Goal: Task Accomplishment & Management: Use online tool/utility

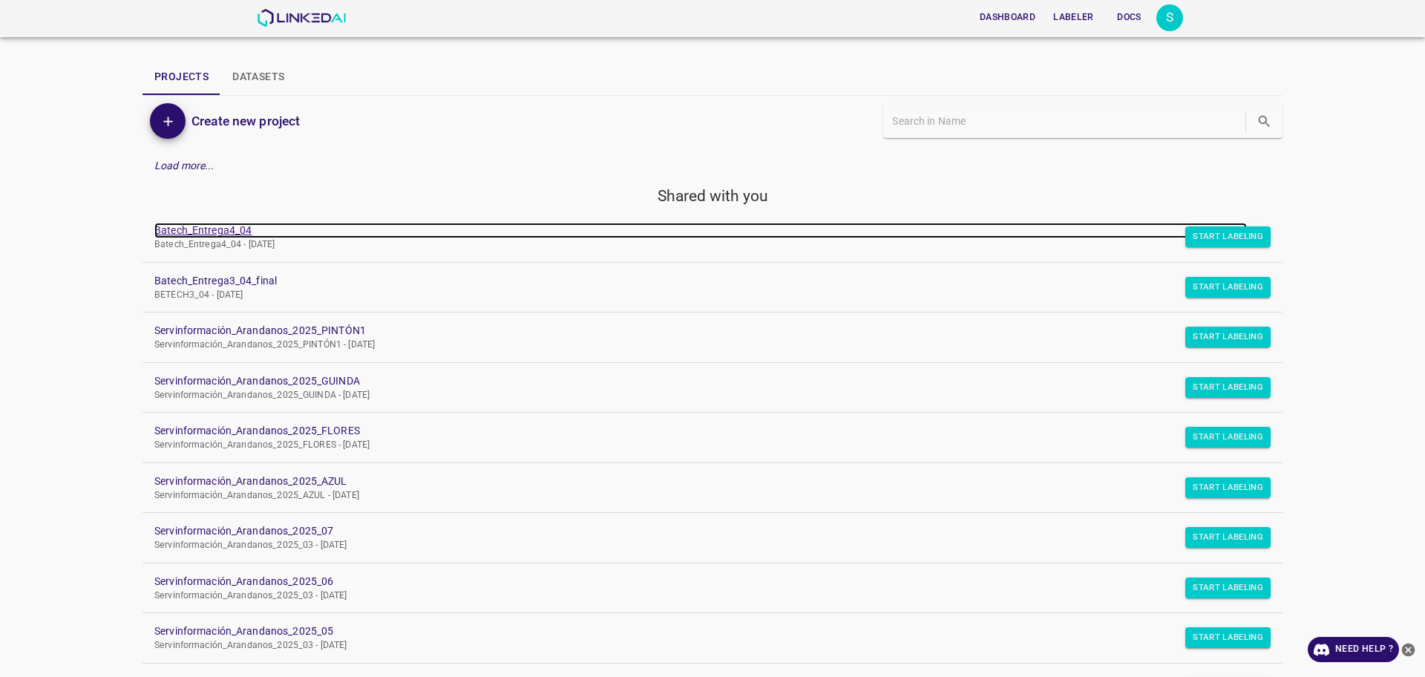
click at [241, 223] on link "Batech_Entrega4_04" at bounding box center [700, 231] width 1093 height 16
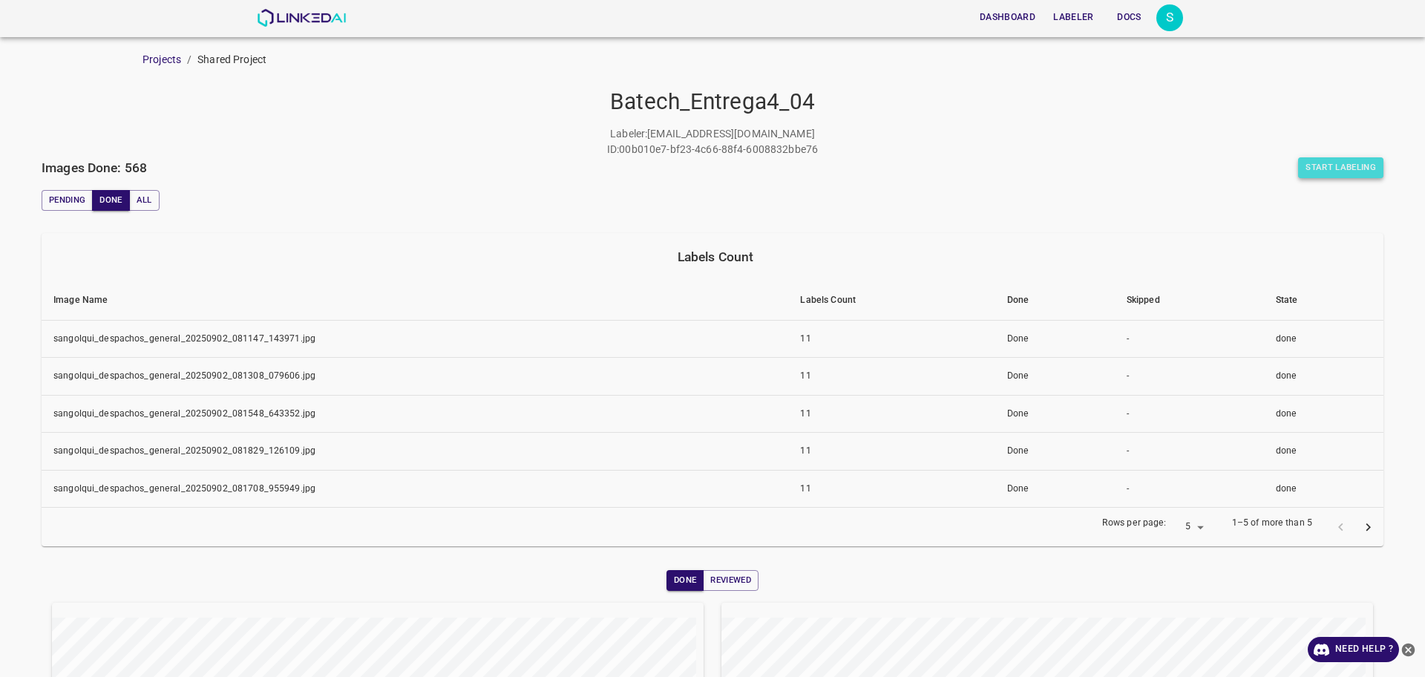
click at [1311, 166] on button "Start Labeling" at bounding box center [1341, 167] width 85 height 21
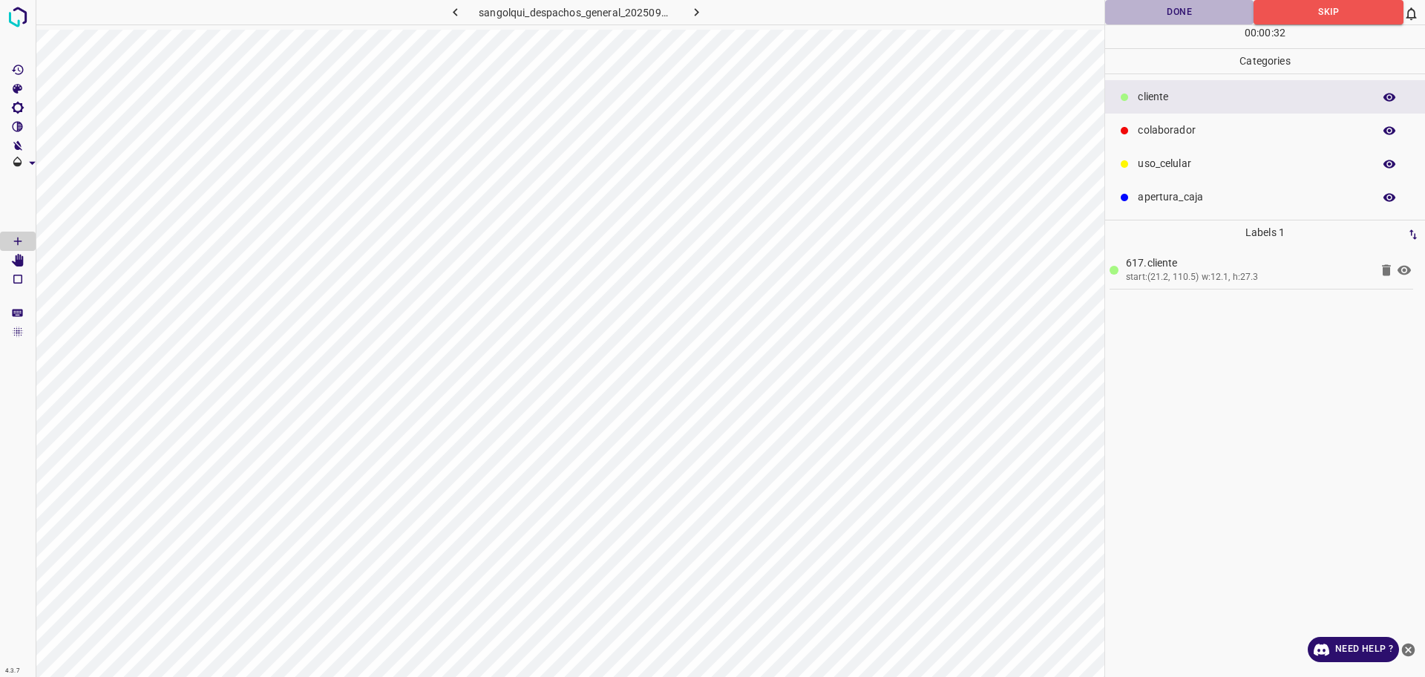
click at [1166, 17] on button "Done" at bounding box center [1179, 12] width 148 height 25
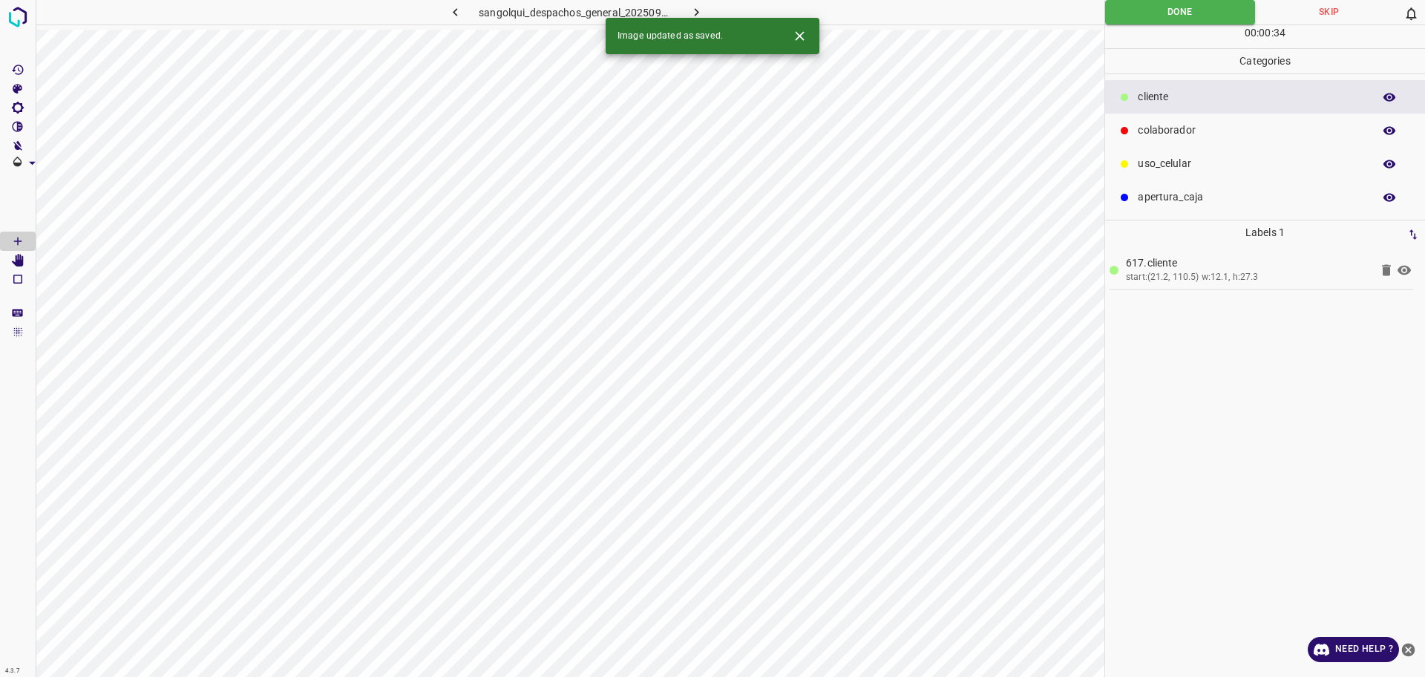
click at [702, 10] on icon "button" at bounding box center [697, 12] width 16 height 16
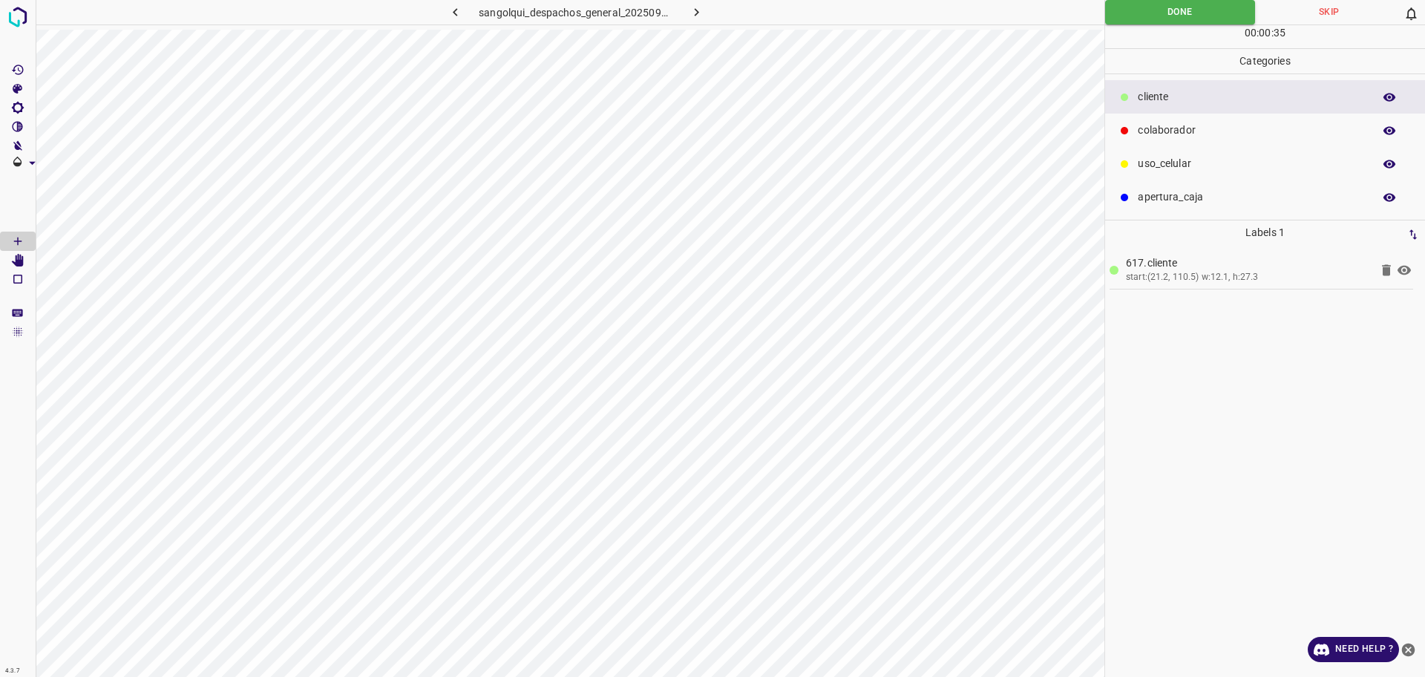
click at [705, 7] on button "button" at bounding box center [697, 12] width 48 height 25
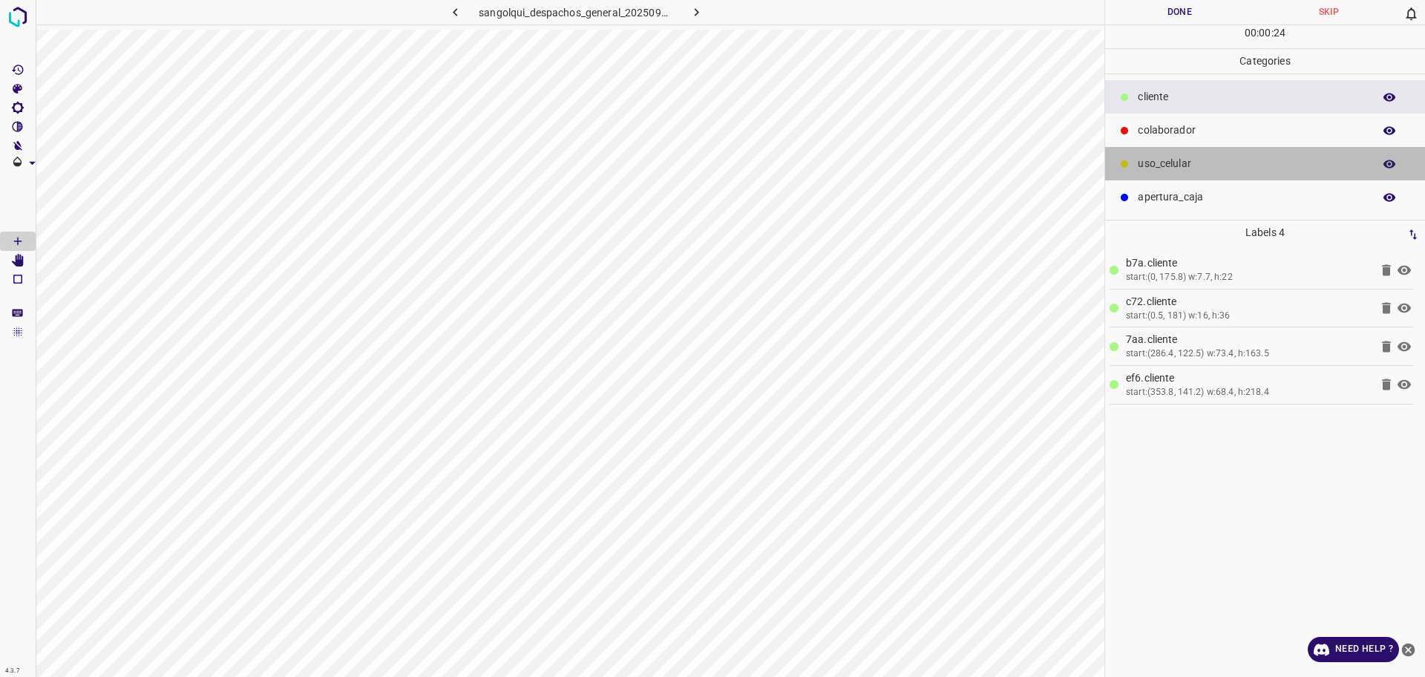
click at [1177, 164] on p "uso_celular" at bounding box center [1252, 164] width 228 height 16
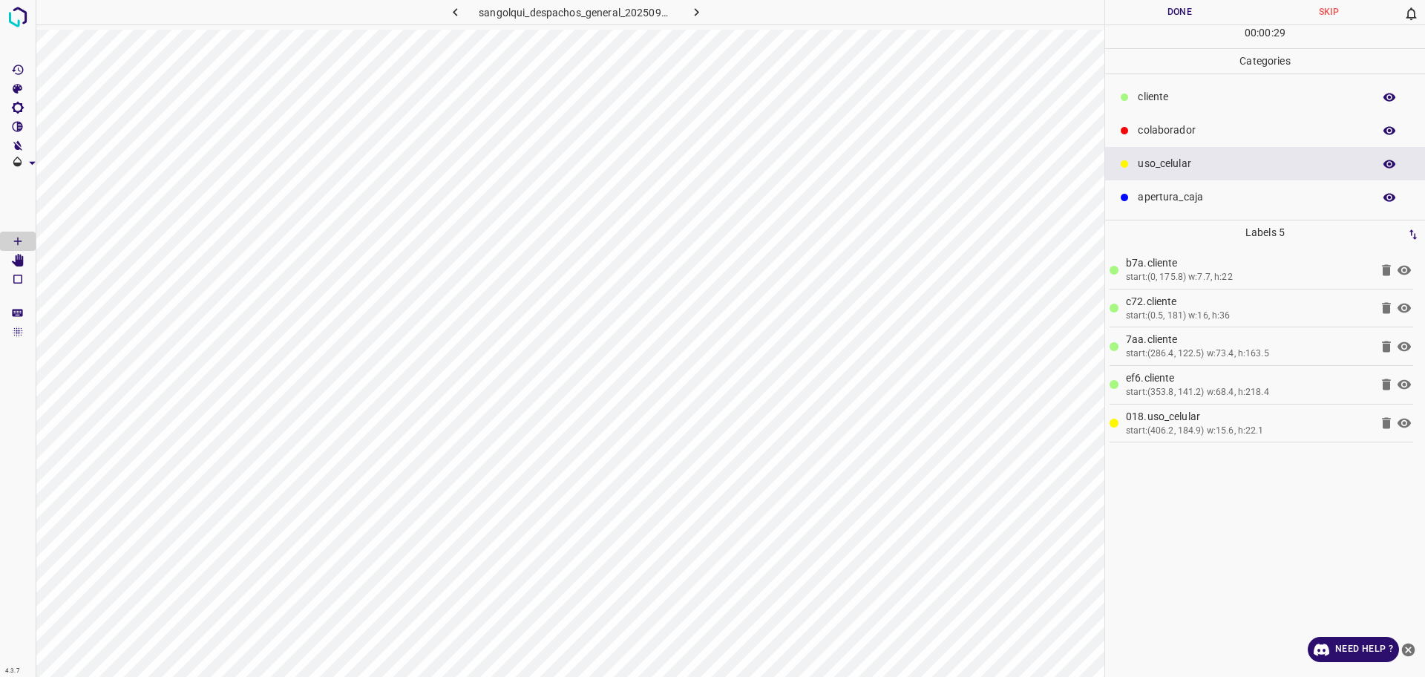
click at [1160, 102] on p "cliente" at bounding box center [1252, 97] width 228 height 16
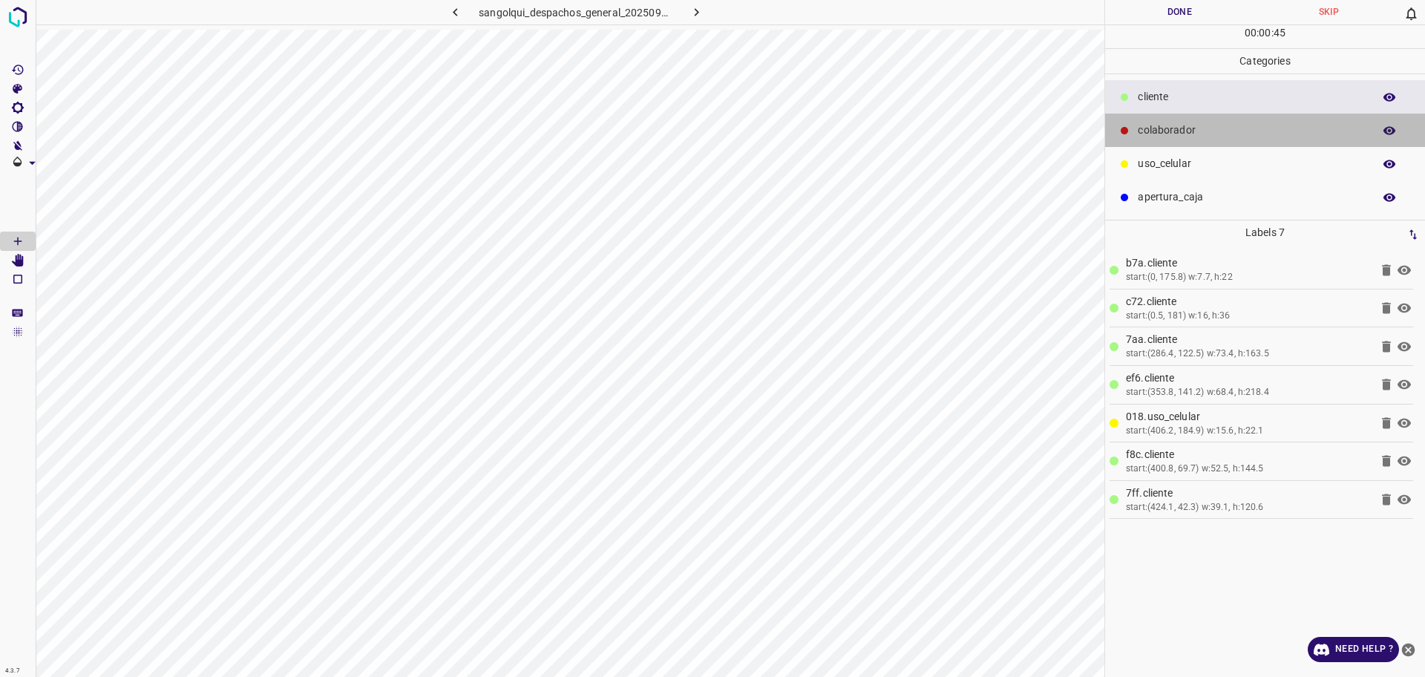
click at [1172, 133] on p "colaborador" at bounding box center [1252, 131] width 228 height 16
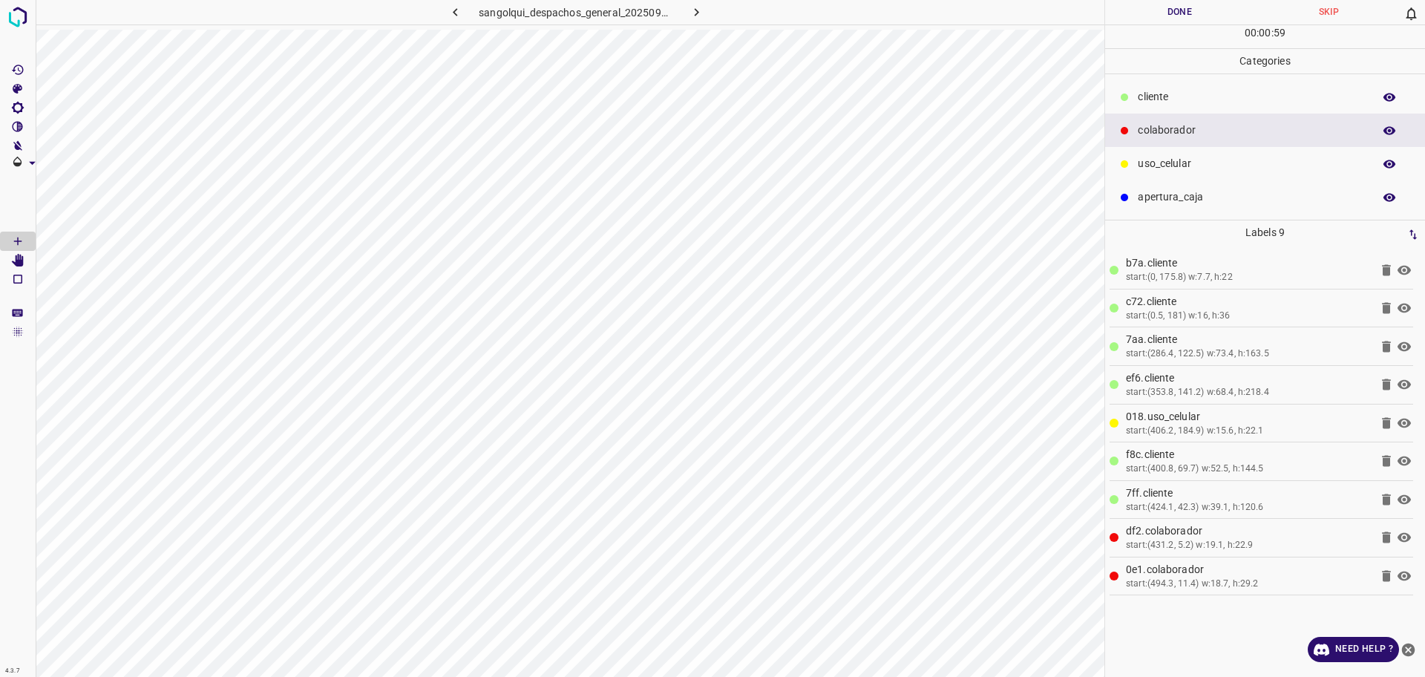
click at [1169, 91] on p "cliente" at bounding box center [1252, 97] width 228 height 16
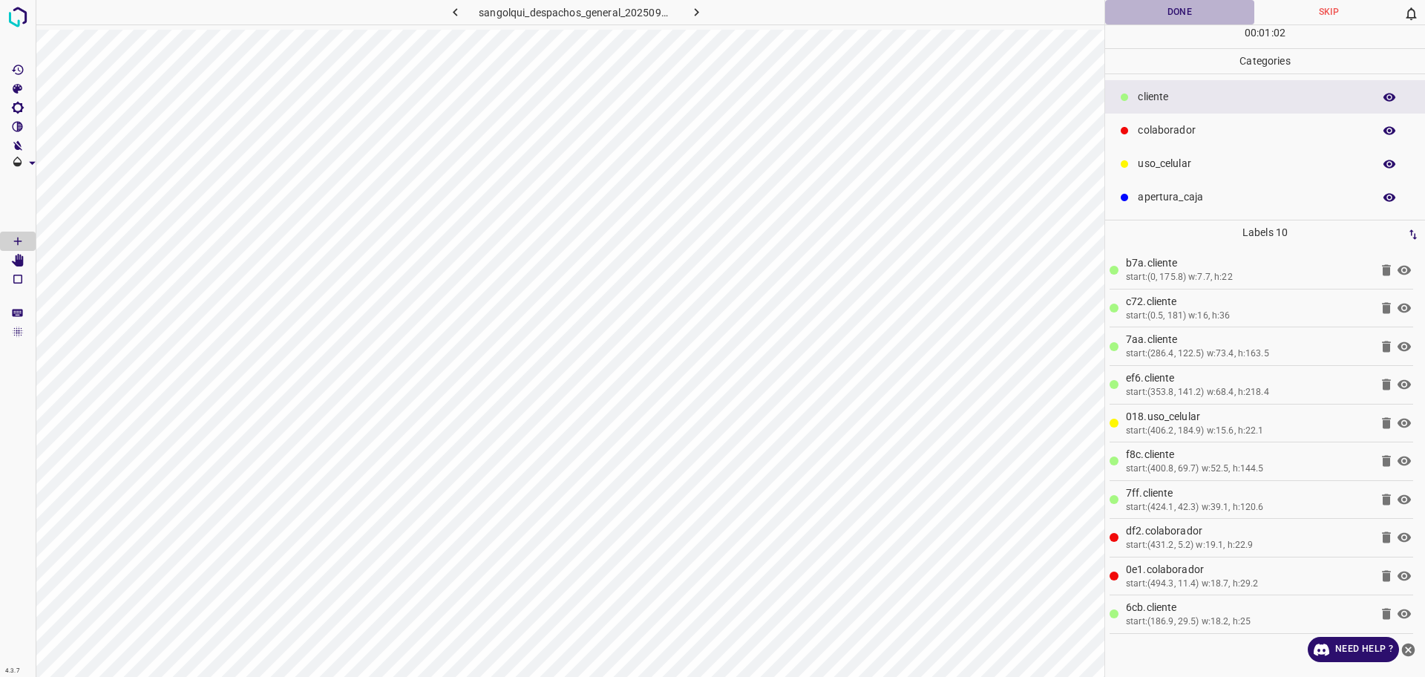
click at [1200, 19] on button "Done" at bounding box center [1179, 12] width 149 height 25
click at [1199, 19] on button "Done" at bounding box center [1179, 12] width 149 height 25
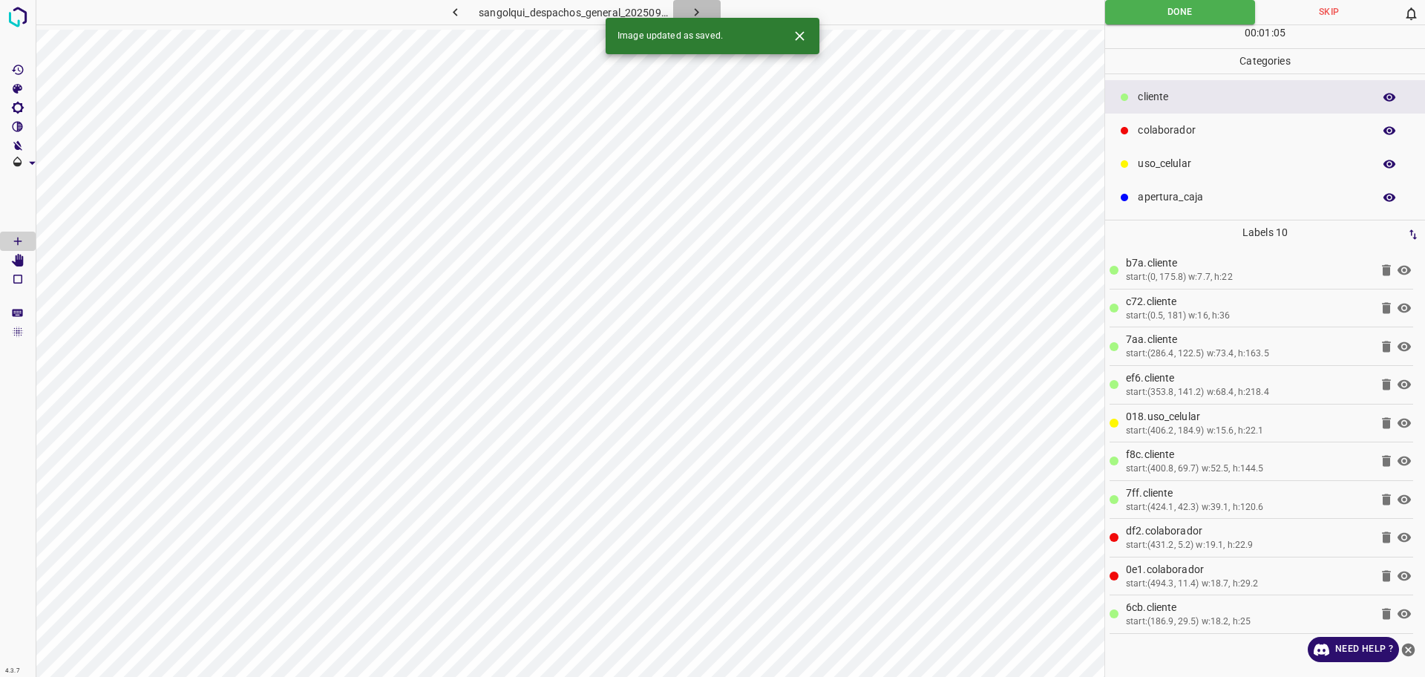
click at [685, 7] on button "button" at bounding box center [697, 12] width 48 height 25
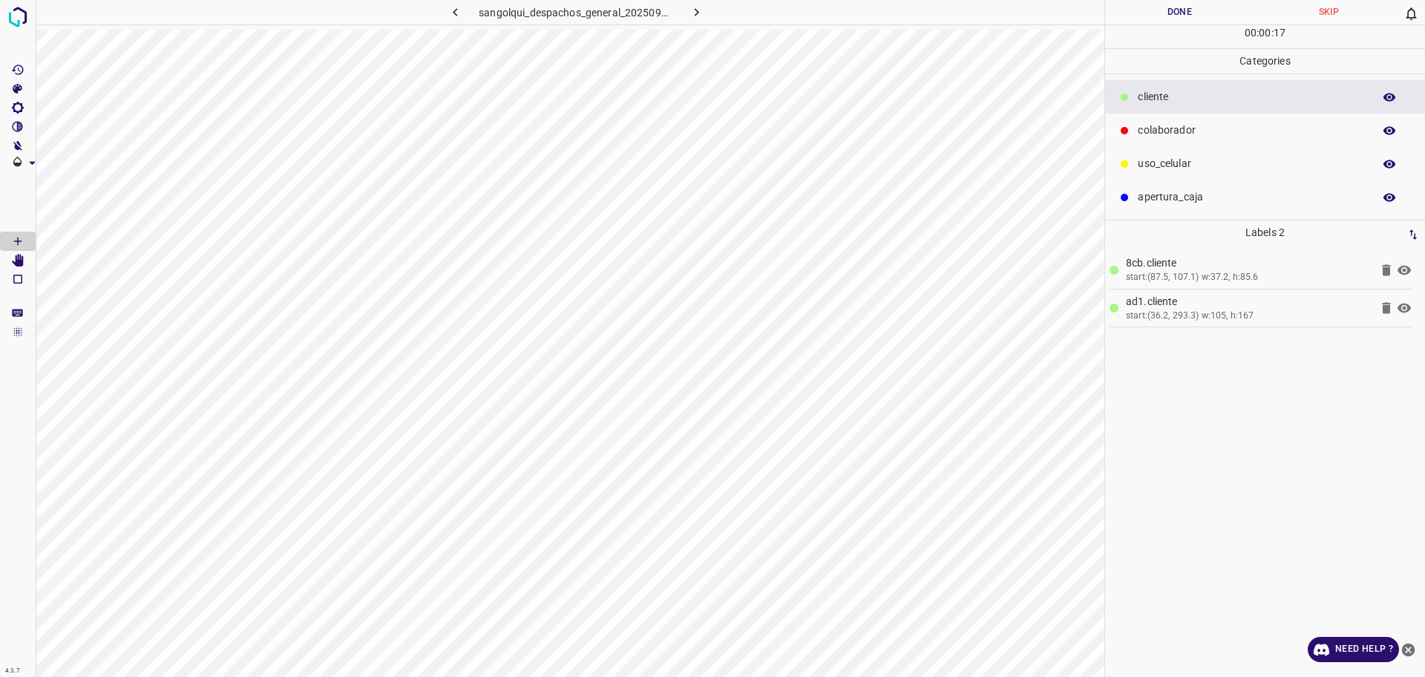
click at [1244, 130] on p "colaborador" at bounding box center [1252, 131] width 228 height 16
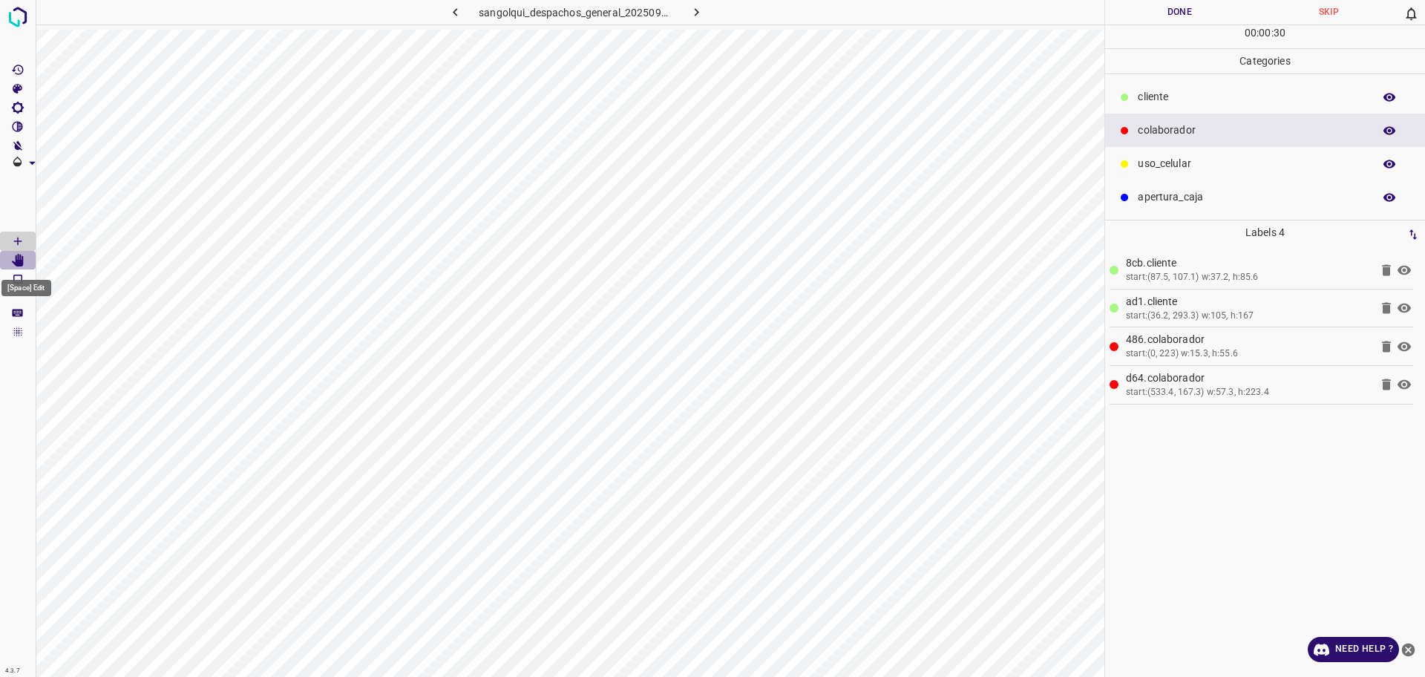
click at [20, 264] on icon "[Space] Edit" at bounding box center [18, 260] width 12 height 13
click at [19, 233] on Draw"] "[Space] Draw" at bounding box center [18, 241] width 36 height 19
drag, startPoint x: 22, startPoint y: 262, endPoint x: 34, endPoint y: 263, distance: 12.6
click at [22, 261] on icon "[Space] Edit" at bounding box center [18, 260] width 12 height 13
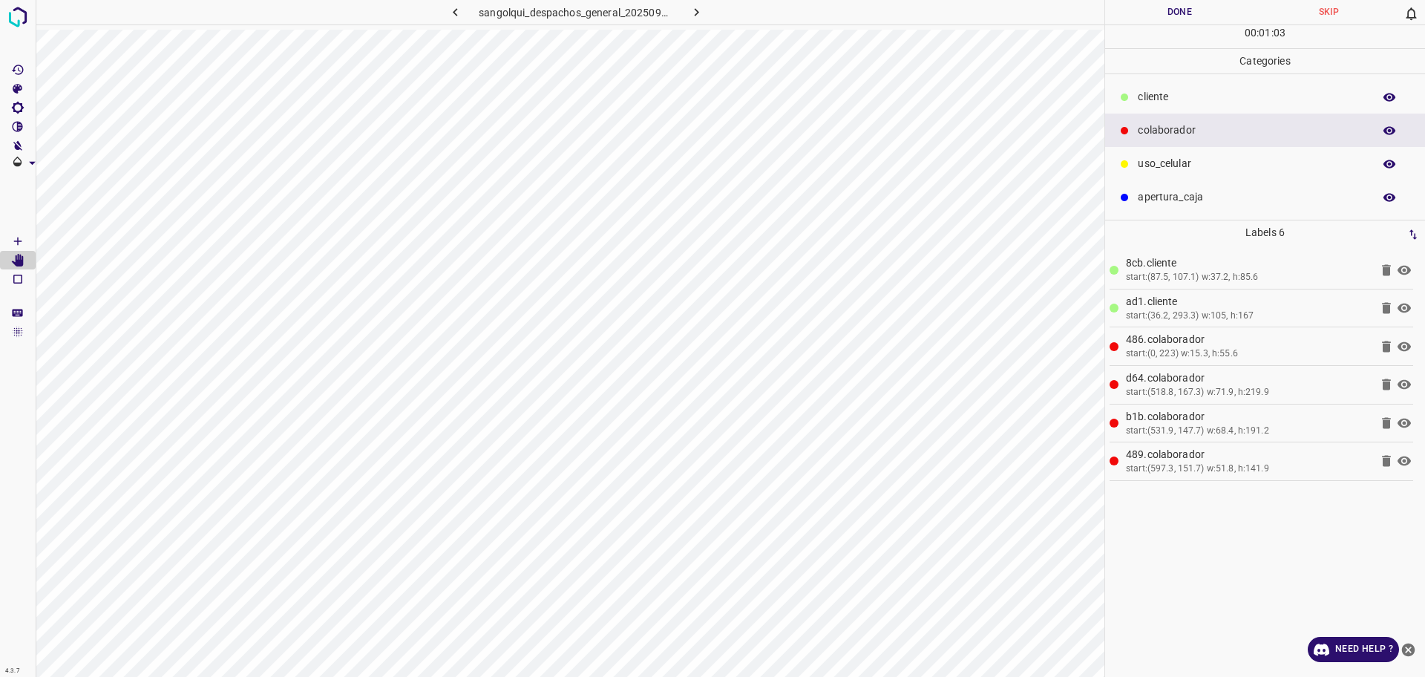
click at [1130, 91] on div at bounding box center [1124, 97] width 15 height 15
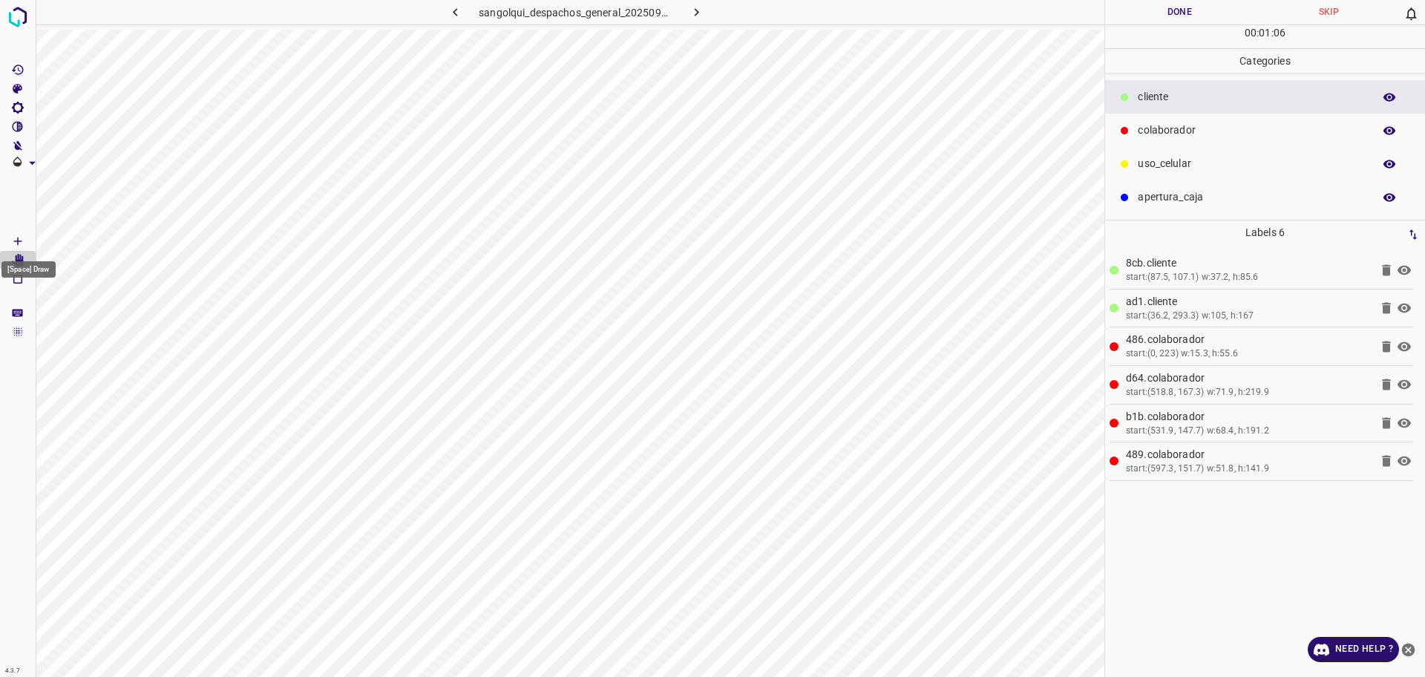
click at [16, 240] on icon "[Space] Draw" at bounding box center [17, 241] width 13 height 13
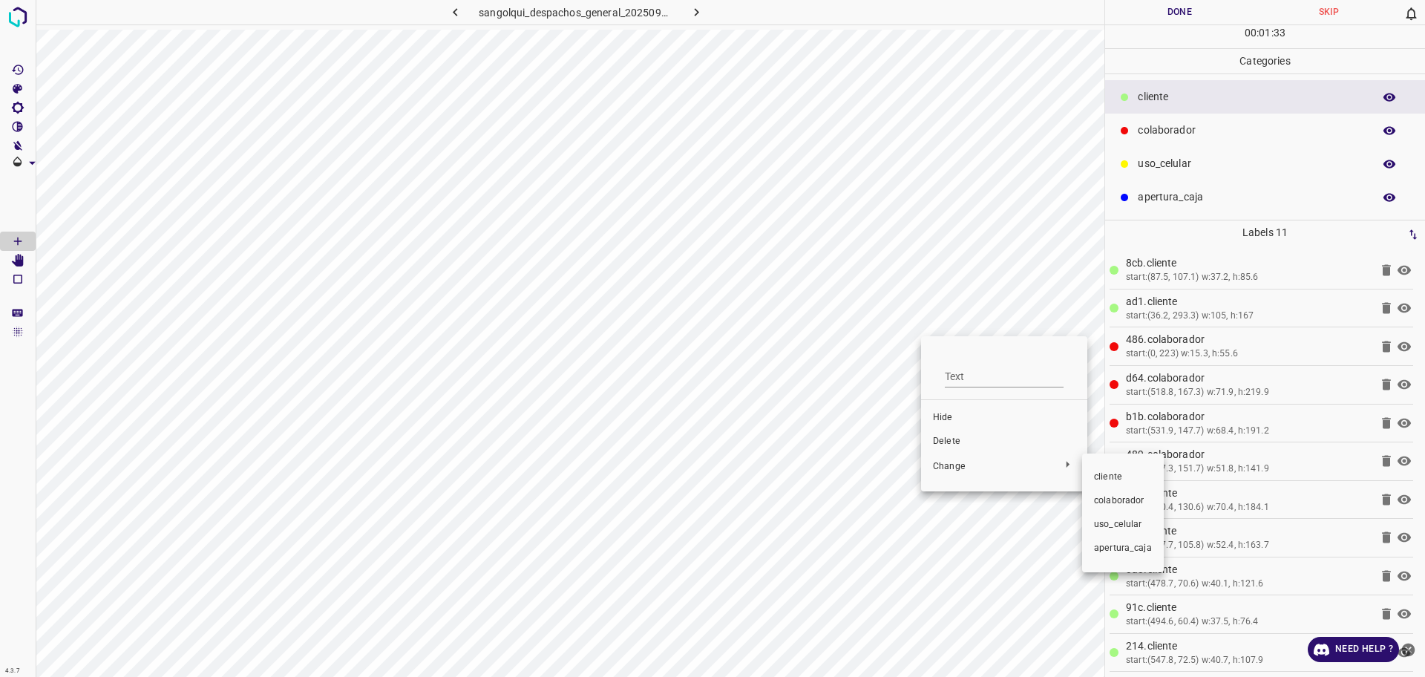
click at [1090, 495] on li "colaborador" at bounding box center [1123, 501] width 82 height 24
click at [1195, 125] on p "colaborador" at bounding box center [1252, 131] width 228 height 16
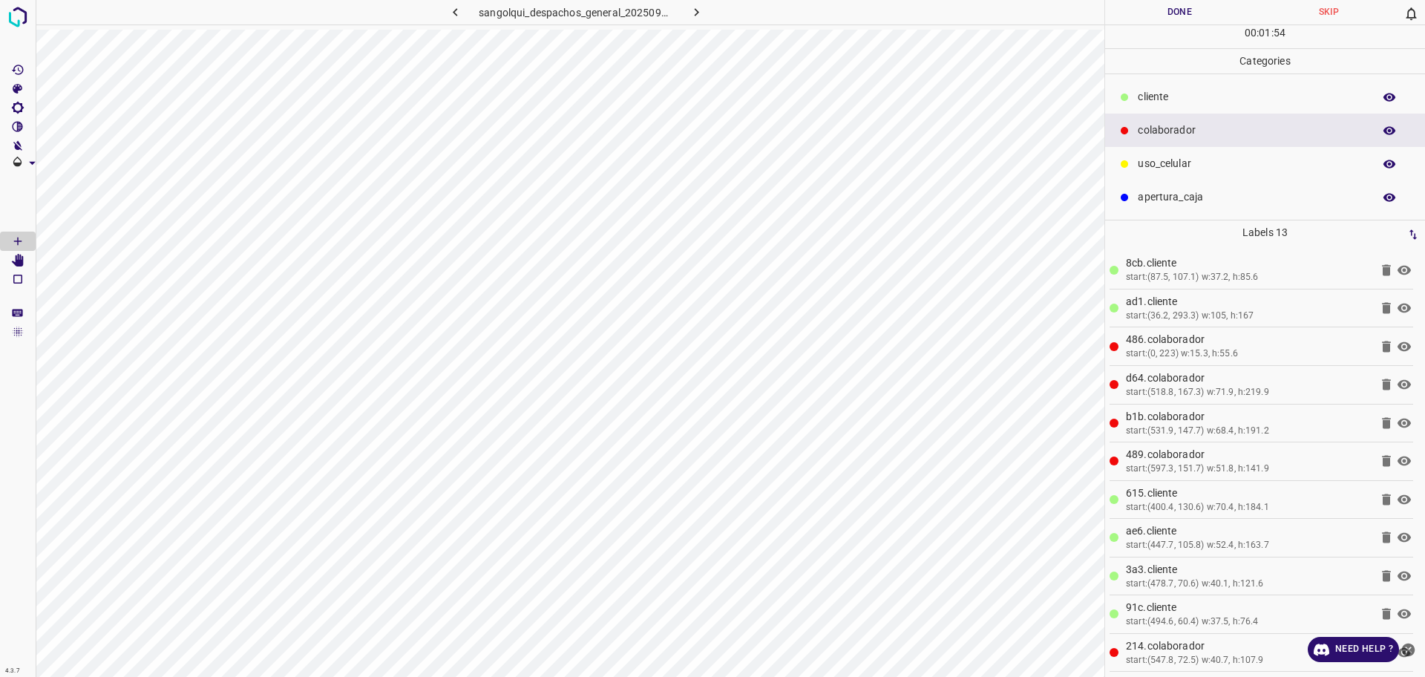
click at [1158, 1] on button "Done" at bounding box center [1179, 12] width 149 height 25
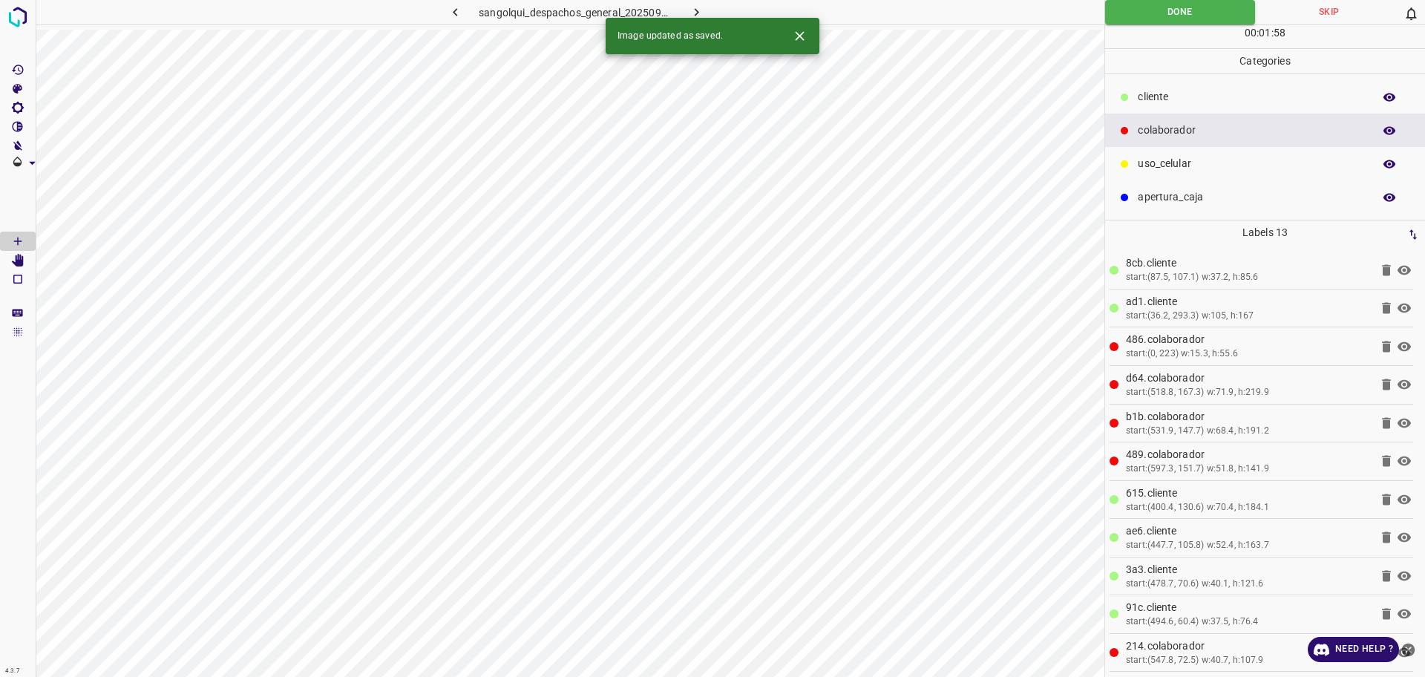
click at [697, 9] on icon "button" at bounding box center [697, 12] width 16 height 16
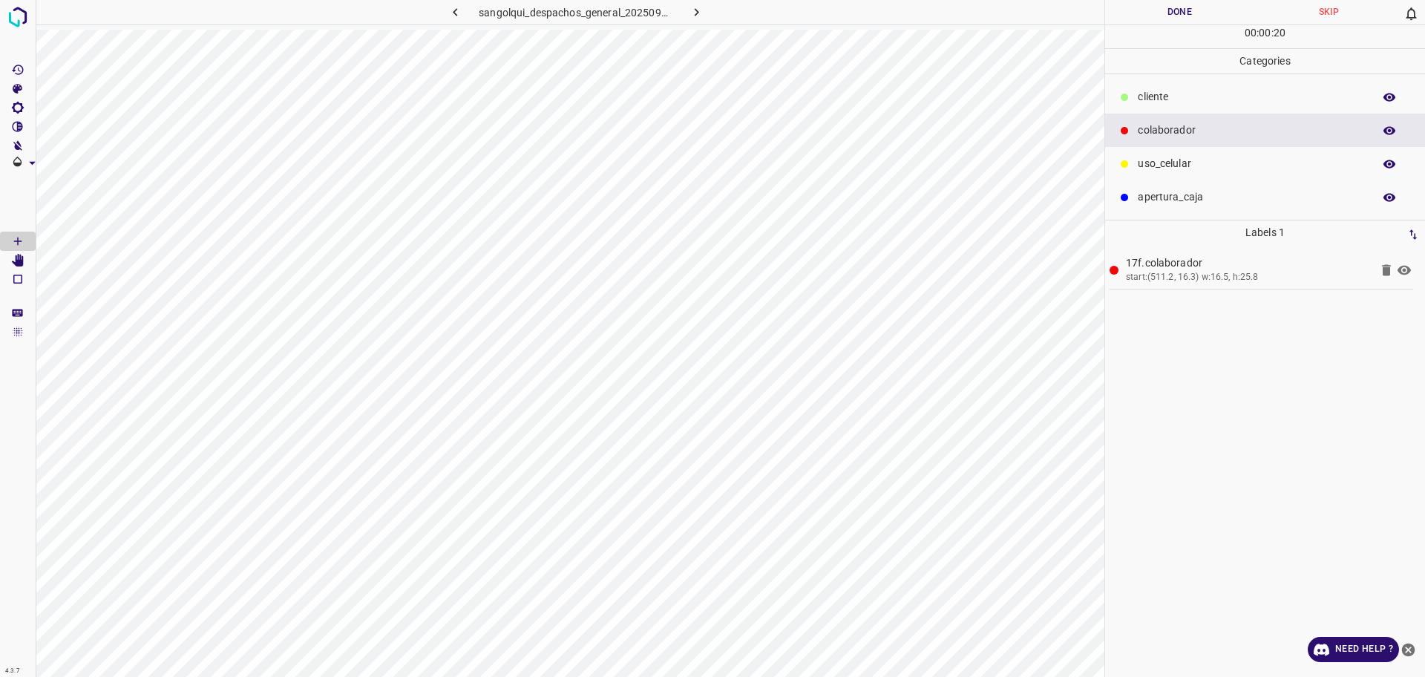
click at [1123, 95] on icon at bounding box center [1124, 97] width 7 height 7
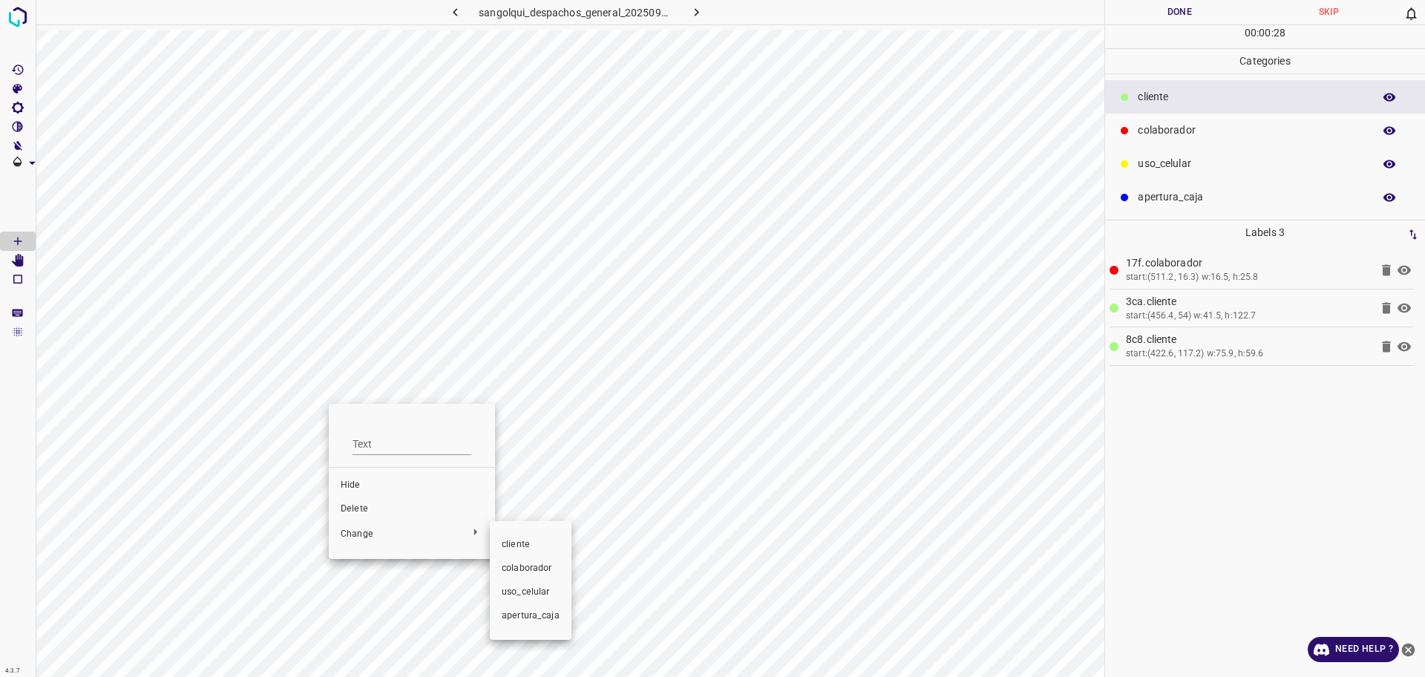
click at [408, 506] on div at bounding box center [712, 338] width 1425 height 677
drag, startPoint x: 408, startPoint y: 512, endPoint x: 391, endPoint y: 507, distance: 17.8
click at [407, 512] on div "cliente colaborador uso_celular apertura_caja" at bounding box center [712, 338] width 1425 height 677
click at [389, 507] on span "Delete" at bounding box center [412, 509] width 143 height 13
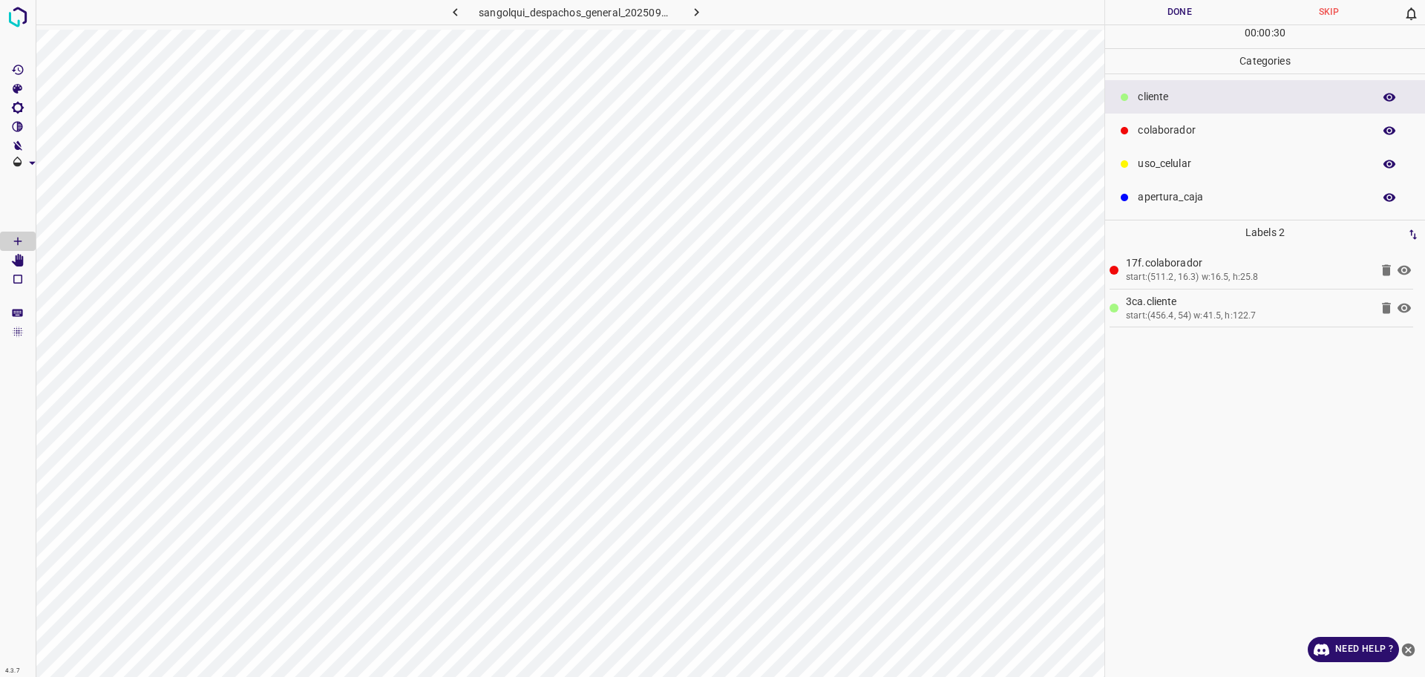
click at [16, 260] on icon "[Space] Edit" at bounding box center [18, 260] width 12 height 13
click at [13, 238] on icon "[Space] Draw" at bounding box center [17, 241] width 13 height 13
click at [1177, 127] on p "colaborador" at bounding box center [1252, 131] width 228 height 16
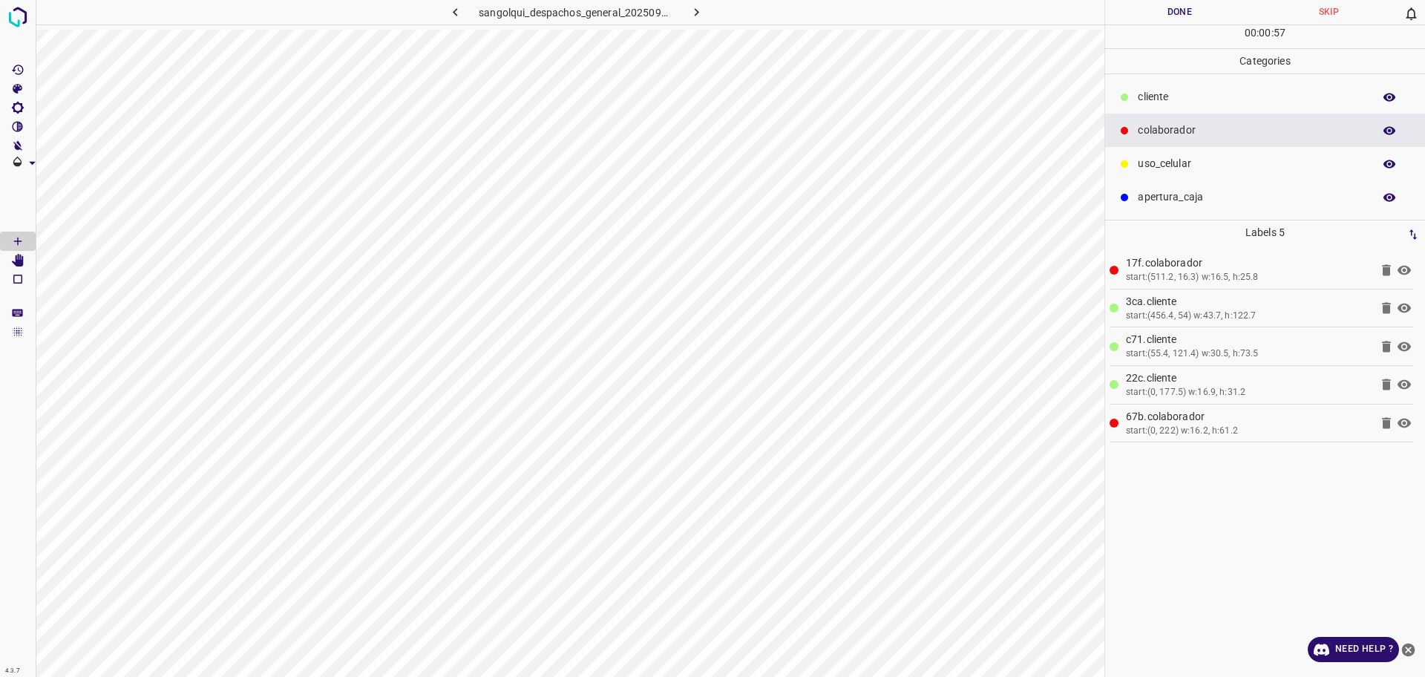
click at [1189, 19] on button "Done" at bounding box center [1179, 12] width 149 height 25
click at [1145, 20] on button "Done" at bounding box center [1179, 12] width 149 height 25
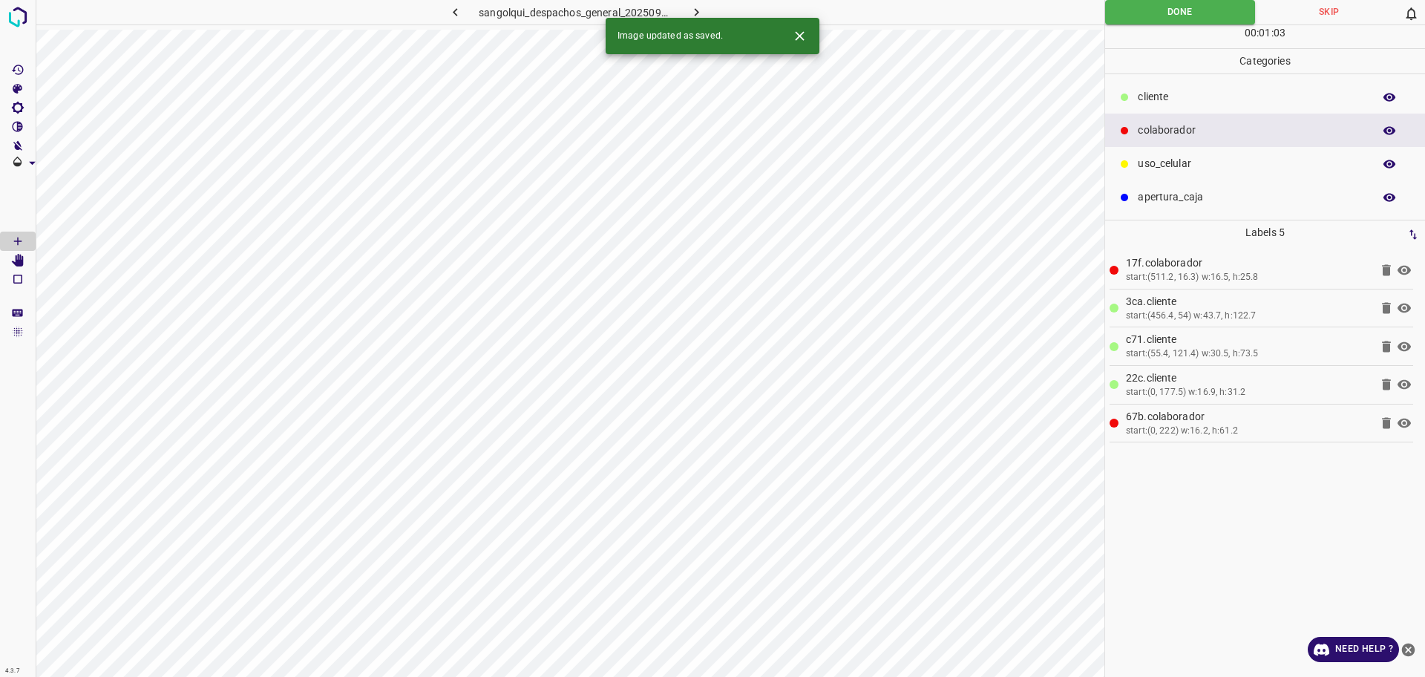
click at [711, 7] on button "button" at bounding box center [697, 12] width 48 height 25
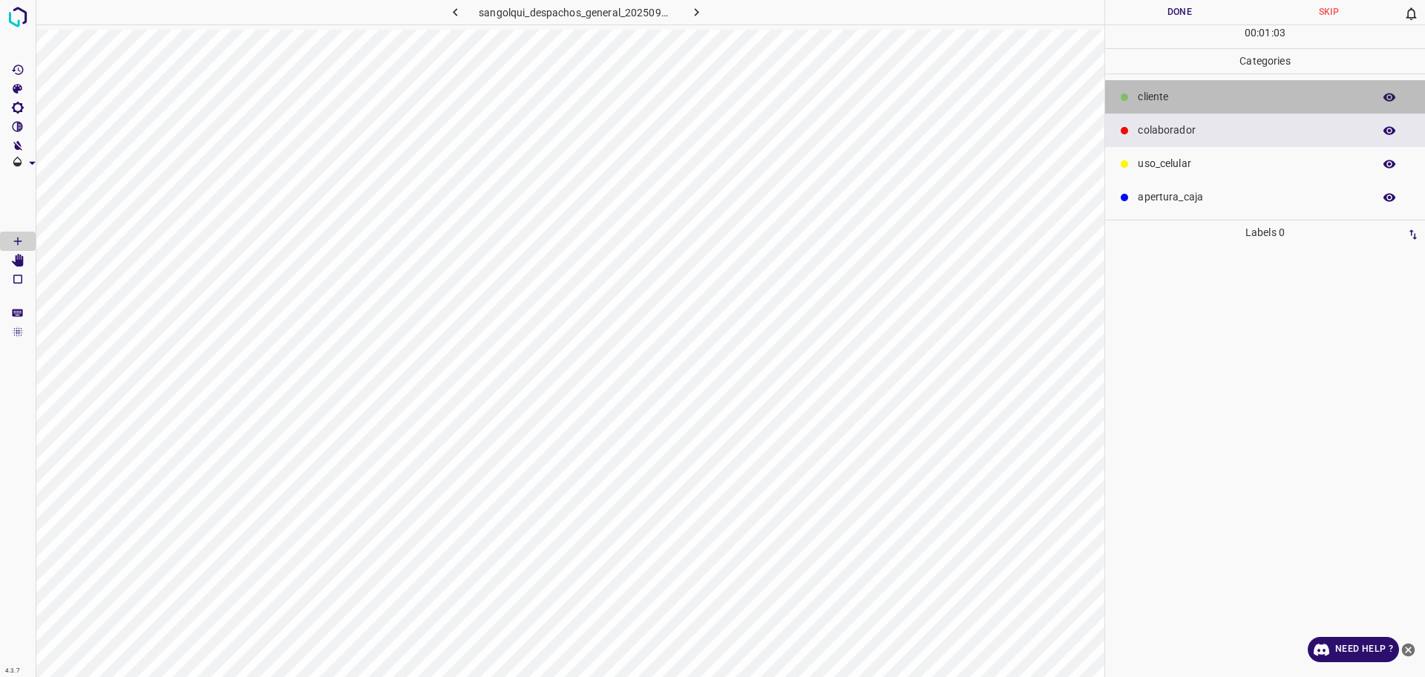
click at [1150, 98] on p "cliente" at bounding box center [1252, 97] width 228 height 16
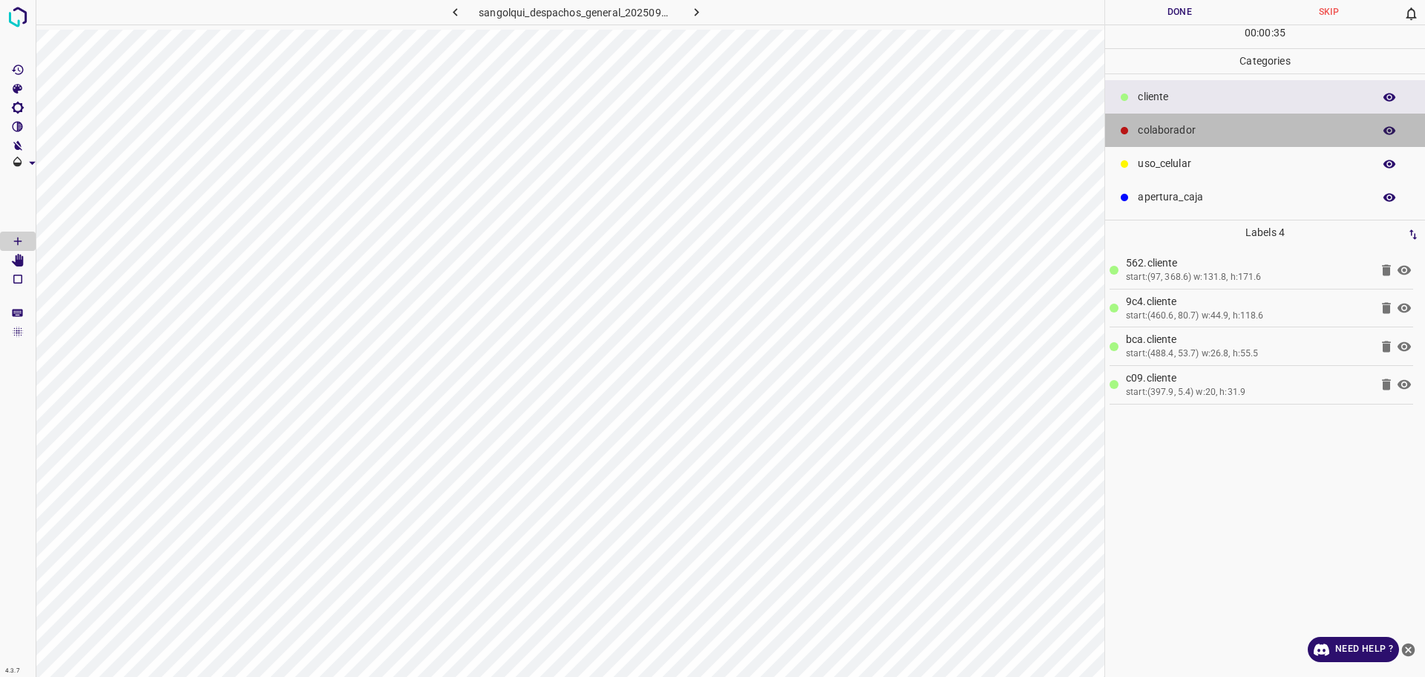
click at [1182, 128] on p "colaborador" at bounding box center [1252, 131] width 228 height 16
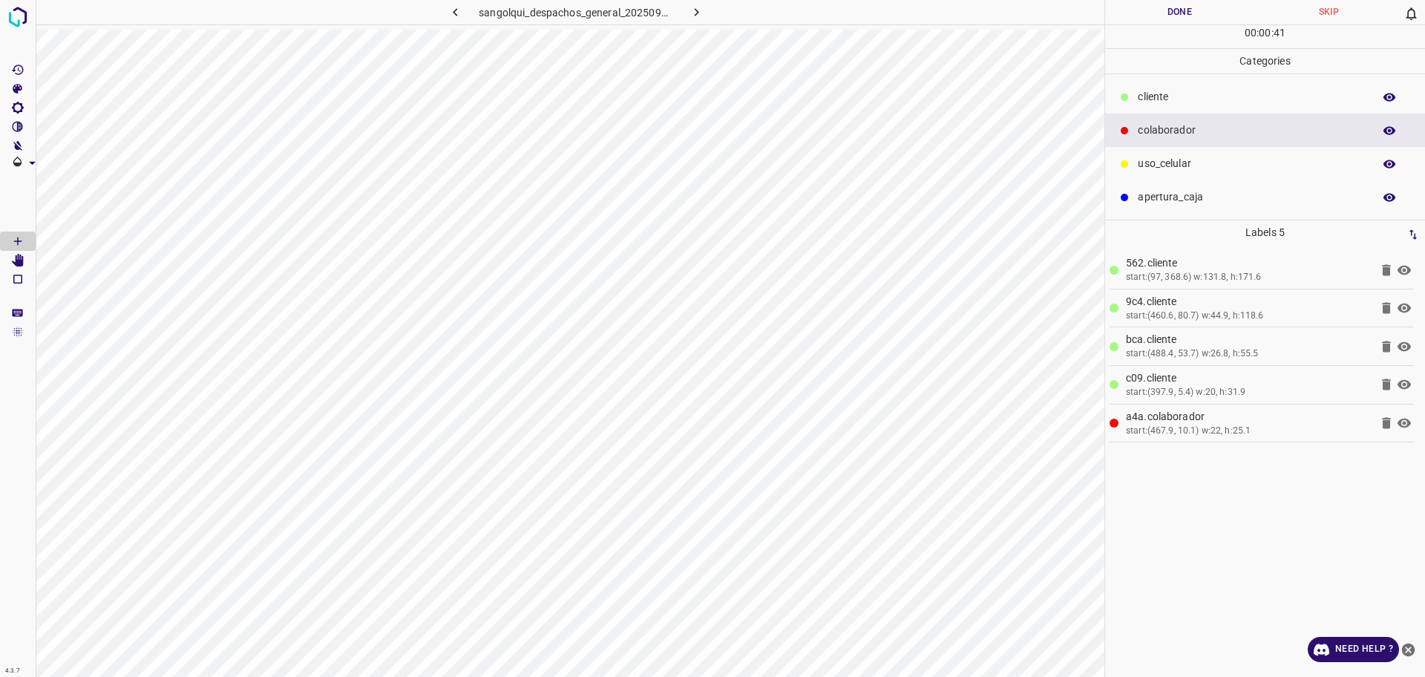
click at [1133, 102] on div "cliente" at bounding box center [1265, 96] width 320 height 33
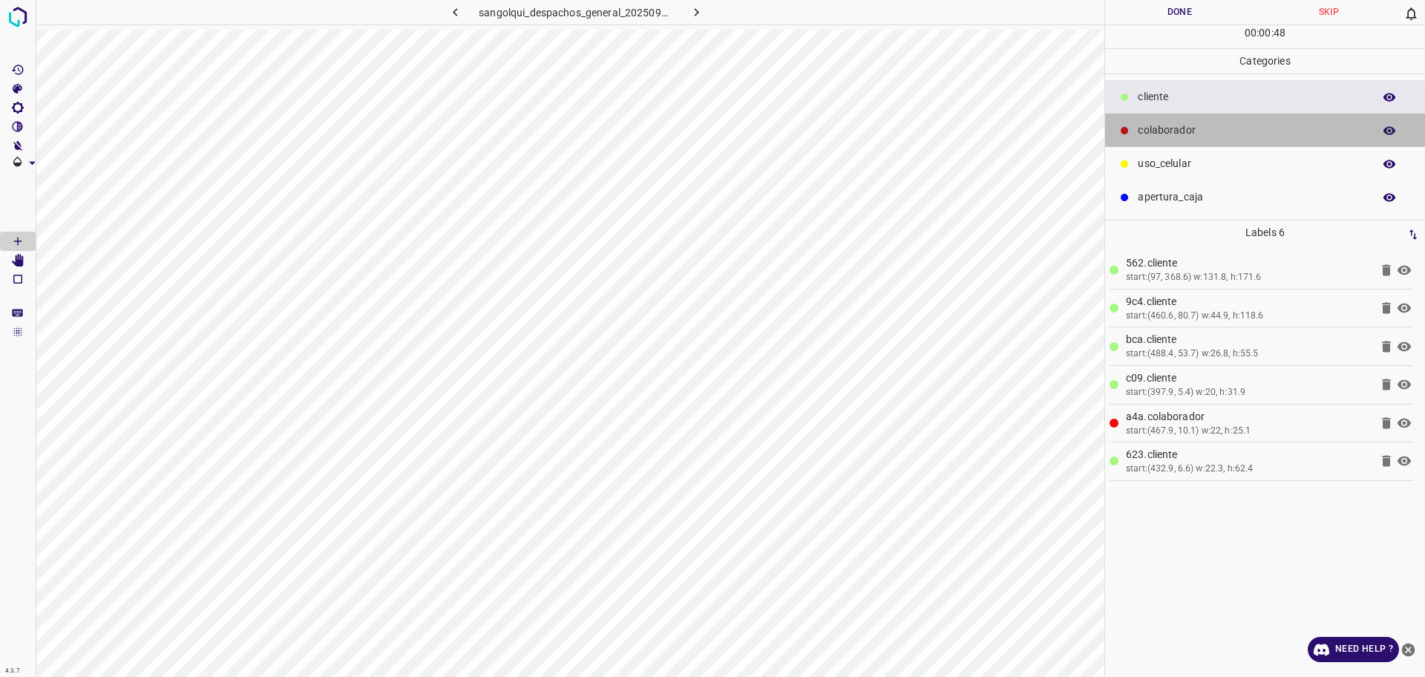
click at [1174, 133] on p "colaborador" at bounding box center [1252, 131] width 228 height 16
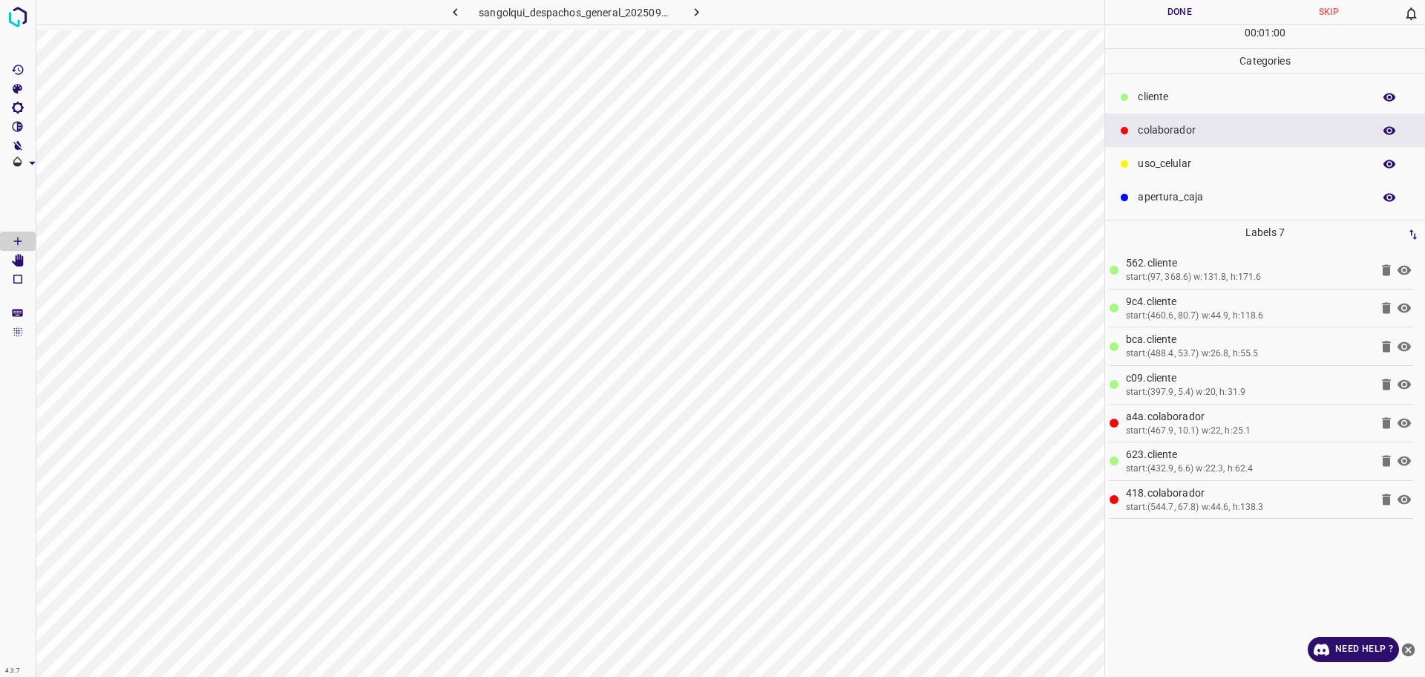
click at [1149, 19] on button "Done" at bounding box center [1179, 12] width 149 height 25
click at [1149, 16] on button "Done" at bounding box center [1179, 12] width 149 height 25
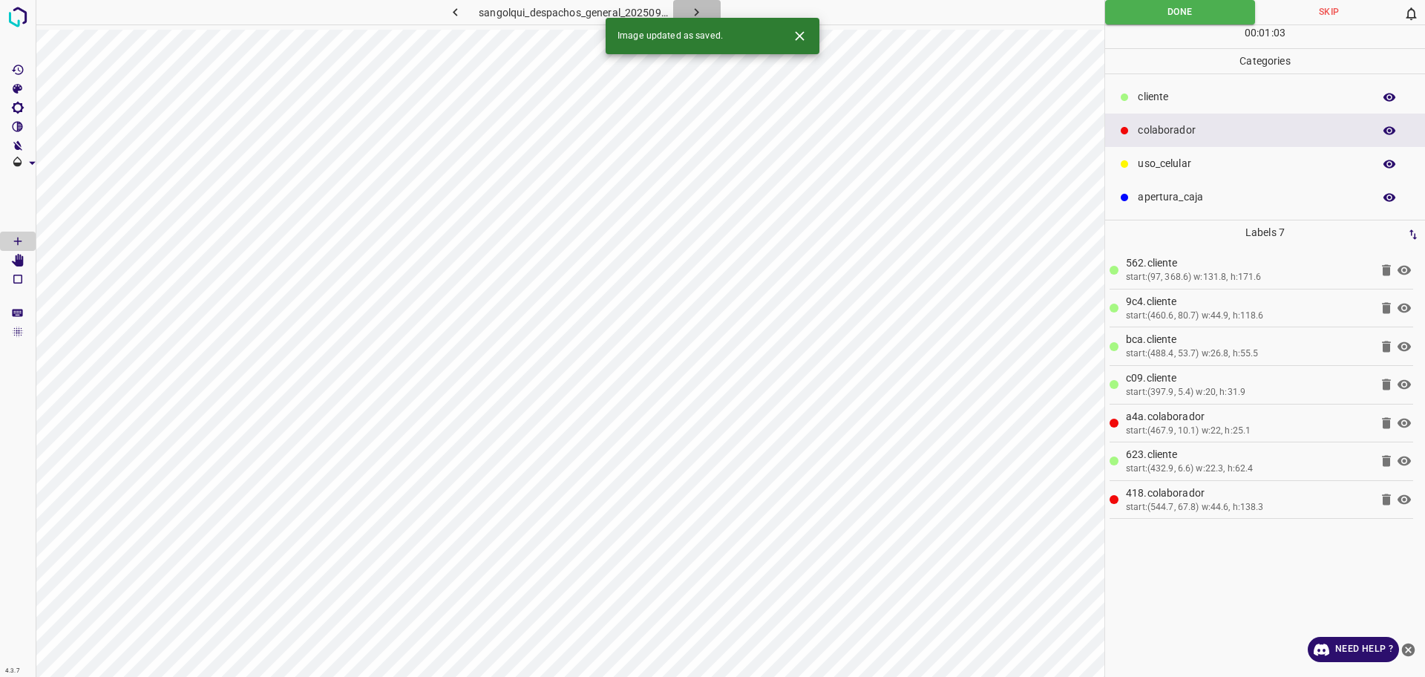
click at [695, 15] on icon "button" at bounding box center [697, 12] width 4 height 8
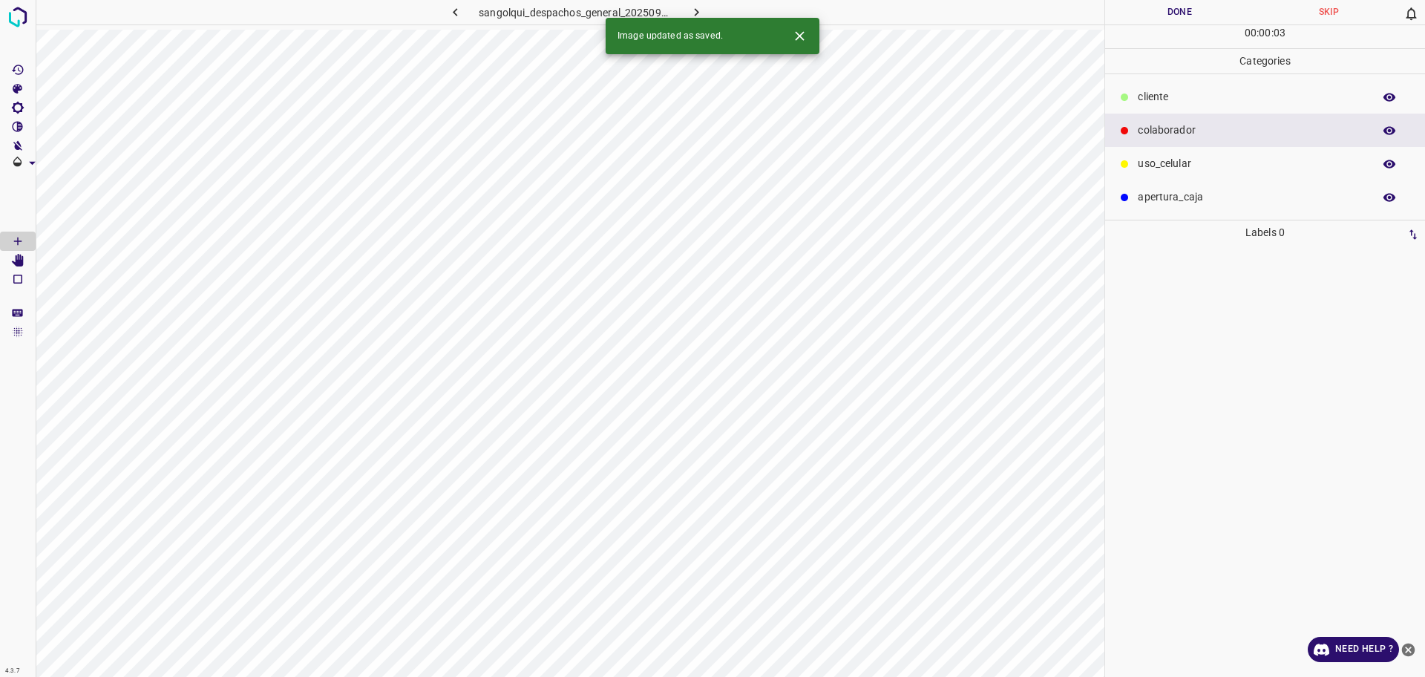
click at [1193, 102] on p "cliente" at bounding box center [1252, 97] width 228 height 16
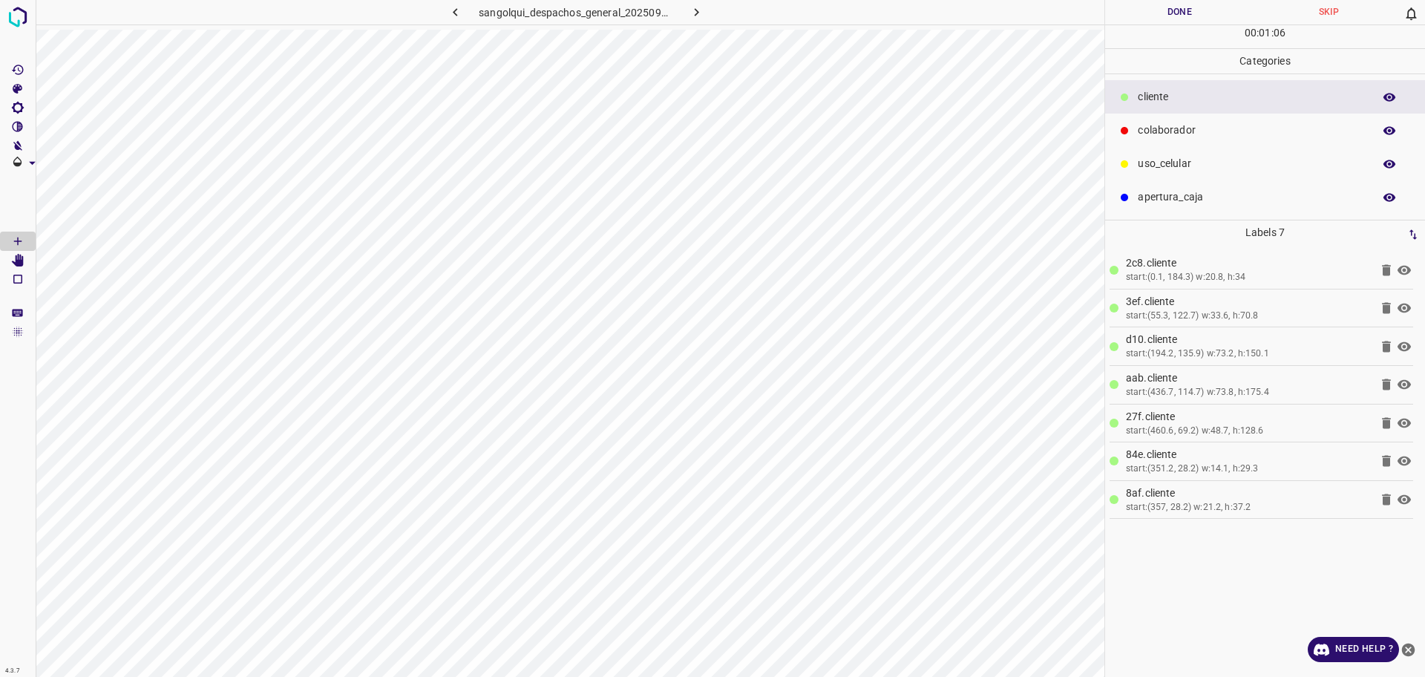
click at [1180, 128] on p "colaborador" at bounding box center [1252, 131] width 228 height 16
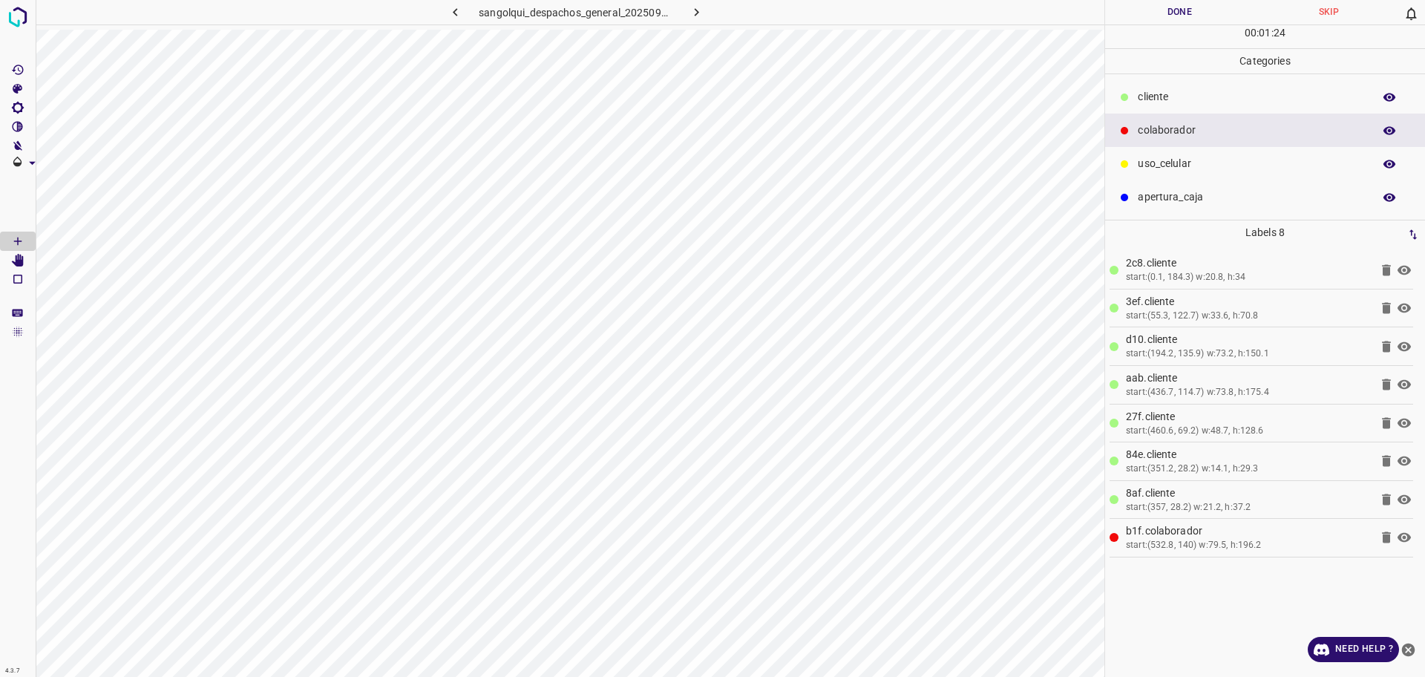
click at [1155, 92] on p "cliente" at bounding box center [1252, 97] width 228 height 16
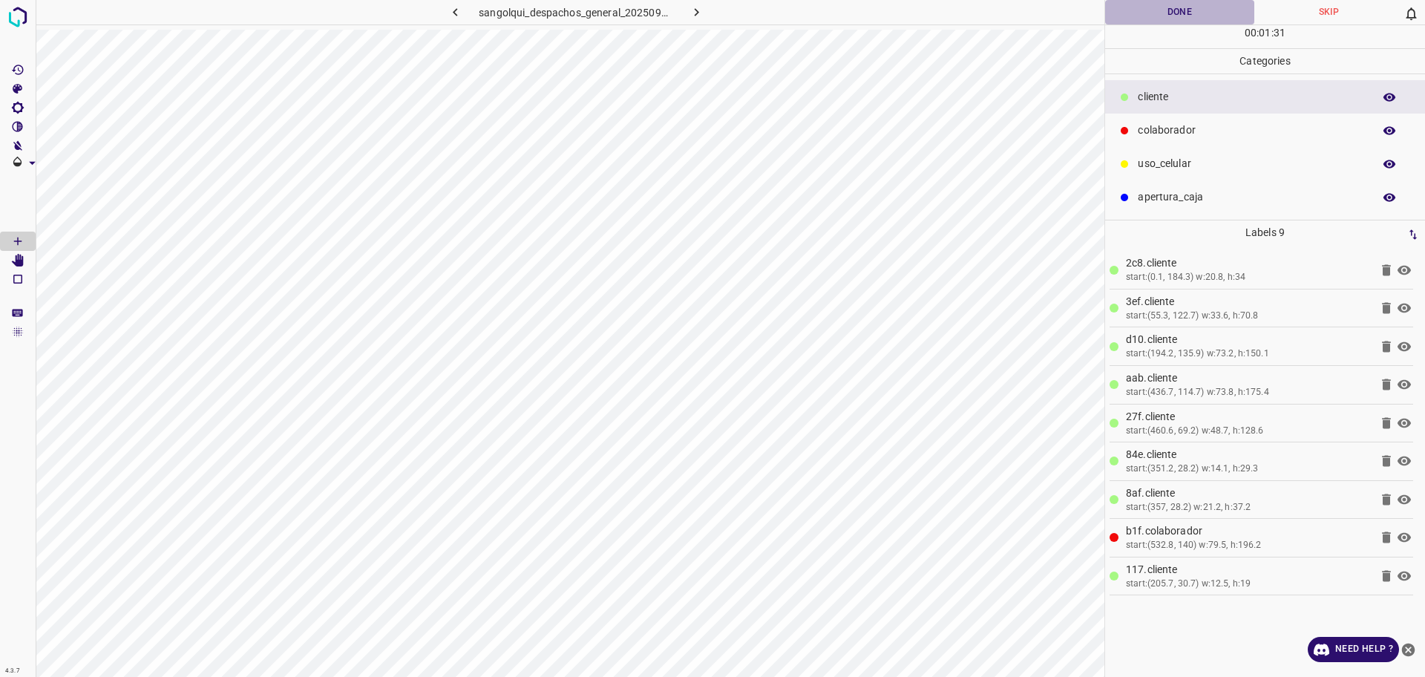
click at [1162, 19] on button "Done" at bounding box center [1179, 12] width 149 height 25
click at [1157, 15] on button "Done" at bounding box center [1179, 12] width 149 height 25
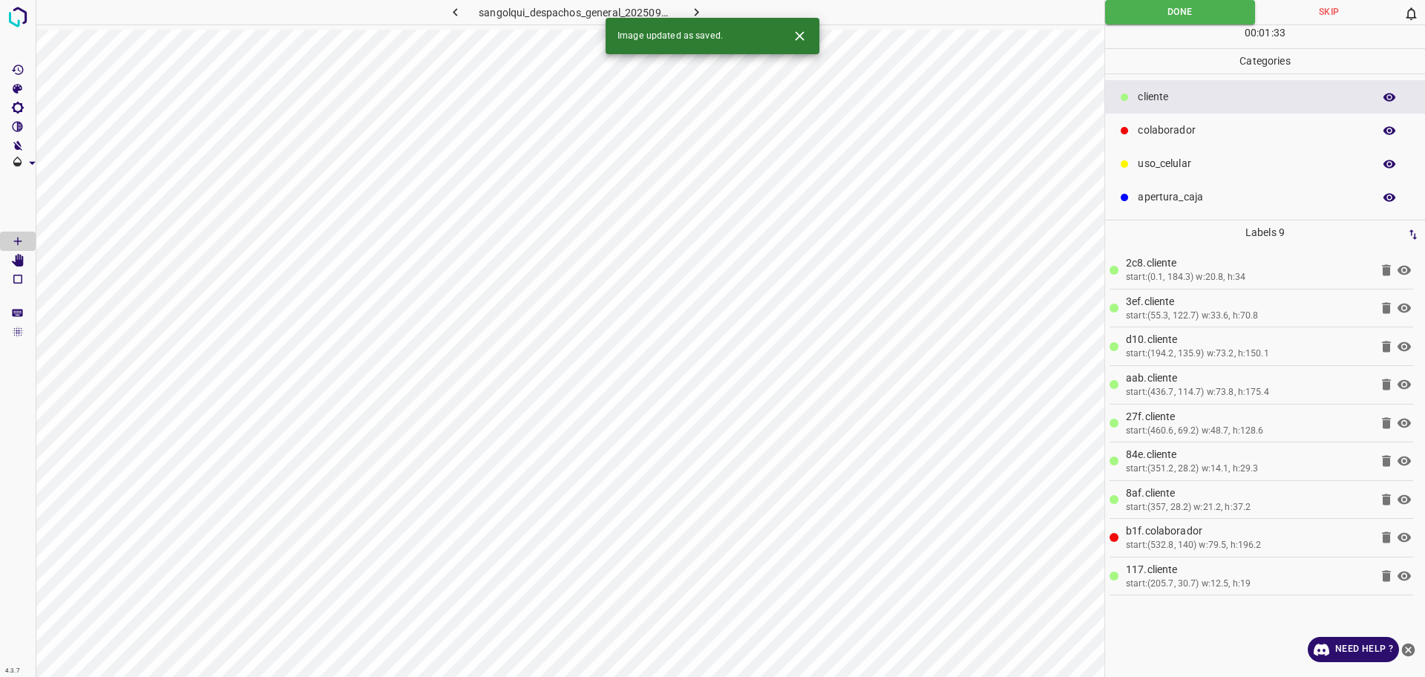
click at [695, 7] on icon "button" at bounding box center [697, 12] width 16 height 16
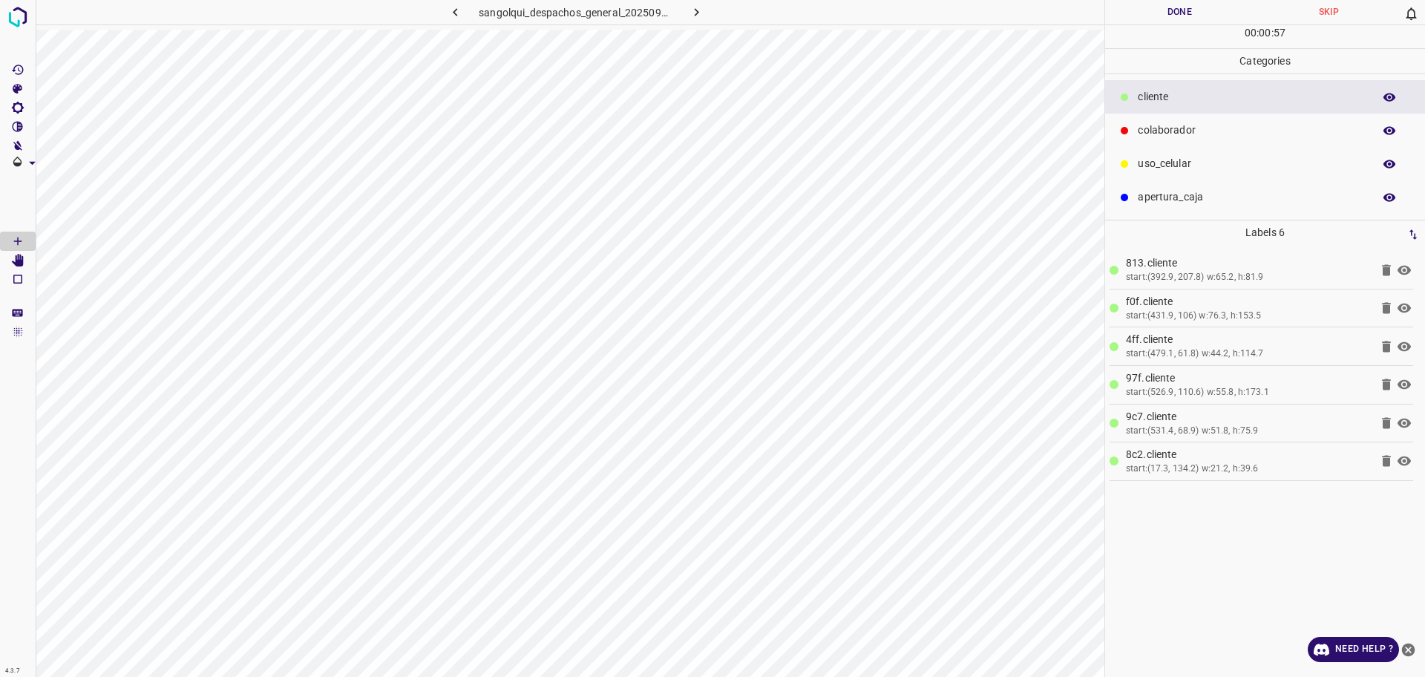
click at [1169, 123] on p "colaborador" at bounding box center [1252, 131] width 228 height 16
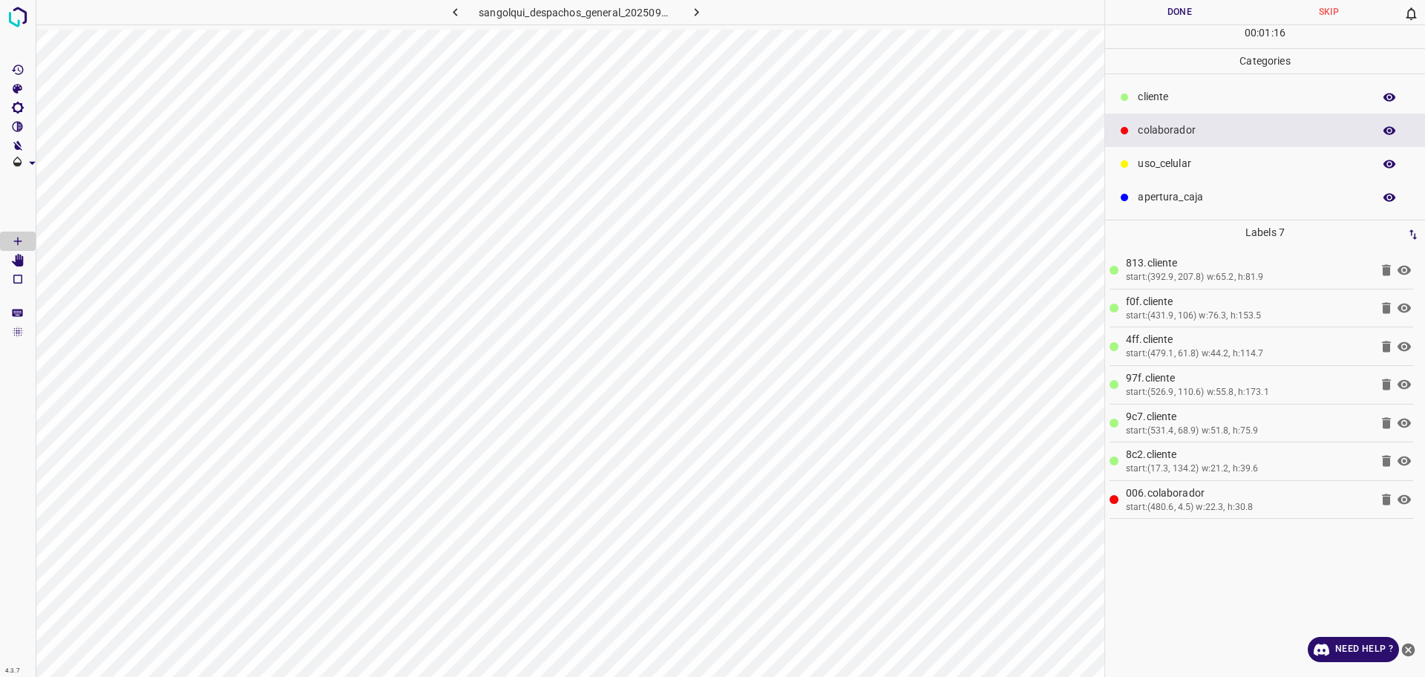
click at [1154, 0] on html "4.3.7 sangolqui_despachos_general_20250904_103805_698716.jpg Done Skip 0 00 : 0…" at bounding box center [712, 338] width 1425 height 677
click at [1153, 6] on button "Done" at bounding box center [1179, 12] width 149 height 25
click at [1123, 25] on div "Done Skip 0 00 : 01 : 18" at bounding box center [1265, 24] width 320 height 48
click at [1122, 25] on div "00 : 01 : 18" at bounding box center [1265, 36] width 320 height 23
click at [1163, 14] on button "Done" at bounding box center [1179, 12] width 149 height 25
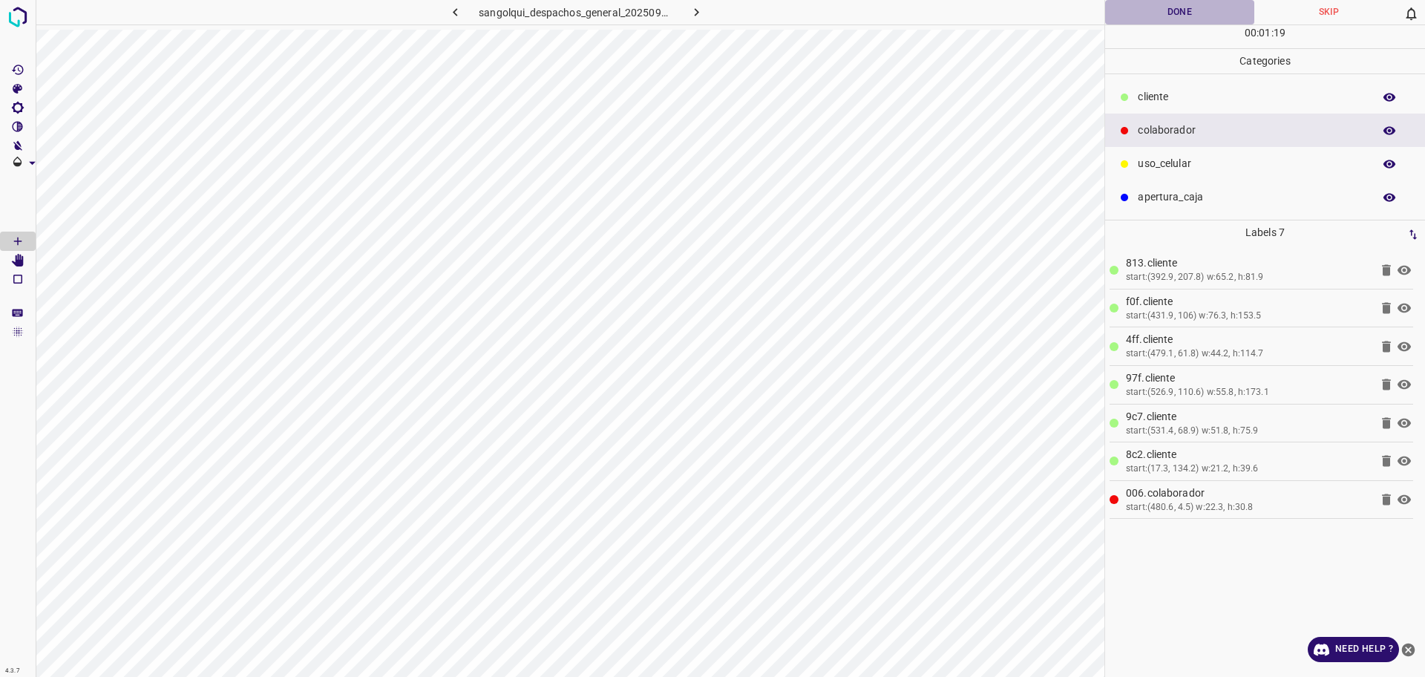
click at [1163, 14] on button "Done" at bounding box center [1179, 12] width 149 height 25
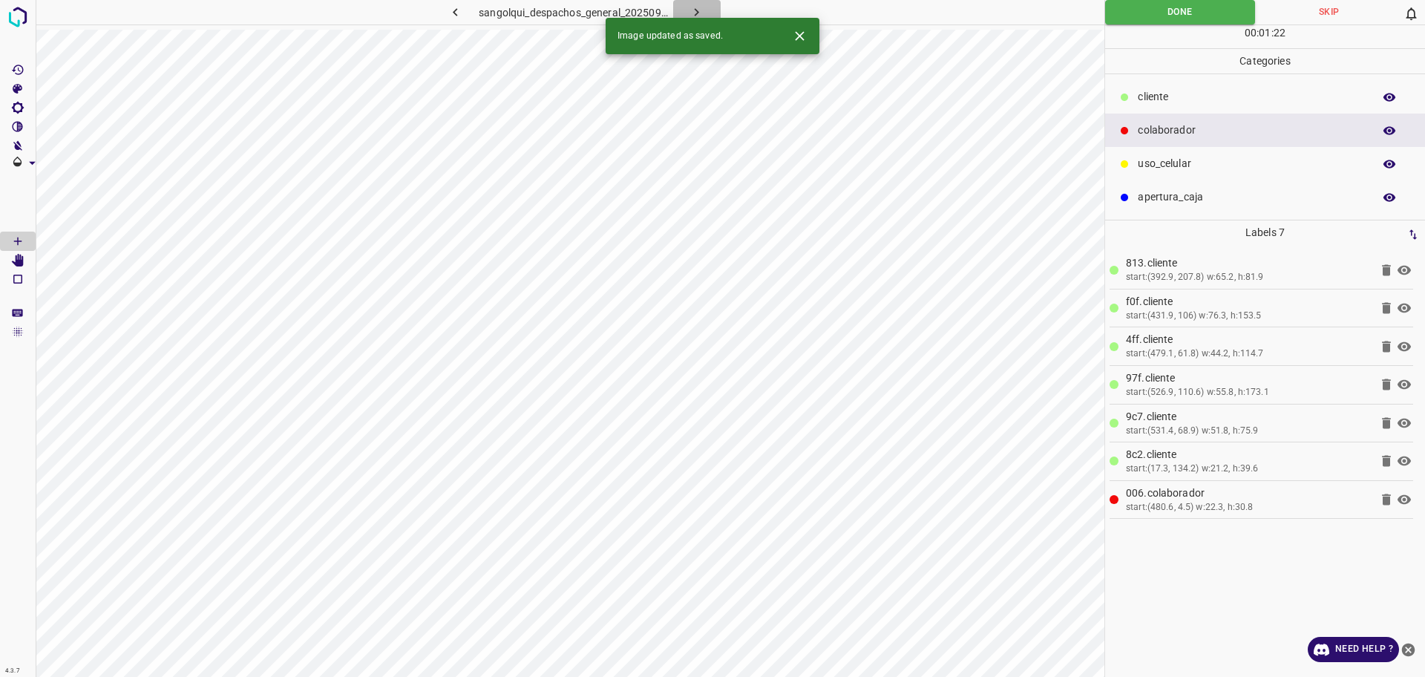
click at [701, 9] on icon "button" at bounding box center [697, 12] width 16 height 16
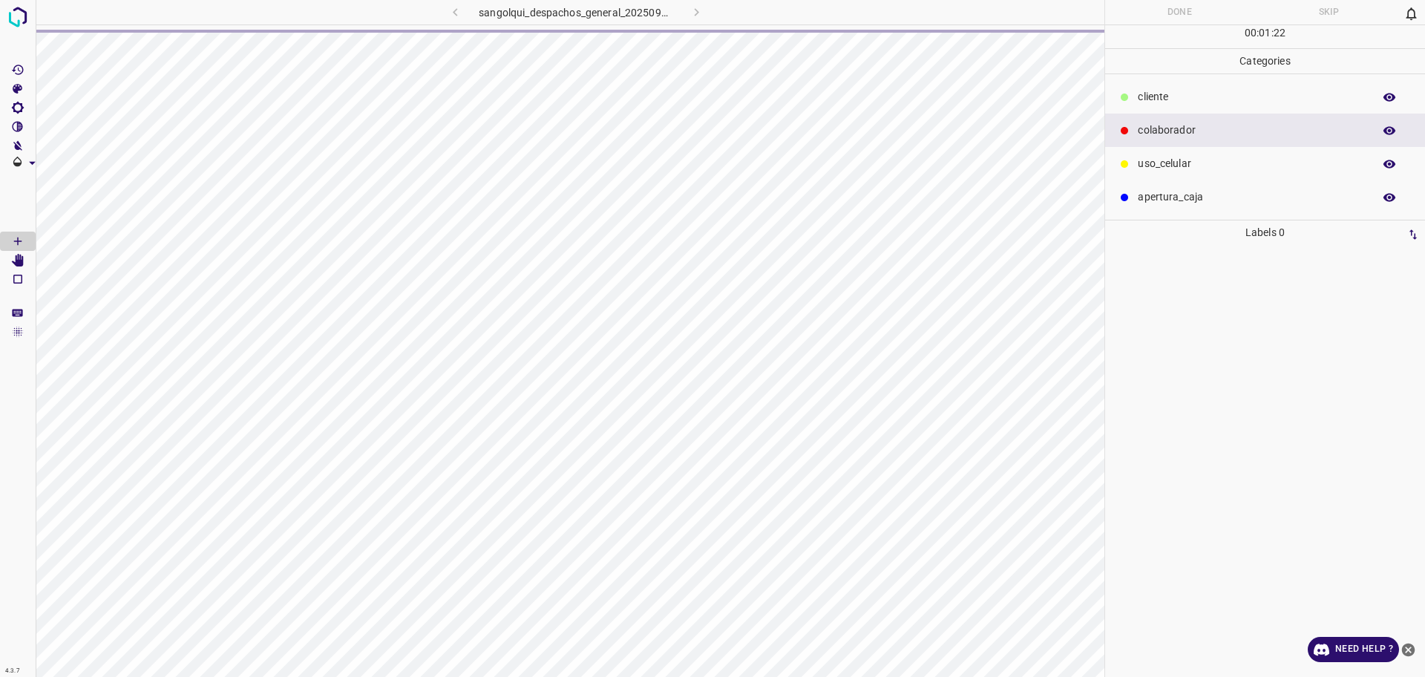
click at [1179, 91] on p "cliente" at bounding box center [1252, 97] width 228 height 16
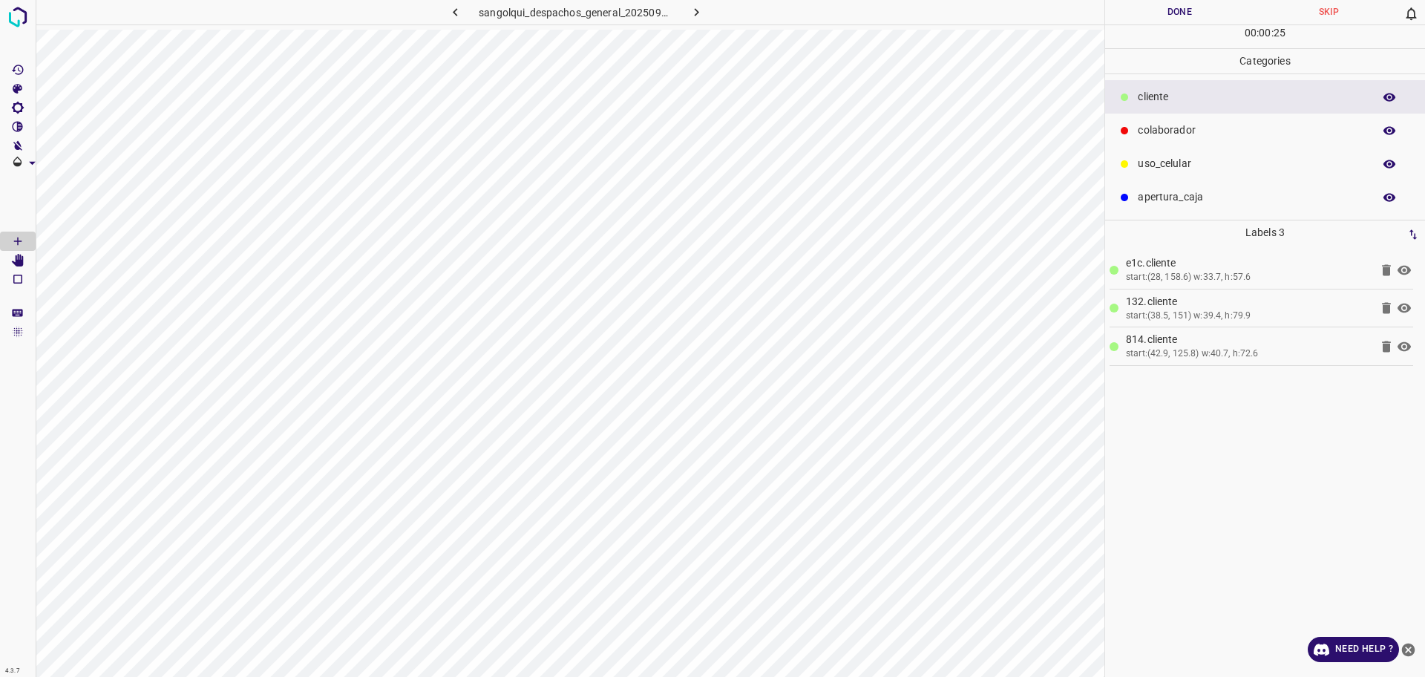
click at [1178, 92] on p "cliente" at bounding box center [1252, 97] width 228 height 16
click at [1144, 126] on p "colaborador" at bounding box center [1252, 131] width 228 height 16
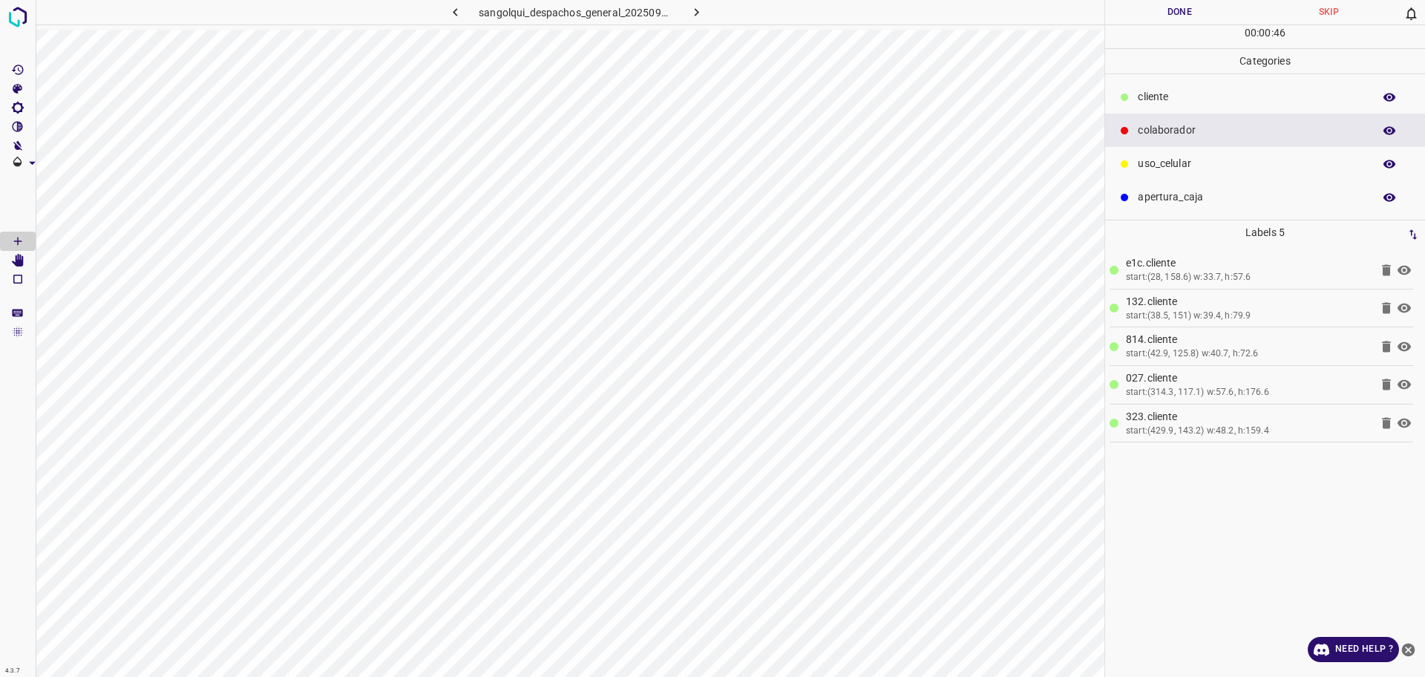
click at [1144, 127] on p "colaborador" at bounding box center [1252, 131] width 228 height 16
click at [1161, 15] on button "Done" at bounding box center [1179, 12] width 149 height 25
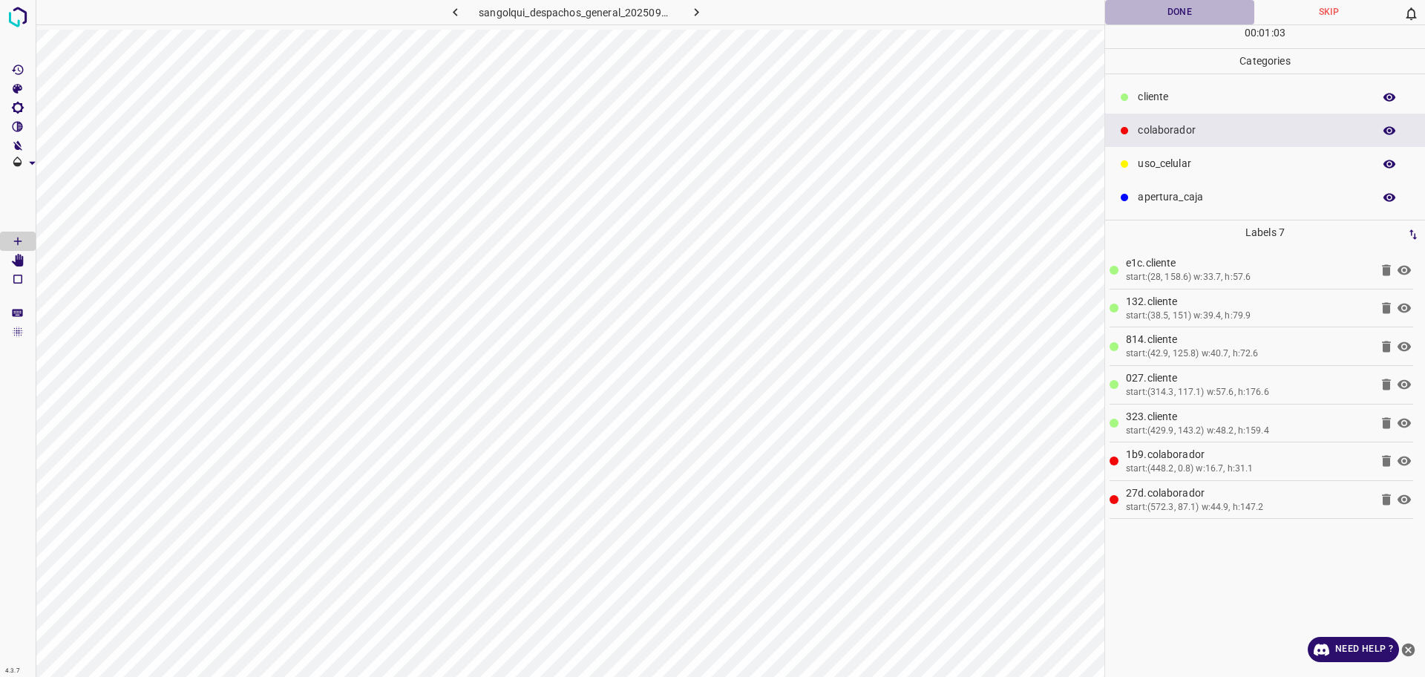
click at [1162, 15] on button "Done" at bounding box center [1179, 12] width 149 height 25
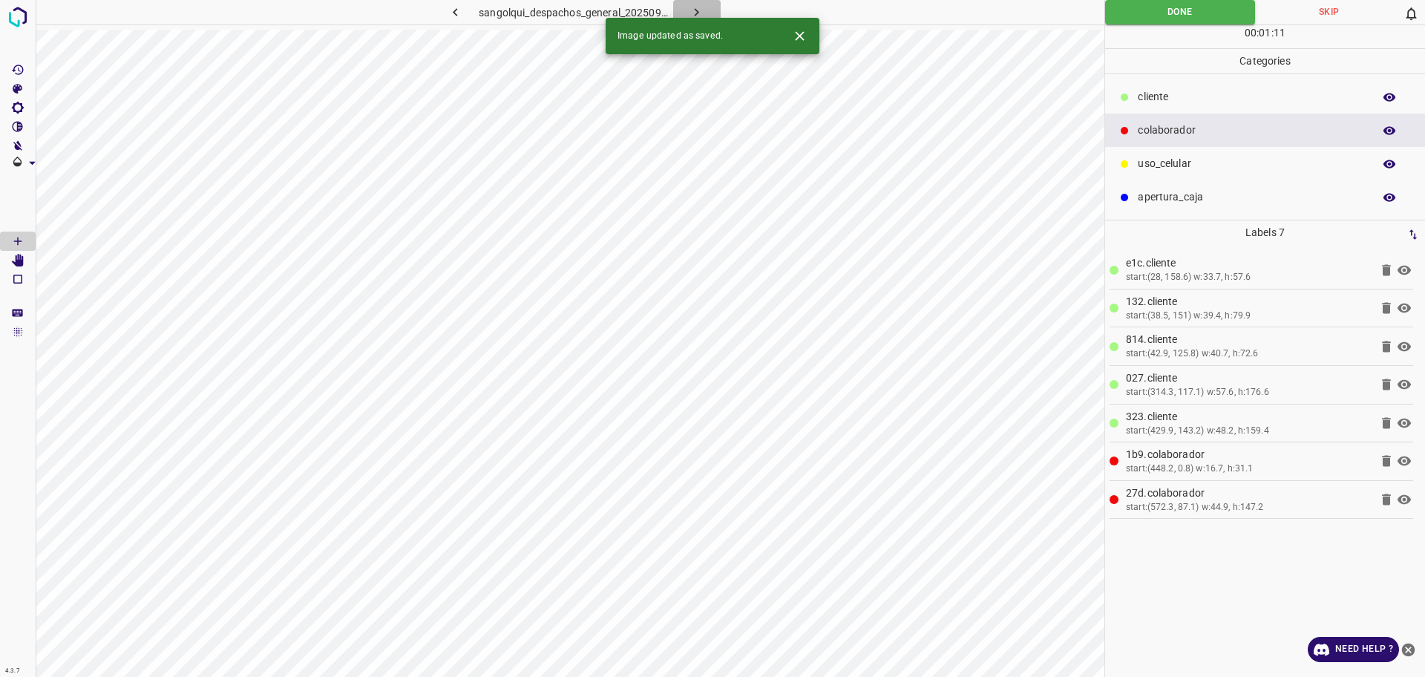
click at [694, 13] on icon "button" at bounding box center [697, 12] width 16 height 16
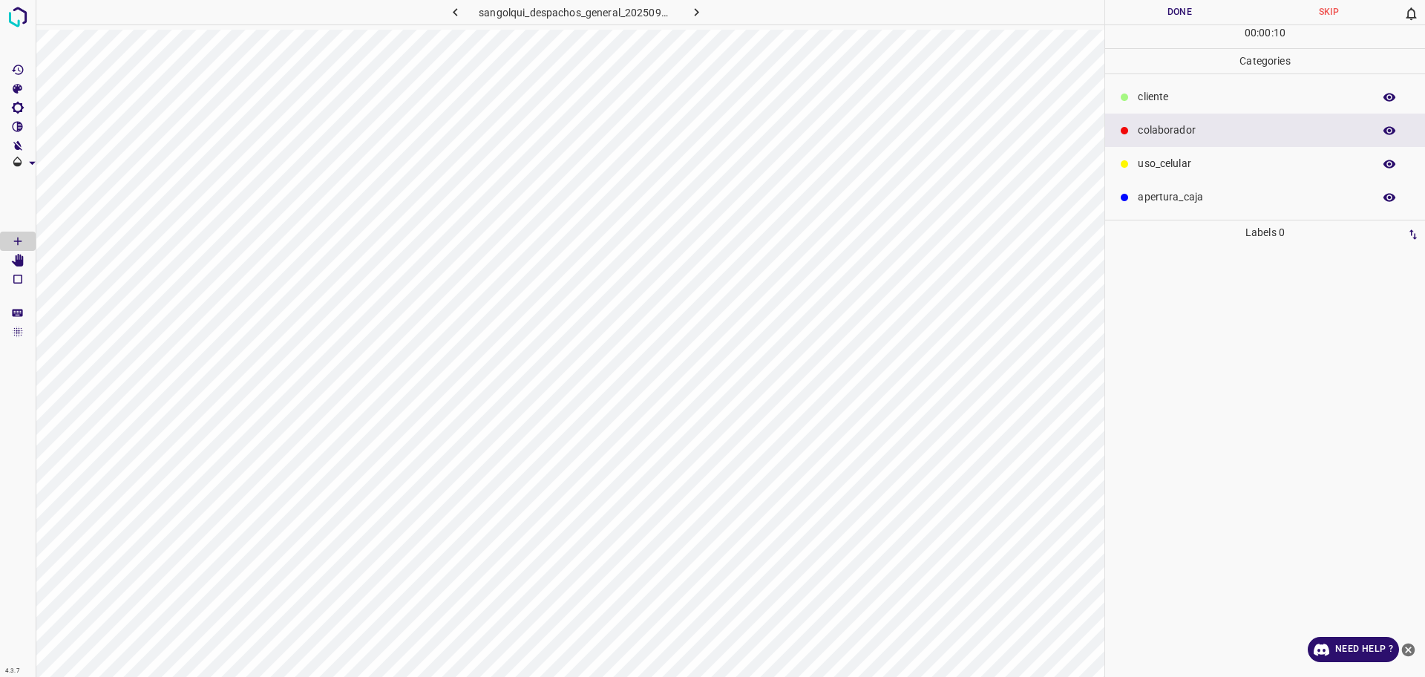
click at [1224, 169] on p "uso_celular" at bounding box center [1252, 164] width 228 height 16
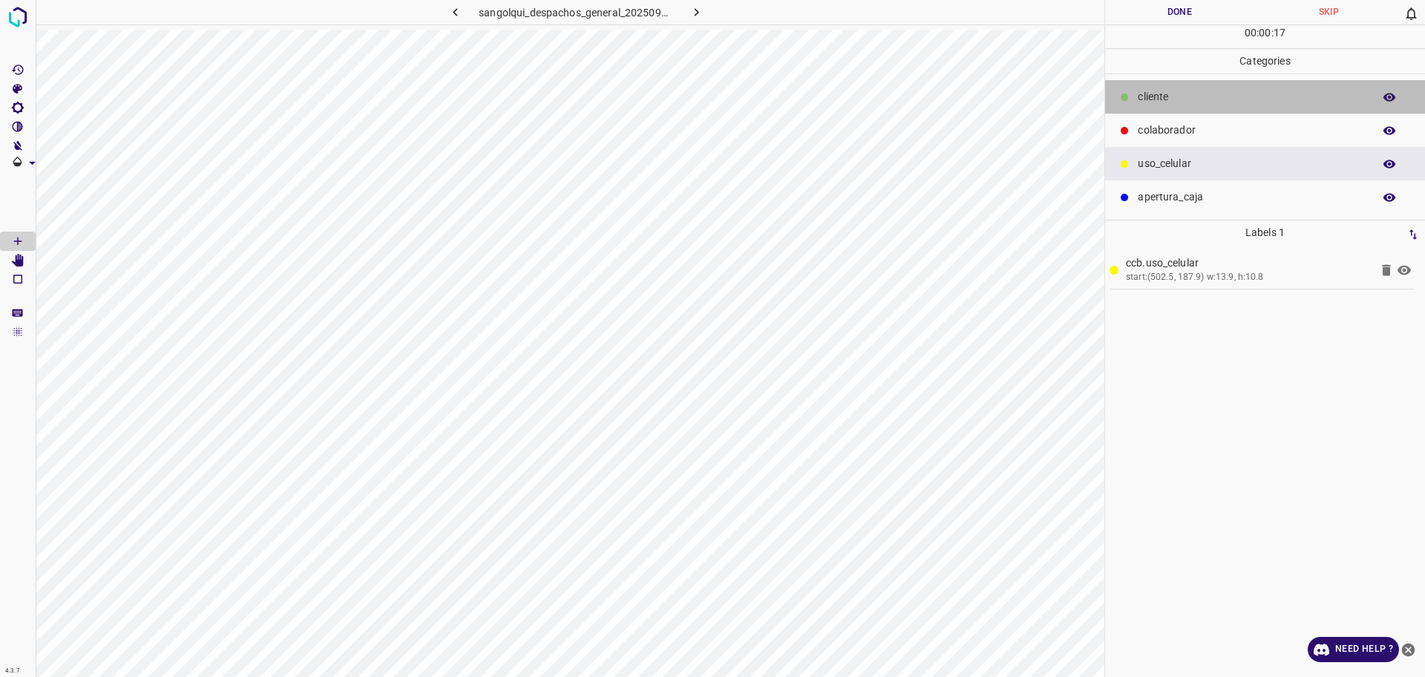
click at [1148, 91] on div "cliente" at bounding box center [1265, 96] width 320 height 33
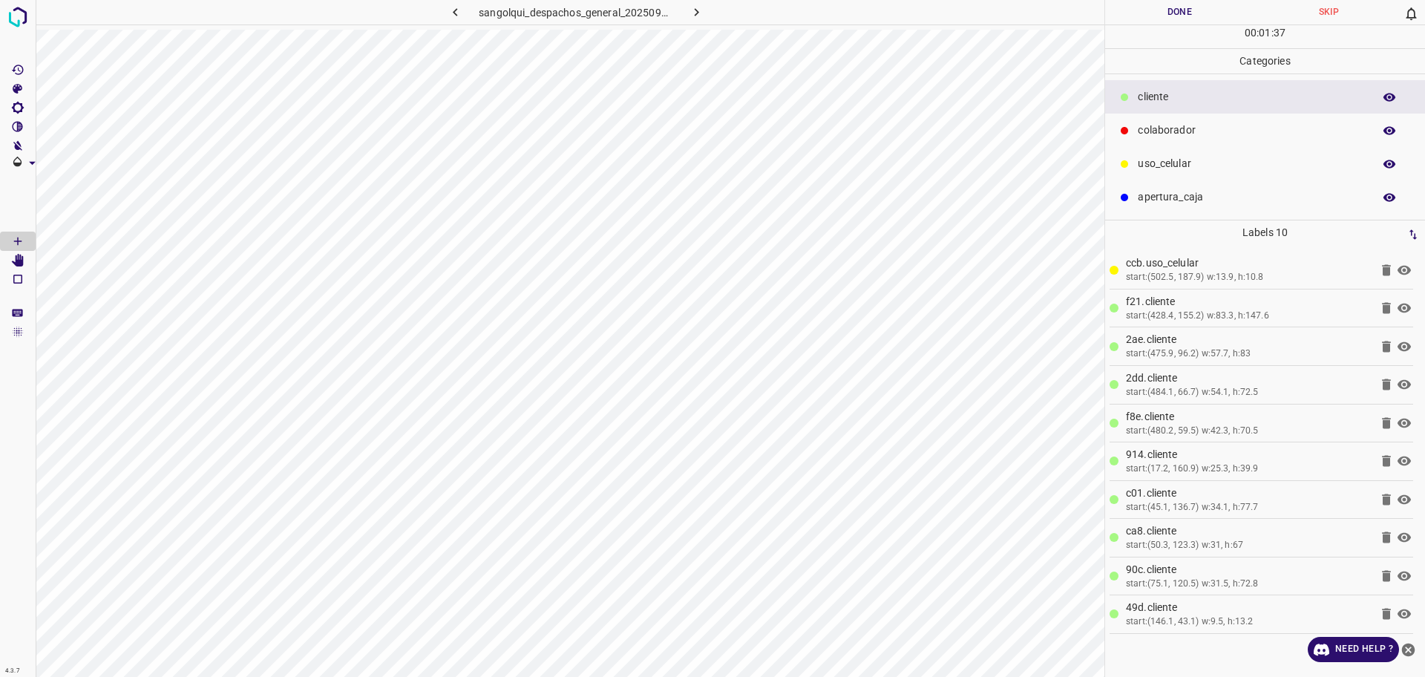
click at [1158, 131] on p "colaborador" at bounding box center [1252, 131] width 228 height 16
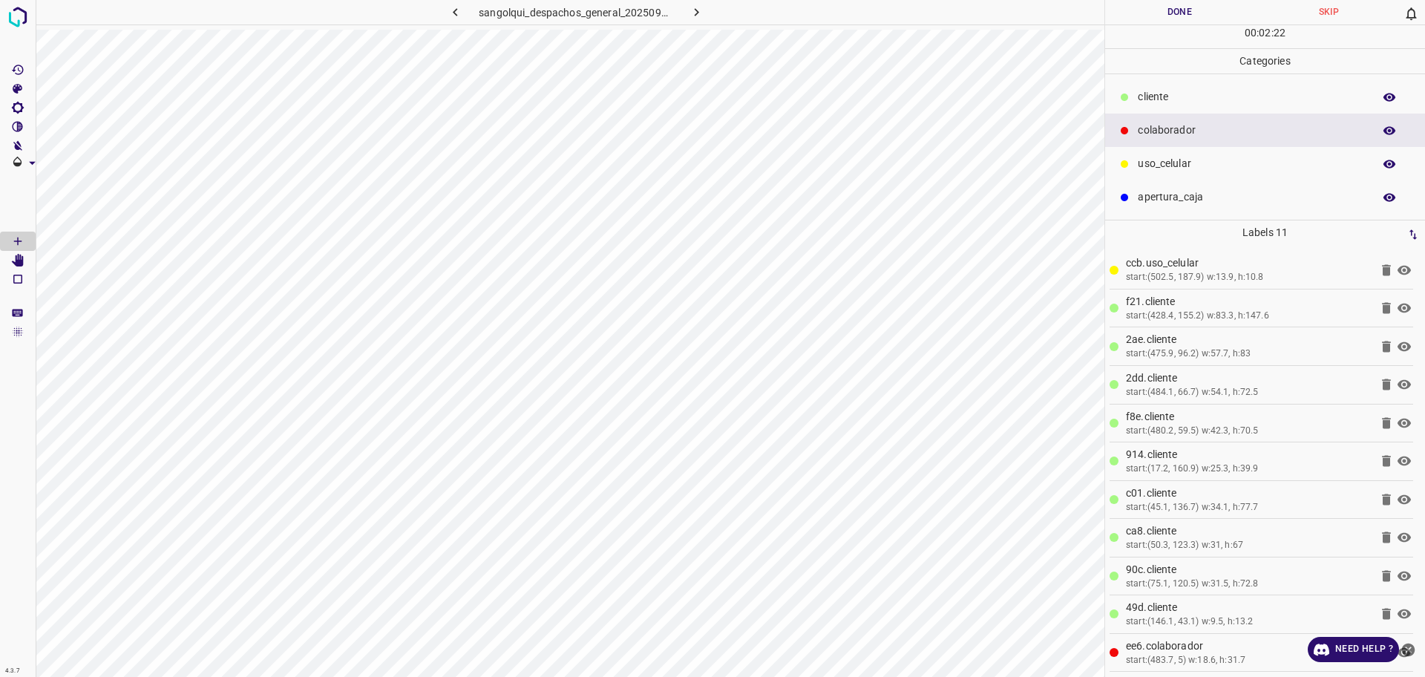
click at [1186, 6] on button "Done" at bounding box center [1179, 12] width 149 height 25
click at [1125, 13] on button "Done" at bounding box center [1179, 12] width 149 height 25
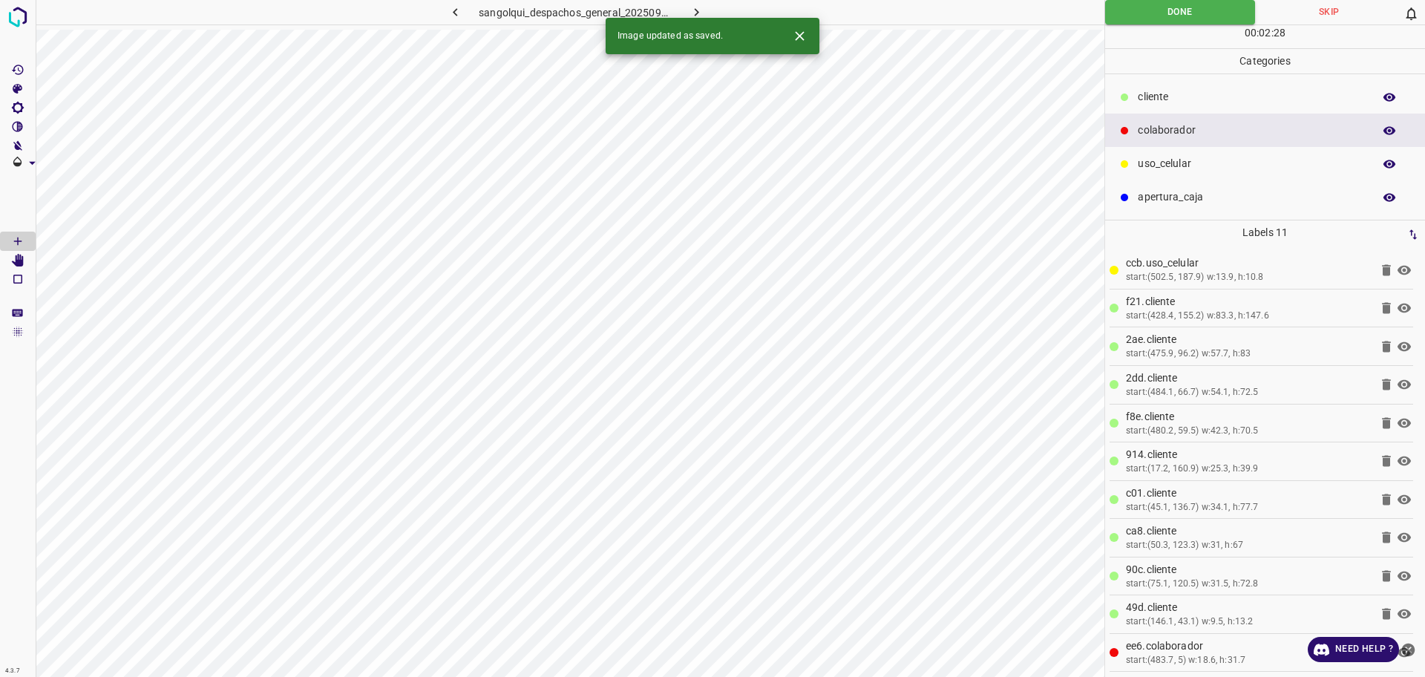
click at [700, 16] on icon "button" at bounding box center [697, 12] width 16 height 16
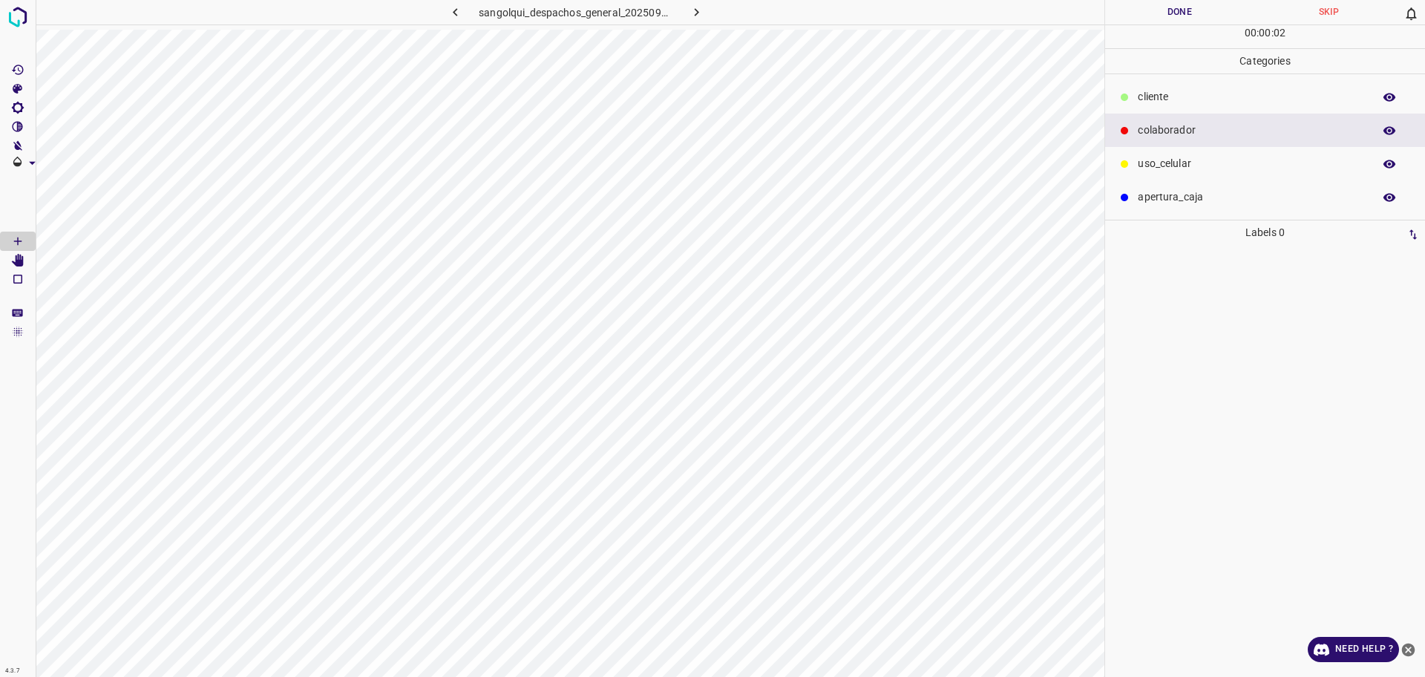
click at [1180, 96] on p "cliente" at bounding box center [1252, 97] width 228 height 16
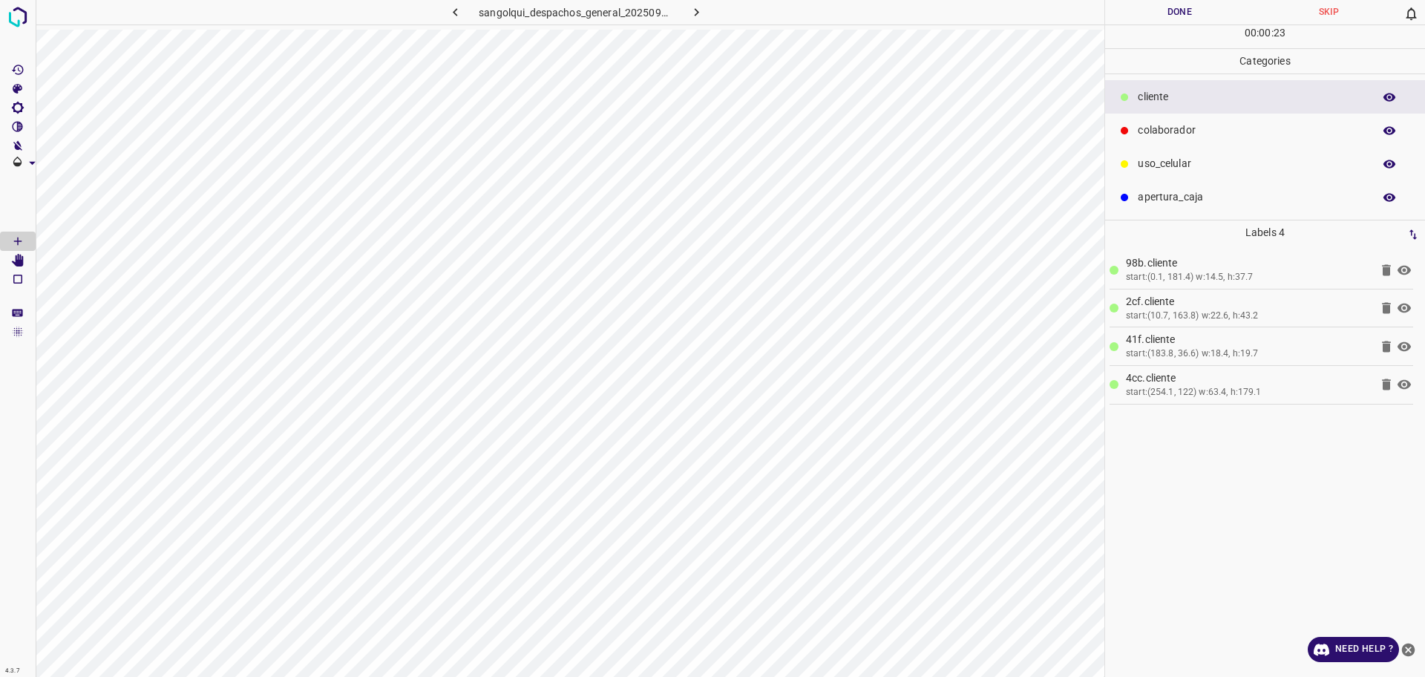
click at [1290, 172] on div "uso_celular" at bounding box center [1265, 163] width 320 height 33
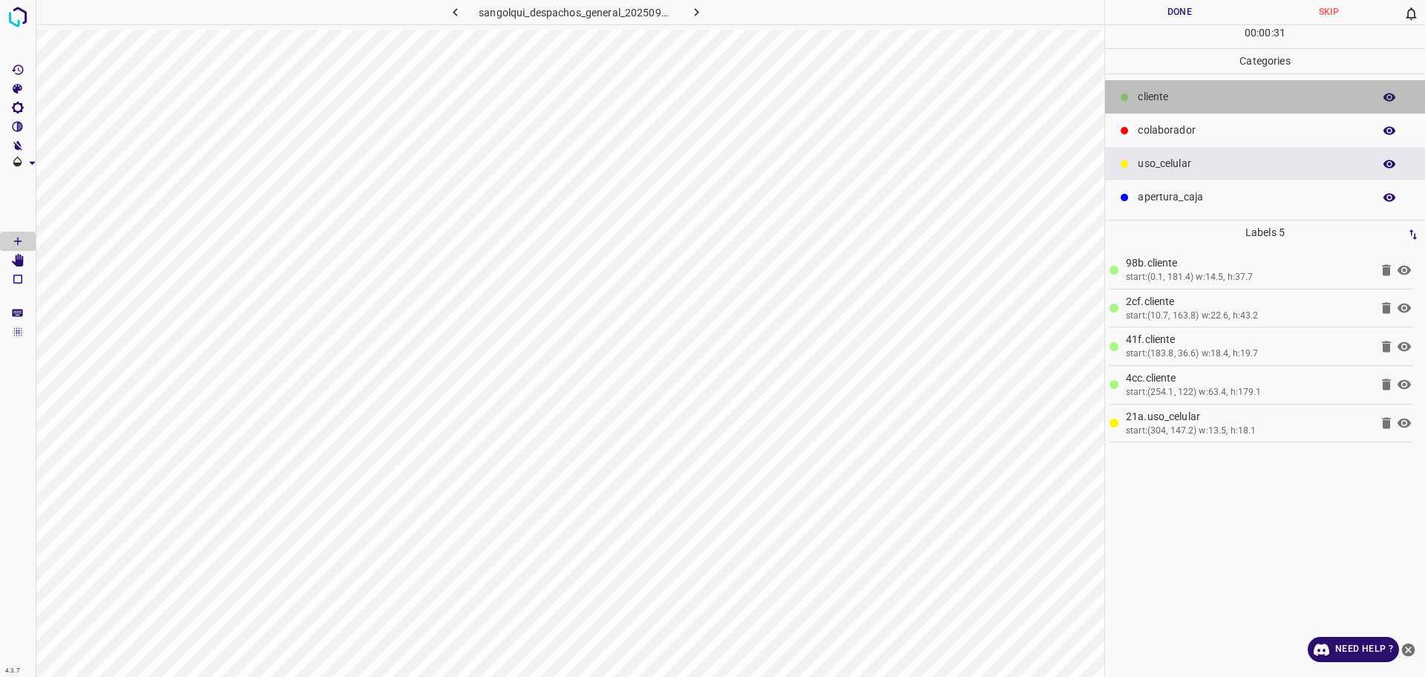
click at [1189, 97] on p "cliente" at bounding box center [1252, 97] width 228 height 16
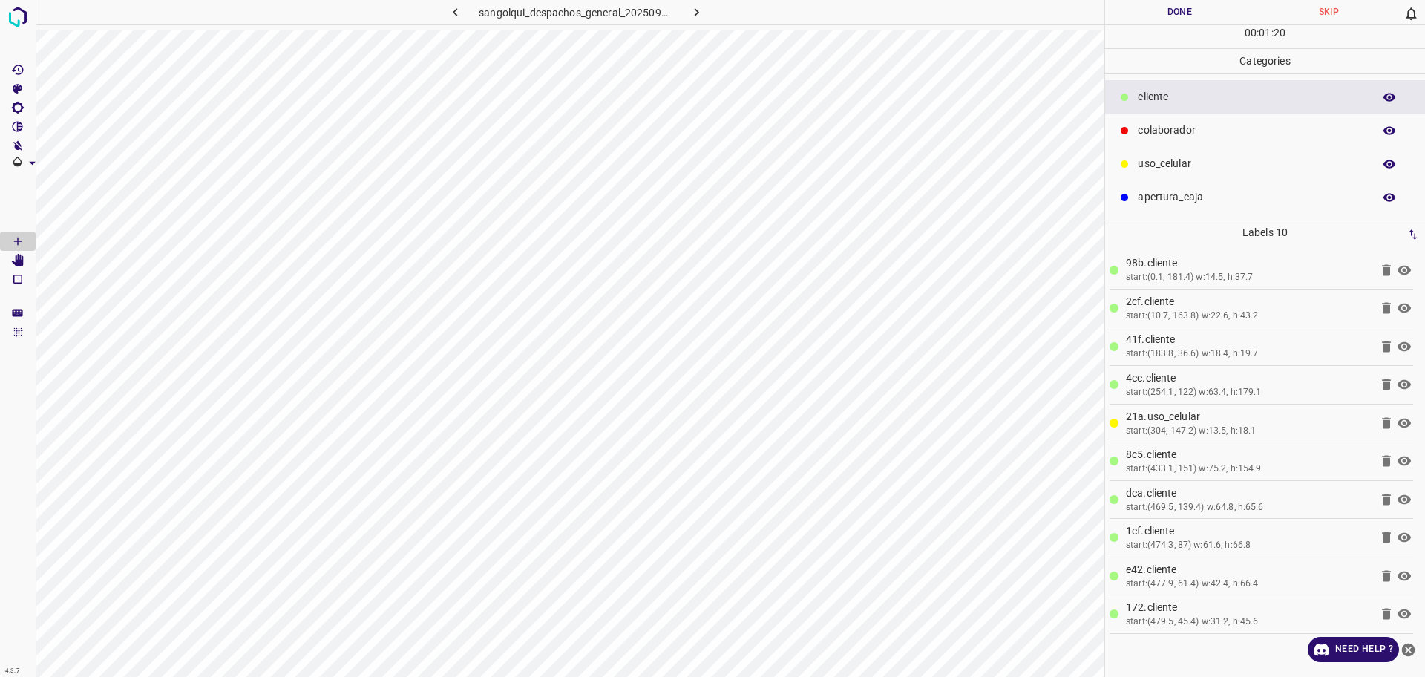
click at [1158, 134] on p "colaborador" at bounding box center [1252, 131] width 228 height 16
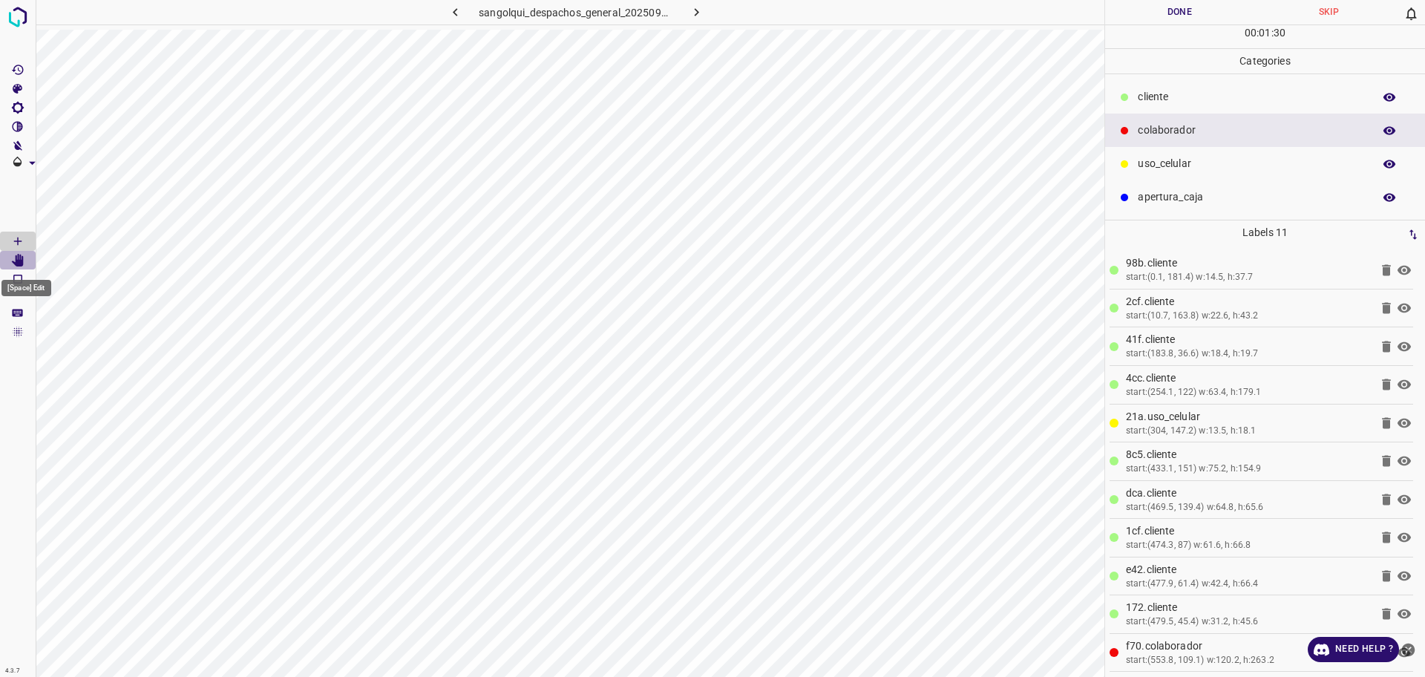
click at [18, 262] on icon "[Space] Edit" at bounding box center [18, 260] width 12 height 13
click at [1182, 10] on button "Done" at bounding box center [1179, 12] width 149 height 25
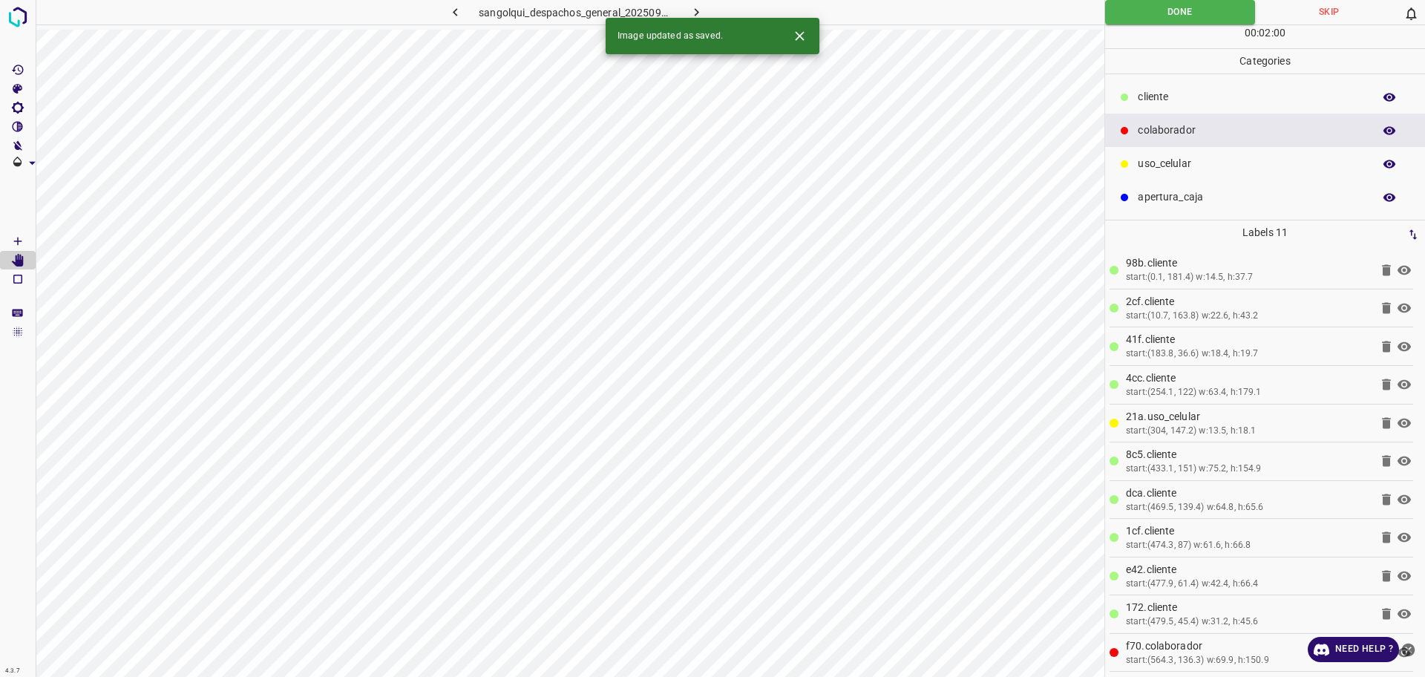
click at [703, 4] on icon "button" at bounding box center [697, 12] width 16 height 16
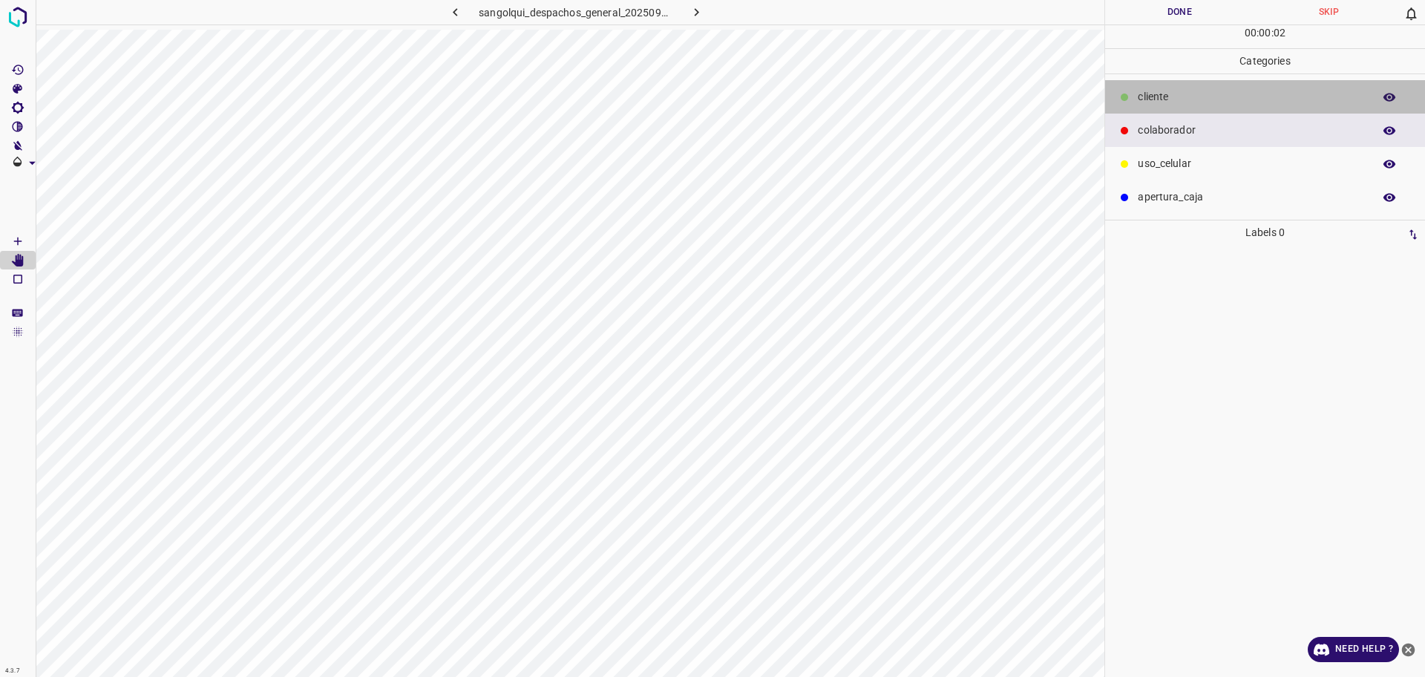
click at [1170, 94] on p "cliente" at bounding box center [1252, 97] width 228 height 16
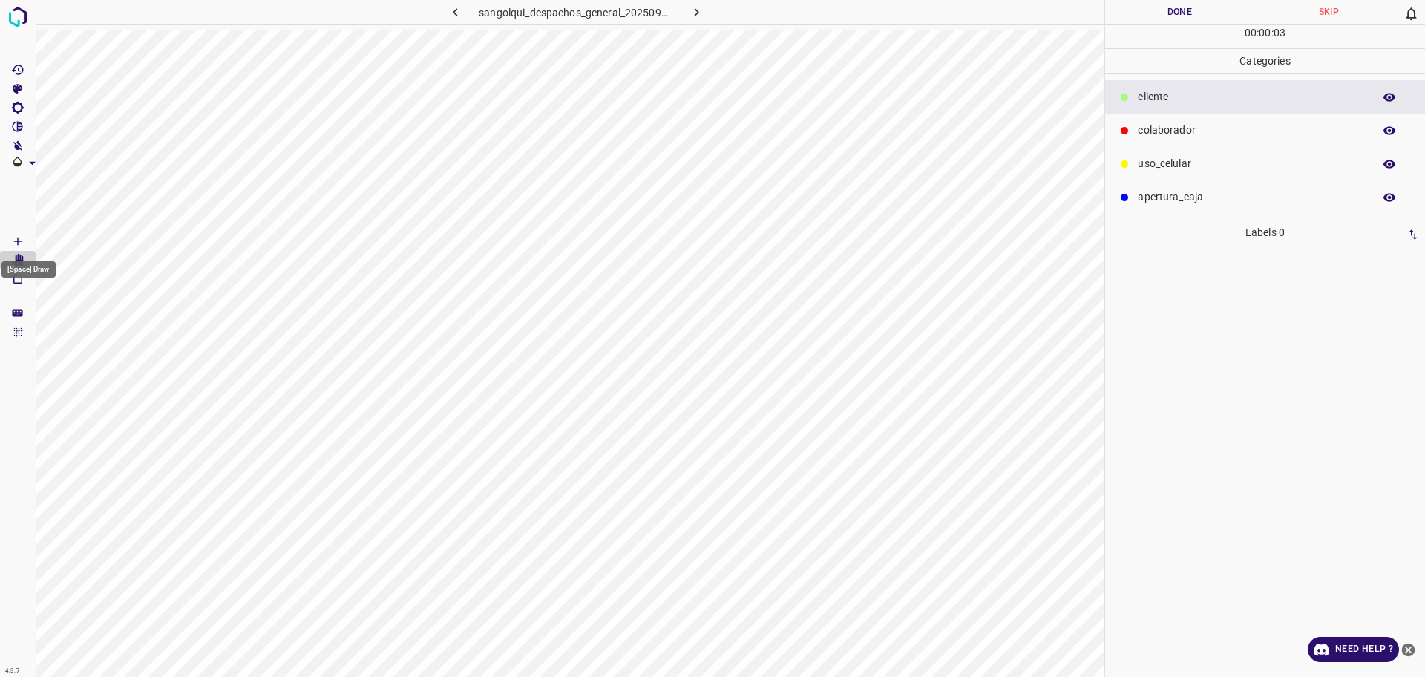
click at [4, 244] on Draw"] "[Space] Draw" at bounding box center [18, 241] width 36 height 19
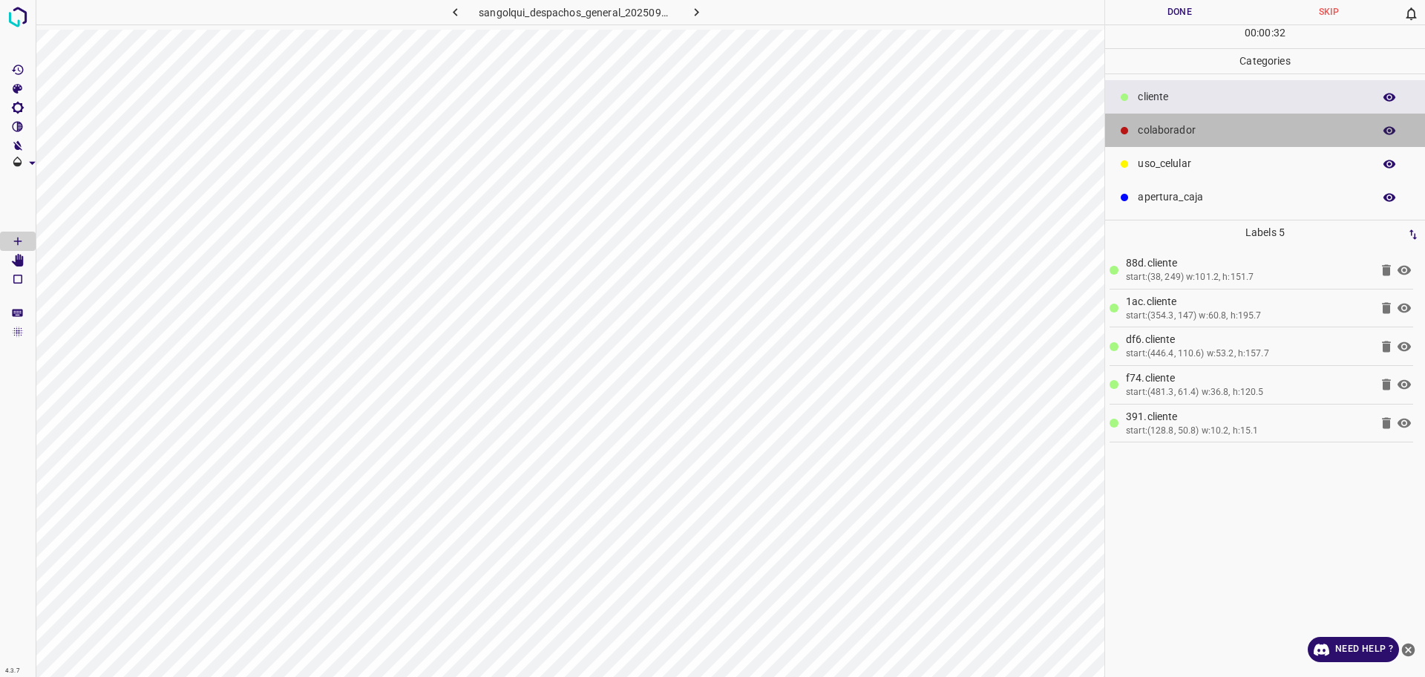
click at [1176, 140] on div "colaborador" at bounding box center [1265, 130] width 320 height 33
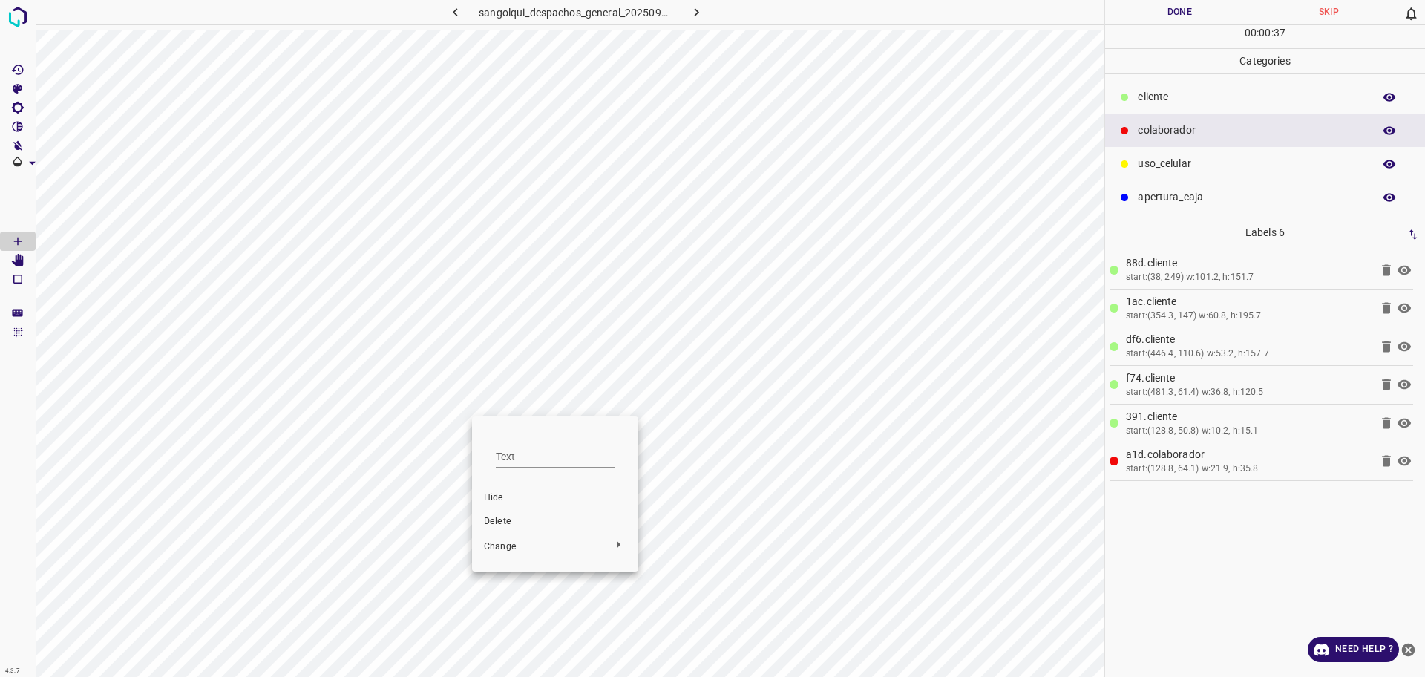
click at [510, 515] on li "Delete" at bounding box center [555, 522] width 166 height 24
click at [1157, 27] on div "00 : 00 : 47" at bounding box center [1265, 36] width 320 height 23
click at [1154, 4] on button "Done" at bounding box center [1179, 12] width 149 height 25
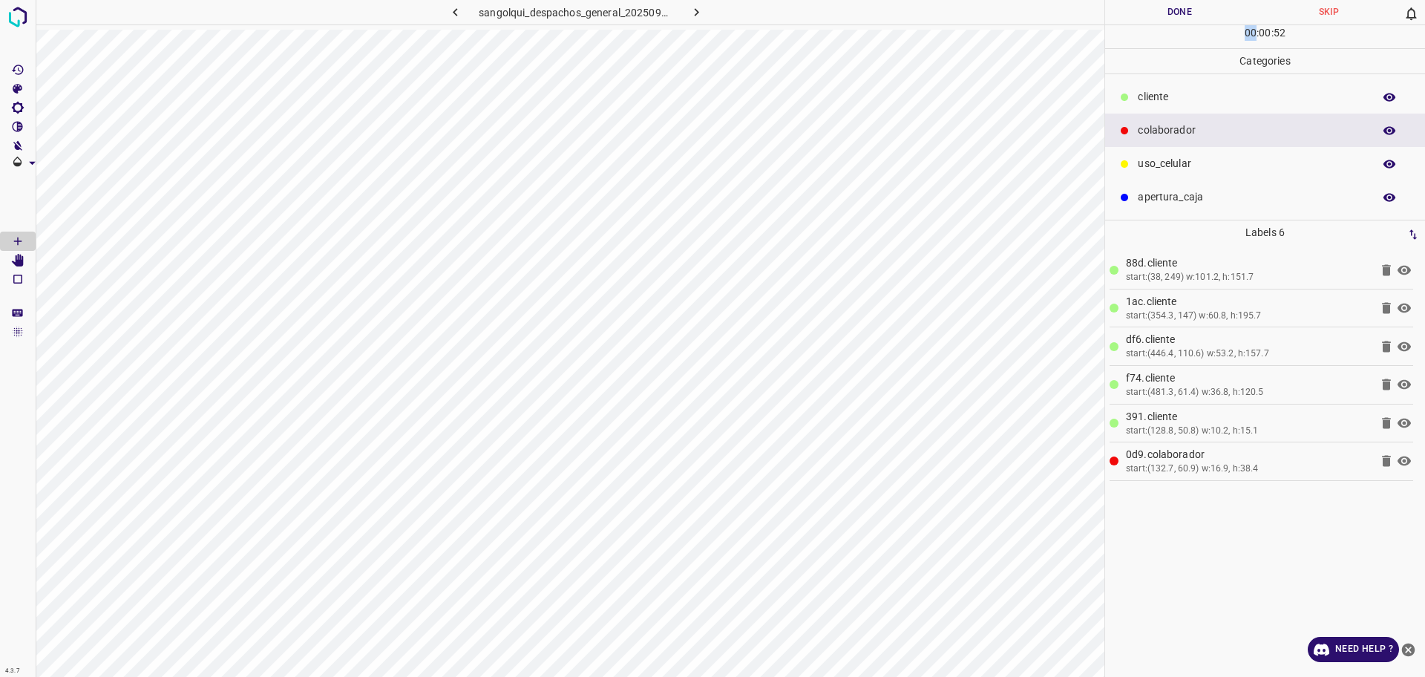
click at [1182, 10] on button "Done" at bounding box center [1179, 12] width 149 height 25
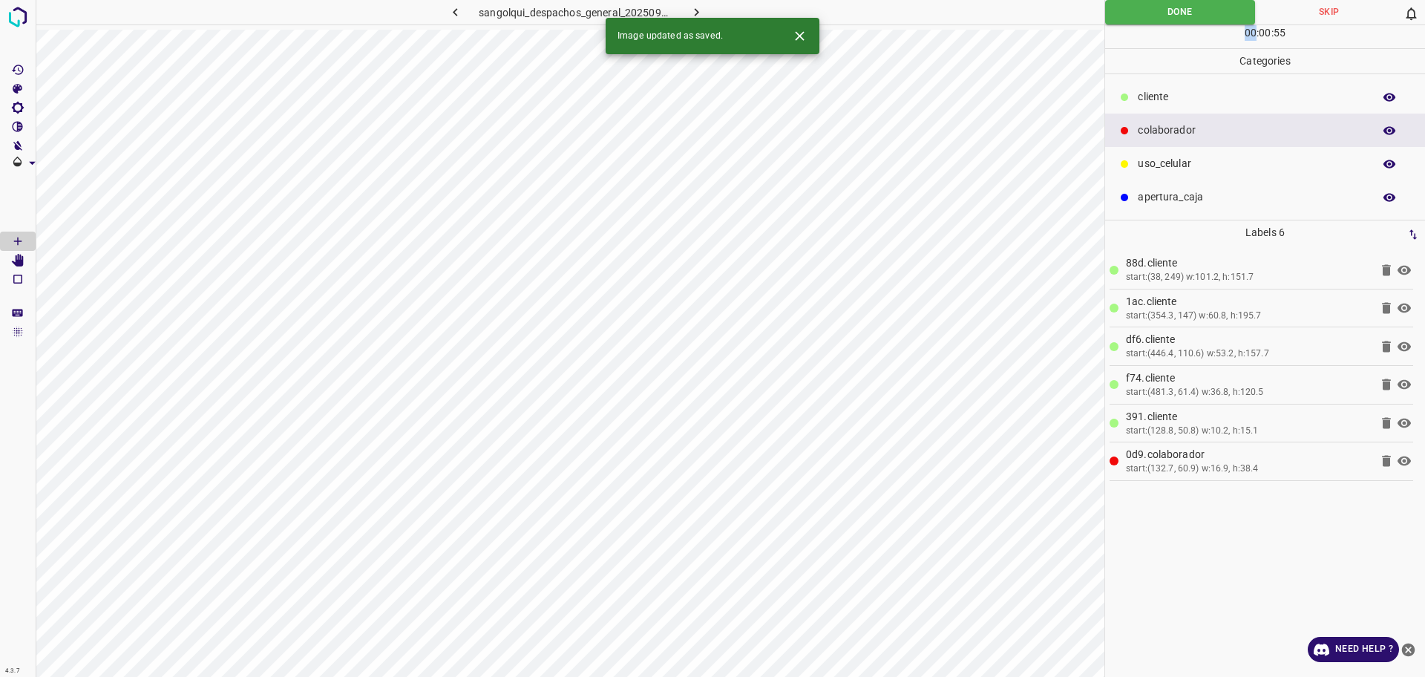
click at [698, 4] on icon "button" at bounding box center [697, 12] width 16 height 16
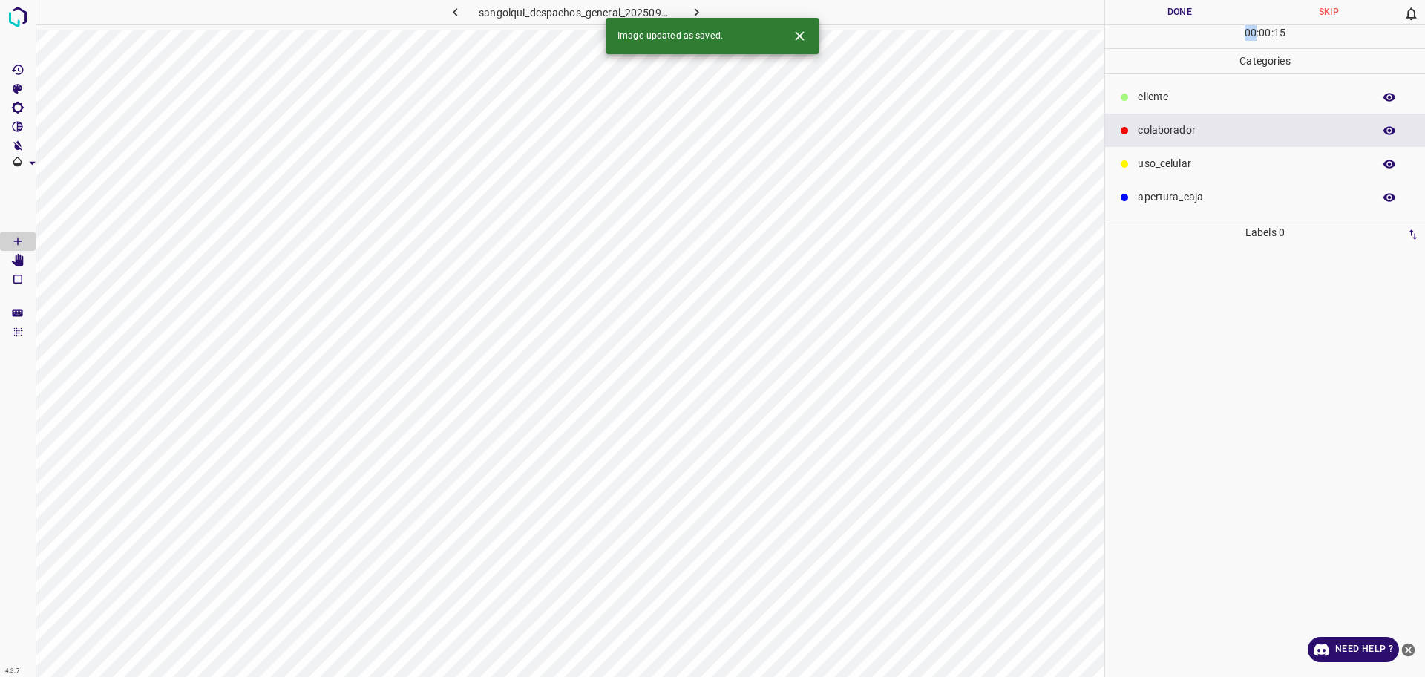
click at [1157, 101] on p "cliente" at bounding box center [1252, 97] width 228 height 16
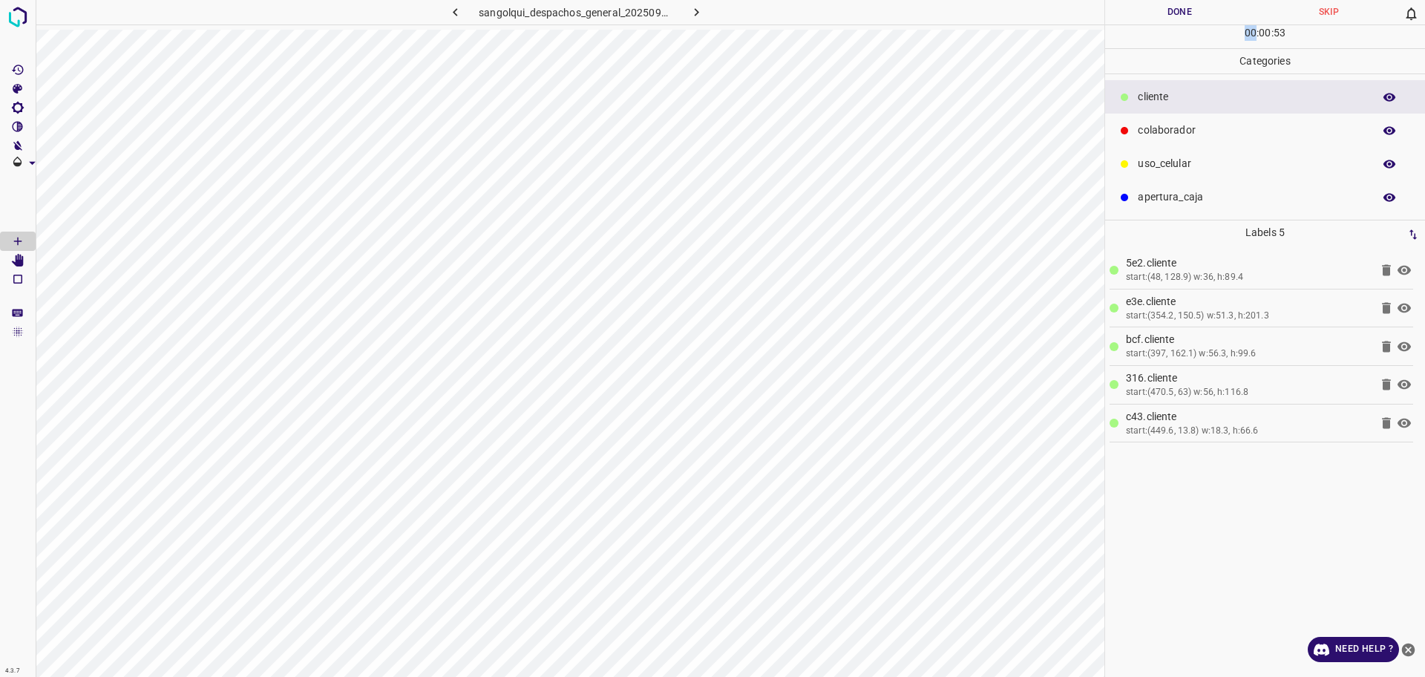
drag, startPoint x: 1169, startPoint y: 137, endPoint x: 1118, endPoint y: 153, distance: 53.8
click at [1171, 137] on p "colaborador" at bounding box center [1252, 131] width 228 height 16
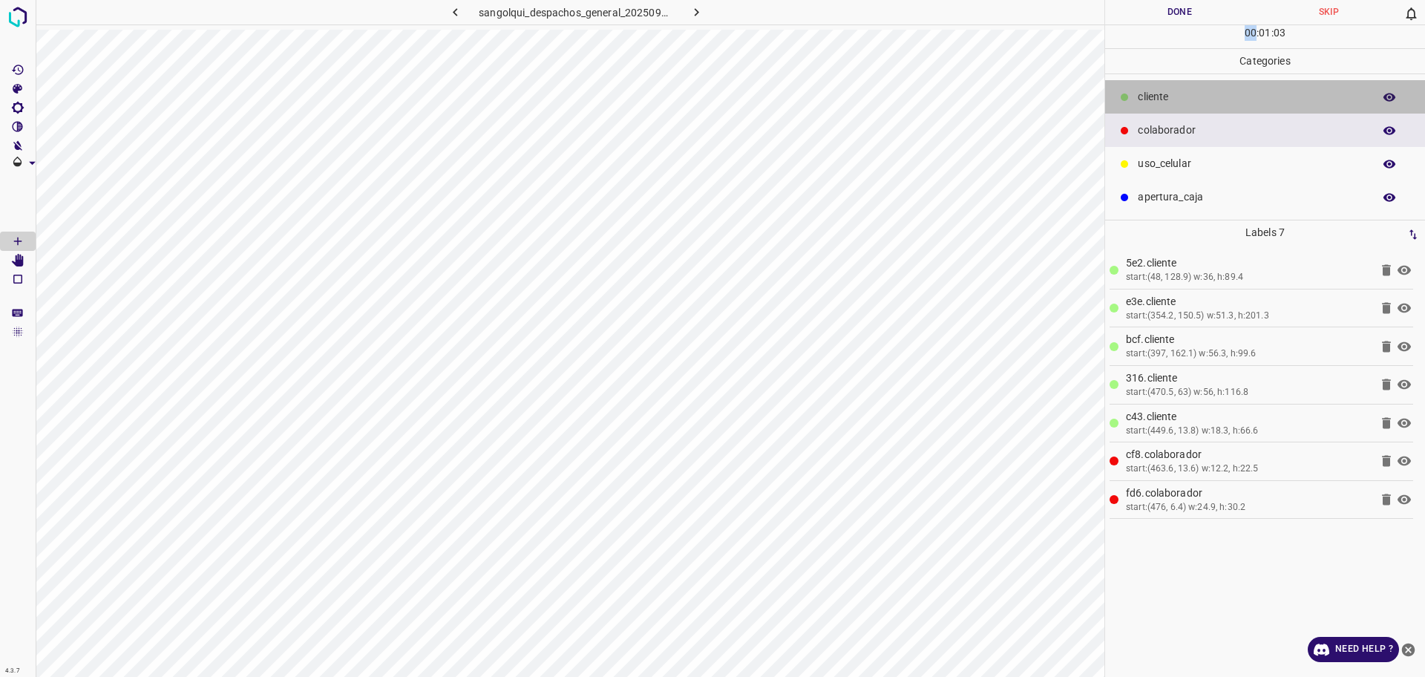
drag, startPoint x: 1222, startPoint y: 93, endPoint x: 1114, endPoint y: 121, distance: 111.3
click at [1222, 89] on p "cliente" at bounding box center [1252, 97] width 228 height 16
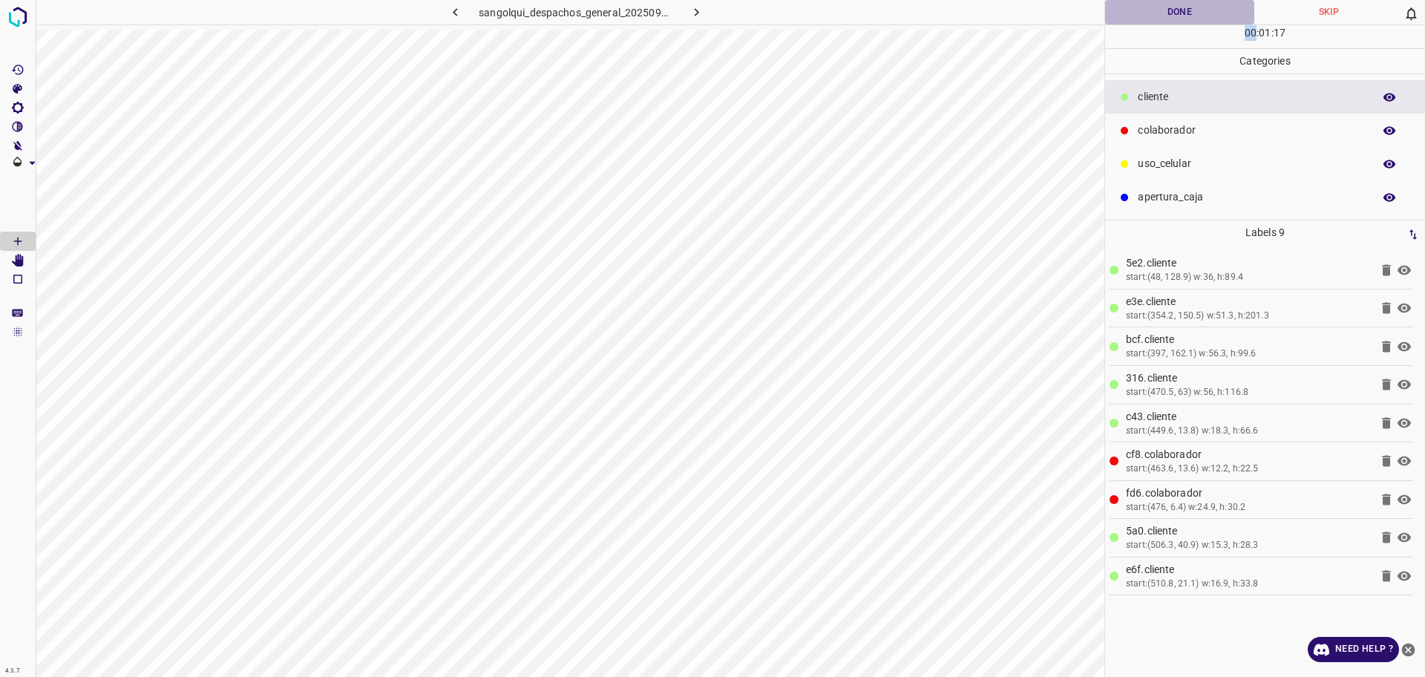
click at [1173, 14] on button "Done" at bounding box center [1179, 12] width 149 height 25
click at [1172, 14] on button "Done" at bounding box center [1179, 12] width 149 height 25
click at [1170, 12] on button "Done" at bounding box center [1179, 12] width 149 height 25
click at [1169, 12] on button "Done" at bounding box center [1179, 12] width 149 height 25
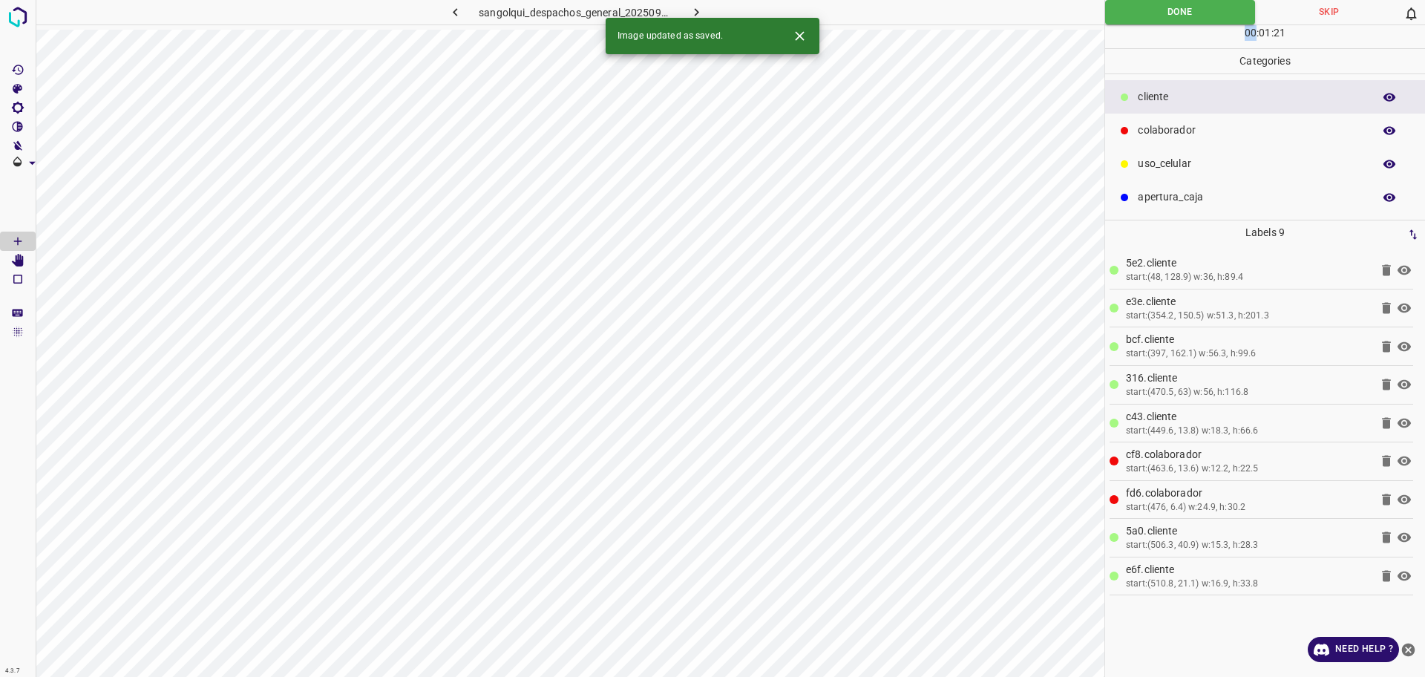
click at [702, 13] on icon "button" at bounding box center [697, 12] width 16 height 16
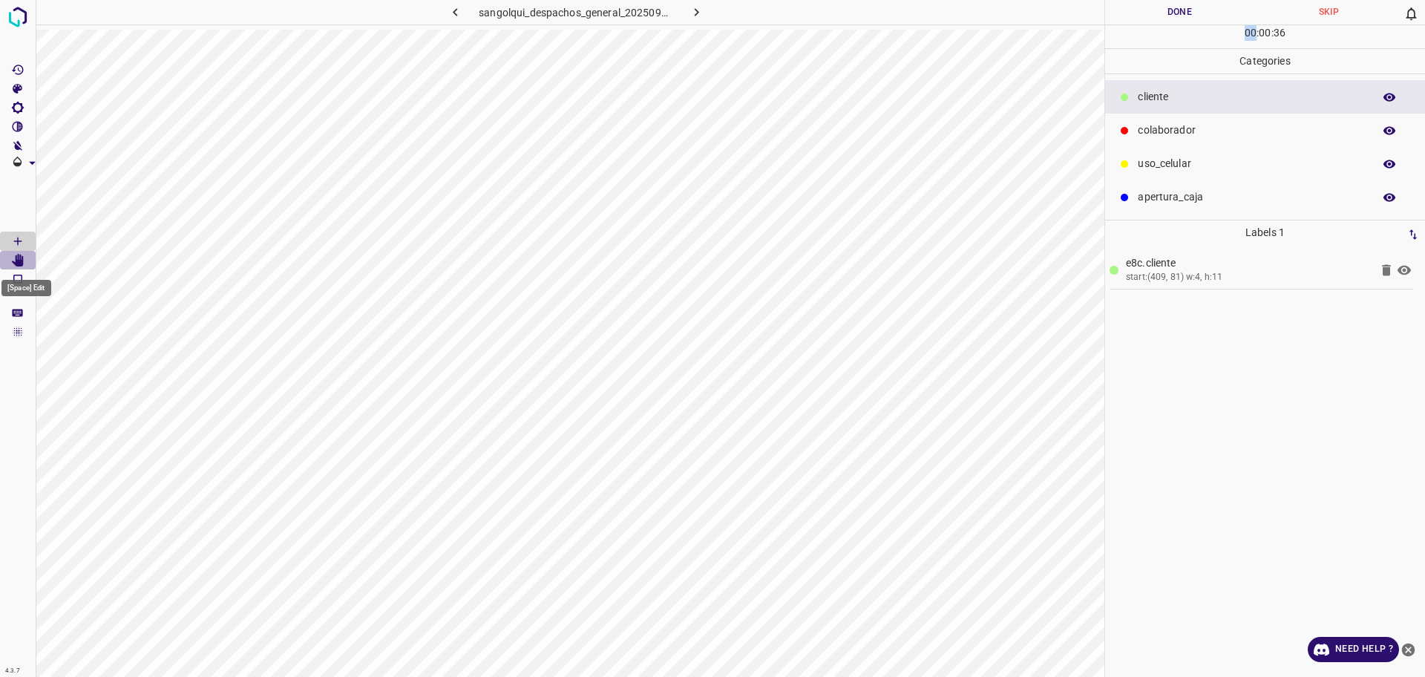
click at [14, 263] on icon "[Space] Edit" at bounding box center [18, 260] width 12 height 13
click at [1385, 272] on icon at bounding box center [1386, 269] width 9 height 11
click at [22, 236] on icon "[Space] Draw" at bounding box center [17, 241] width 13 height 13
click at [6, 264] on Edit"] "[Space] Edit" at bounding box center [18, 260] width 36 height 19
click at [13, 242] on icon "[Space] Draw" at bounding box center [17, 241] width 13 height 13
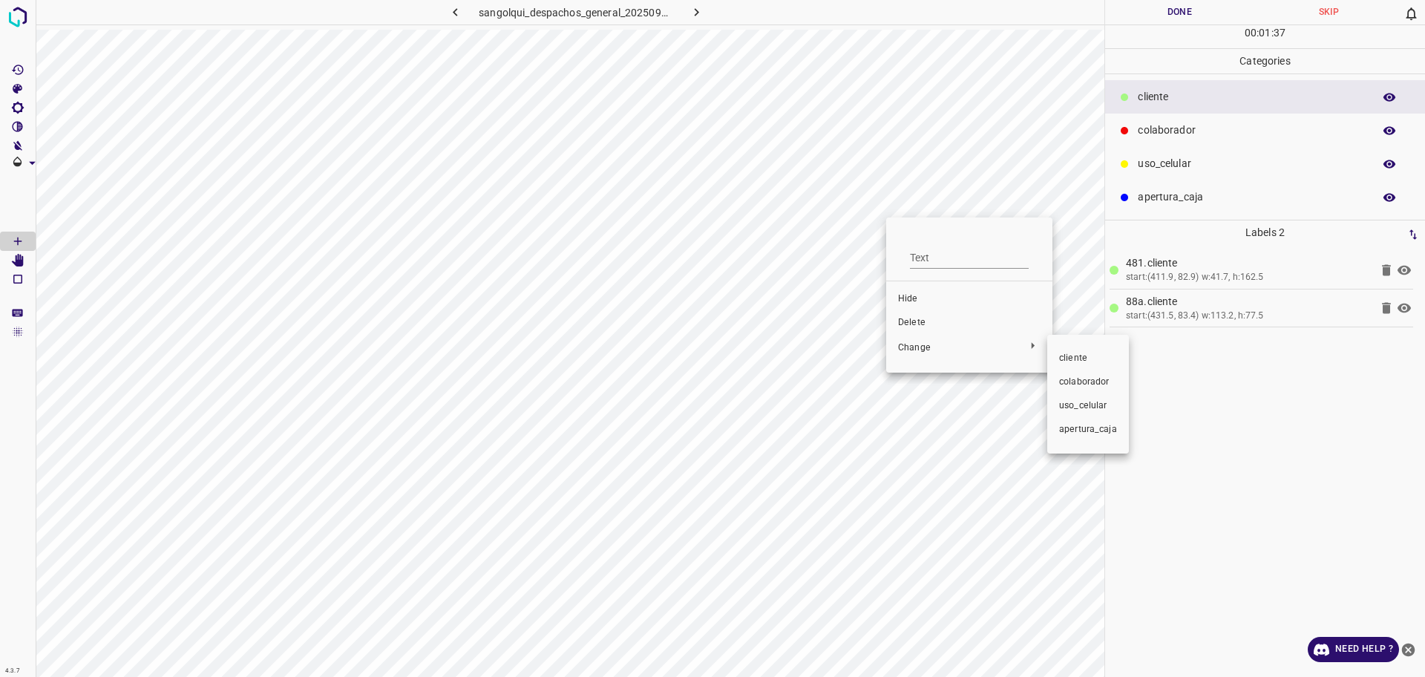
click at [933, 321] on div at bounding box center [712, 338] width 1425 height 677
click at [926, 321] on span "Delete" at bounding box center [969, 322] width 143 height 13
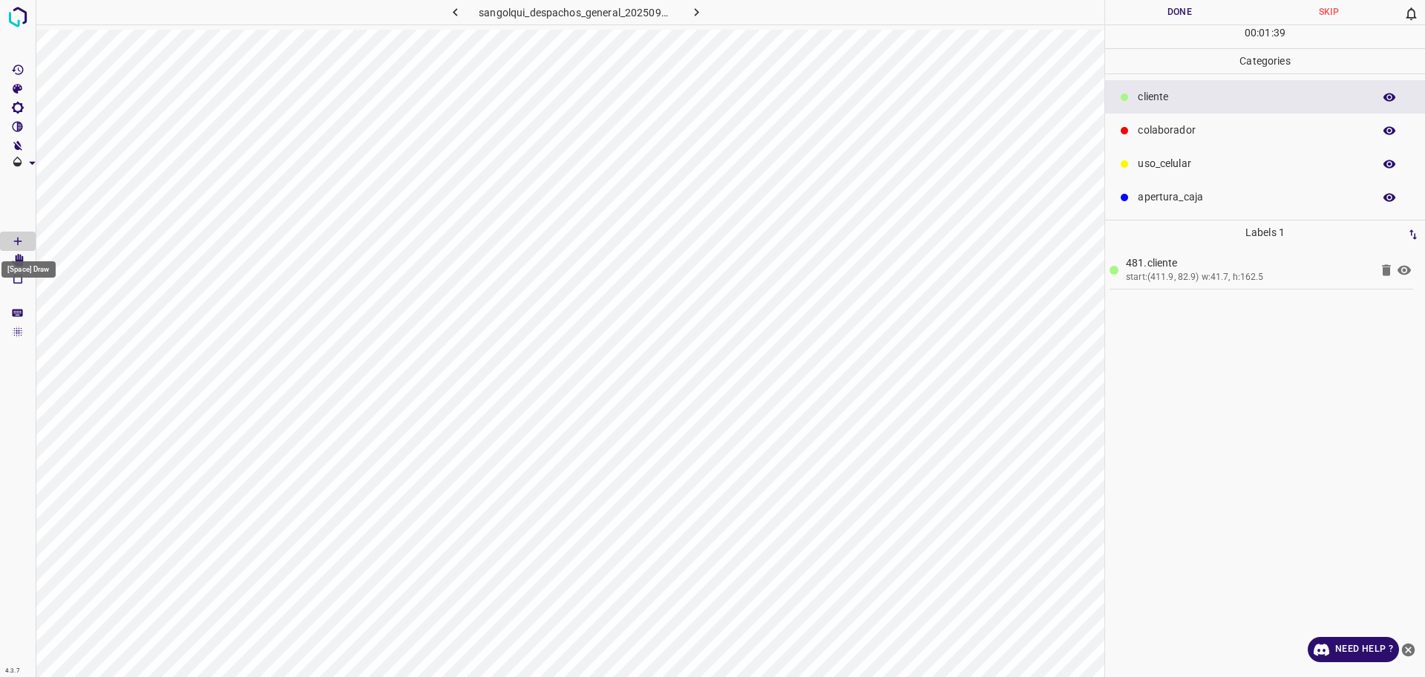
click at [9, 255] on div "[Space] Draw" at bounding box center [28, 265] width 57 height 28
click at [17, 263] on icon "[Space] Edit" at bounding box center [18, 260] width 12 height 13
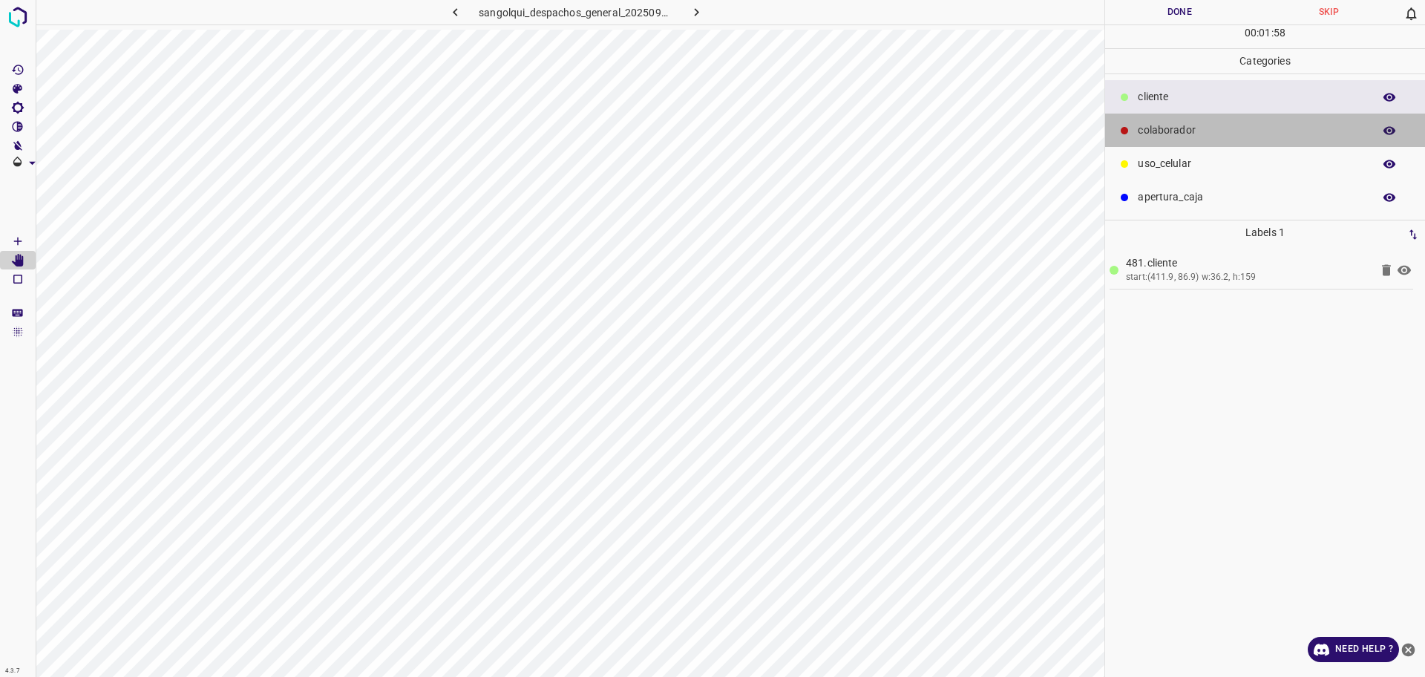
click at [1170, 117] on div "colaborador" at bounding box center [1265, 130] width 320 height 33
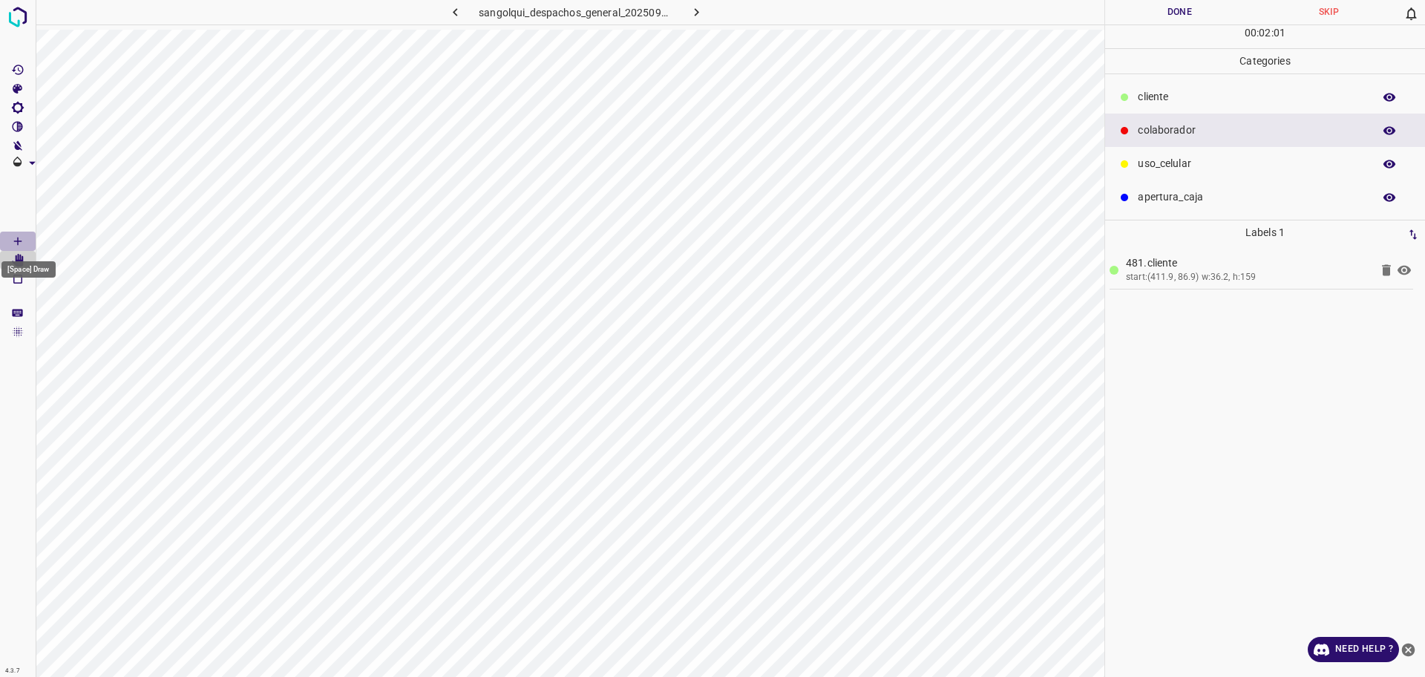
click at [9, 247] on Draw"] "[Space] Draw" at bounding box center [18, 241] width 36 height 19
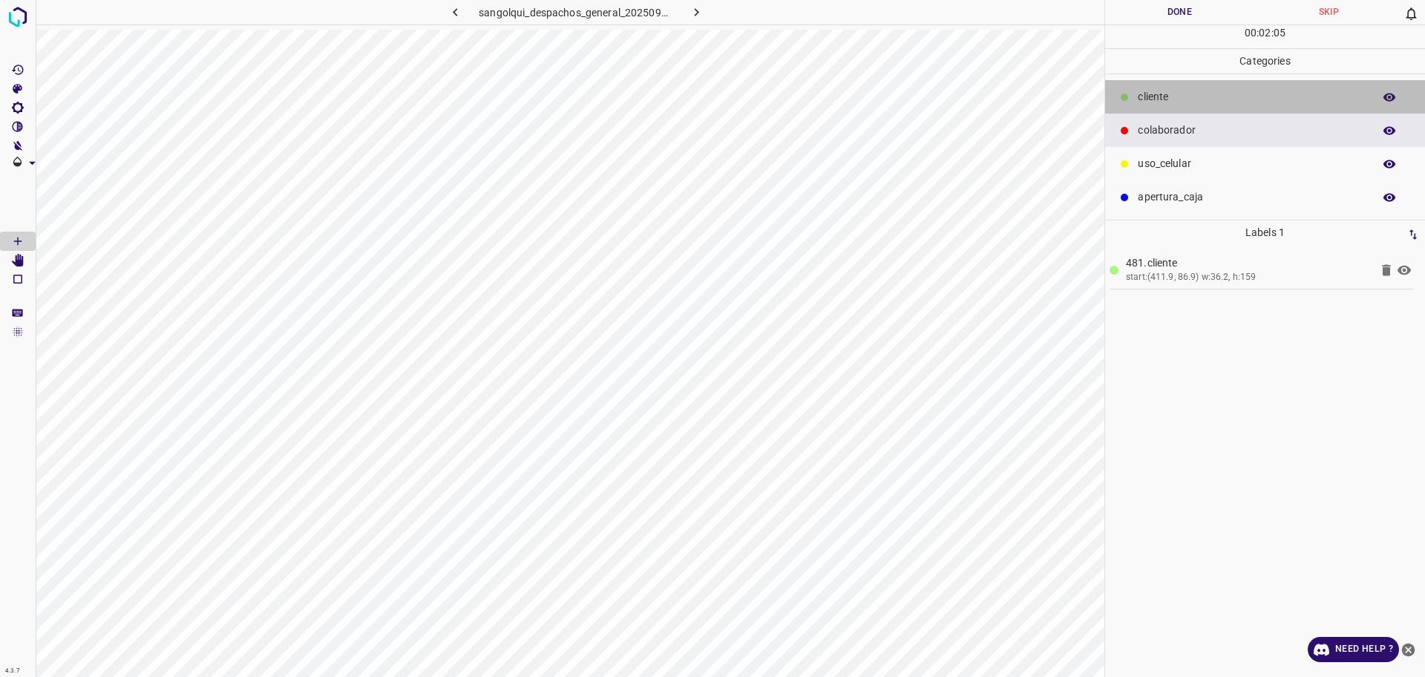
click at [1117, 88] on div "cliente" at bounding box center [1265, 96] width 320 height 33
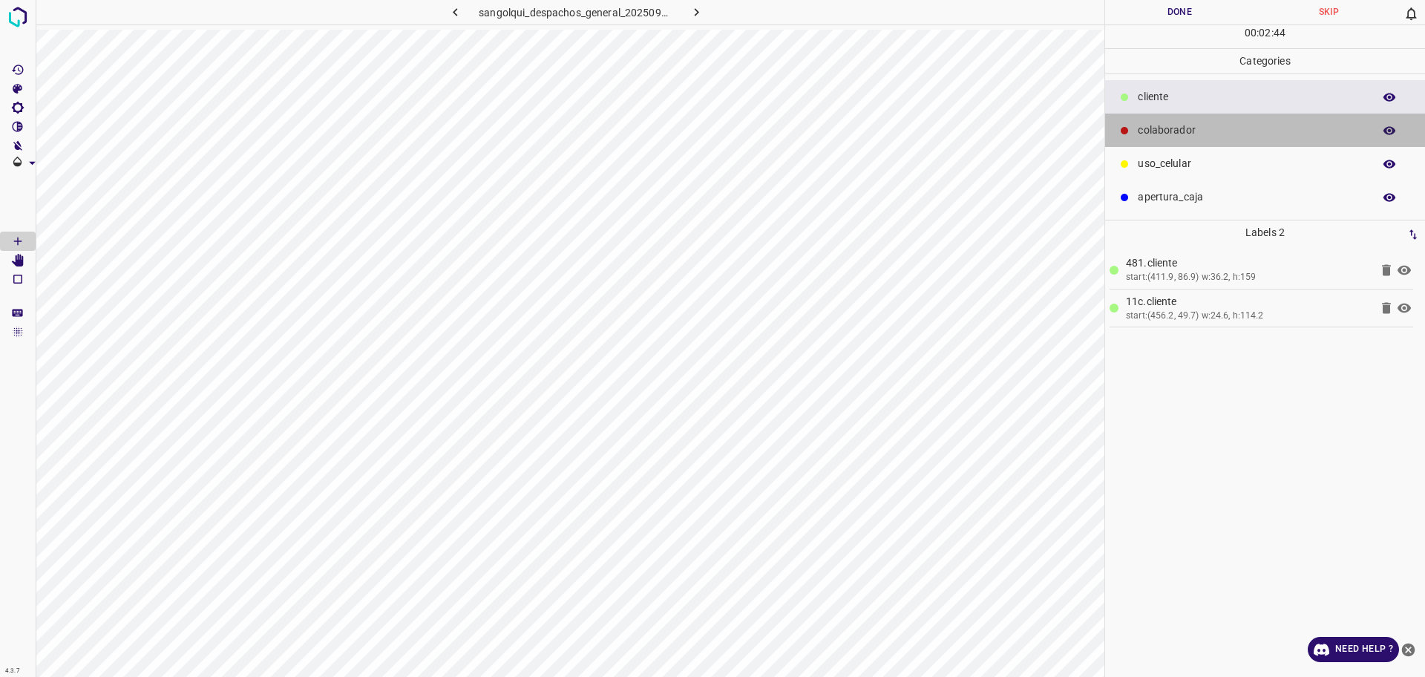
click at [1179, 139] on div "colaborador" at bounding box center [1265, 130] width 320 height 33
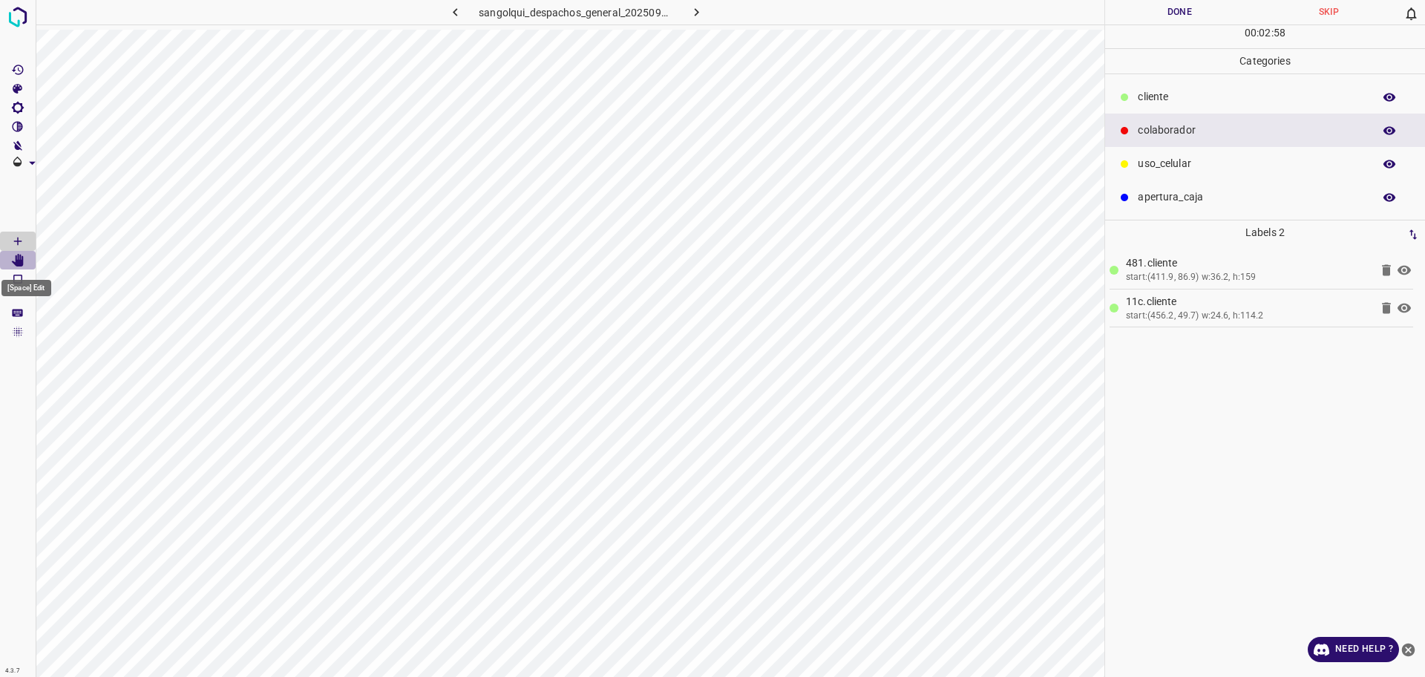
click at [25, 256] on Edit"] "[Space] Edit" at bounding box center [18, 260] width 36 height 19
click at [21, 248] on Draw"] "[Space] Draw" at bounding box center [18, 241] width 36 height 19
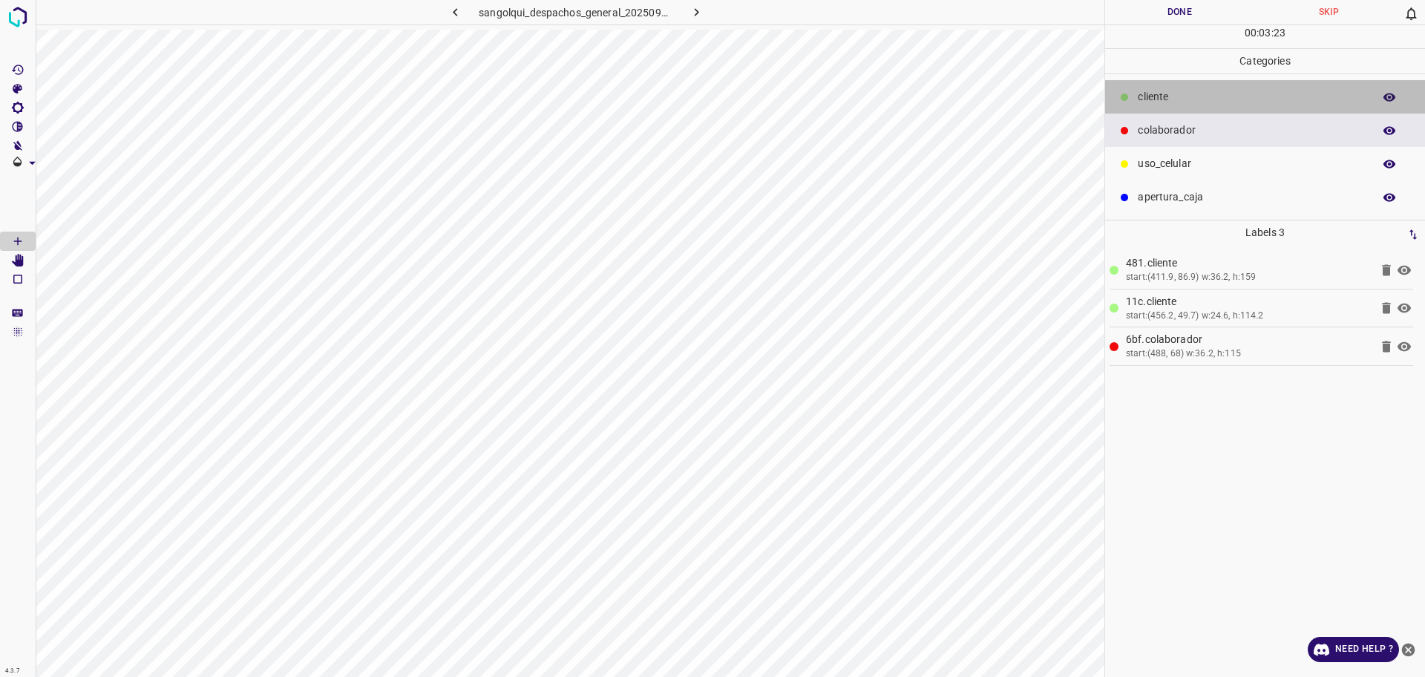
click at [1283, 103] on p "cliente" at bounding box center [1252, 97] width 228 height 16
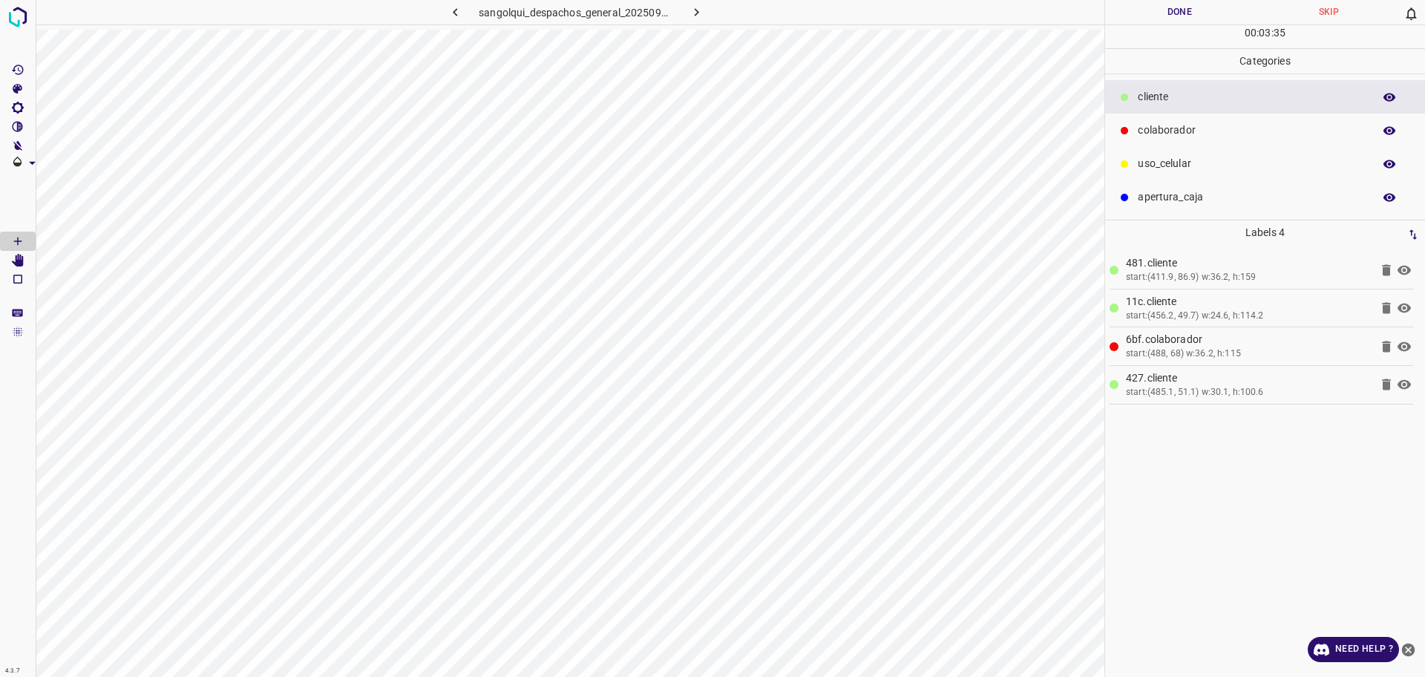
click at [1234, 125] on p "colaborador" at bounding box center [1252, 131] width 228 height 16
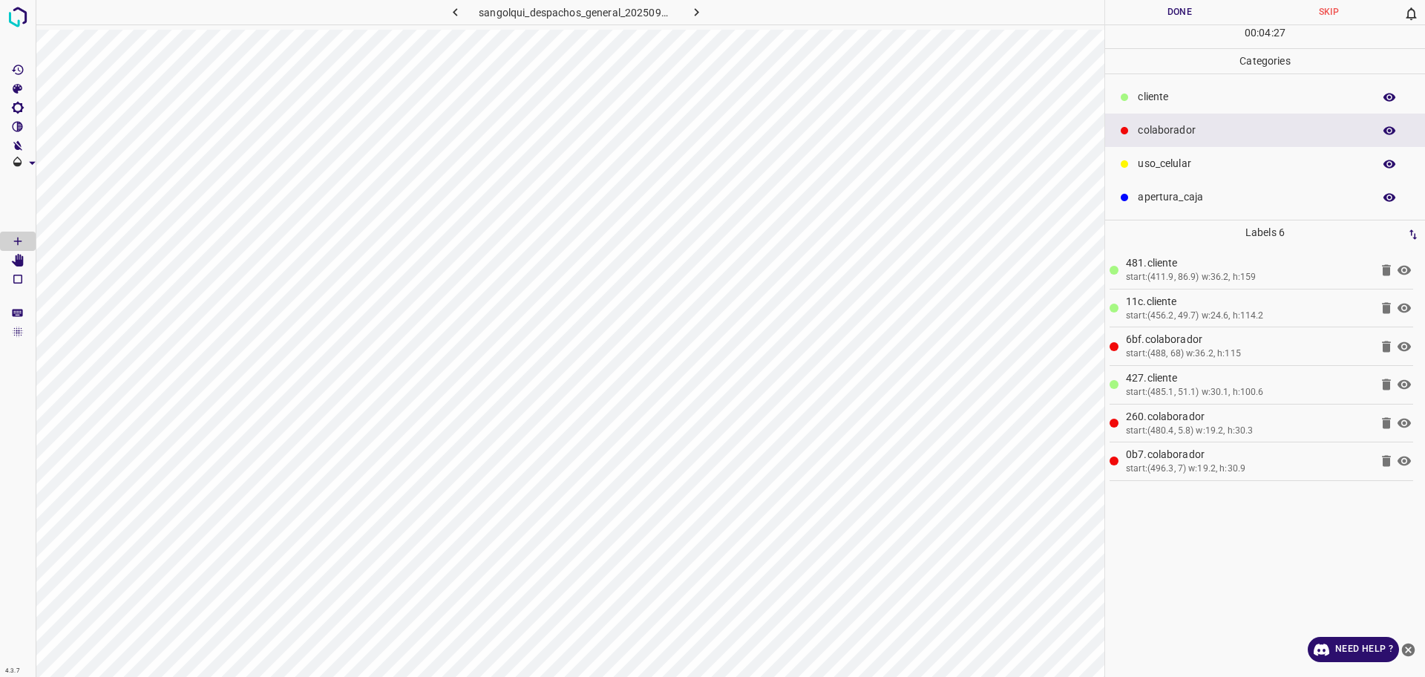
click at [1221, 7] on button "Done" at bounding box center [1179, 12] width 149 height 25
click at [1220, 12] on button "Done" at bounding box center [1179, 12] width 149 height 25
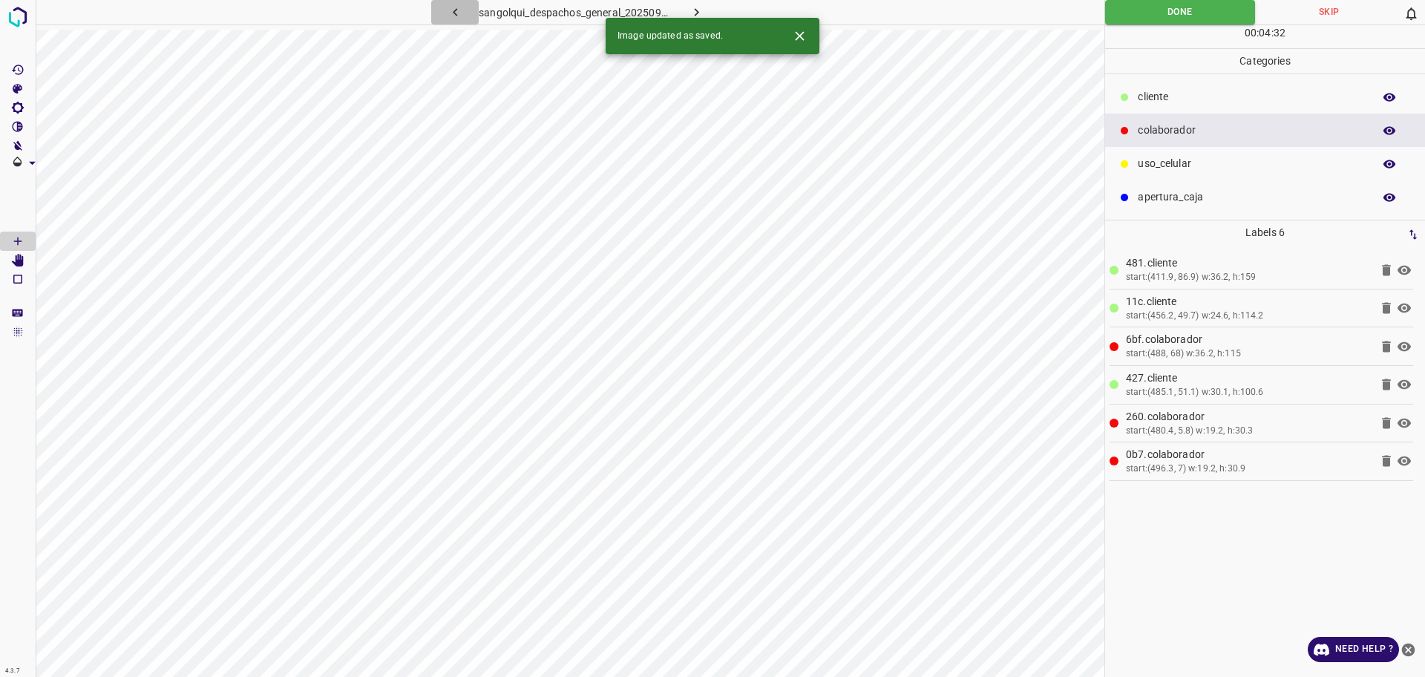
click at [453, 11] on icon "button" at bounding box center [456, 12] width 16 height 16
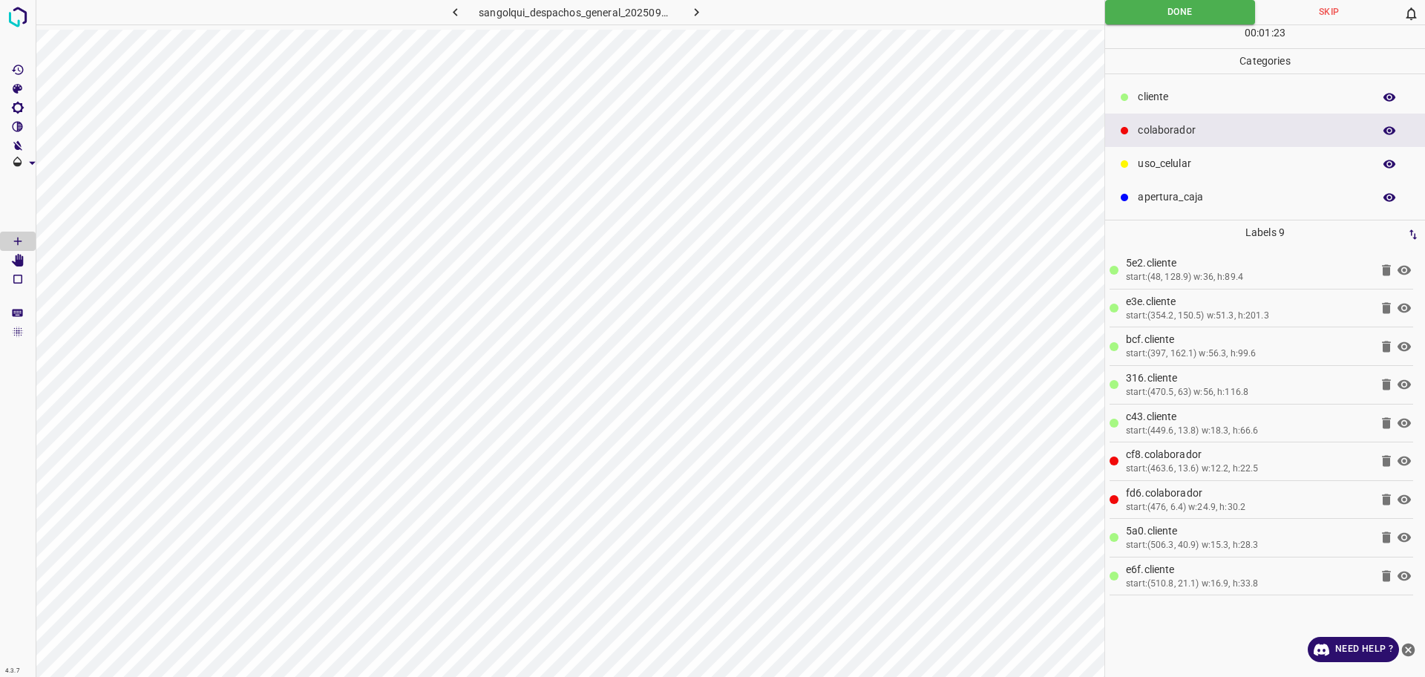
click at [677, 15] on button "button" at bounding box center [697, 12] width 48 height 25
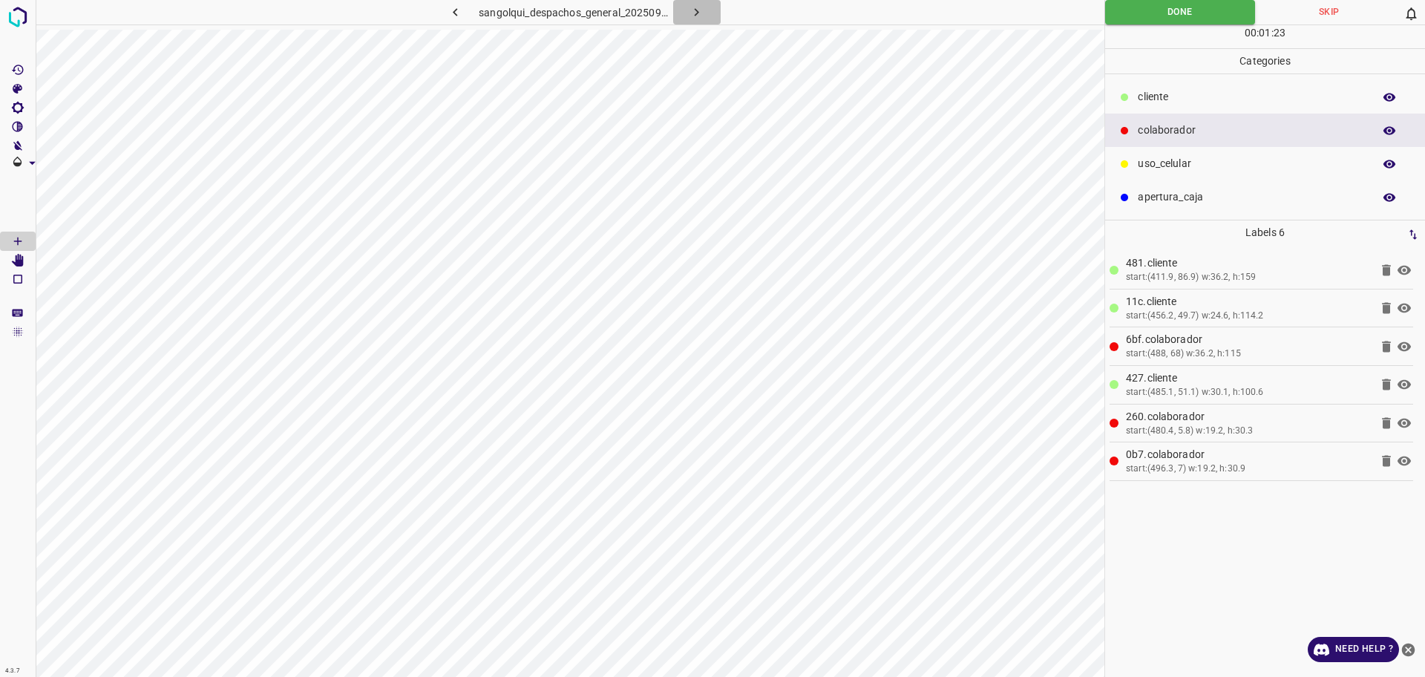
click at [693, 13] on icon "button" at bounding box center [697, 12] width 16 height 16
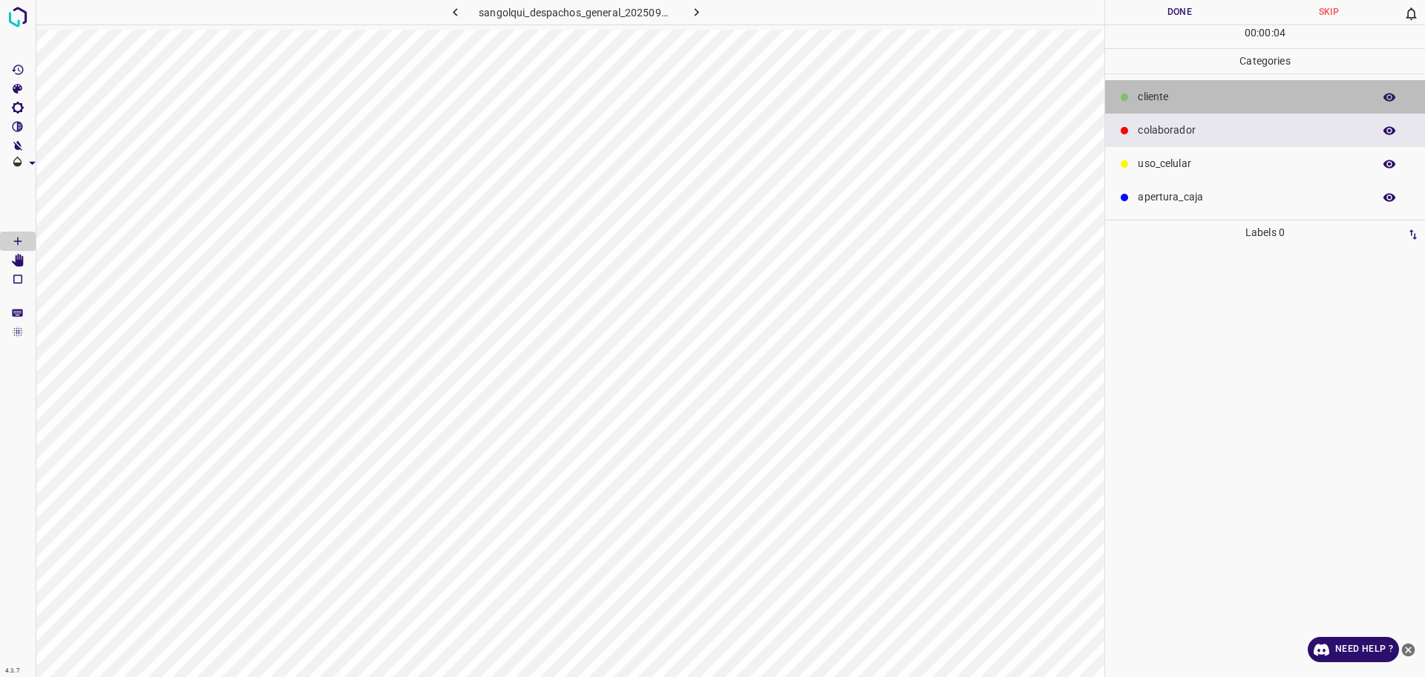
click at [1174, 96] on p "cliente" at bounding box center [1252, 97] width 228 height 16
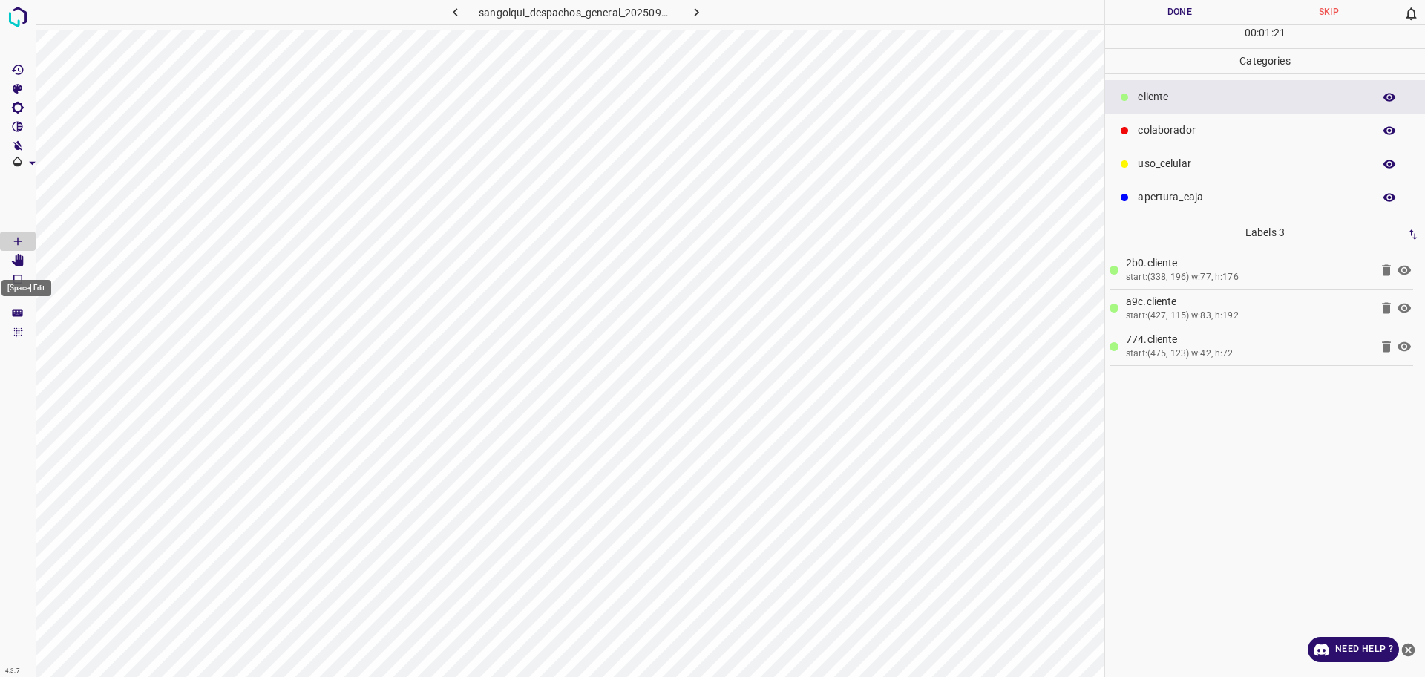
click at [20, 259] on icon "[Space] Edit" at bounding box center [18, 260] width 12 height 13
click at [10, 244] on Draw"] "[Space] Draw" at bounding box center [18, 241] width 36 height 19
click at [19, 267] on Edit"] "[Space] Edit" at bounding box center [18, 260] width 36 height 19
click at [21, 244] on icon "[Space] Draw" at bounding box center [17, 241] width 13 height 13
click at [19, 251] on Edit"] "[Space] Edit" at bounding box center [18, 260] width 36 height 19
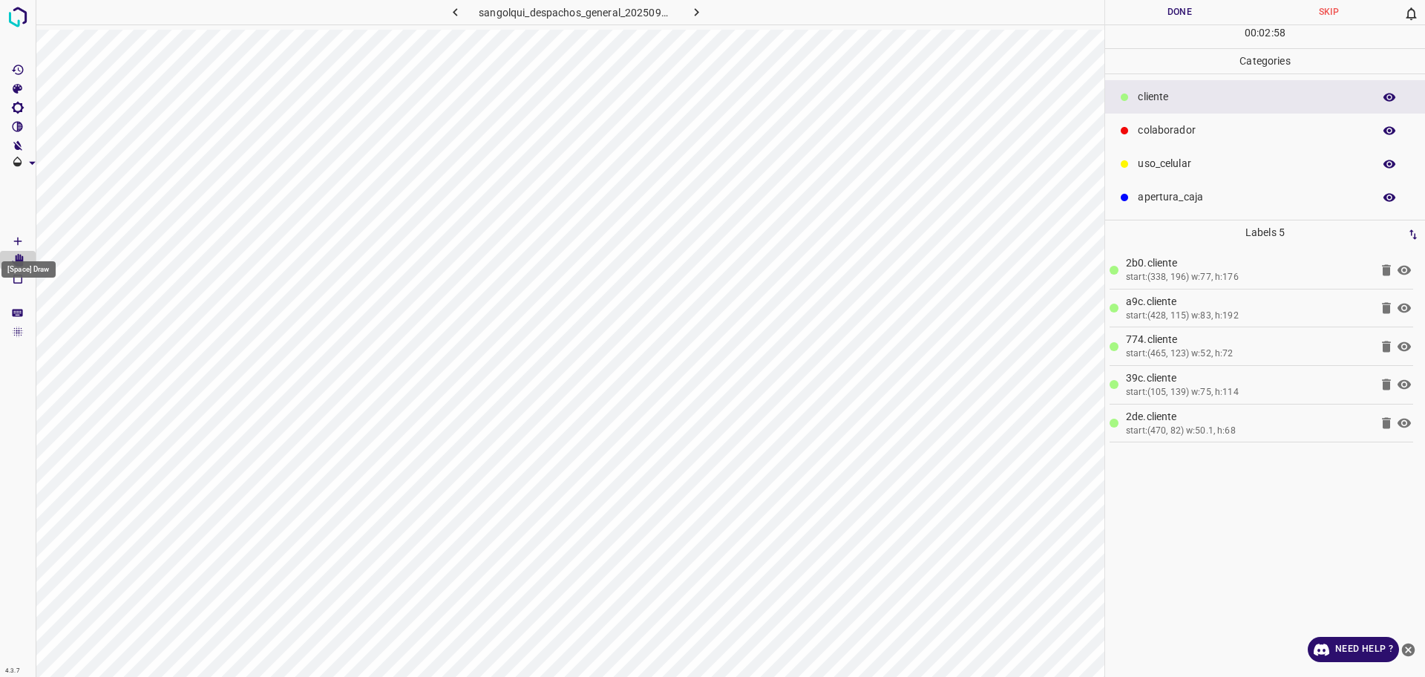
click at [16, 249] on Draw"] "[Space] Draw" at bounding box center [18, 241] width 36 height 19
click at [16, 261] on icon "[Space] Edit" at bounding box center [18, 260] width 12 height 13
click at [14, 238] on icon "[Space] Draw" at bounding box center [17, 241] width 13 height 13
click at [1390, 459] on icon at bounding box center [1386, 461] width 9 height 11
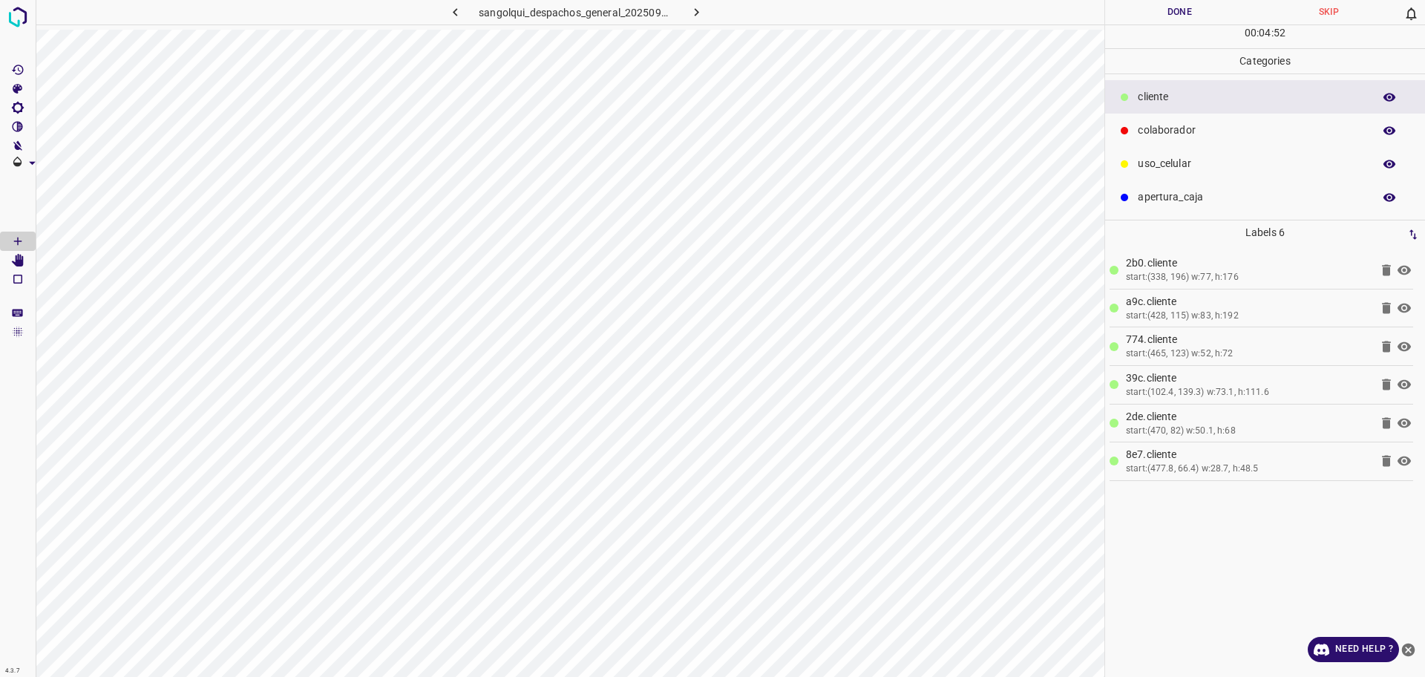
click at [1189, 143] on div "colaborador" at bounding box center [1265, 130] width 320 height 33
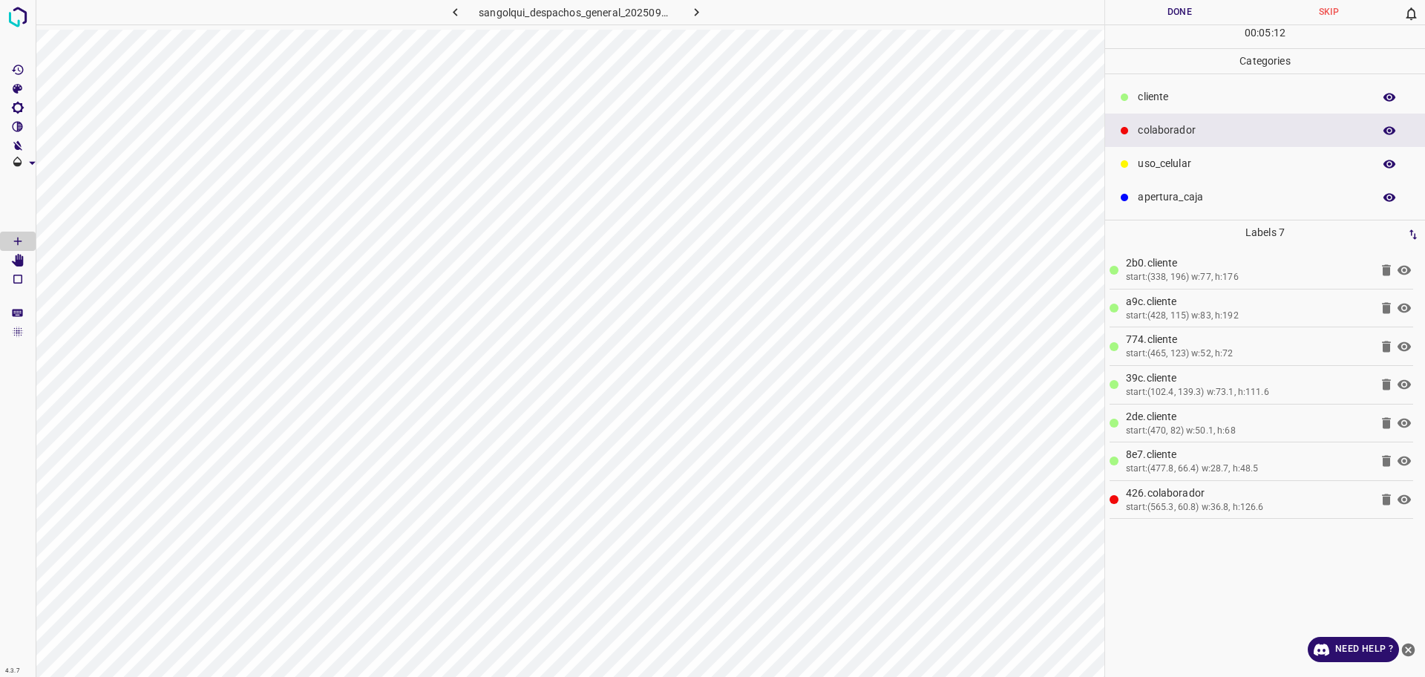
click at [1140, 16] on button "Done" at bounding box center [1179, 12] width 149 height 25
click at [1207, 74] on ul "cliente colaborador uso_celular apertura_caja" at bounding box center [1265, 147] width 320 height 146
click at [1185, 16] on button "Done" at bounding box center [1179, 12] width 149 height 25
click at [702, 17] on icon "button" at bounding box center [697, 12] width 16 height 16
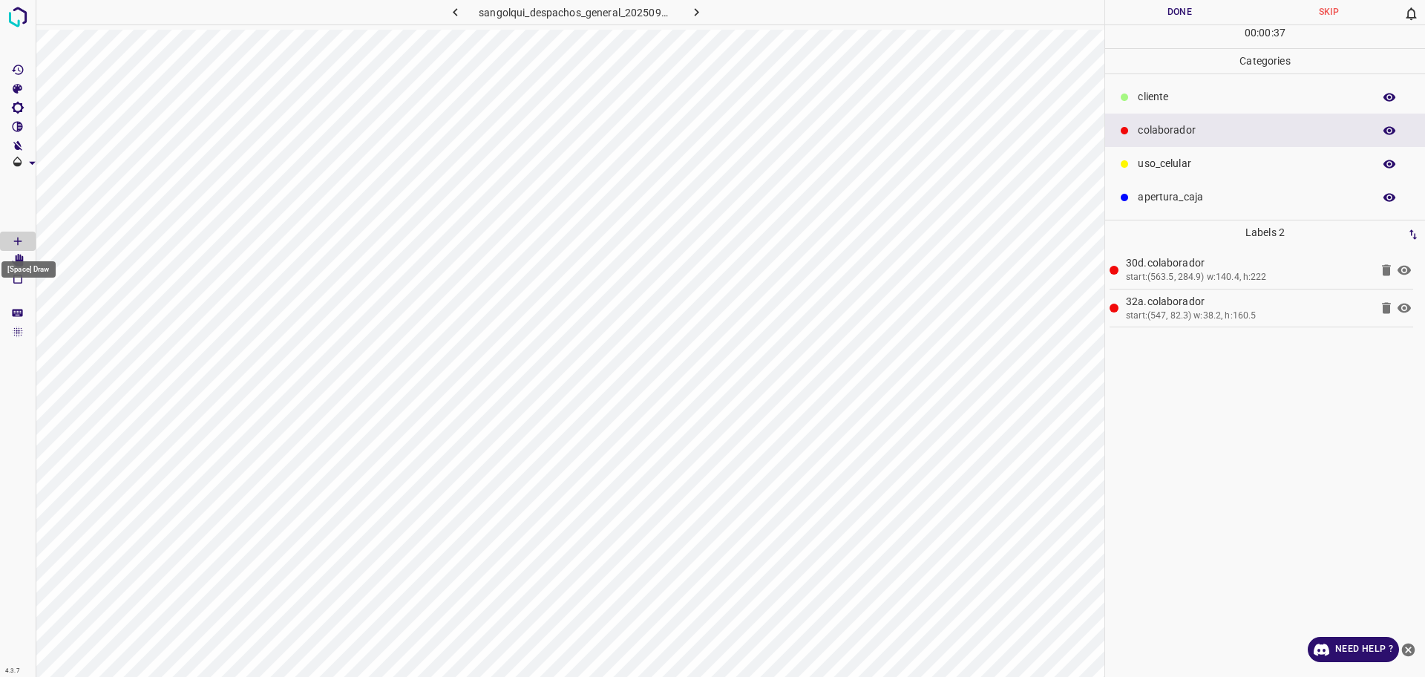
click at [22, 256] on div "[Space] Draw" at bounding box center [28, 265] width 57 height 28
click at [10, 261] on div "[Space] Draw" at bounding box center [28, 269] width 54 height 16
click at [25, 255] on Edit"] "[Space] Edit" at bounding box center [18, 260] width 36 height 19
click at [4, 236] on Draw"] "[Space] Draw" at bounding box center [18, 241] width 36 height 19
click at [1330, 344] on p "b5a.colaborador" at bounding box center [1248, 340] width 244 height 16
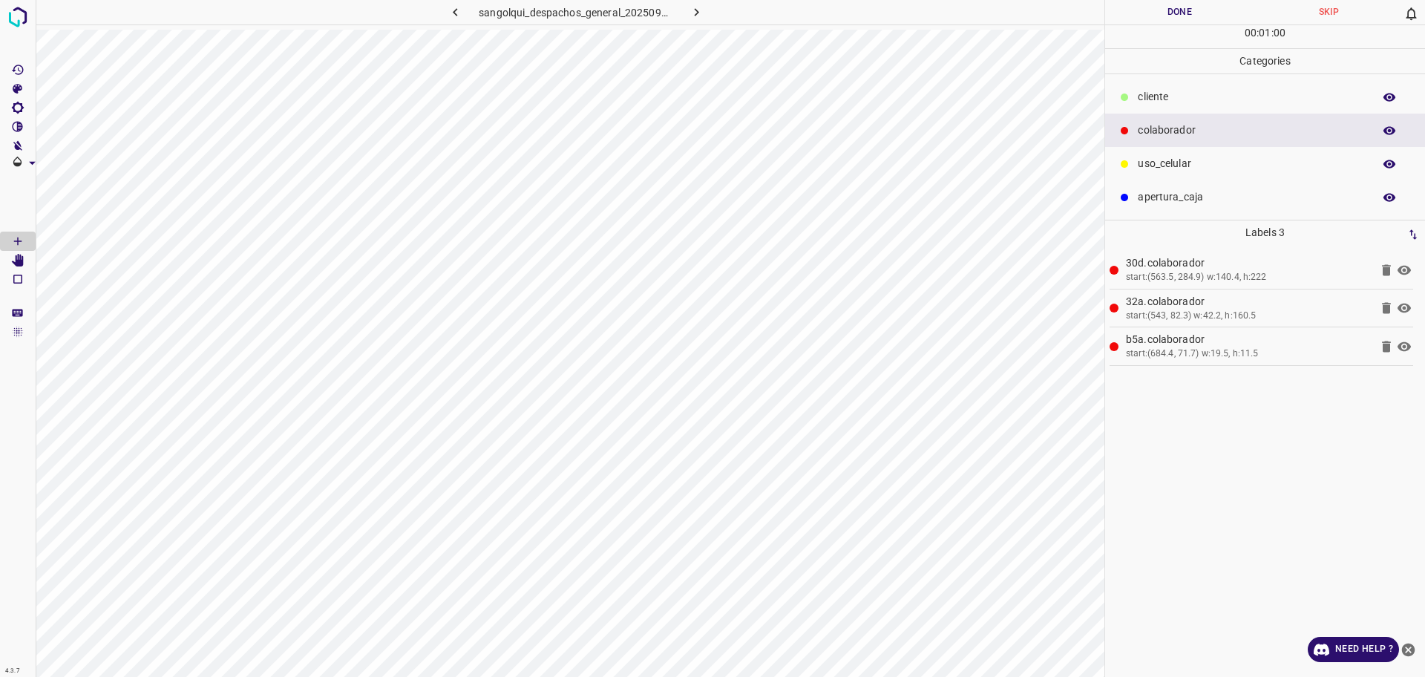
click at [1385, 340] on icon at bounding box center [1387, 347] width 18 height 18
click at [1171, 95] on p "cliente" at bounding box center [1252, 97] width 228 height 16
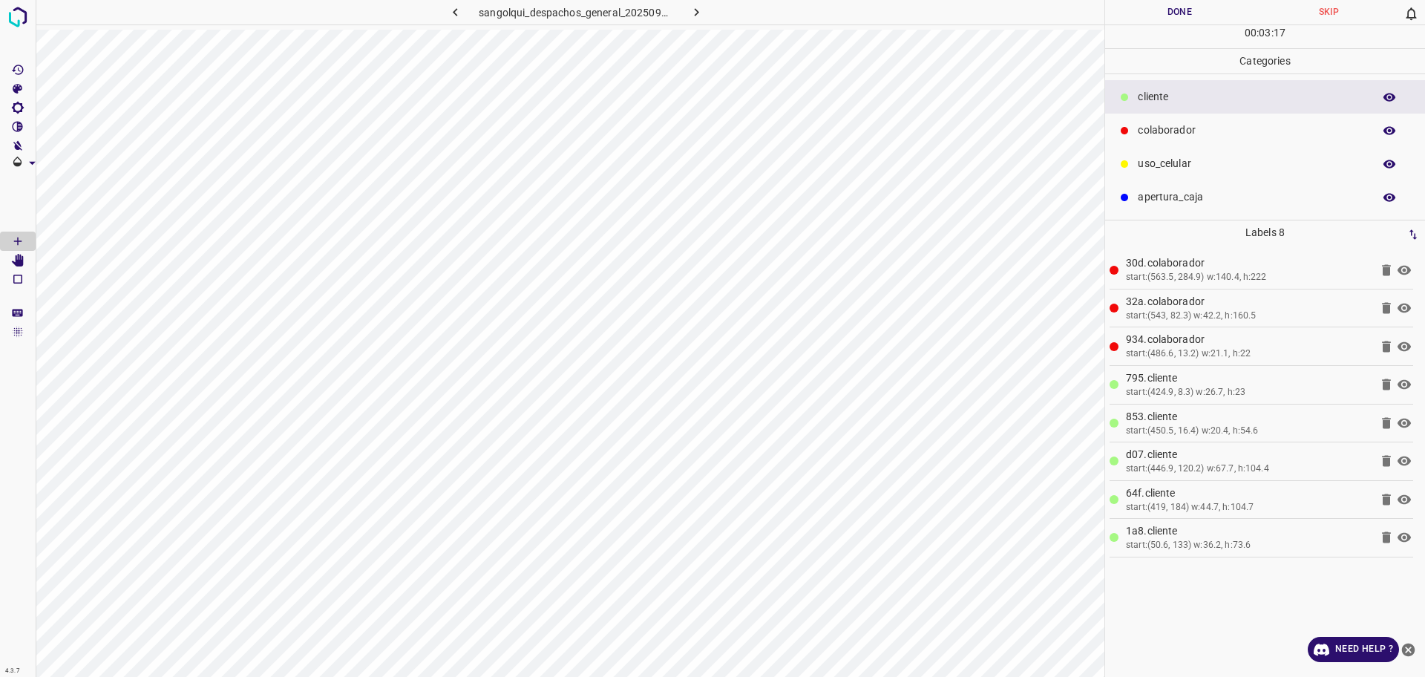
click at [1135, 140] on div "colaborador" at bounding box center [1265, 130] width 320 height 33
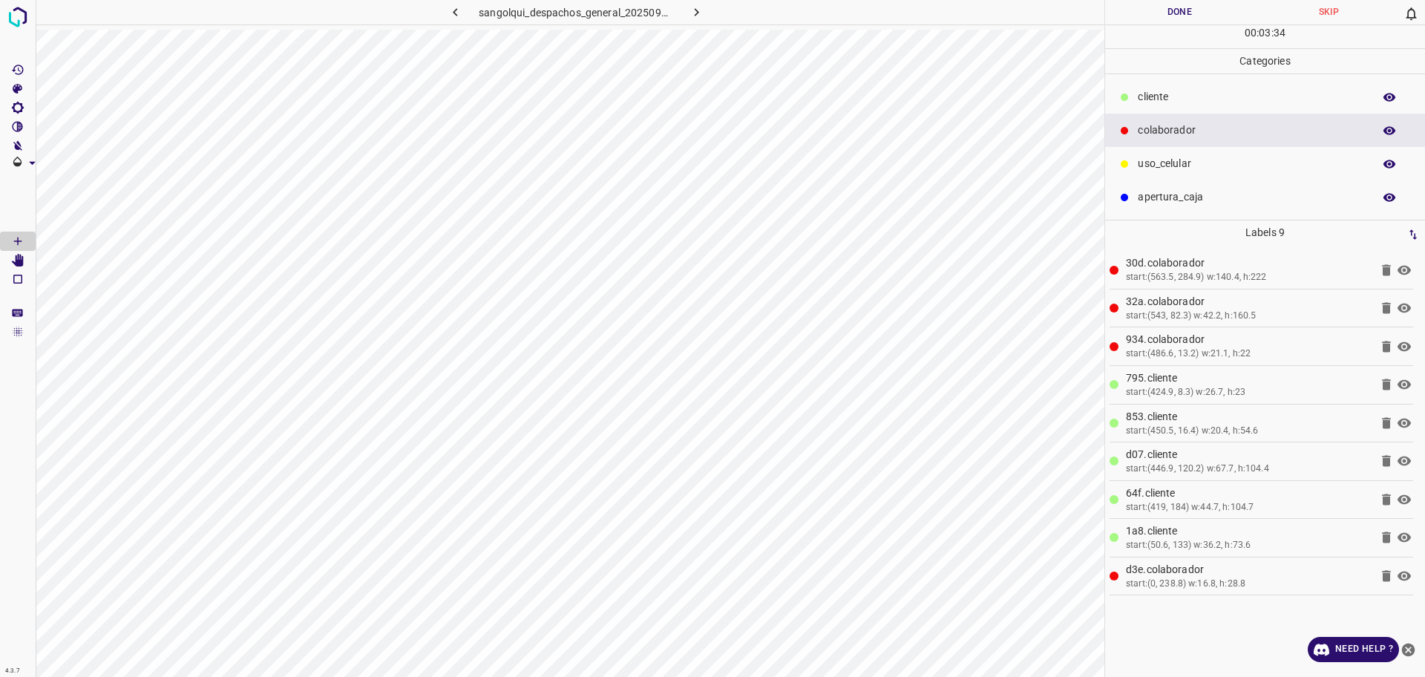
click at [1172, 11] on button "Done" at bounding box center [1179, 12] width 149 height 25
click at [1177, 17] on button "Done" at bounding box center [1179, 12] width 149 height 25
click at [701, 24] on button "button" at bounding box center [697, 12] width 48 height 25
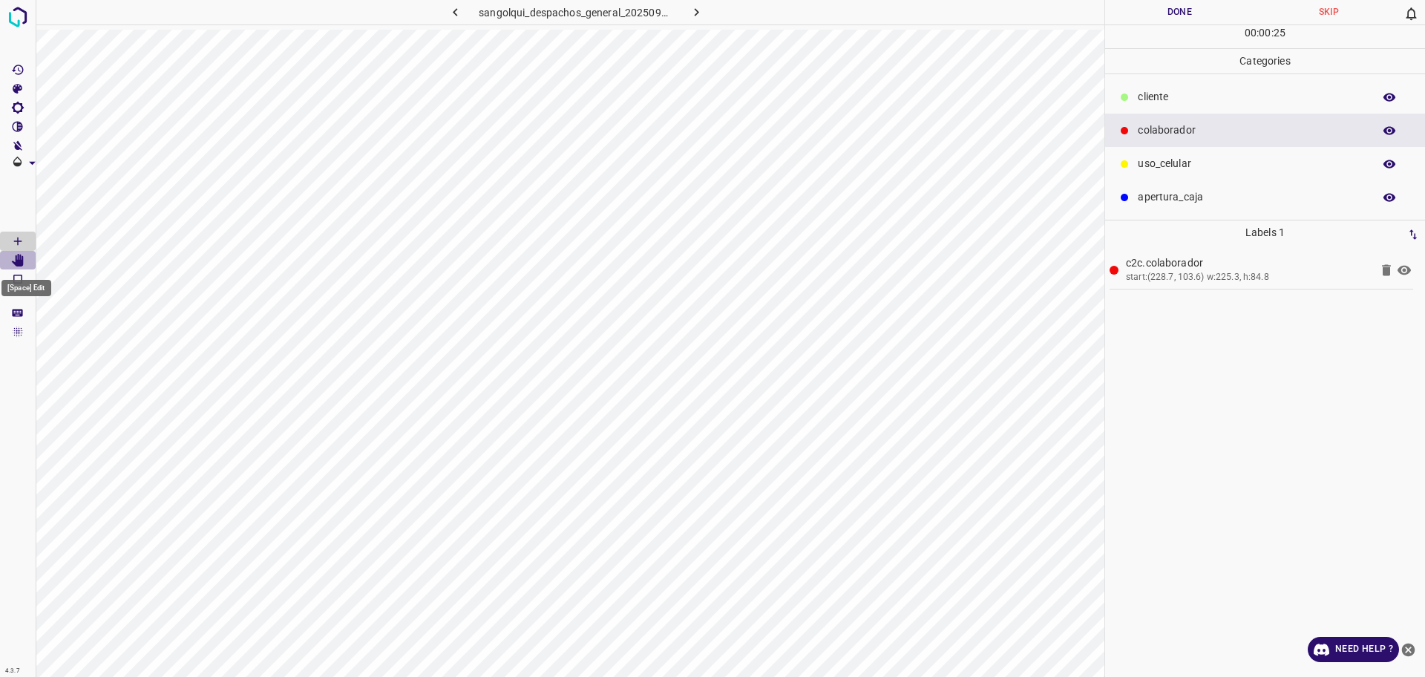
click at [20, 259] on icon "[Space] Edit" at bounding box center [18, 260] width 12 height 13
drag, startPoint x: 1376, startPoint y: 284, endPoint x: 1386, endPoint y: 282, distance: 9.8
click at [1381, 284] on li "c2c.colaborador start:(228.7, 103.6) w:225.3, h:84.8" at bounding box center [1262, 270] width 304 height 38
click at [1391, 275] on icon at bounding box center [1387, 270] width 18 height 18
click at [4, 234] on Draw"] "[Space] Draw" at bounding box center [18, 241] width 36 height 19
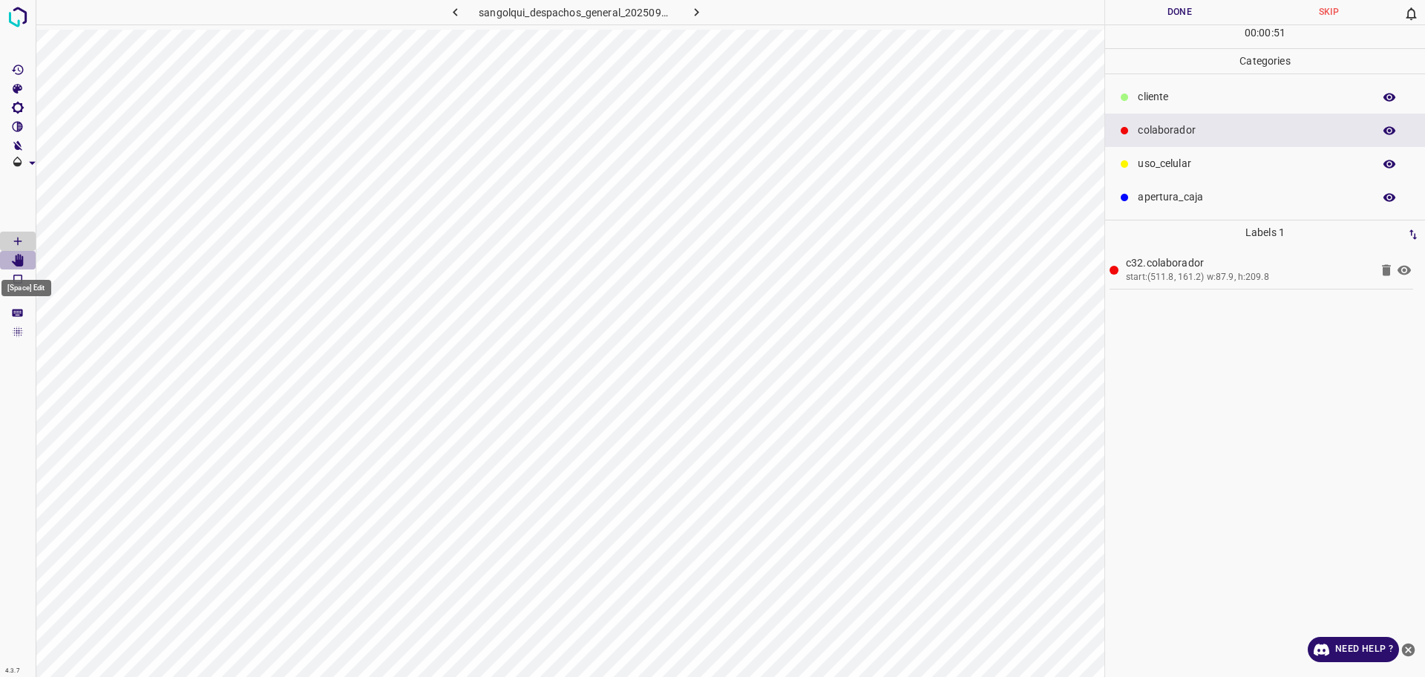
click at [22, 262] on icon "[Space] Edit" at bounding box center [18, 260] width 12 height 13
click at [11, 237] on icon "[Space] Draw" at bounding box center [17, 241] width 13 height 13
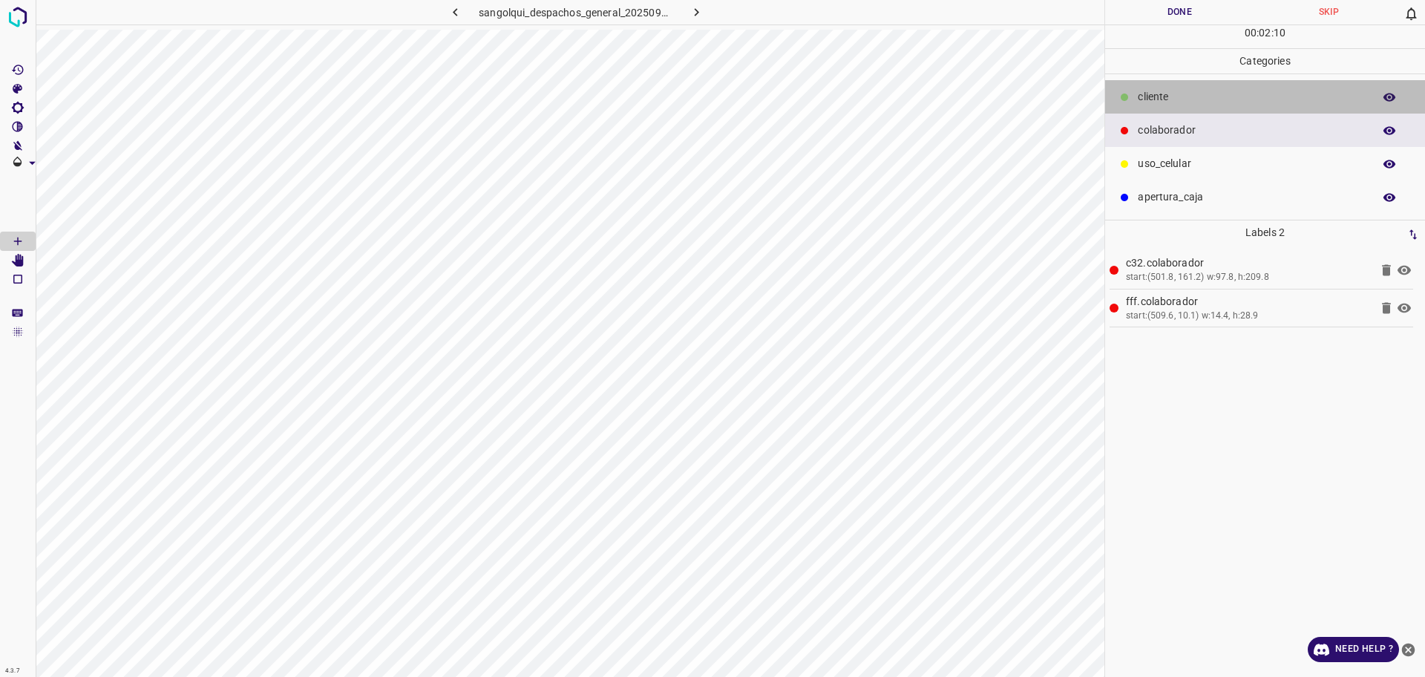
click at [1126, 93] on icon at bounding box center [1124, 97] width 9 height 9
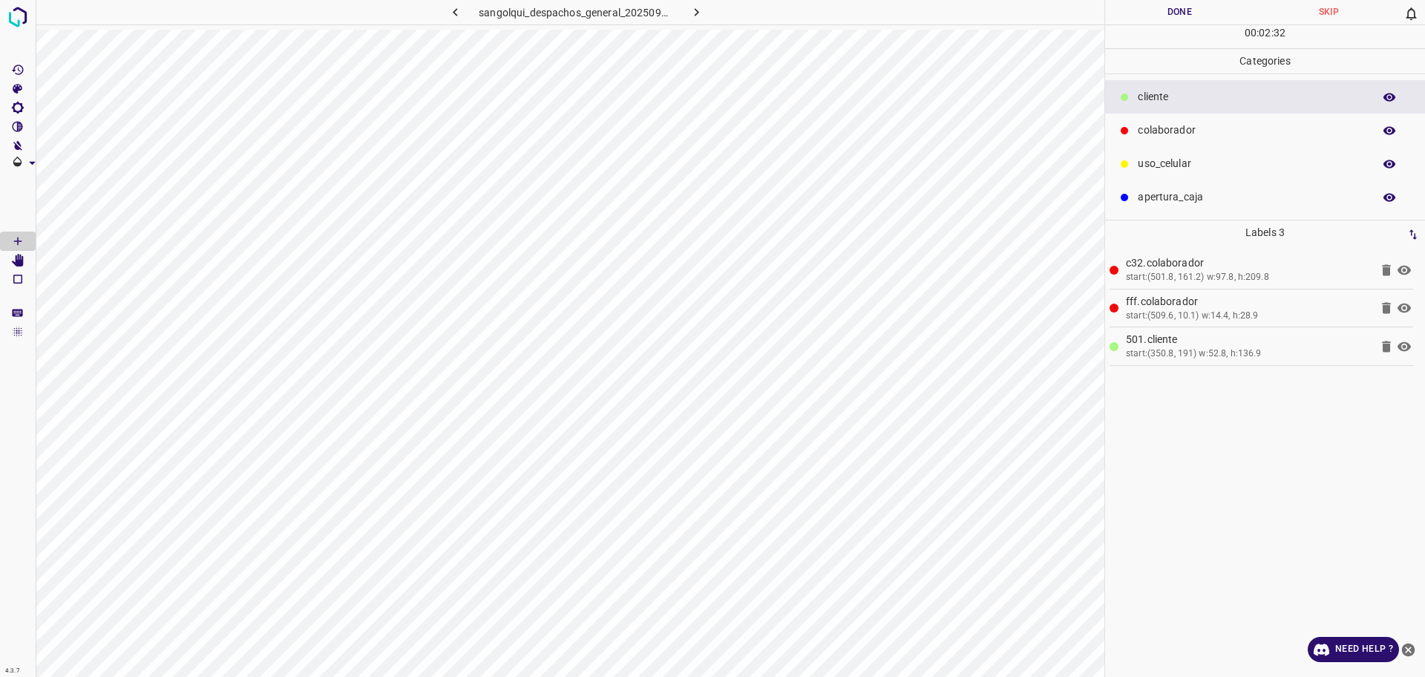
click at [1382, 345] on icon at bounding box center [1387, 347] width 18 height 18
click at [1385, 346] on icon at bounding box center [1386, 346] width 9 height 11
click at [1385, 420] on icon at bounding box center [1386, 422] width 9 height 11
click at [1385, 428] on icon at bounding box center [1386, 422] width 9 height 11
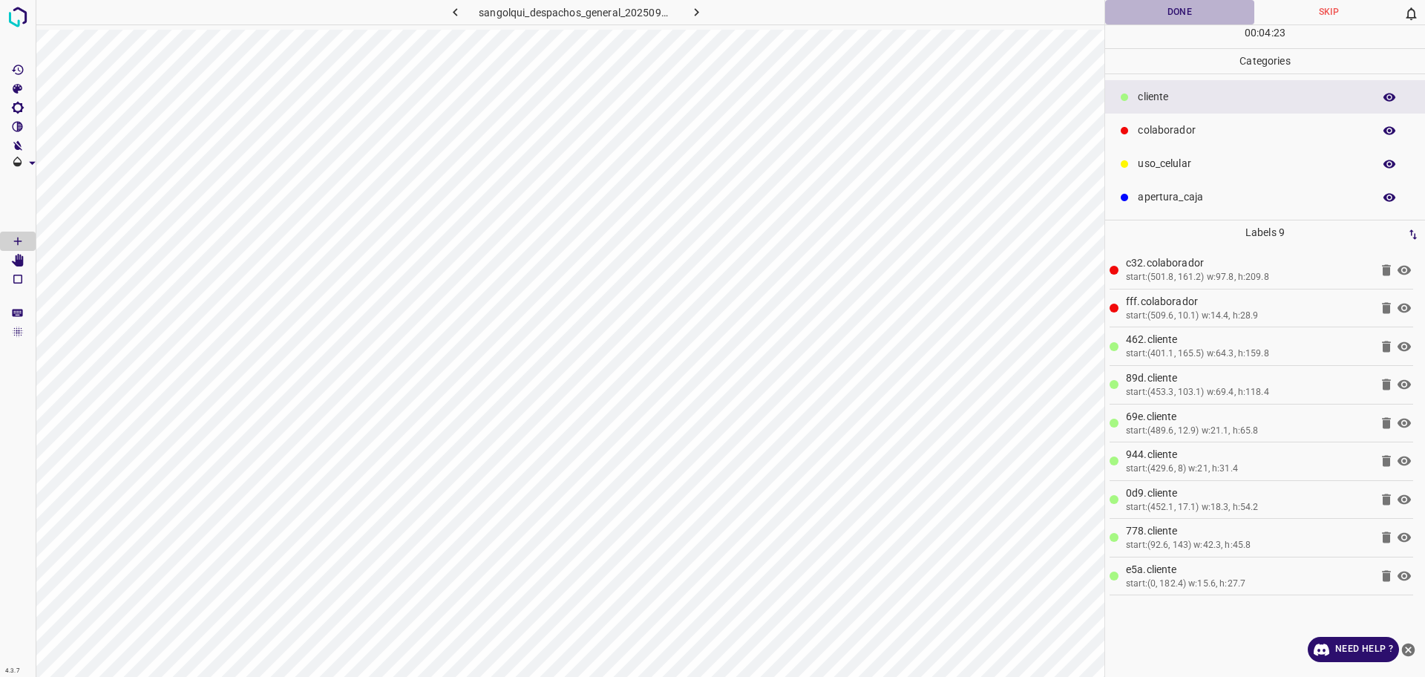
click at [1146, 11] on button "Done" at bounding box center [1179, 12] width 149 height 25
click at [699, 11] on icon "button" at bounding box center [697, 12] width 16 height 16
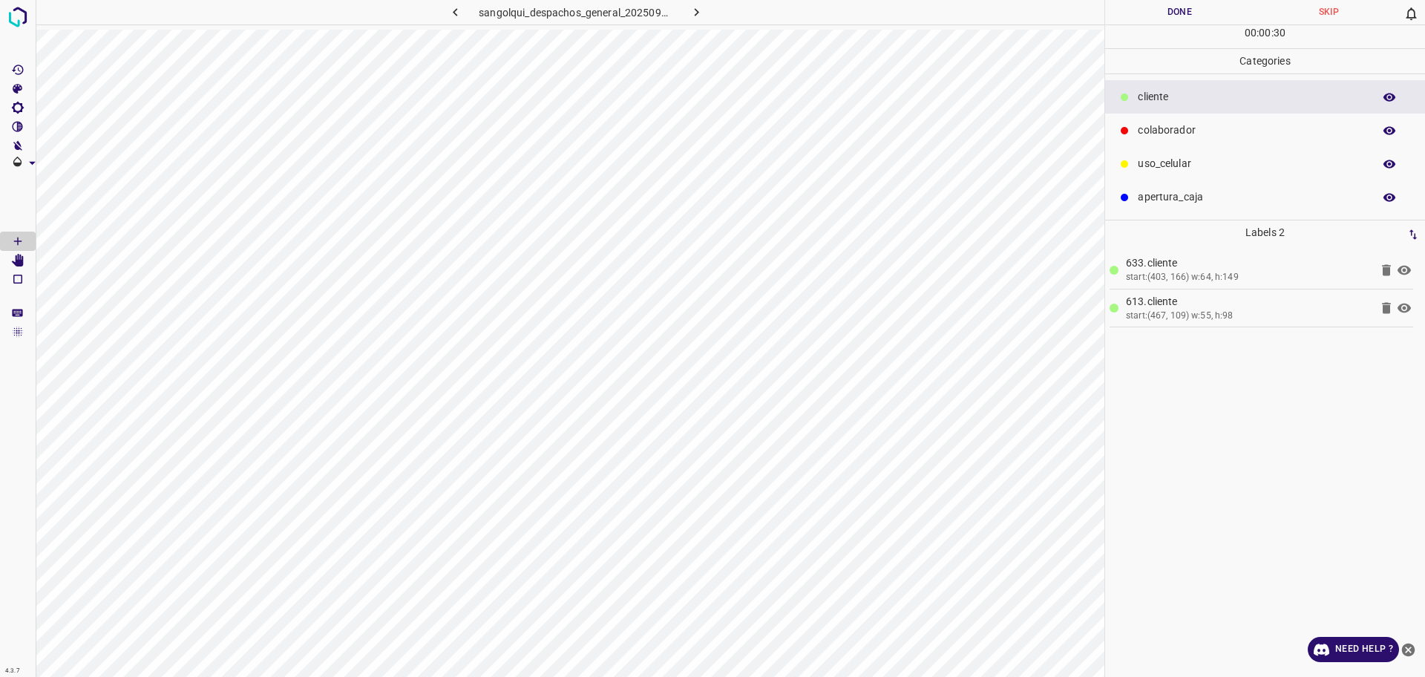
click at [1383, 310] on icon at bounding box center [1386, 308] width 9 height 11
click at [4, 254] on Edit"] "[Space] Edit" at bounding box center [18, 260] width 36 height 19
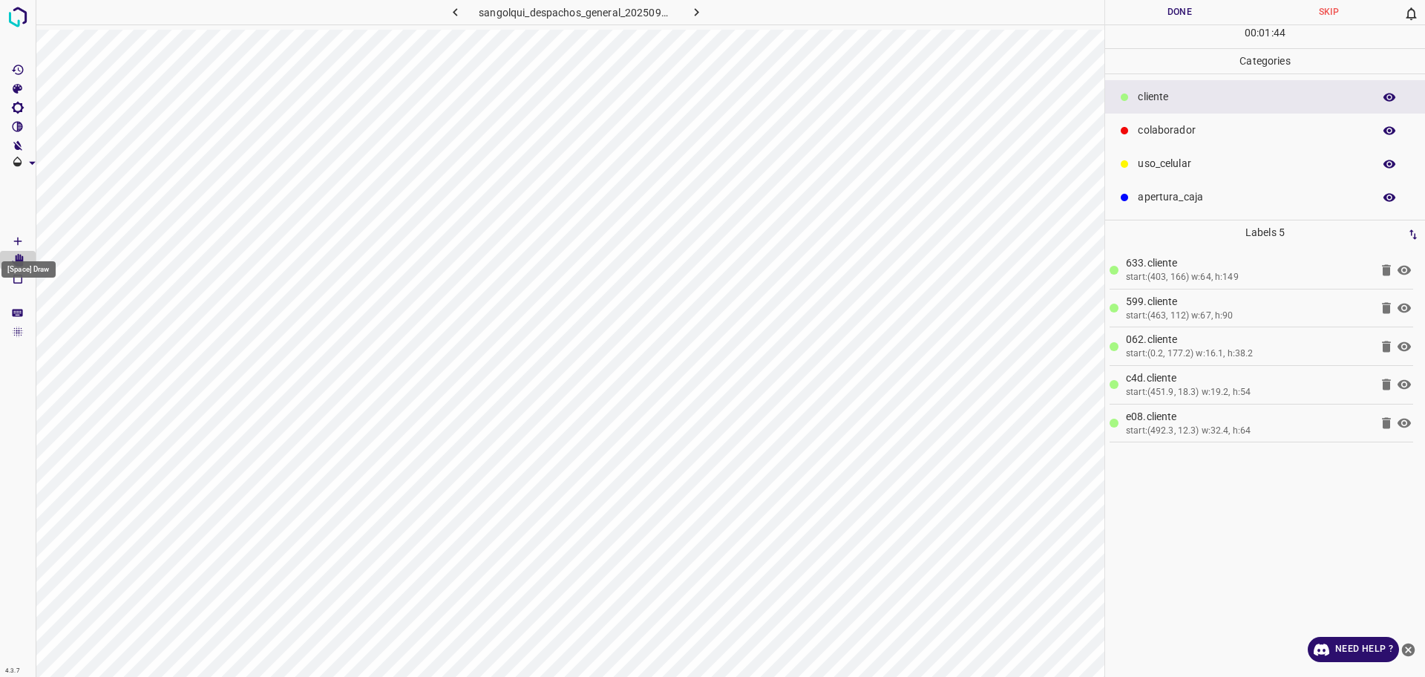
click at [24, 239] on icon "[Space] Draw" at bounding box center [17, 241] width 13 height 13
click at [1132, 131] on div at bounding box center [1124, 130] width 15 height 15
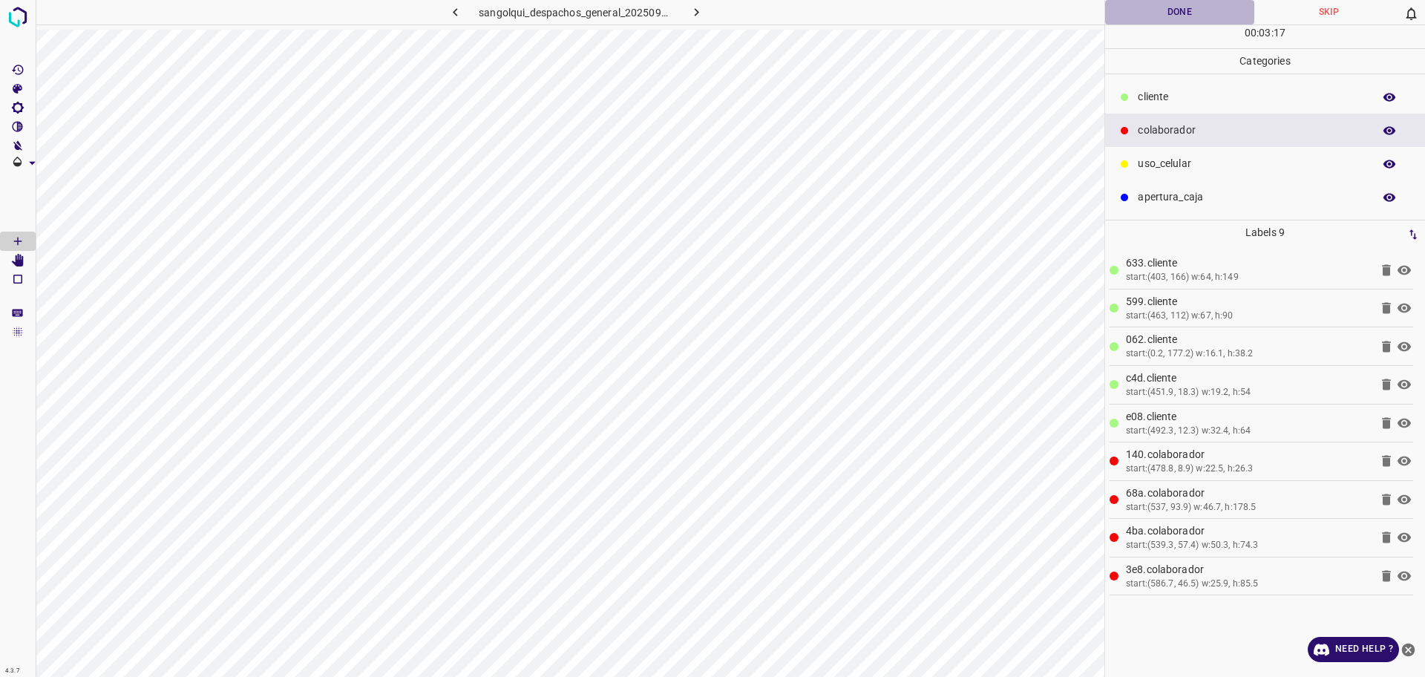
click at [1203, 18] on button "Done" at bounding box center [1179, 12] width 149 height 25
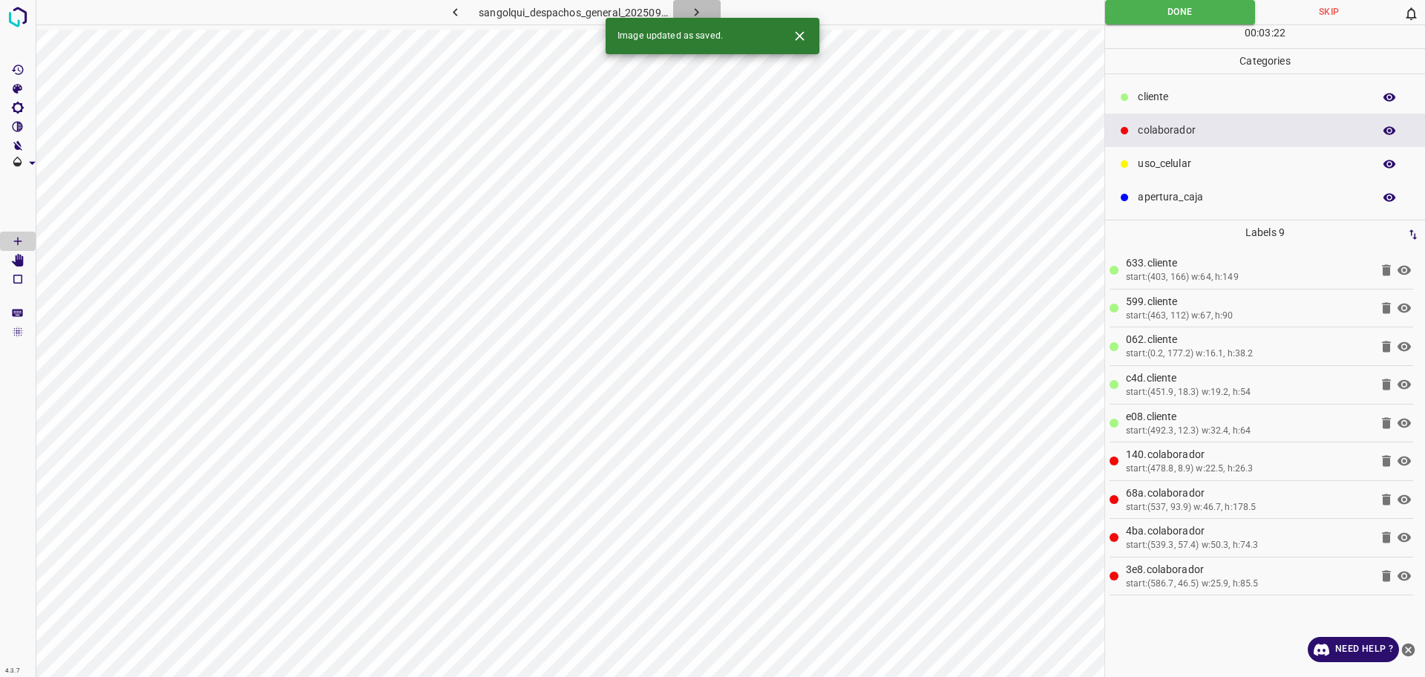
click at [706, 14] on button "button" at bounding box center [697, 12] width 48 height 25
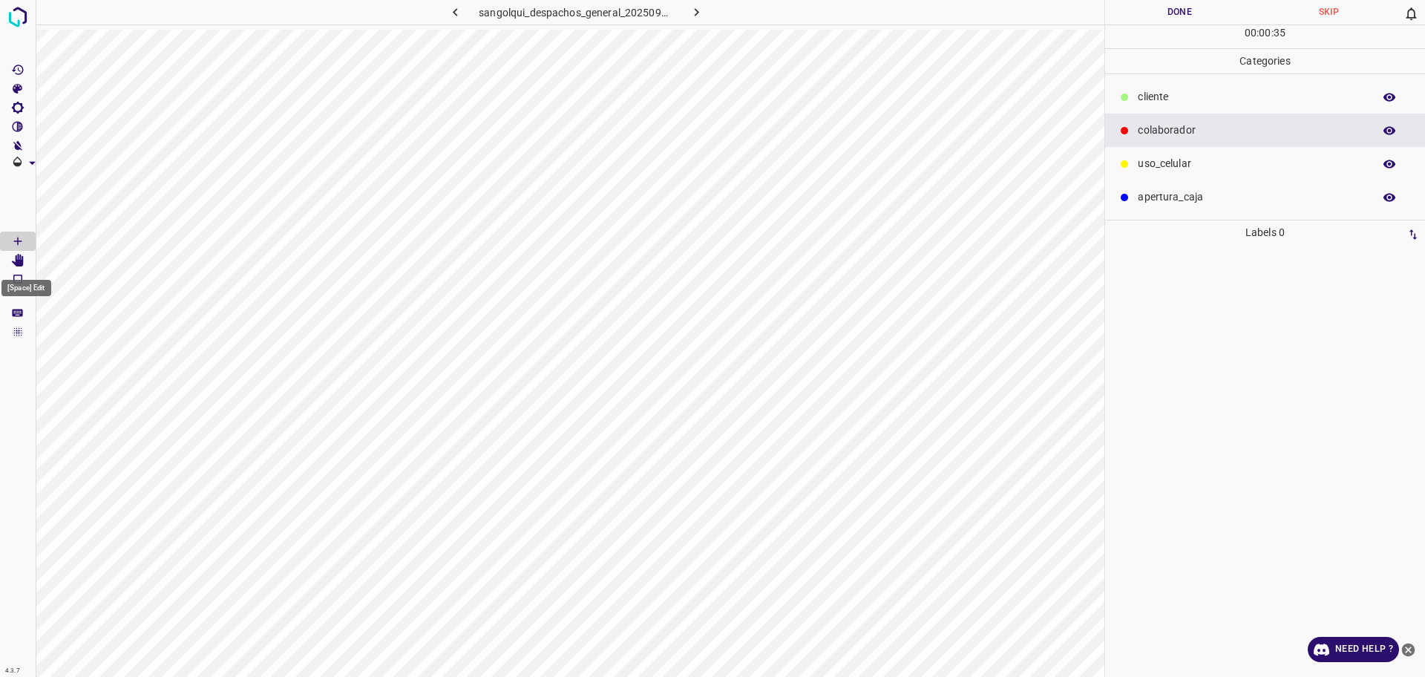
click at [7, 260] on Edit"] "[Space] Edit" at bounding box center [18, 260] width 36 height 19
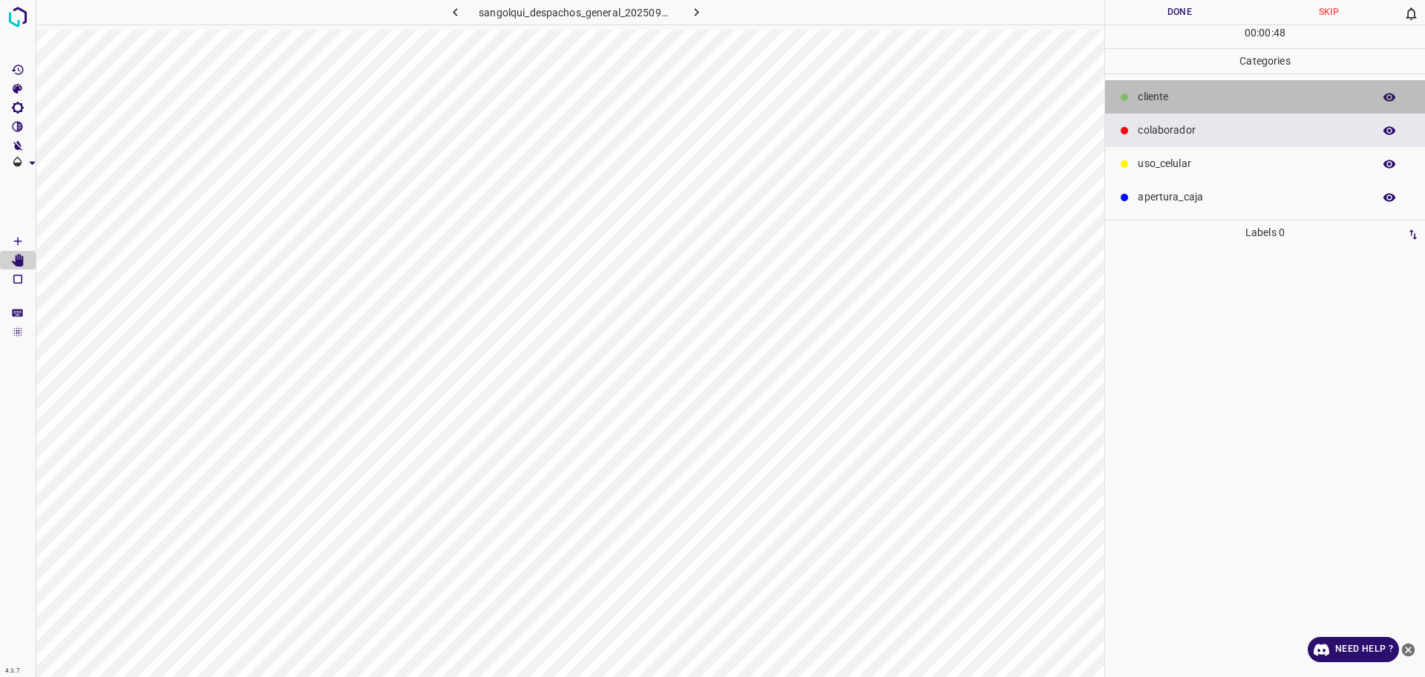
click at [1203, 108] on div "cliente" at bounding box center [1265, 96] width 320 height 33
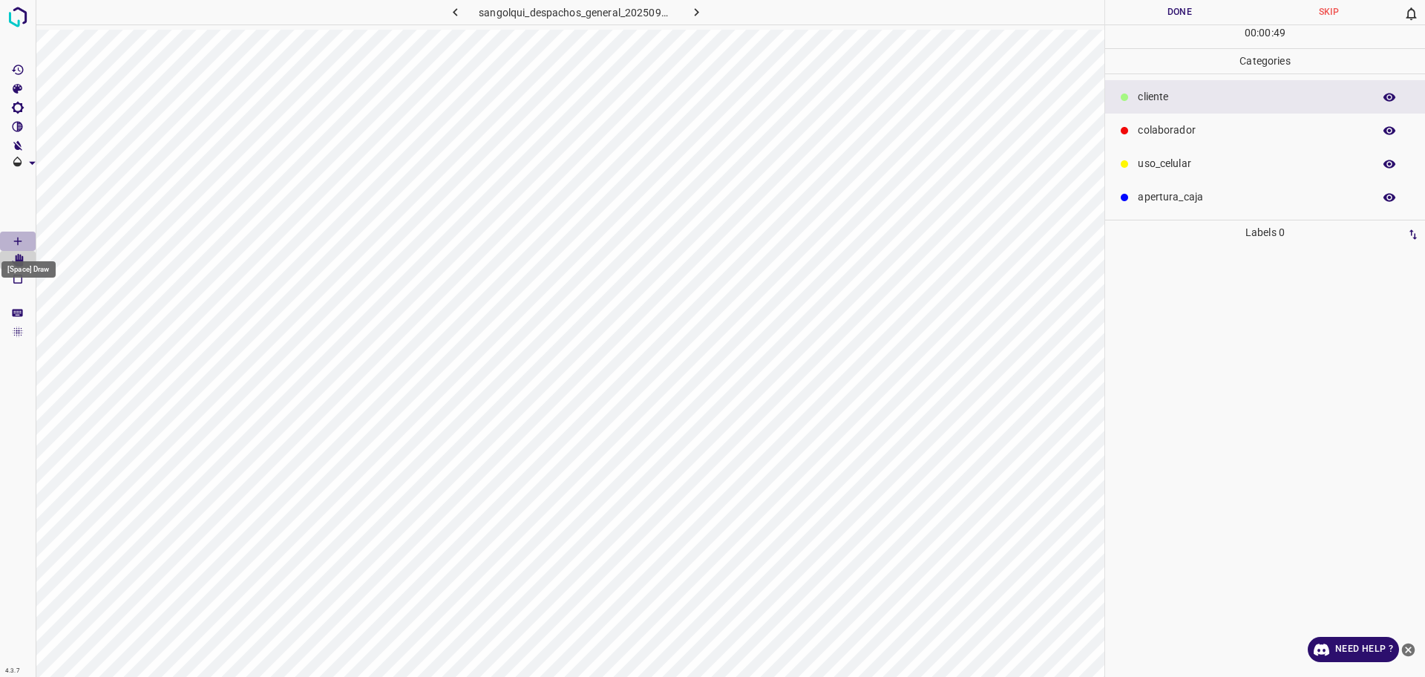
click at [13, 235] on icon "[Space] Draw" at bounding box center [17, 241] width 13 height 13
click at [359, 435] on span "Delete" at bounding box center [412, 439] width 143 height 13
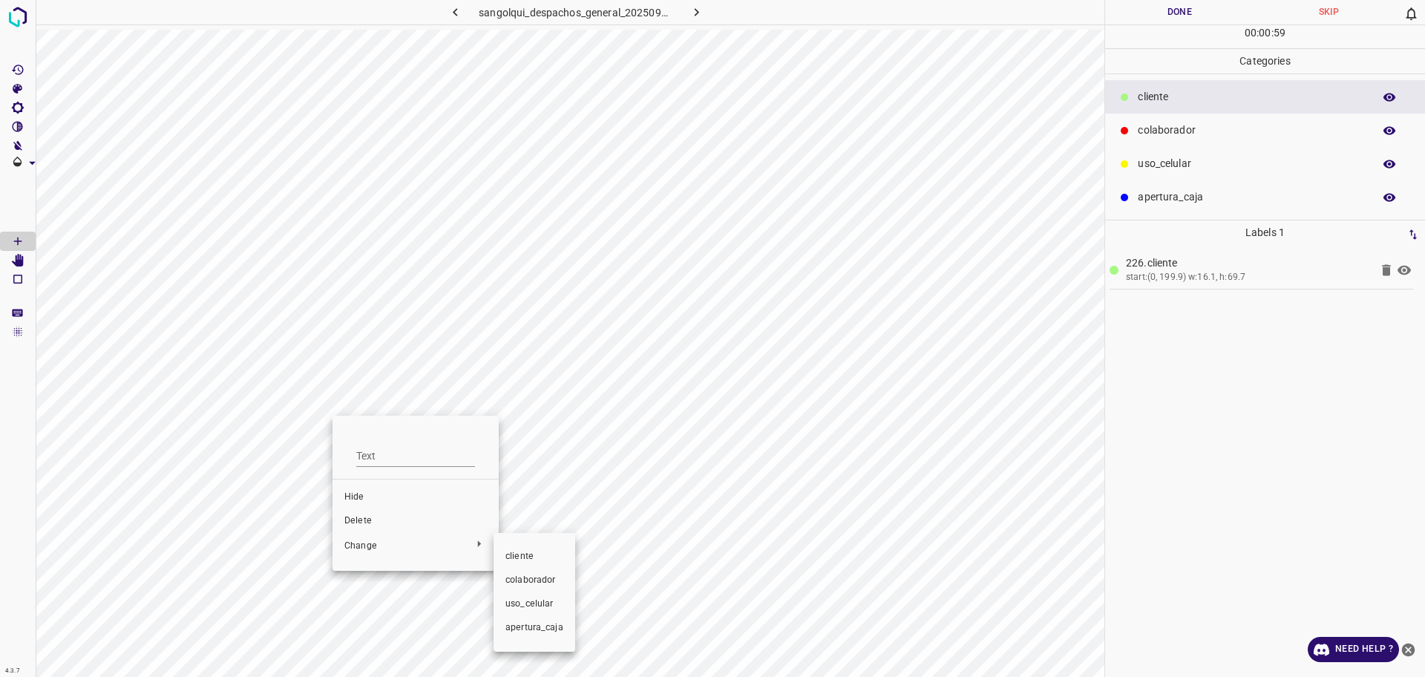
click at [543, 582] on span "colaborador" at bounding box center [535, 580] width 58 height 13
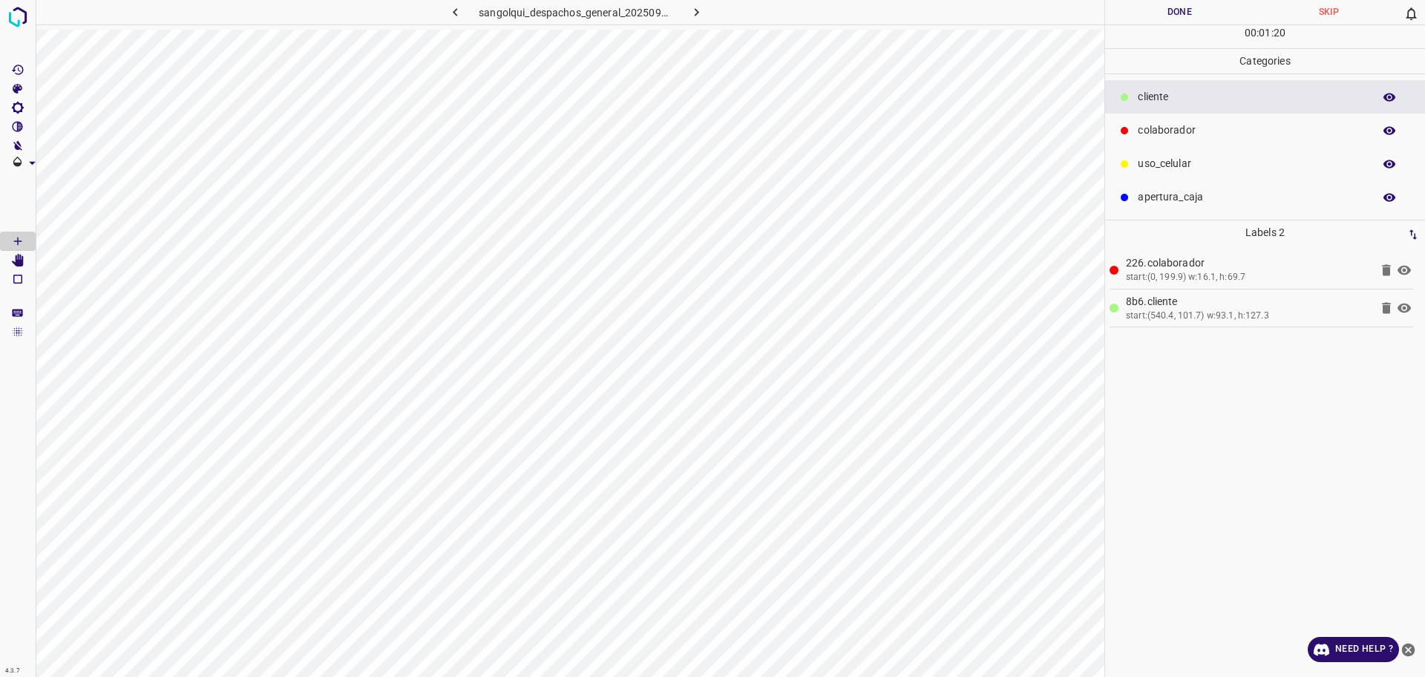
click at [1388, 307] on icon at bounding box center [1386, 308] width 9 height 11
click at [1134, 121] on div "colaborador" at bounding box center [1265, 130] width 320 height 33
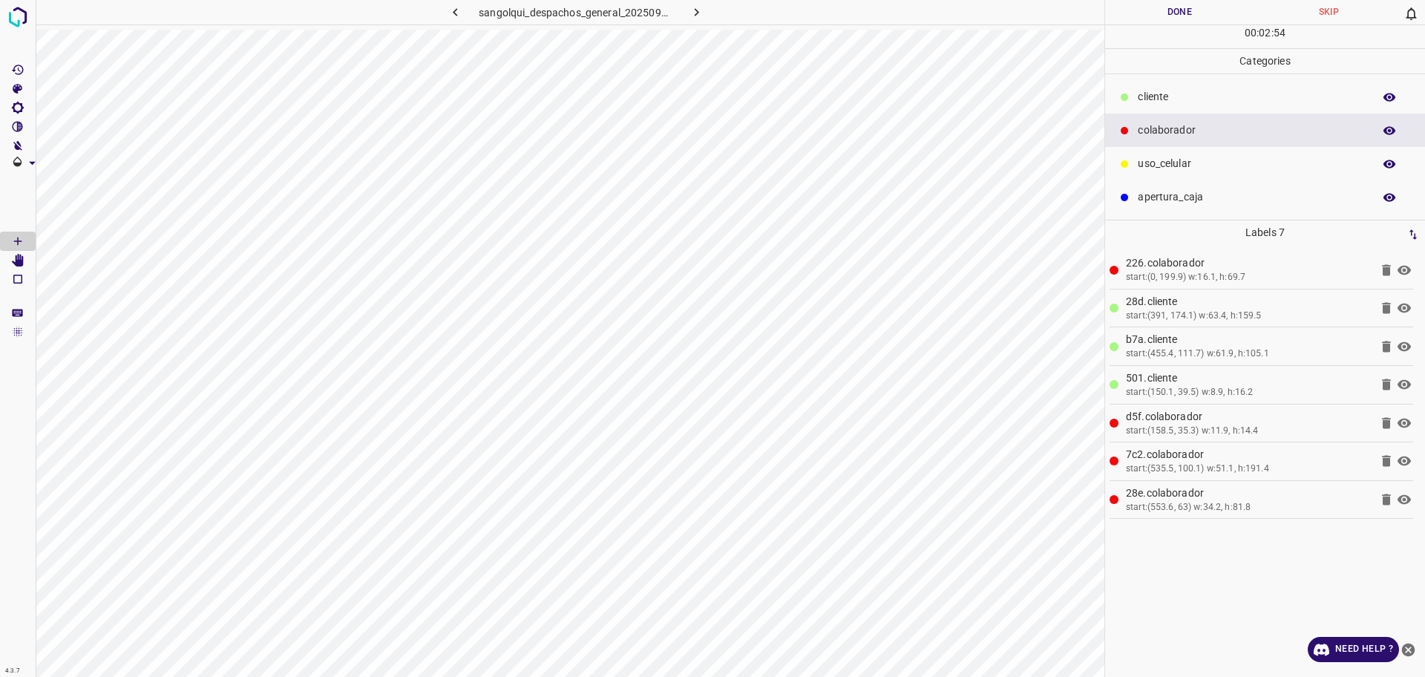
click at [1121, 110] on div "cliente" at bounding box center [1265, 96] width 320 height 33
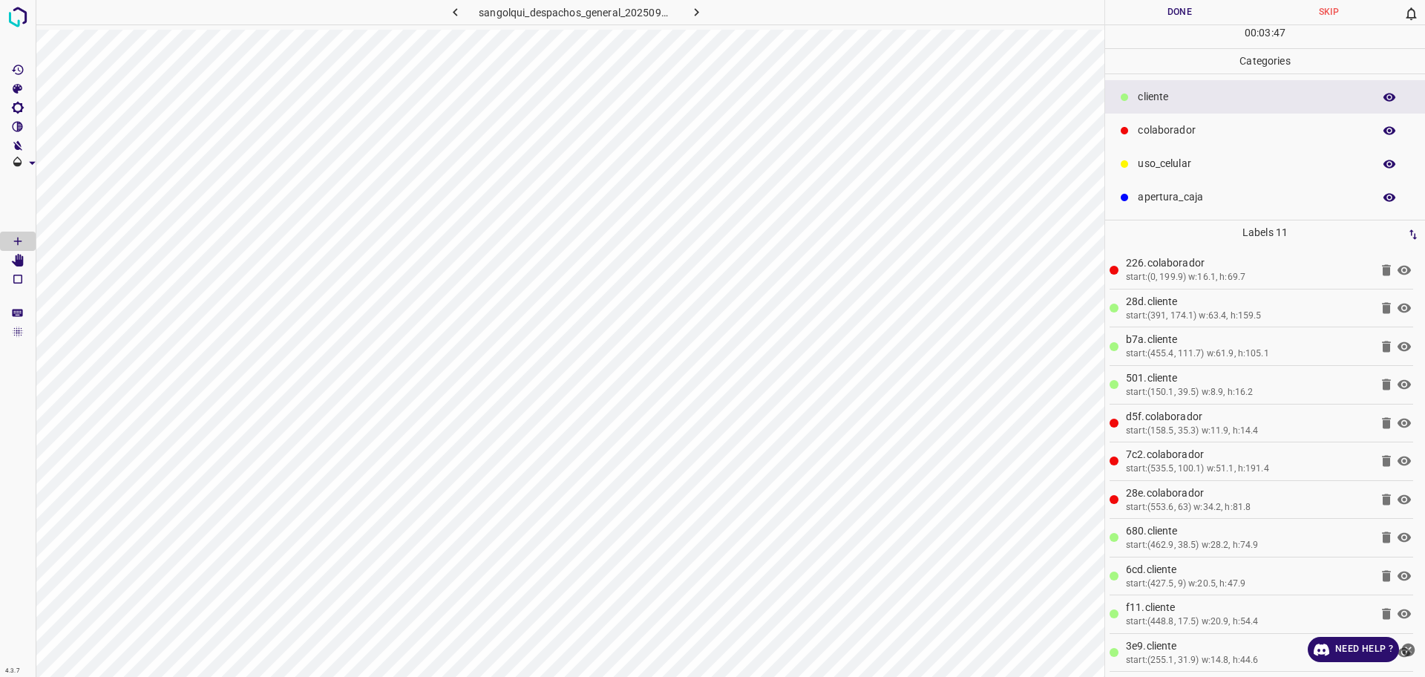
click at [1198, 23] on button "Done" at bounding box center [1179, 12] width 149 height 25
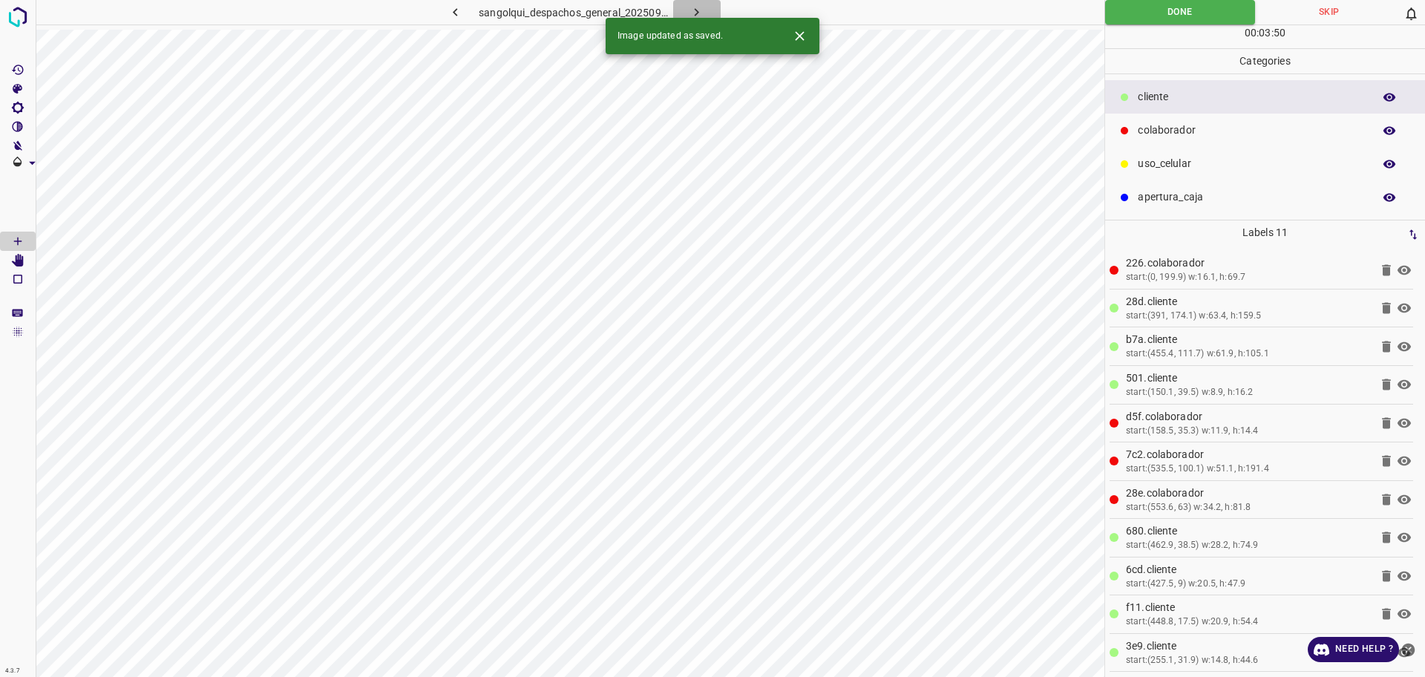
click at [707, 7] on button "button" at bounding box center [697, 12] width 48 height 25
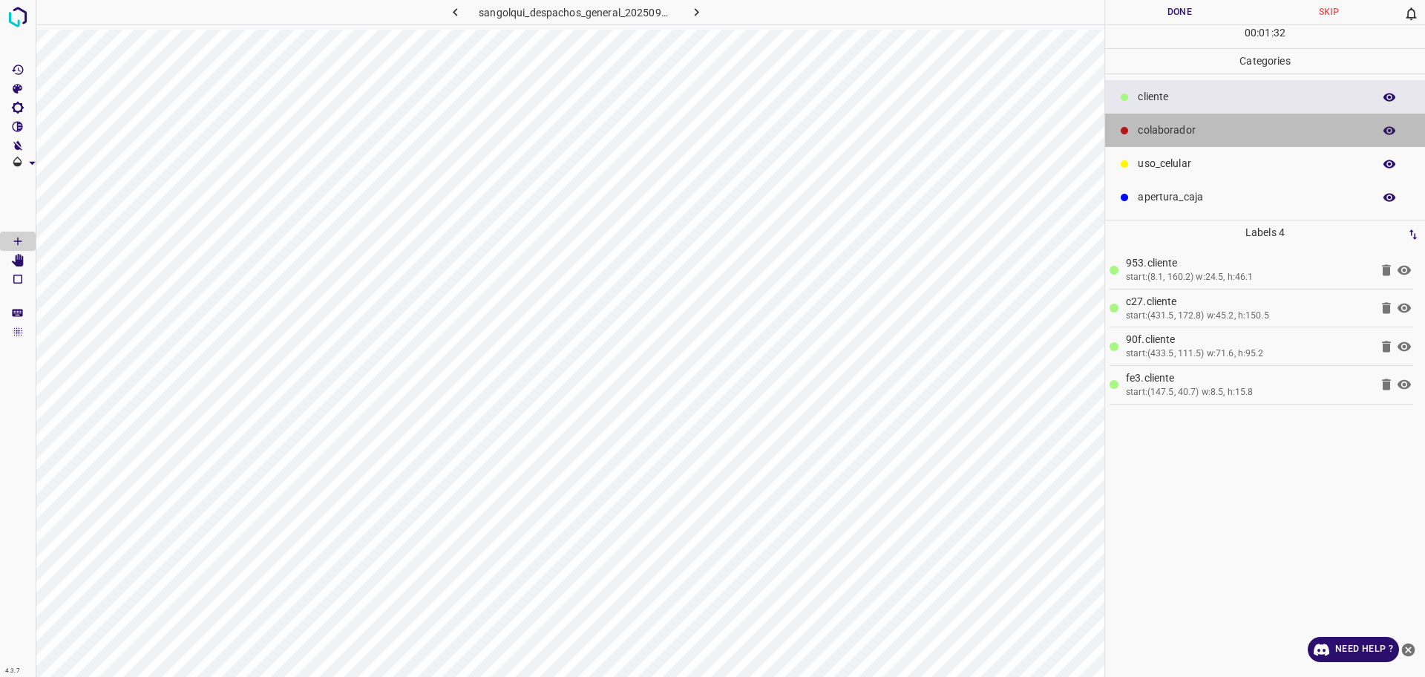
click at [1181, 137] on p "colaborador" at bounding box center [1252, 131] width 228 height 16
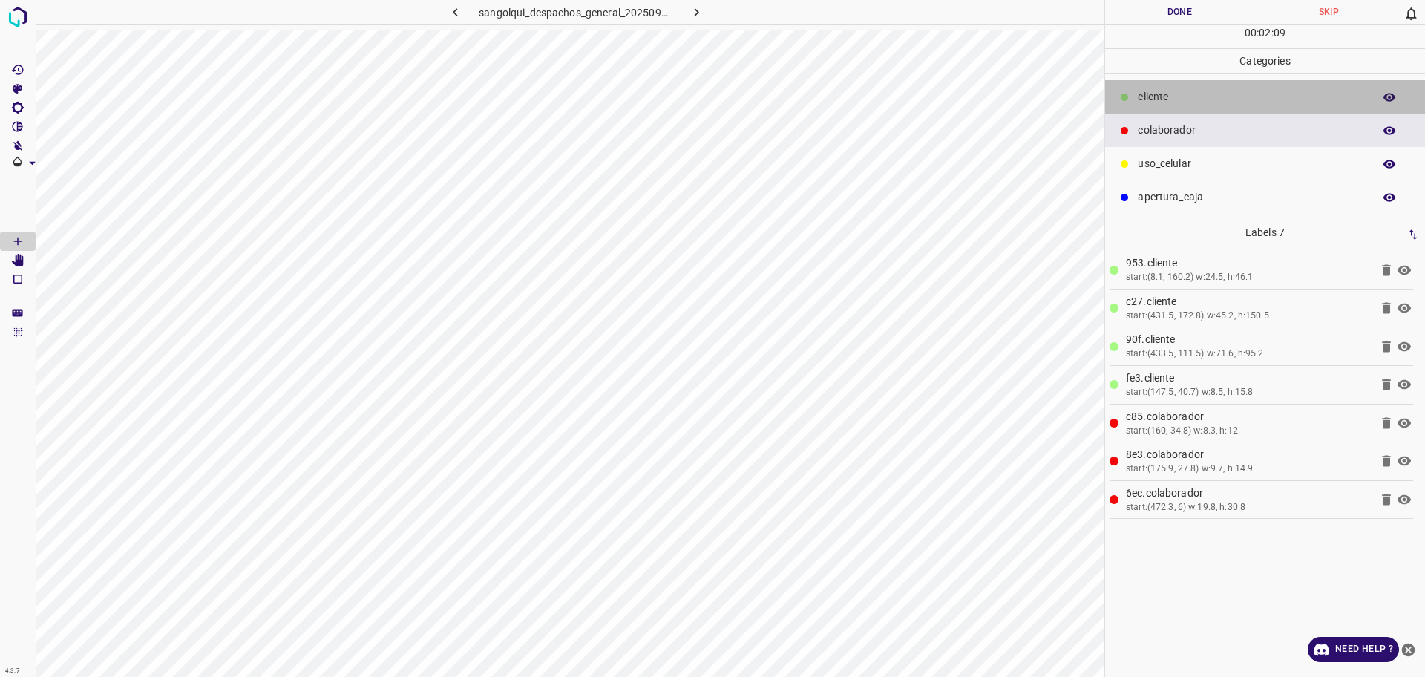
click at [1218, 85] on div "cliente" at bounding box center [1265, 96] width 320 height 33
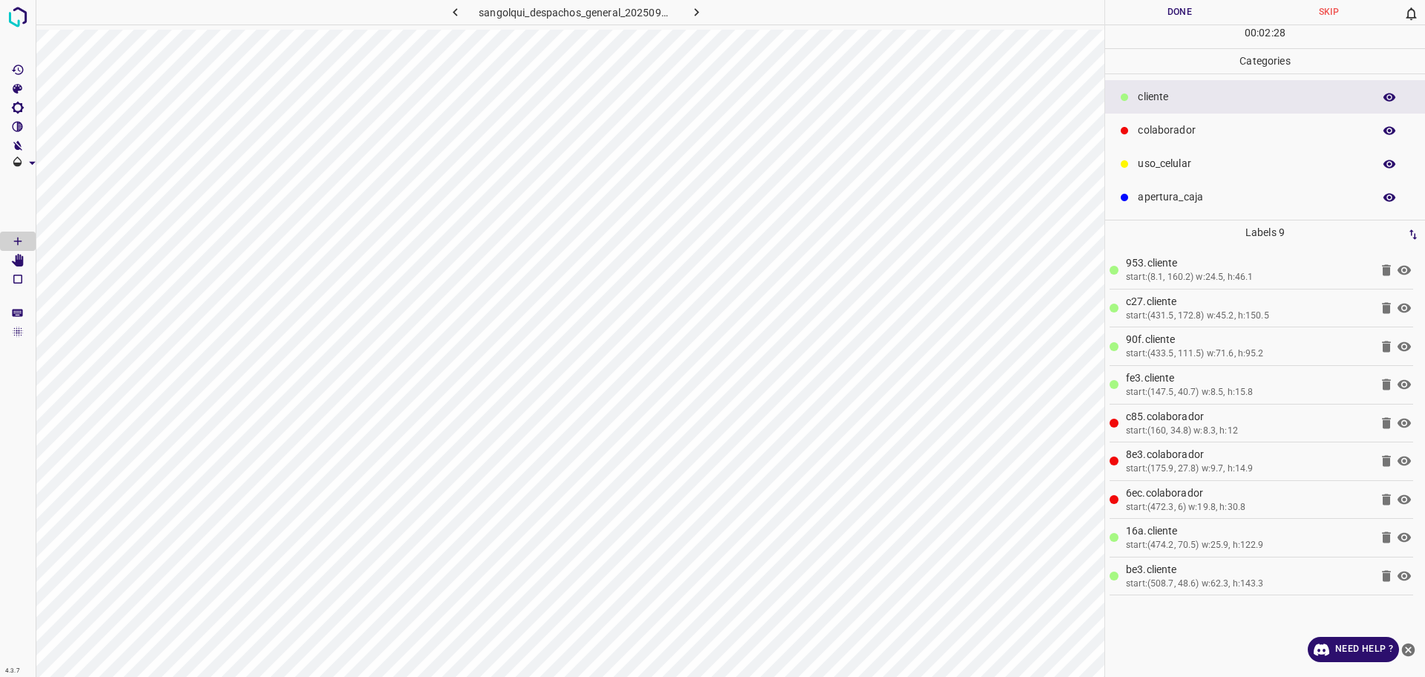
click at [1385, 581] on icon at bounding box center [1386, 575] width 9 height 11
click at [1386, 575] on icon at bounding box center [1386, 575] width 9 height 11
click at [1385, 543] on icon at bounding box center [1386, 537] width 9 height 11
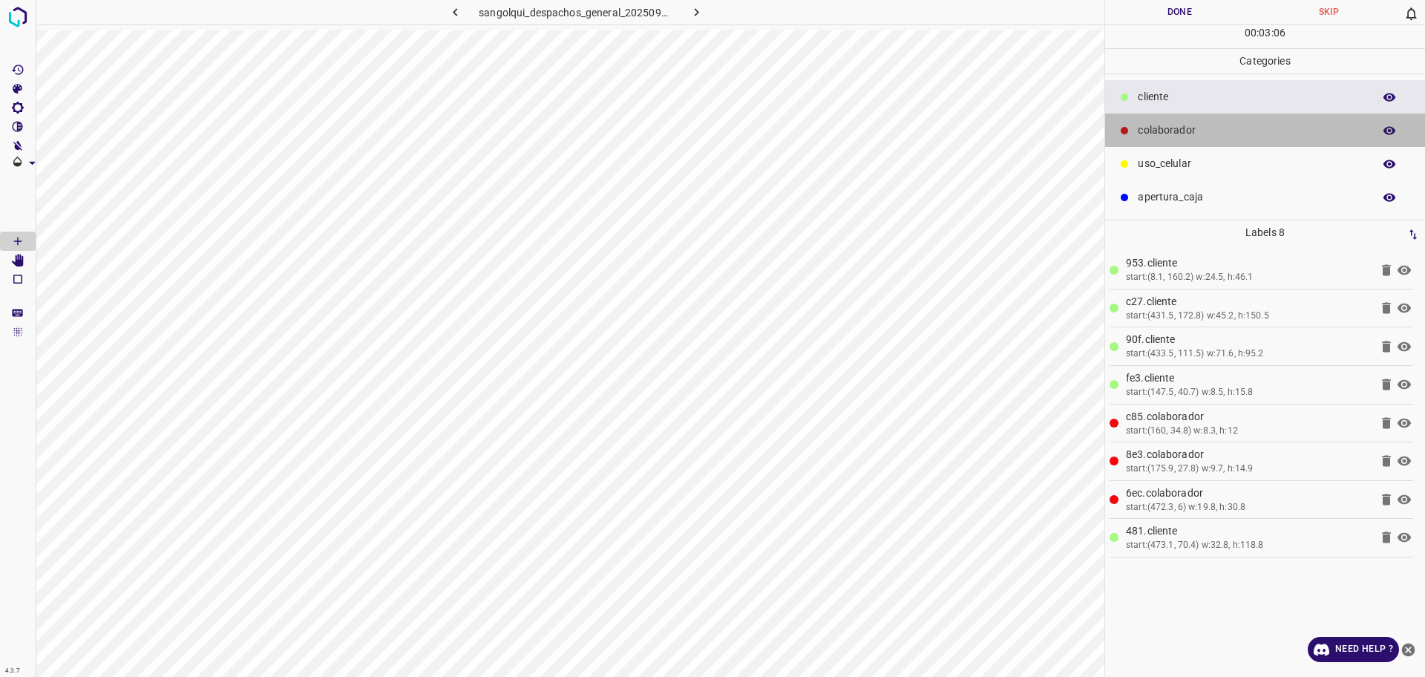
click at [1206, 122] on div "colaborador" at bounding box center [1265, 130] width 320 height 33
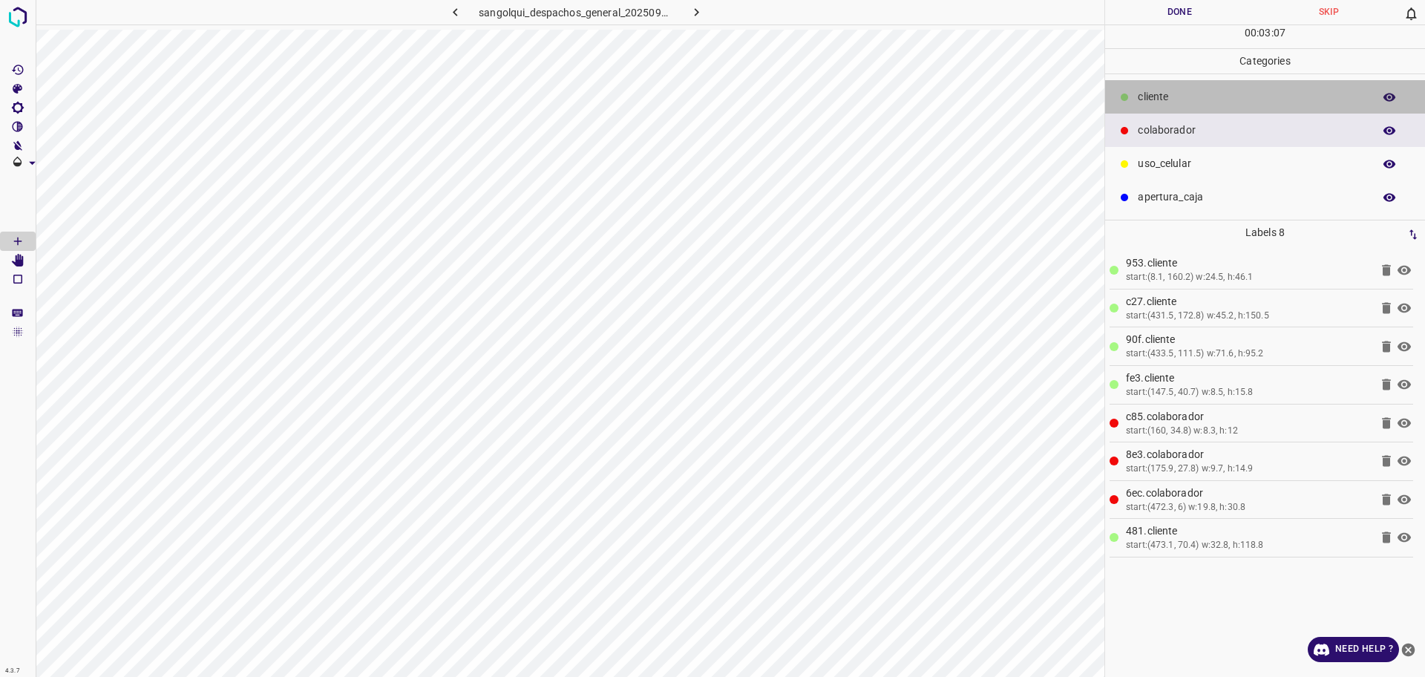
drag, startPoint x: 1196, startPoint y: 110, endPoint x: 1188, endPoint y: 110, distance: 8.2
click at [1188, 110] on div "cliente" at bounding box center [1265, 96] width 320 height 33
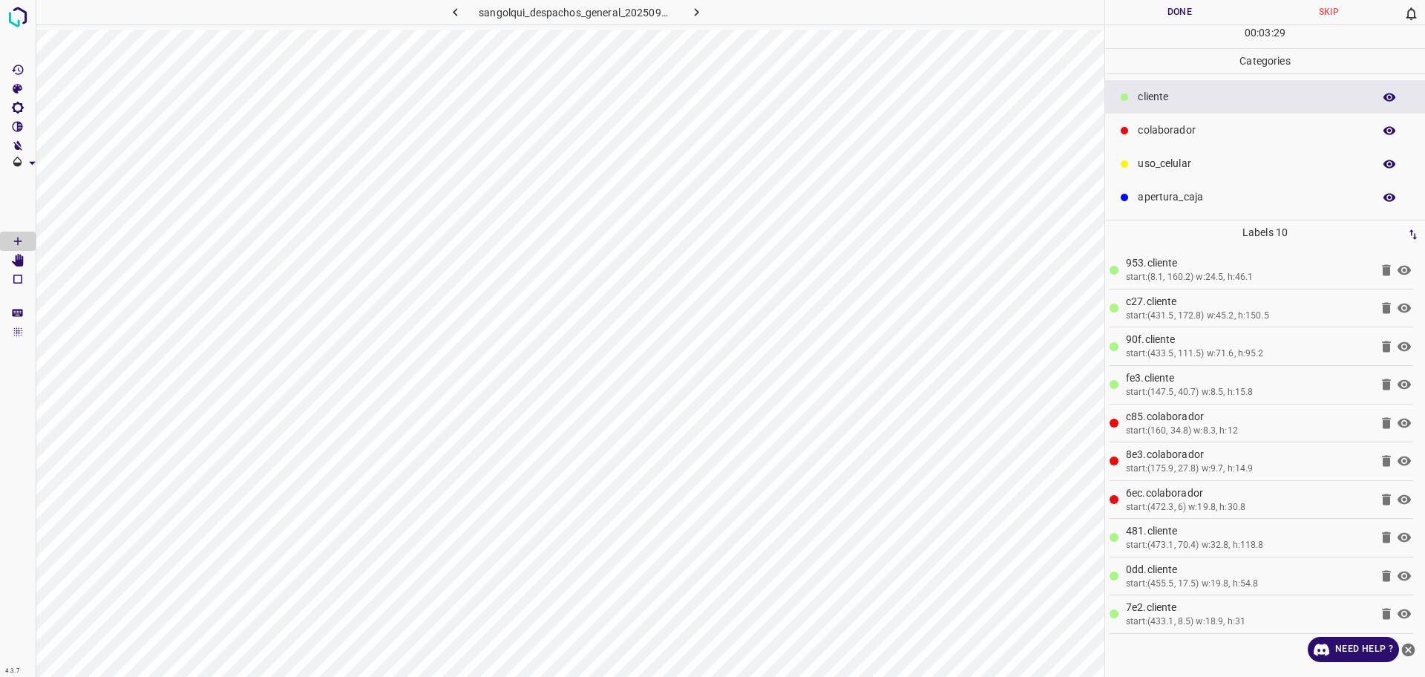
click at [1144, 14] on button "Done" at bounding box center [1179, 12] width 149 height 25
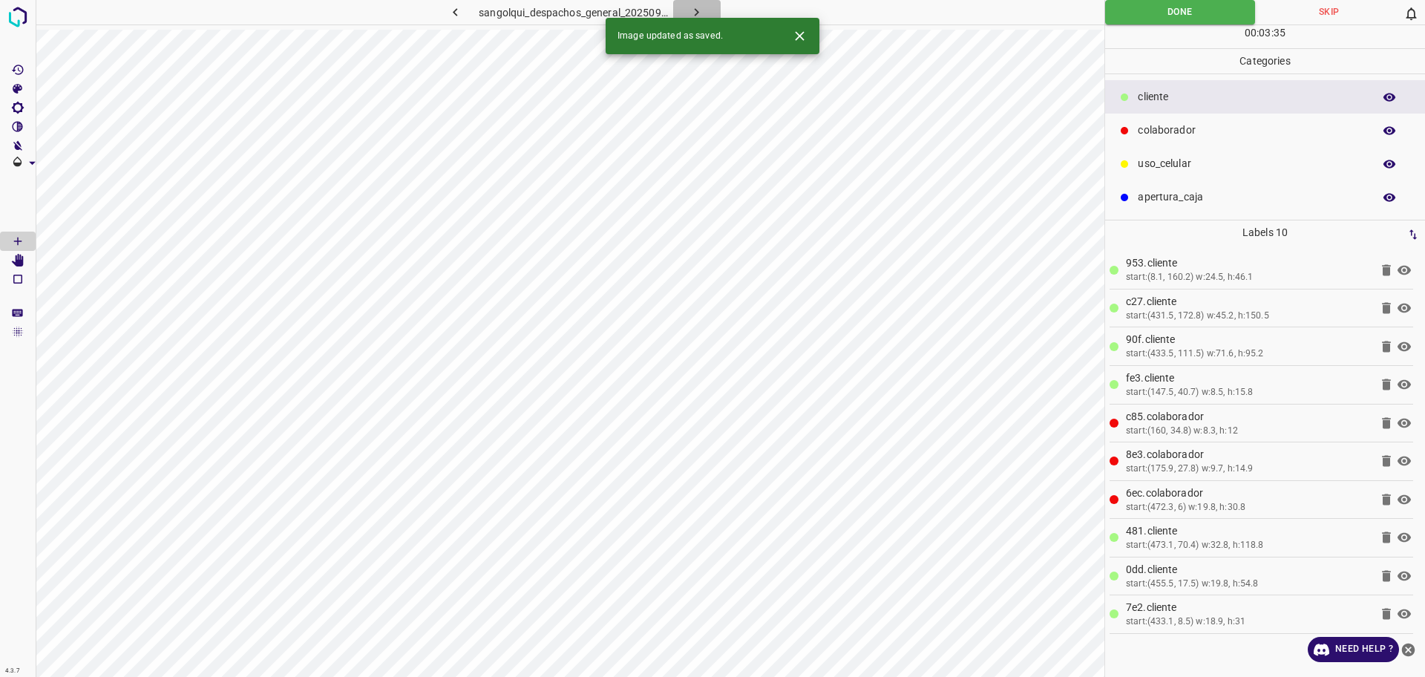
click at [693, 5] on icon "button" at bounding box center [697, 12] width 16 height 16
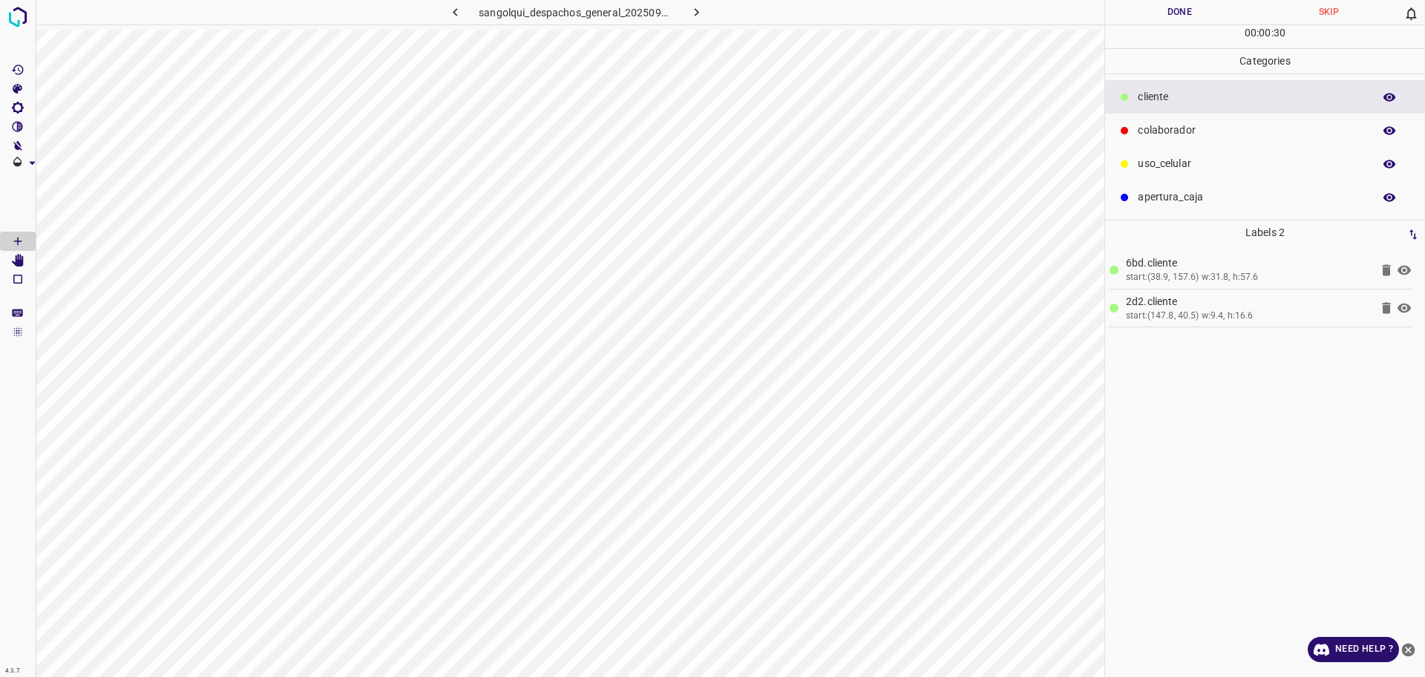
click at [1202, 137] on p "colaborador" at bounding box center [1252, 131] width 228 height 16
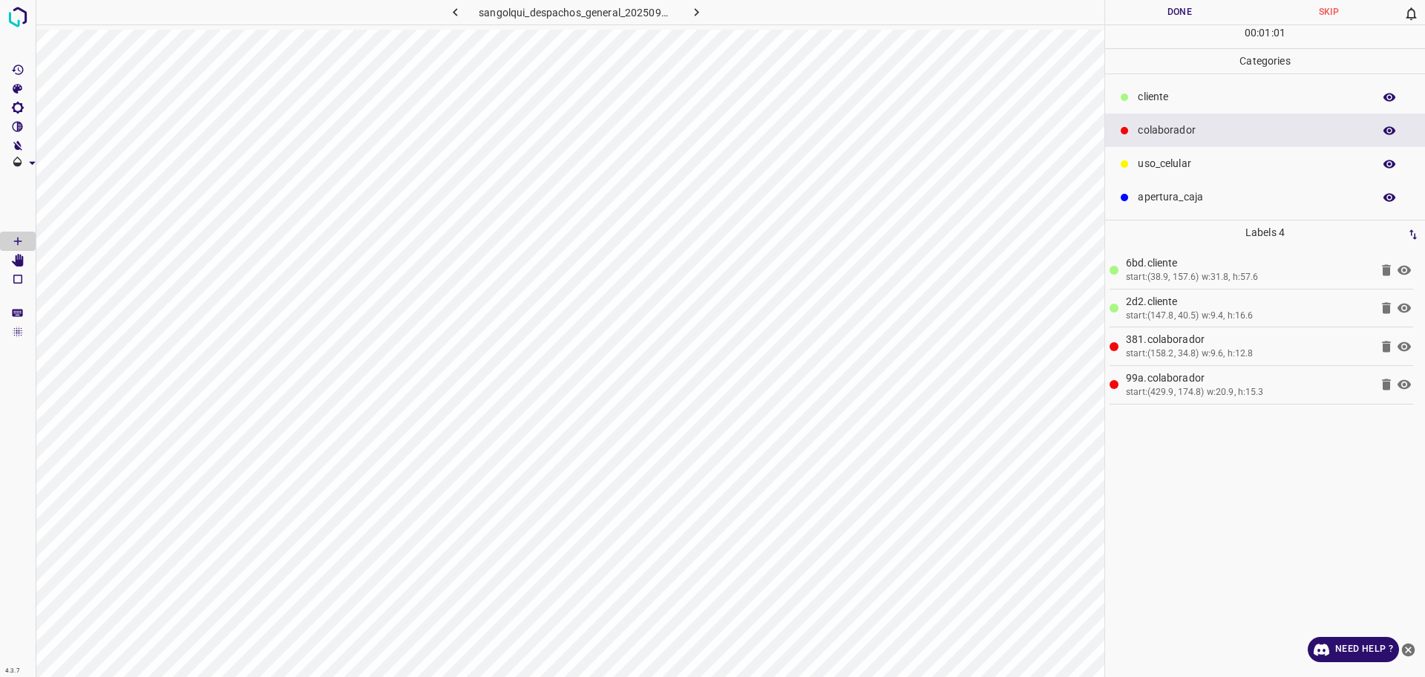
click at [1382, 379] on icon at bounding box center [1387, 385] width 18 height 18
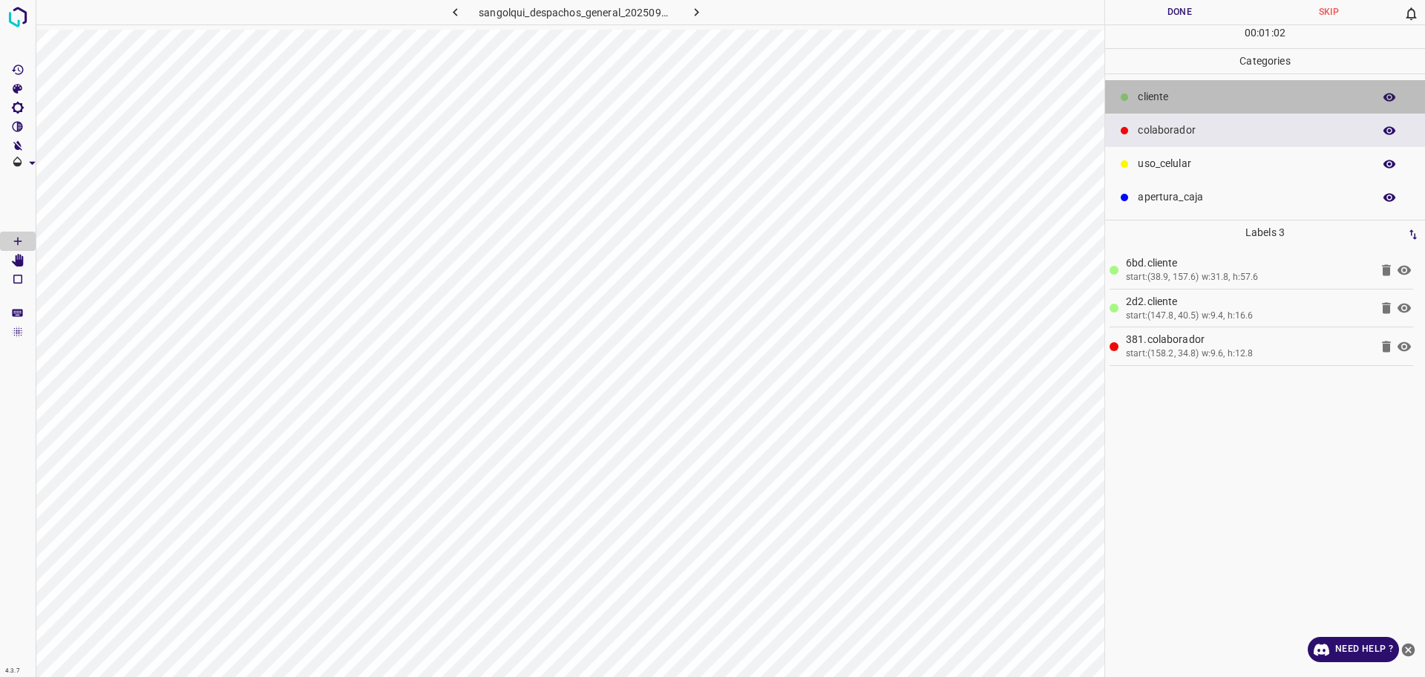
click at [1215, 106] on div "cliente" at bounding box center [1265, 96] width 320 height 33
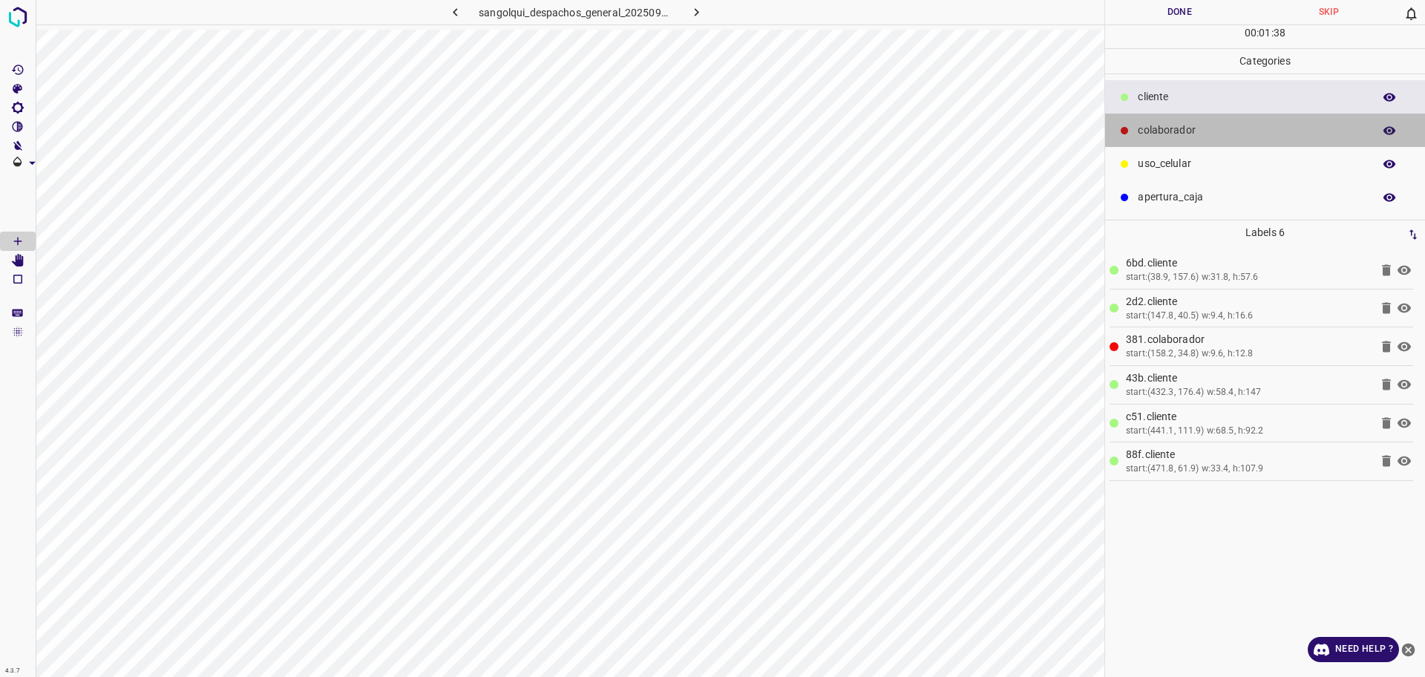
click at [1150, 128] on p "colaborador" at bounding box center [1252, 131] width 228 height 16
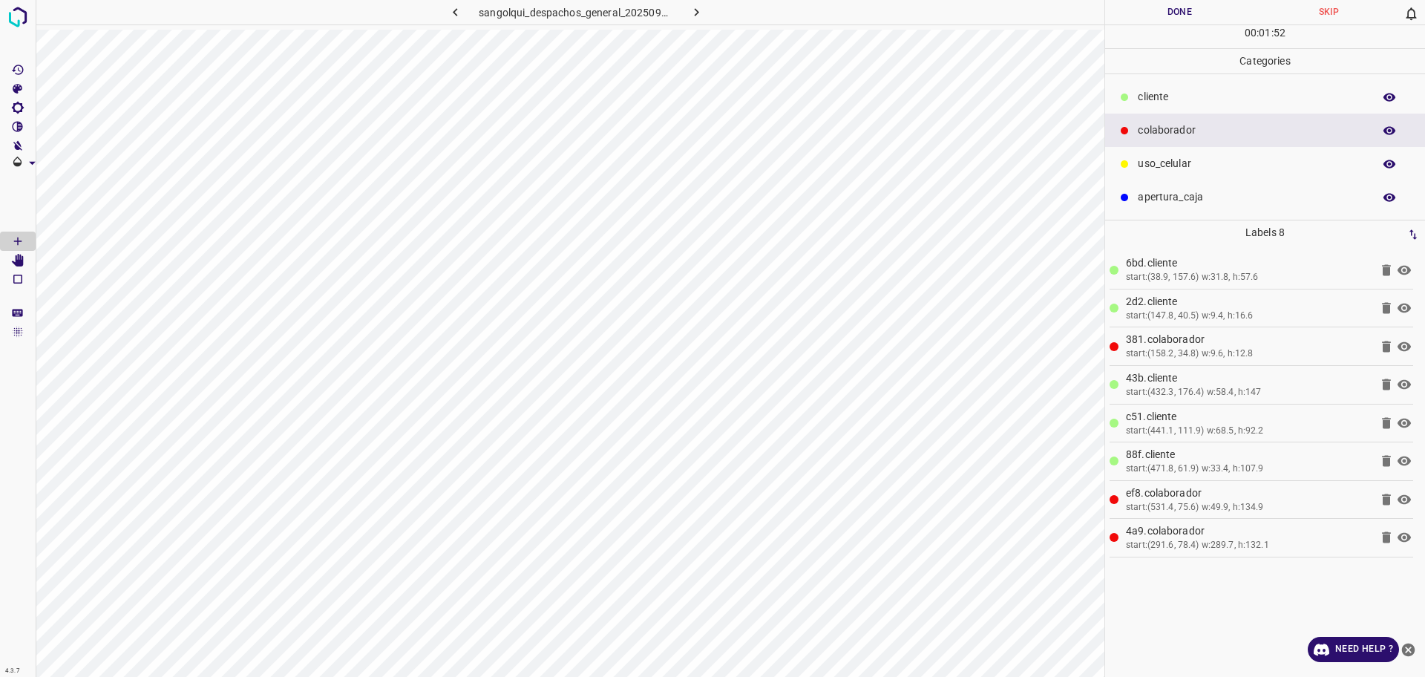
click at [1389, 538] on icon at bounding box center [1386, 537] width 9 height 11
click at [1122, 7] on button "Done" at bounding box center [1179, 12] width 149 height 25
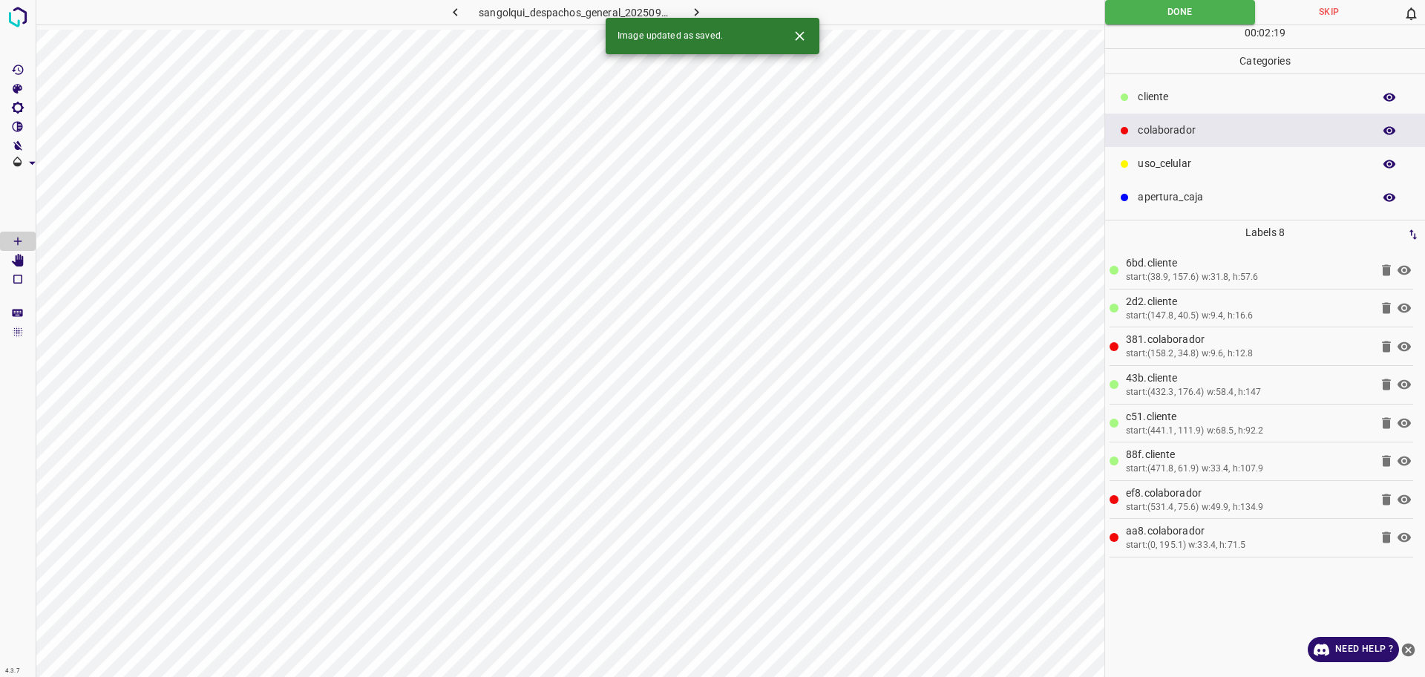
click at [708, 16] on button "button" at bounding box center [697, 12] width 48 height 25
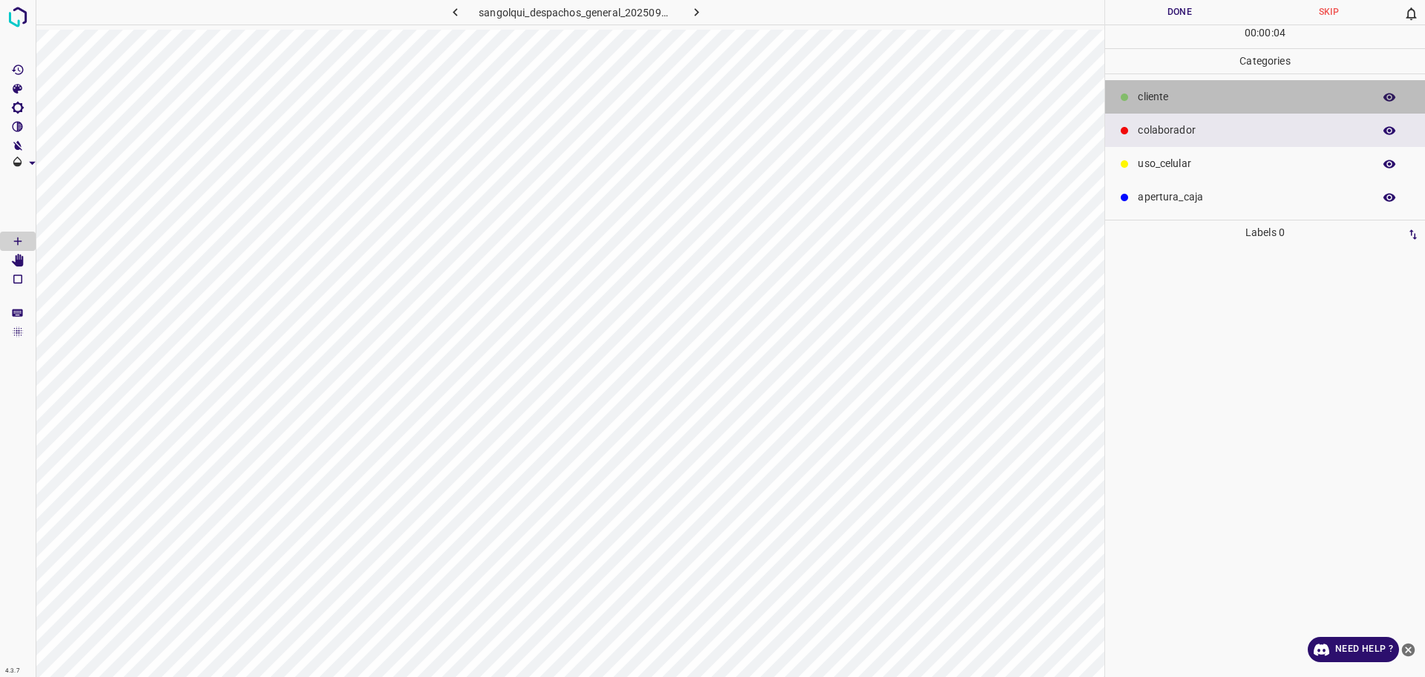
click at [1166, 105] on div "cliente" at bounding box center [1265, 96] width 320 height 33
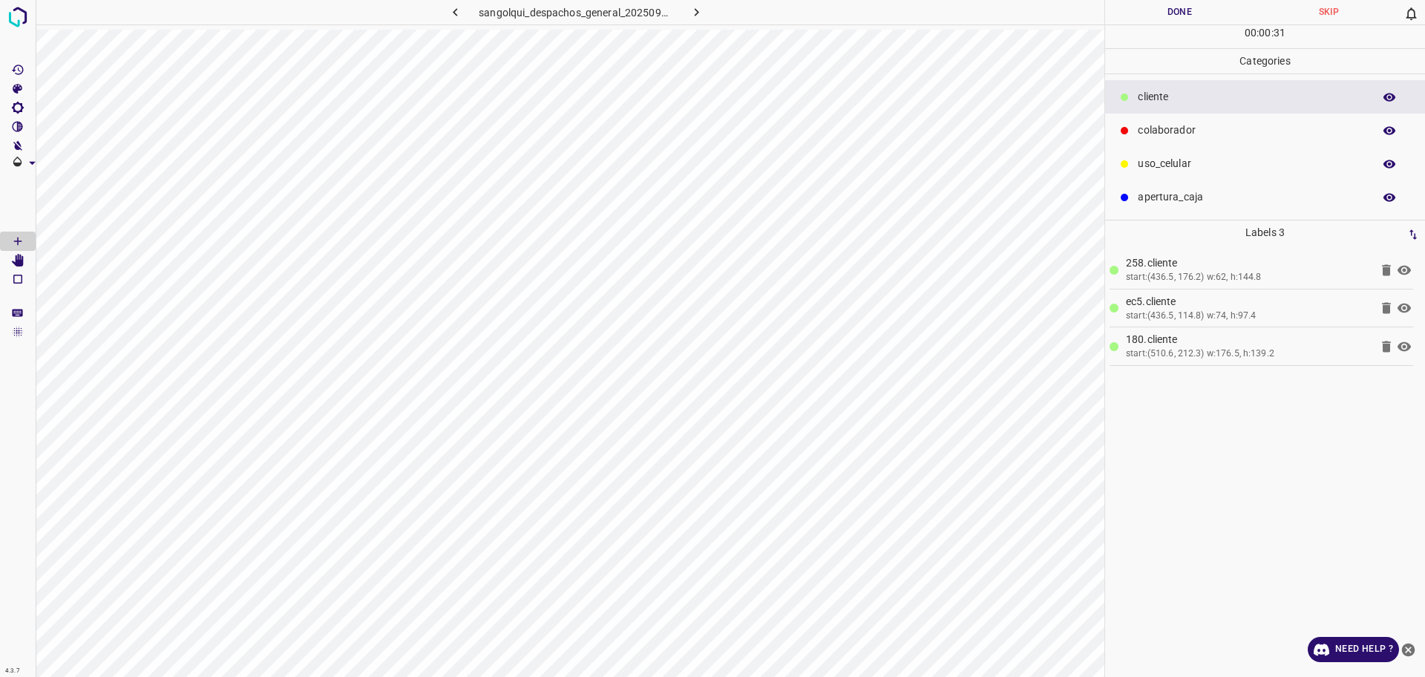
click at [1372, 347] on div "180.cliente start:(510.6, 212.3) w:176.5, h:139.2" at bounding box center [1248, 346] width 259 height 29
click at [1393, 349] on icon at bounding box center [1387, 347] width 18 height 18
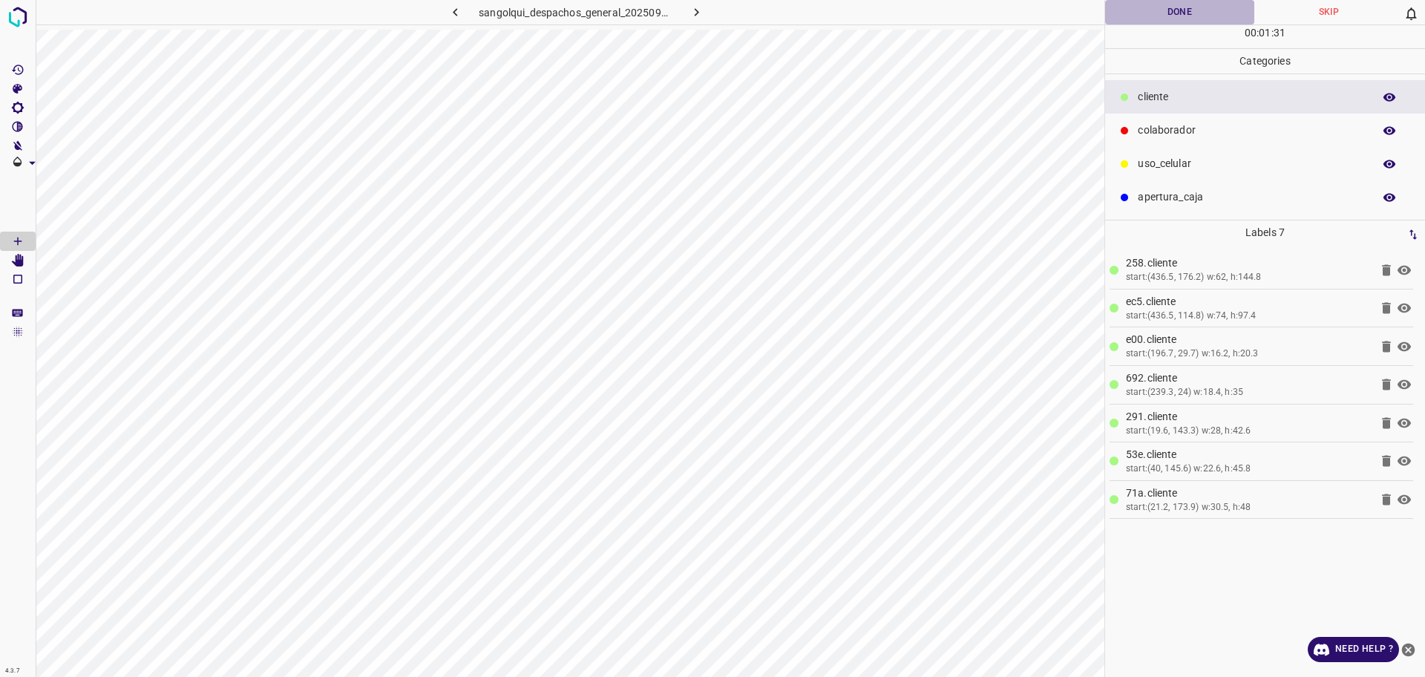
click at [1236, 13] on button "Done" at bounding box center [1179, 12] width 149 height 25
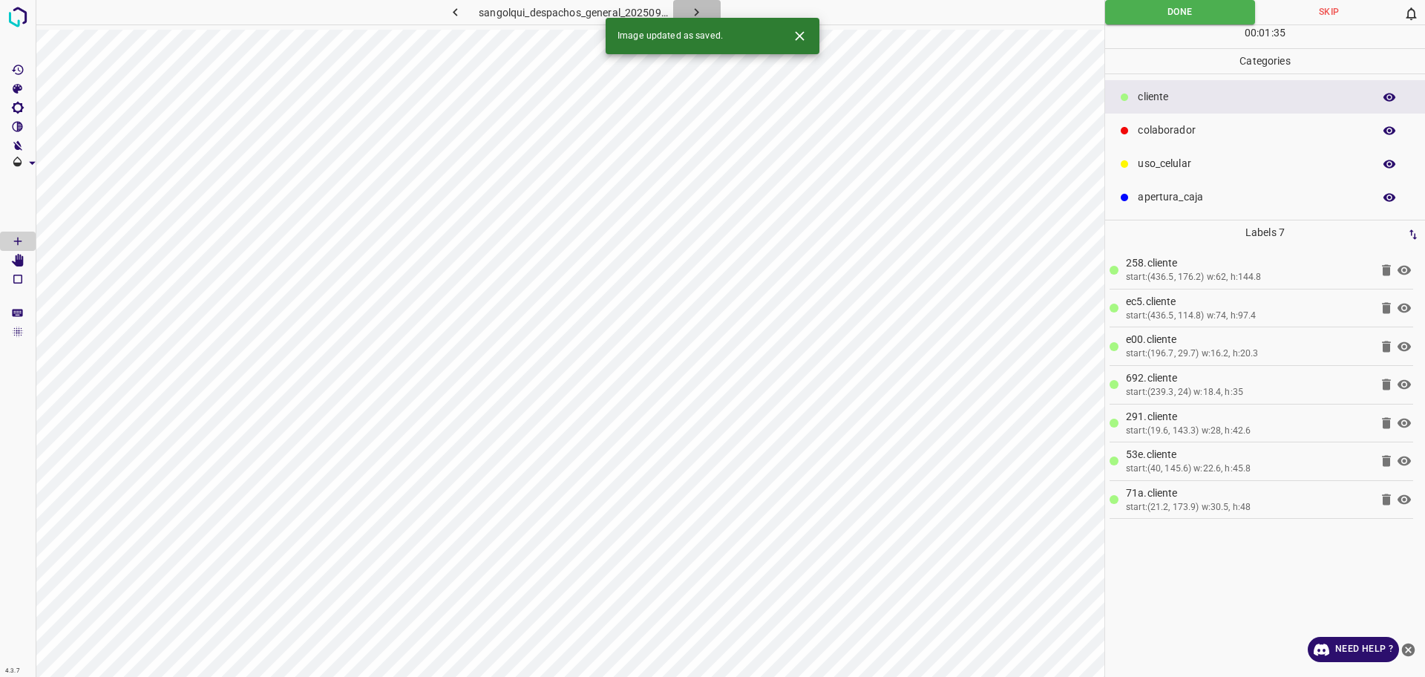
click at [693, 7] on icon "button" at bounding box center [697, 12] width 16 height 16
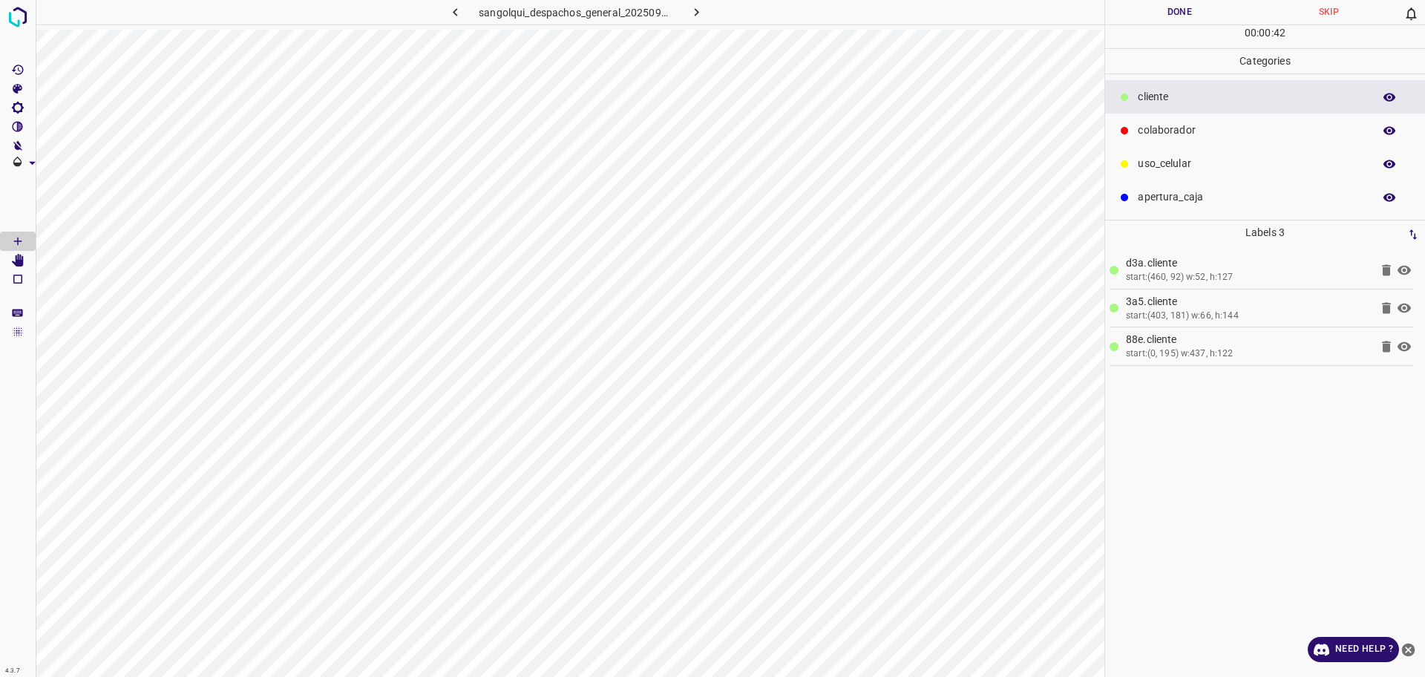
click at [1387, 349] on icon at bounding box center [1386, 346] width 9 height 11
click at [10, 258] on div "[Space] Draw" at bounding box center [28, 265] width 57 height 28
click at [26, 266] on Edit"] "[Space] Edit" at bounding box center [18, 260] width 36 height 19
click at [1219, 301] on p "3a5.cliente" at bounding box center [1248, 302] width 244 height 16
click at [18, 238] on icon "[Space] Draw" at bounding box center [17, 241] width 7 height 7
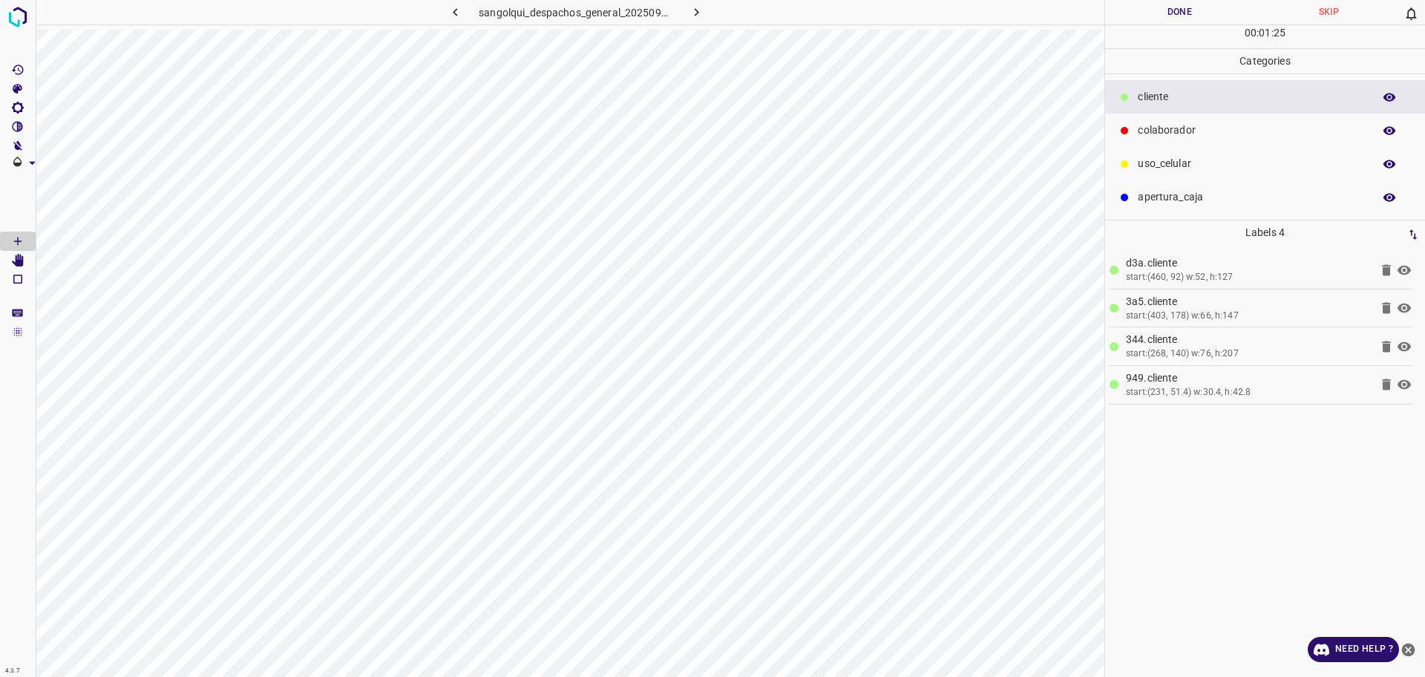
click at [1221, 127] on p "colaborador" at bounding box center [1252, 131] width 228 height 16
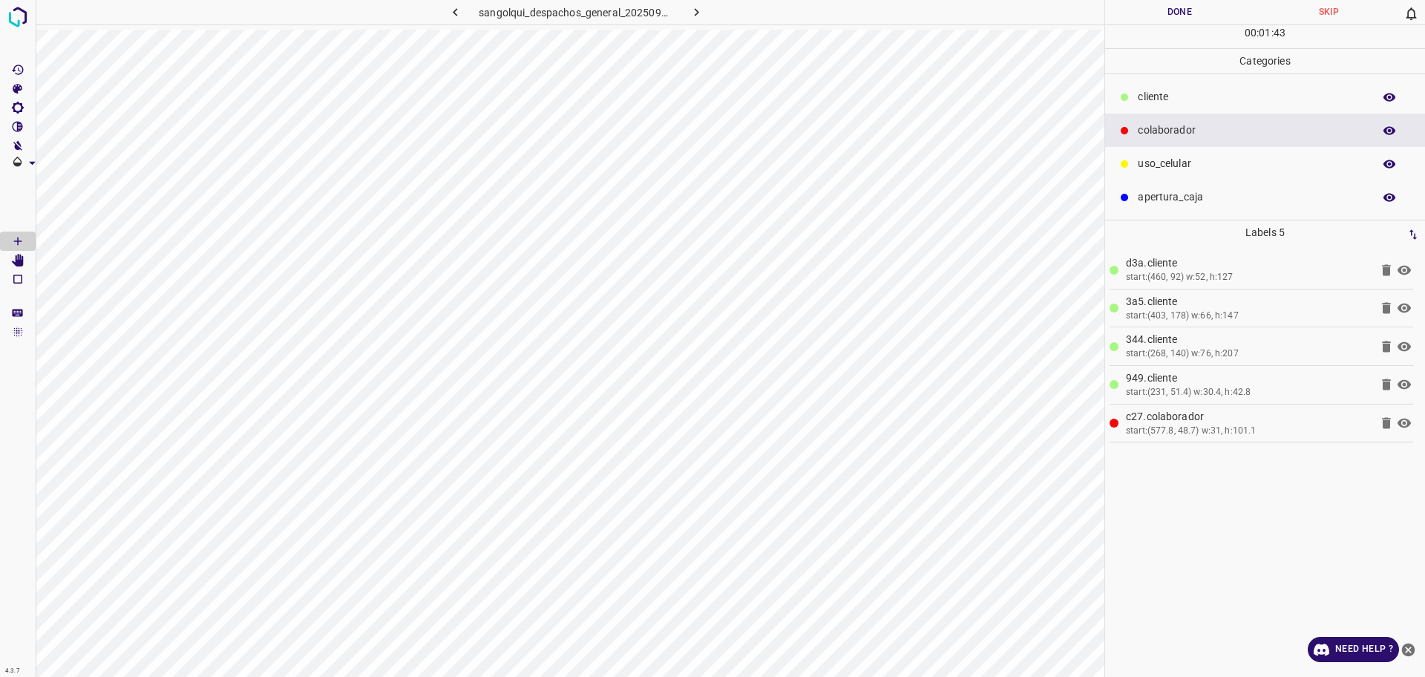
click at [1232, 94] on p "cliente" at bounding box center [1252, 97] width 228 height 16
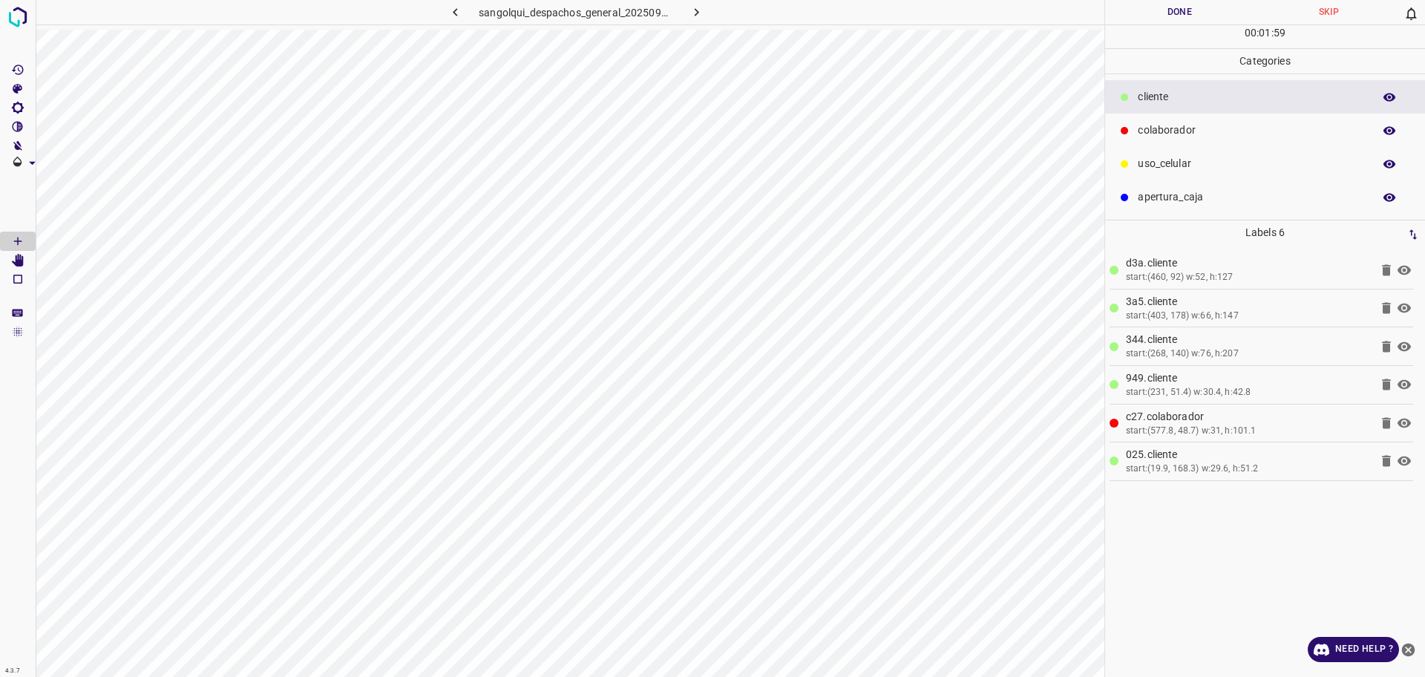
click at [1130, 4] on button "Done" at bounding box center [1179, 12] width 149 height 25
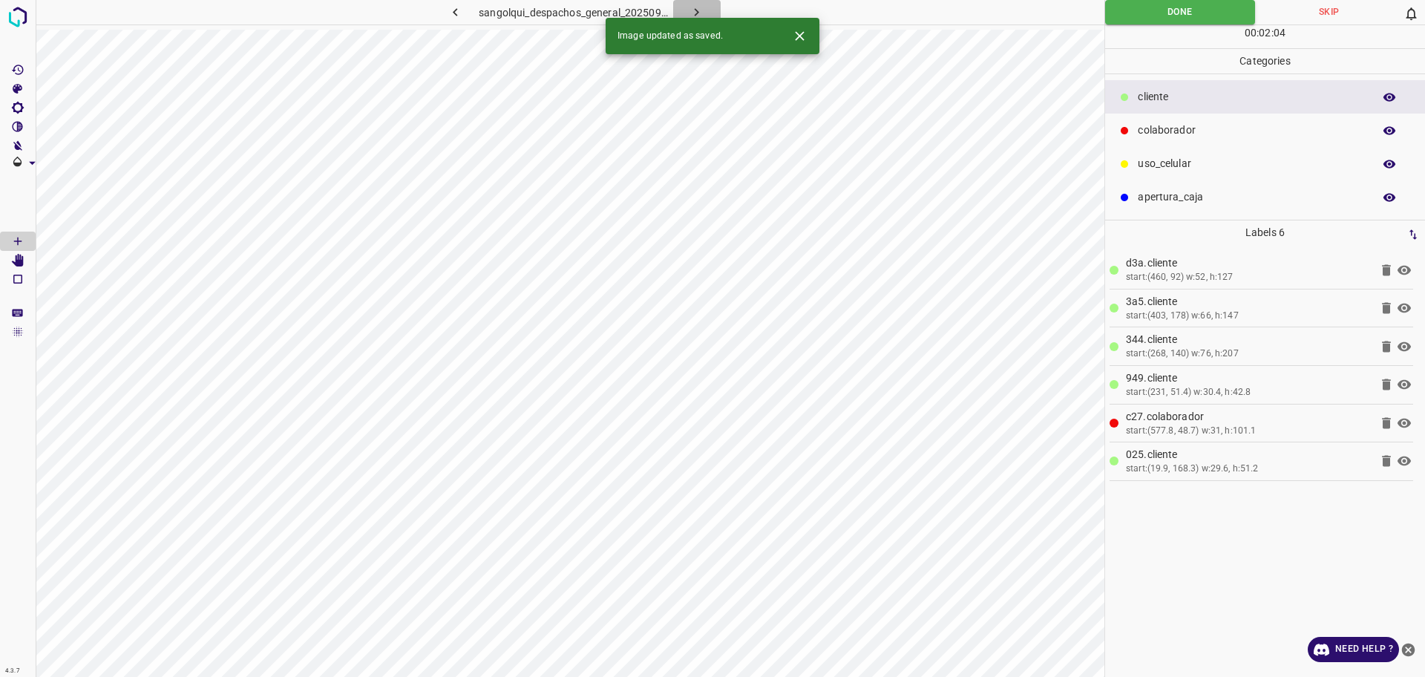
click at [699, 12] on icon "button" at bounding box center [697, 12] width 4 height 8
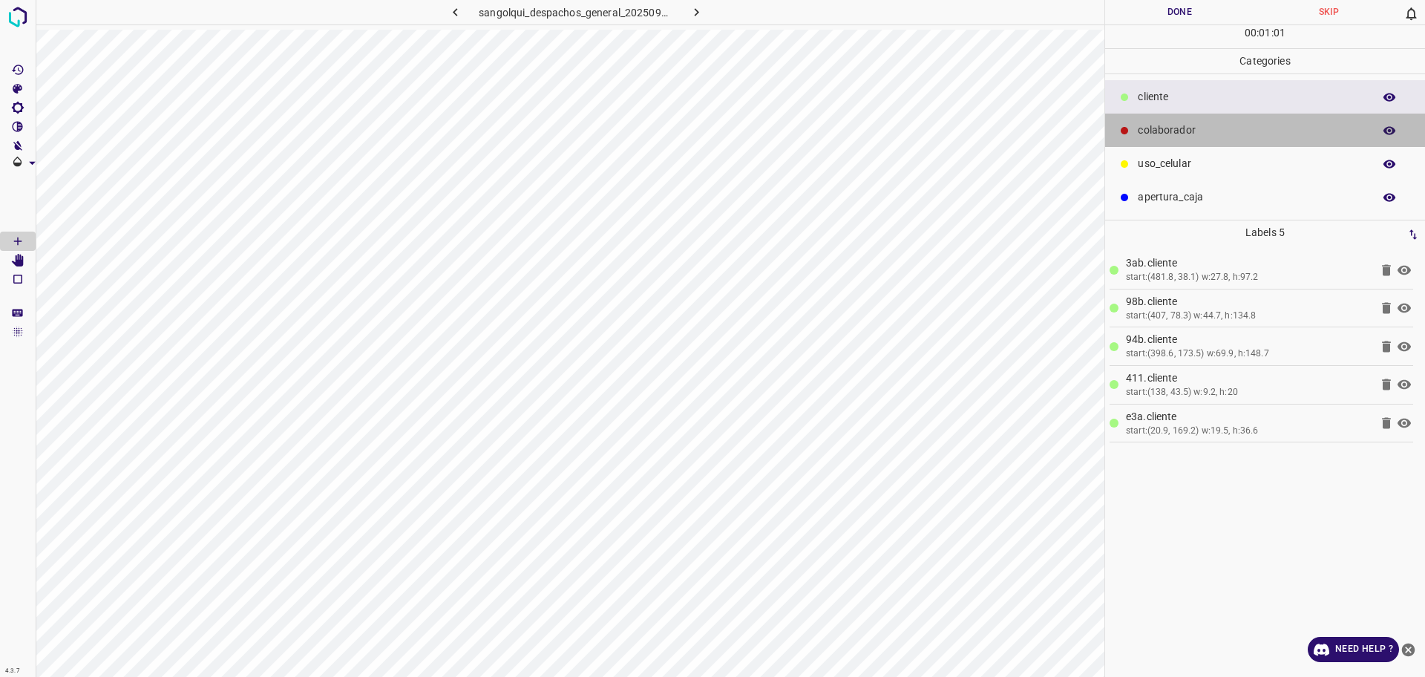
click at [1128, 122] on div "colaborador" at bounding box center [1265, 130] width 320 height 33
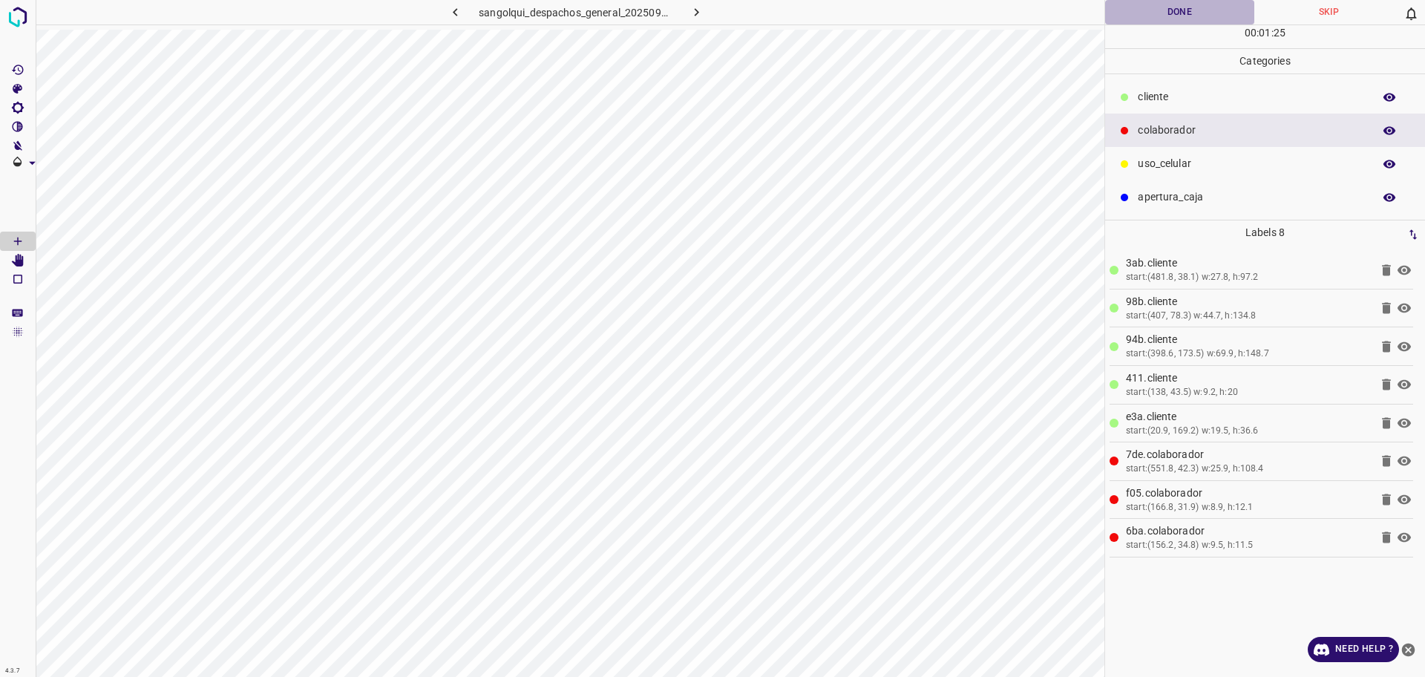
click at [1157, 4] on button "Done" at bounding box center [1179, 12] width 149 height 25
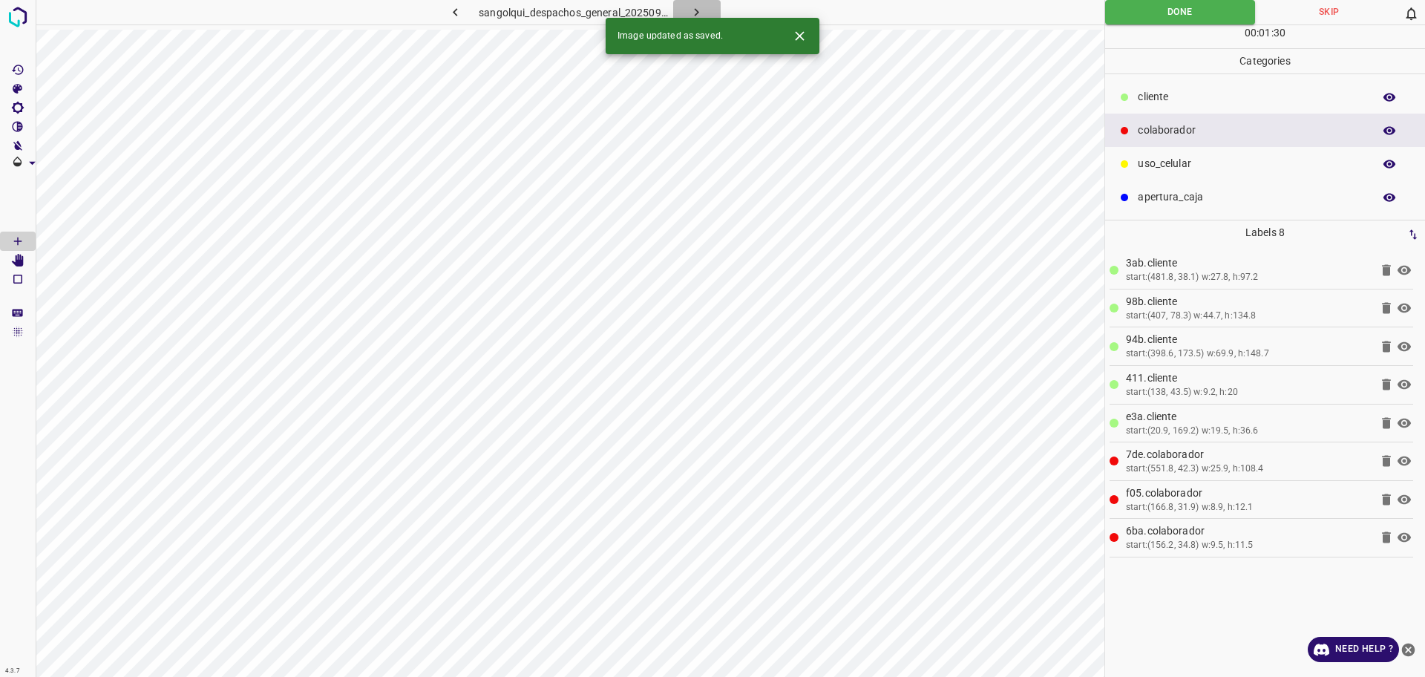
click at [696, 7] on icon "button" at bounding box center [697, 12] width 16 height 16
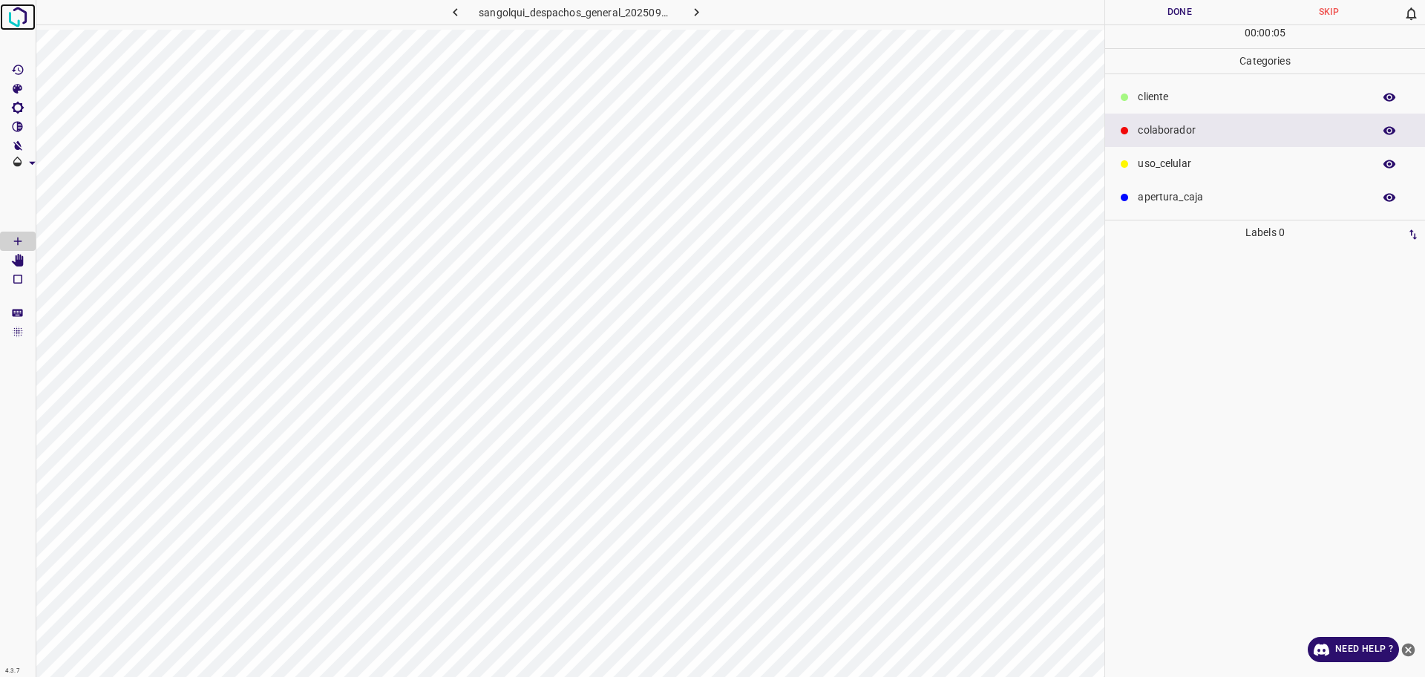
click at [27, 10] on img at bounding box center [17, 17] width 27 height 27
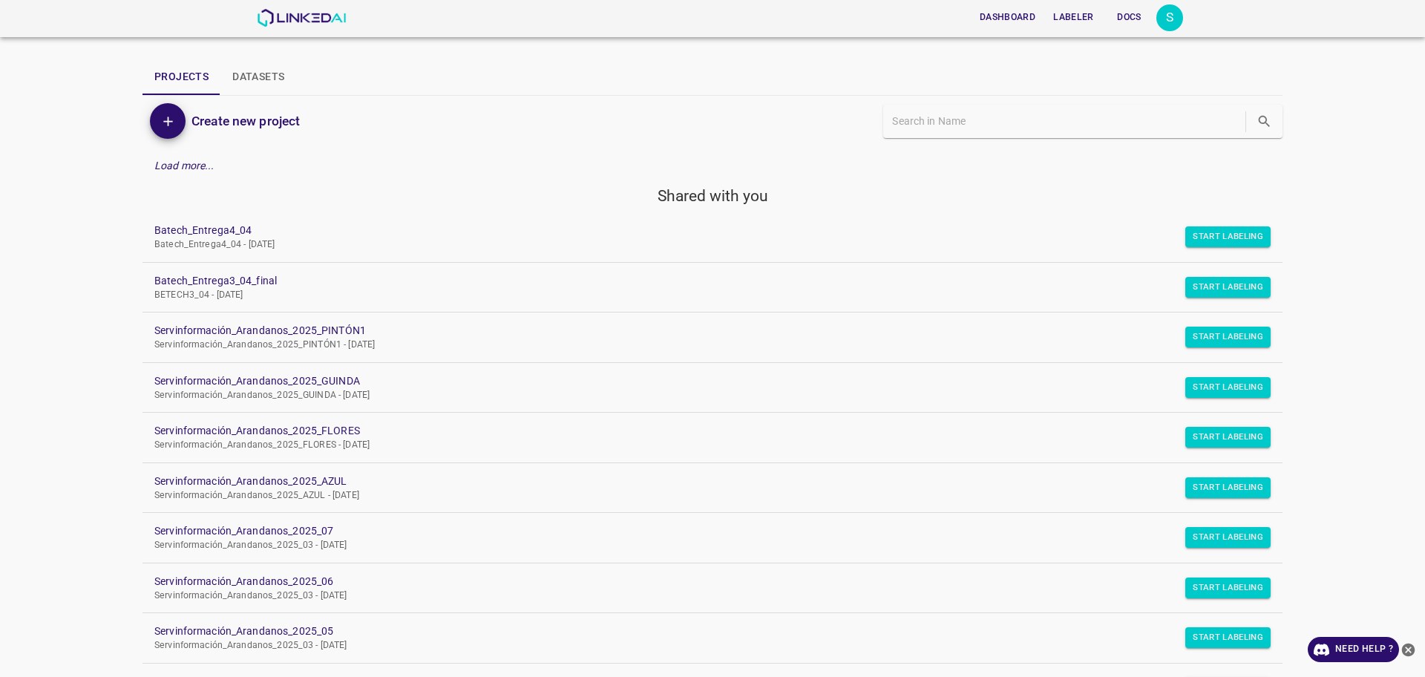
click at [50, 150] on div "Dashboard Labeler Docs S Projects Datasets Create new project Load more... Shar…" at bounding box center [712, 338] width 1425 height 677
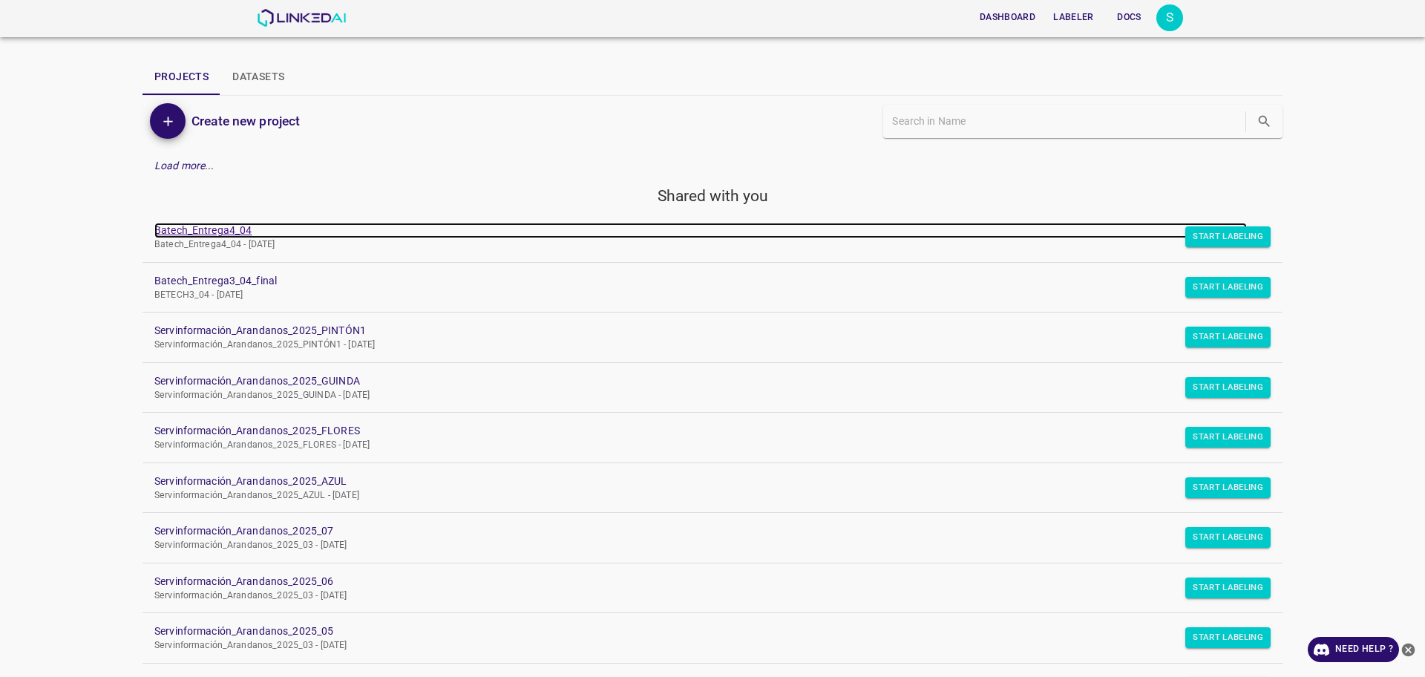
click at [212, 223] on link "Batech_Entrega4_04" at bounding box center [700, 231] width 1093 height 16
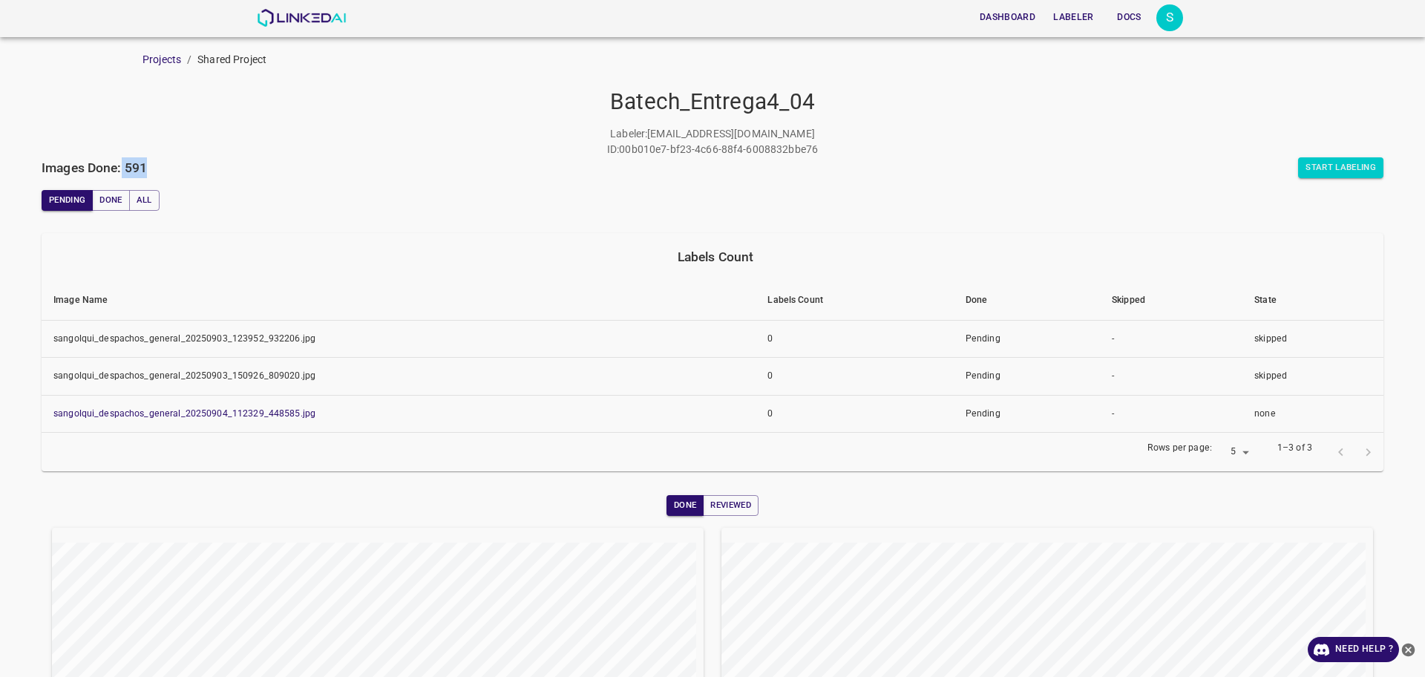
drag, startPoint x: 146, startPoint y: 171, endPoint x: 123, endPoint y: 163, distance: 24.4
click at [123, 163] on h6 "Images Done: 591" at bounding box center [94, 167] width 105 height 21
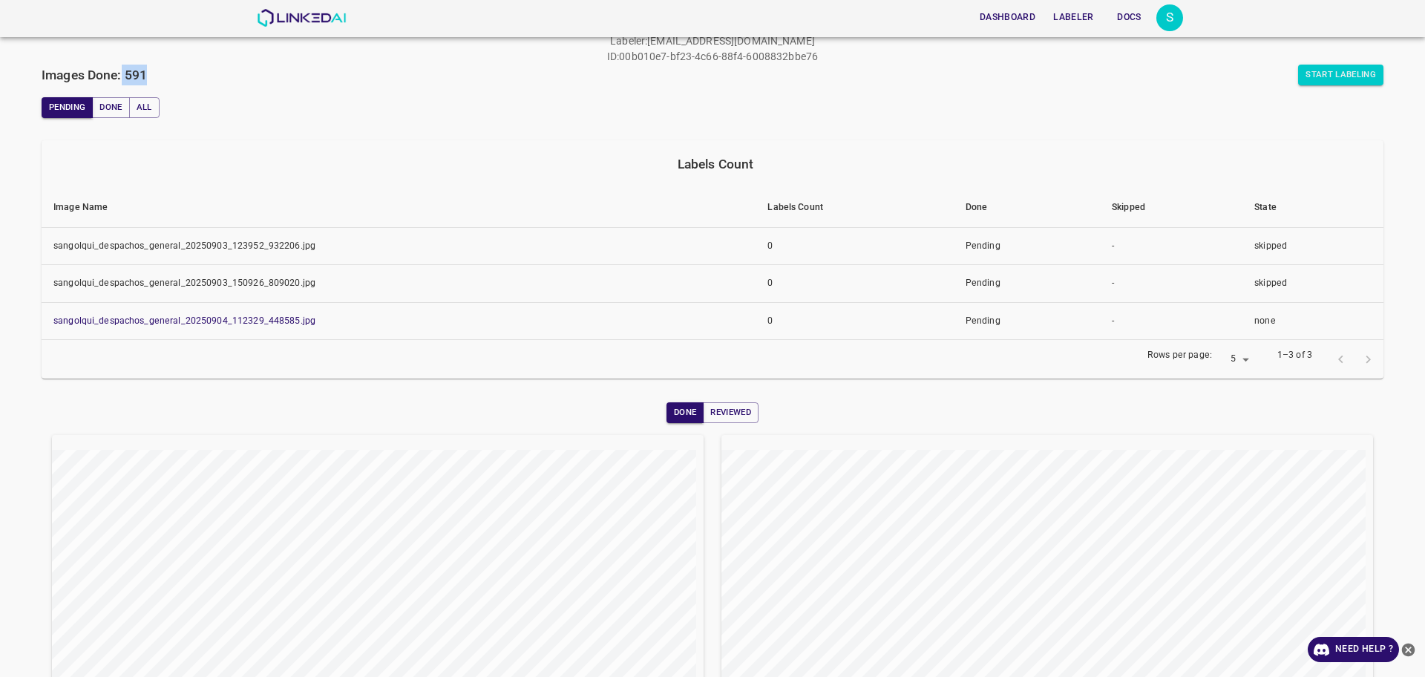
scroll to position [186, 0]
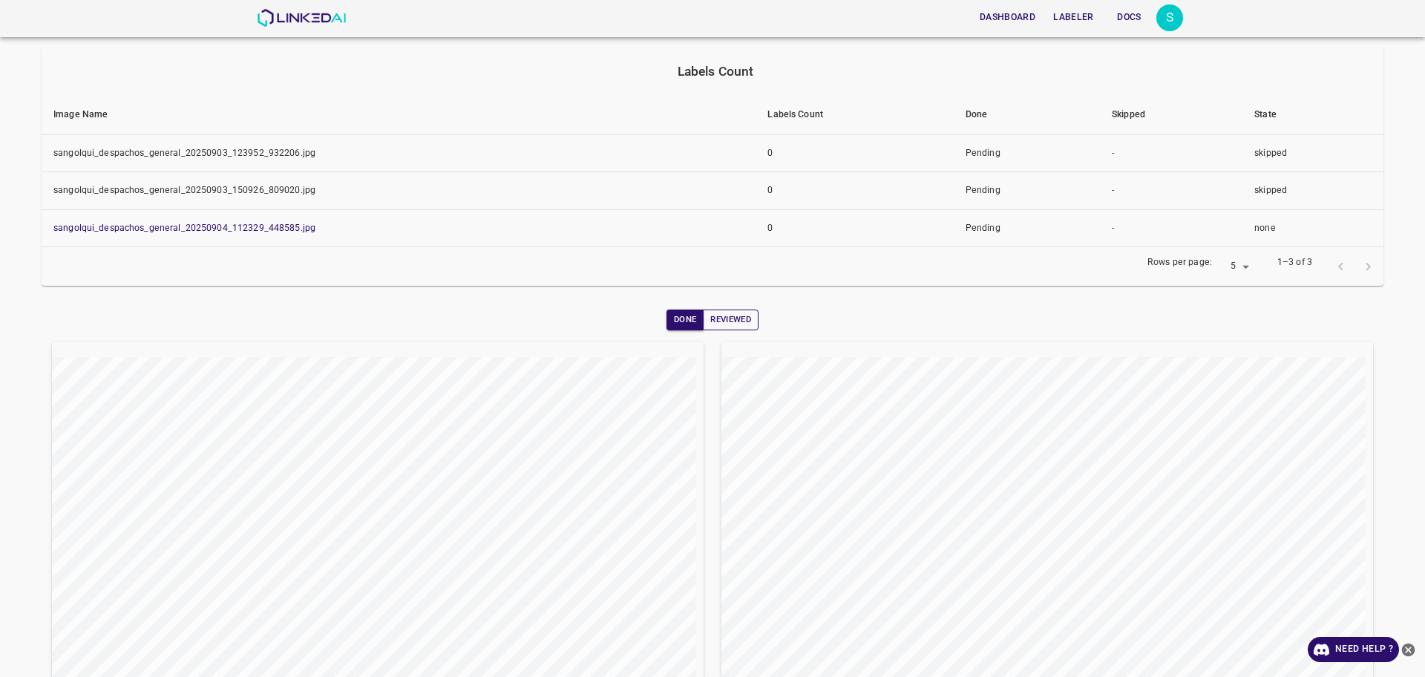
click at [731, 316] on button "Reviewed" at bounding box center [731, 320] width 56 height 21
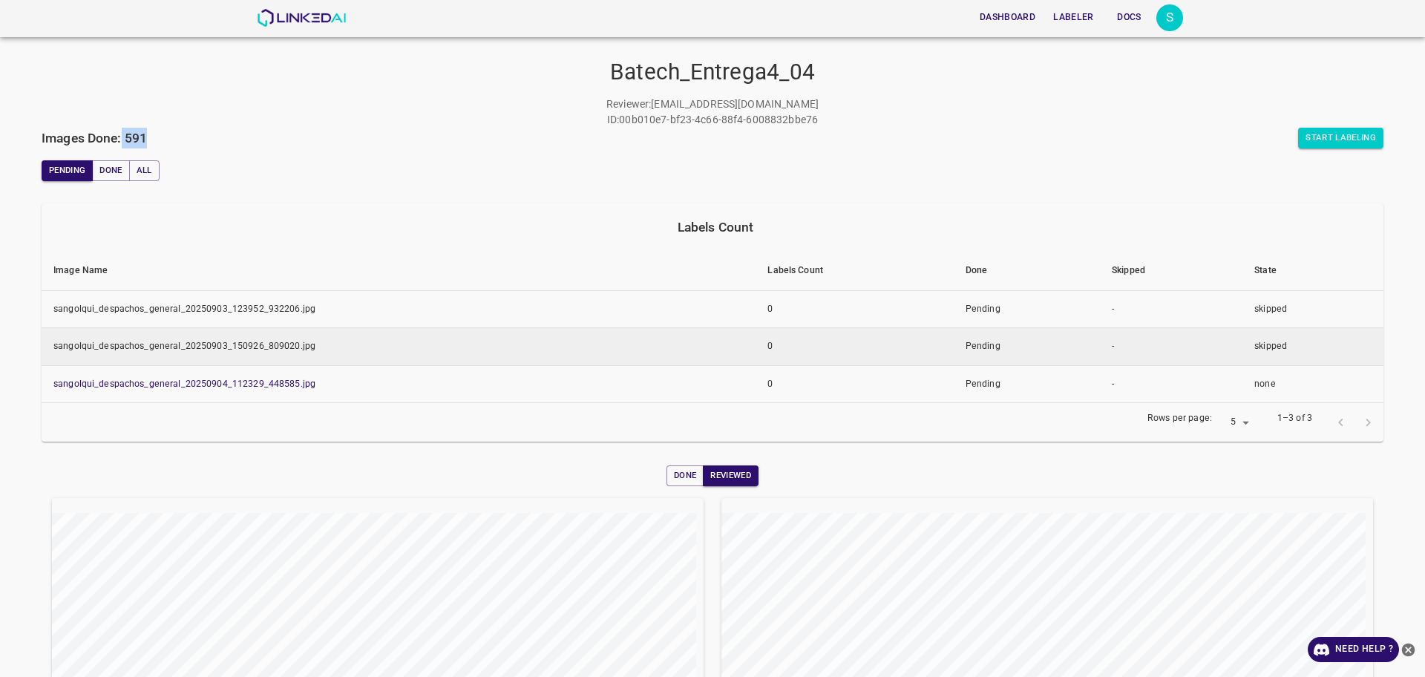
scroll to position [0, 0]
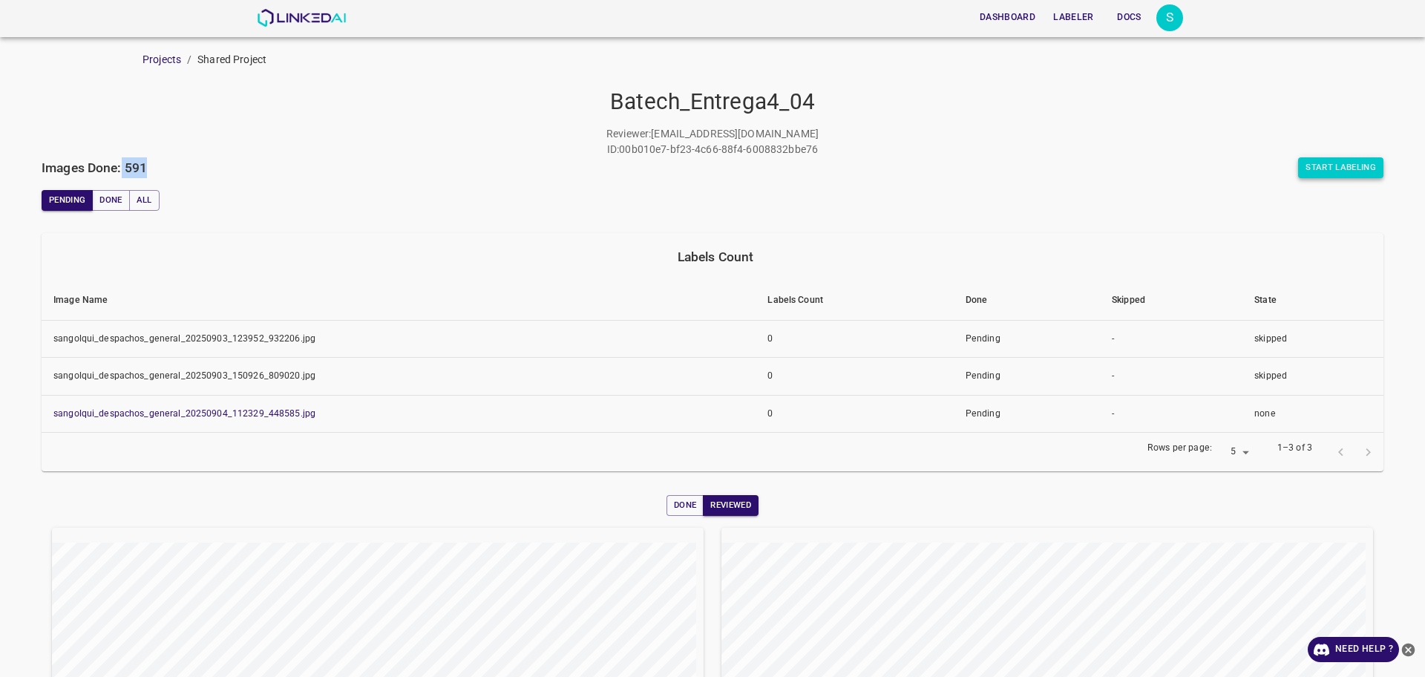
click at [1348, 167] on button "Start Labeling" at bounding box center [1341, 167] width 85 height 21
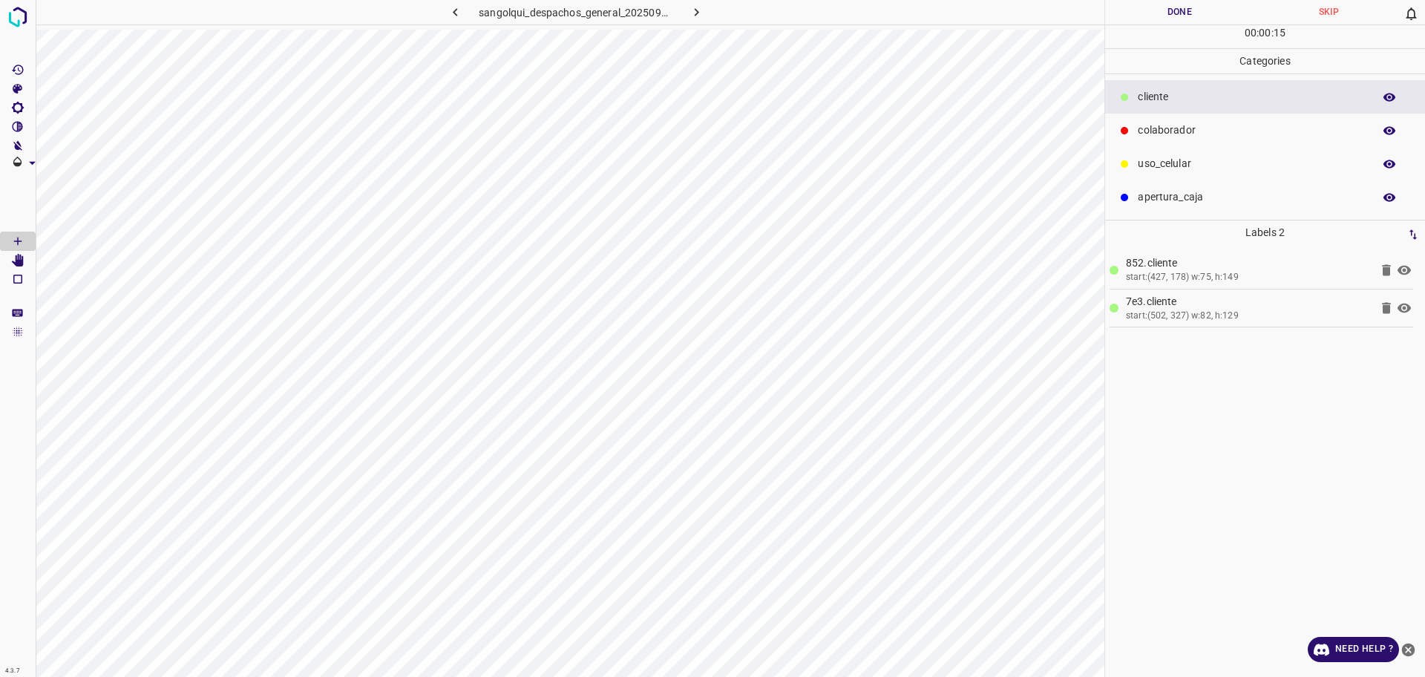
click at [1388, 310] on icon at bounding box center [1386, 308] width 9 height 11
click at [1175, 123] on p "colaborador" at bounding box center [1252, 131] width 228 height 16
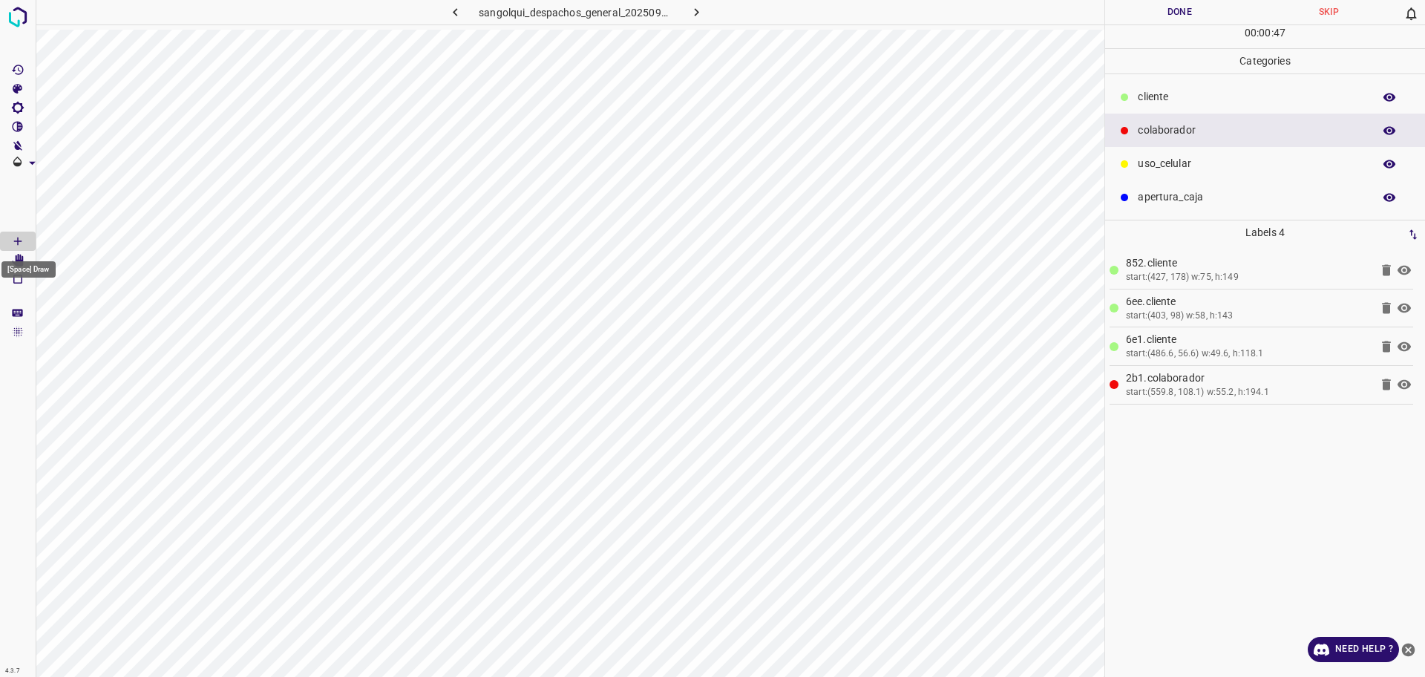
click at [22, 264] on div "[Space] Draw" at bounding box center [28, 269] width 54 height 16
click at [1393, 388] on icon at bounding box center [1387, 385] width 18 height 18
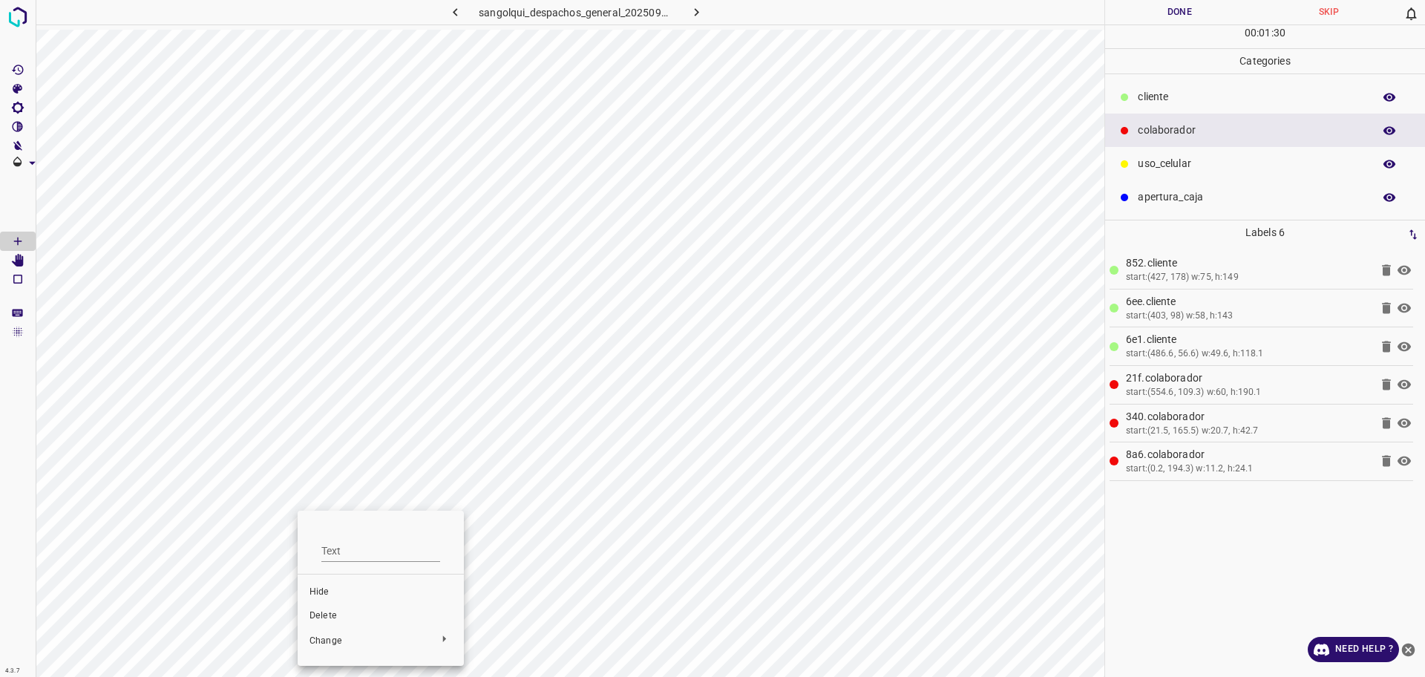
click at [313, 624] on li "Delete" at bounding box center [381, 616] width 166 height 24
click at [278, 645] on div at bounding box center [712, 338] width 1425 height 677
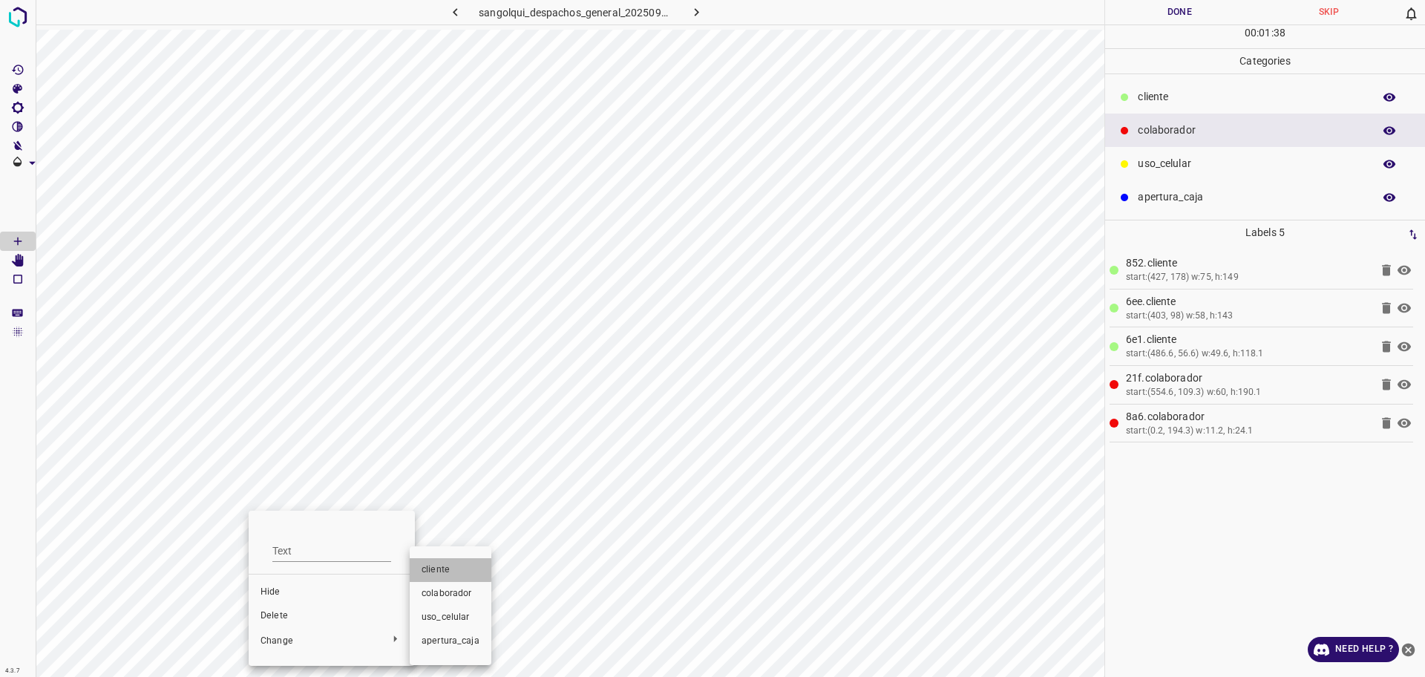
click at [438, 559] on li "cliente" at bounding box center [451, 570] width 82 height 24
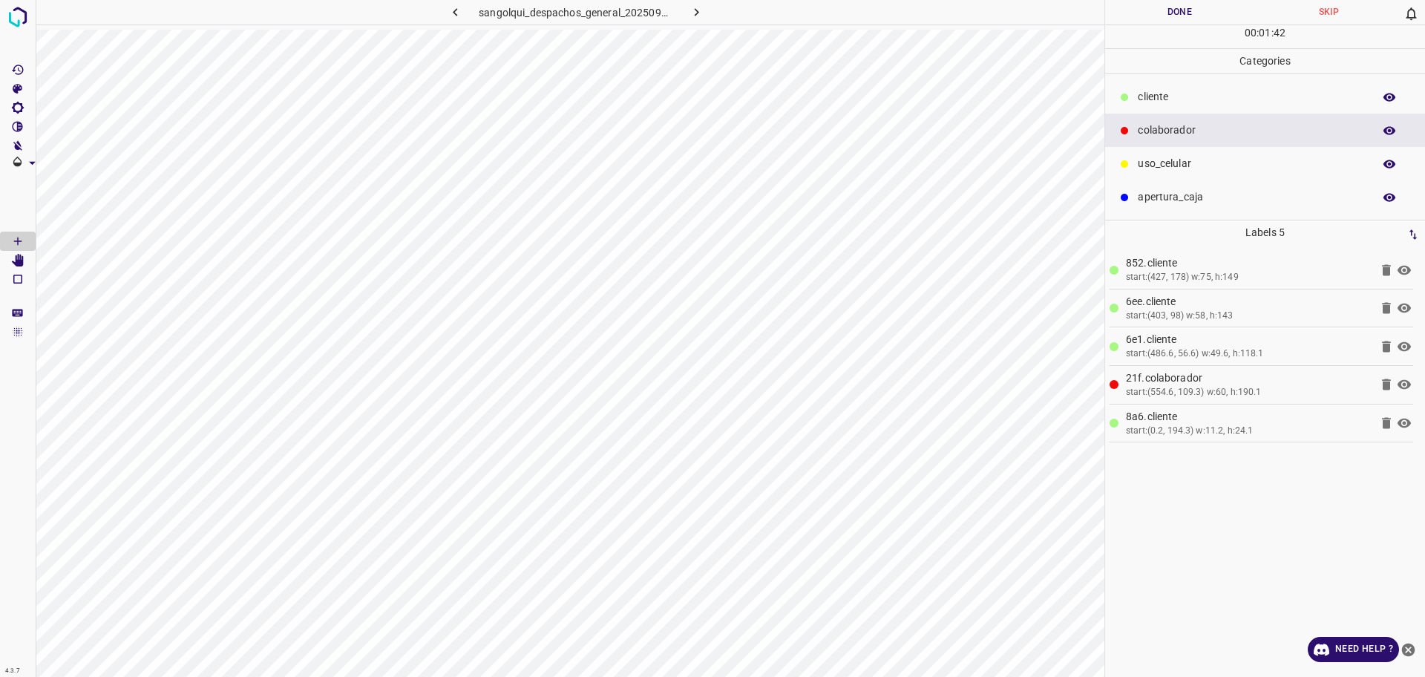
click at [1313, 102] on p "cliente" at bounding box center [1252, 97] width 228 height 16
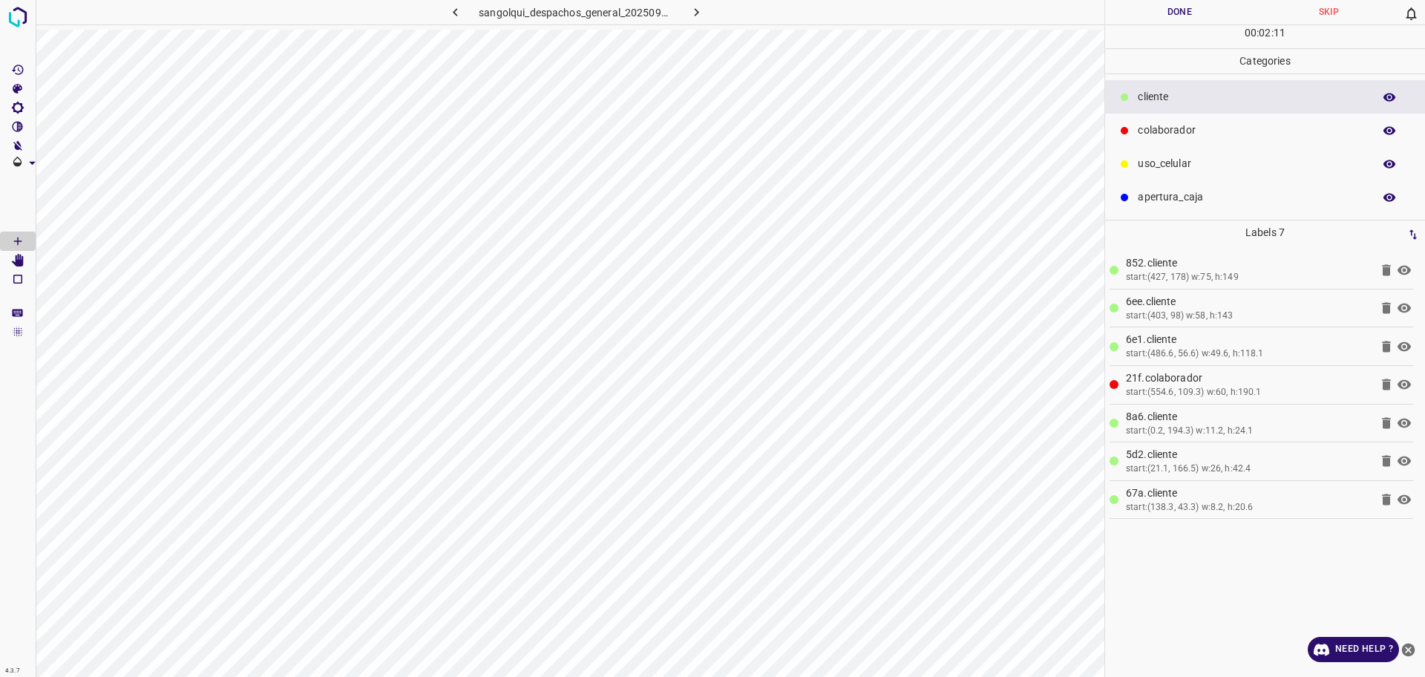
click at [1218, 117] on div "colaborador" at bounding box center [1265, 130] width 320 height 33
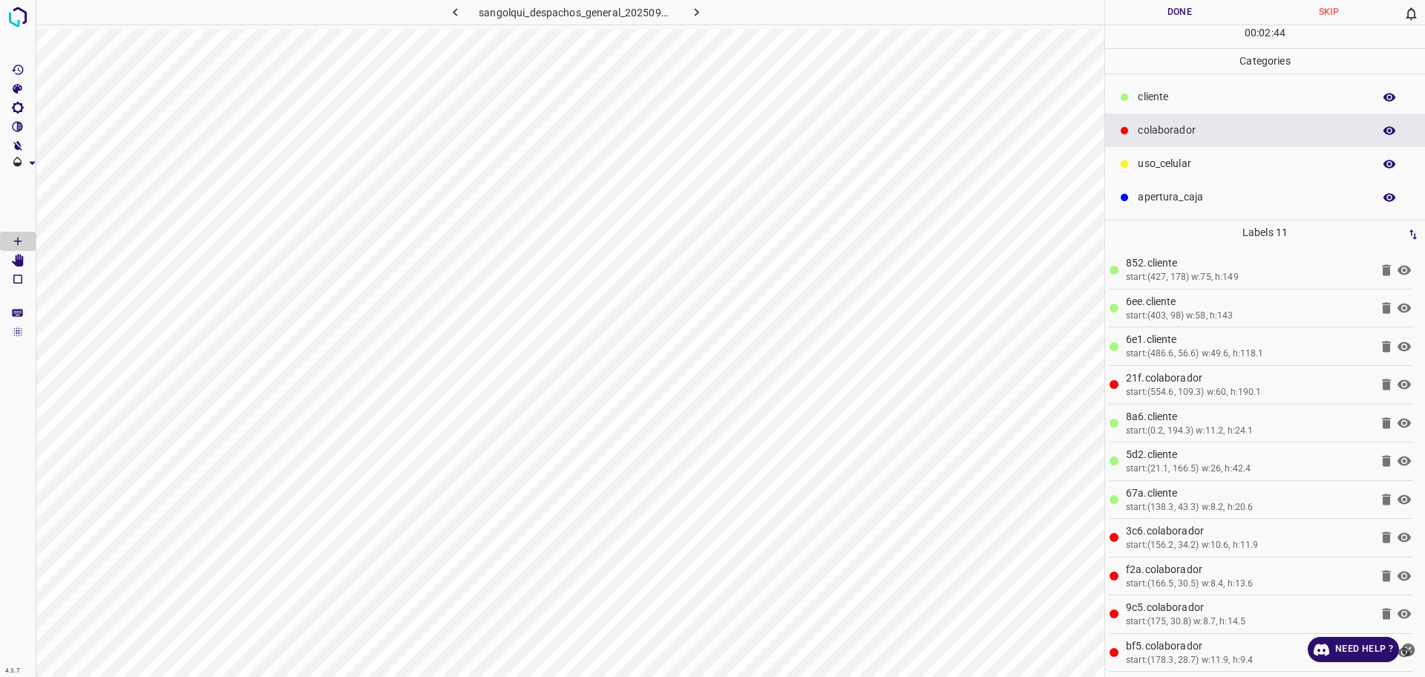
click at [1170, 6] on button "Done" at bounding box center [1179, 12] width 149 height 25
click at [690, 8] on icon "button" at bounding box center [697, 12] width 16 height 16
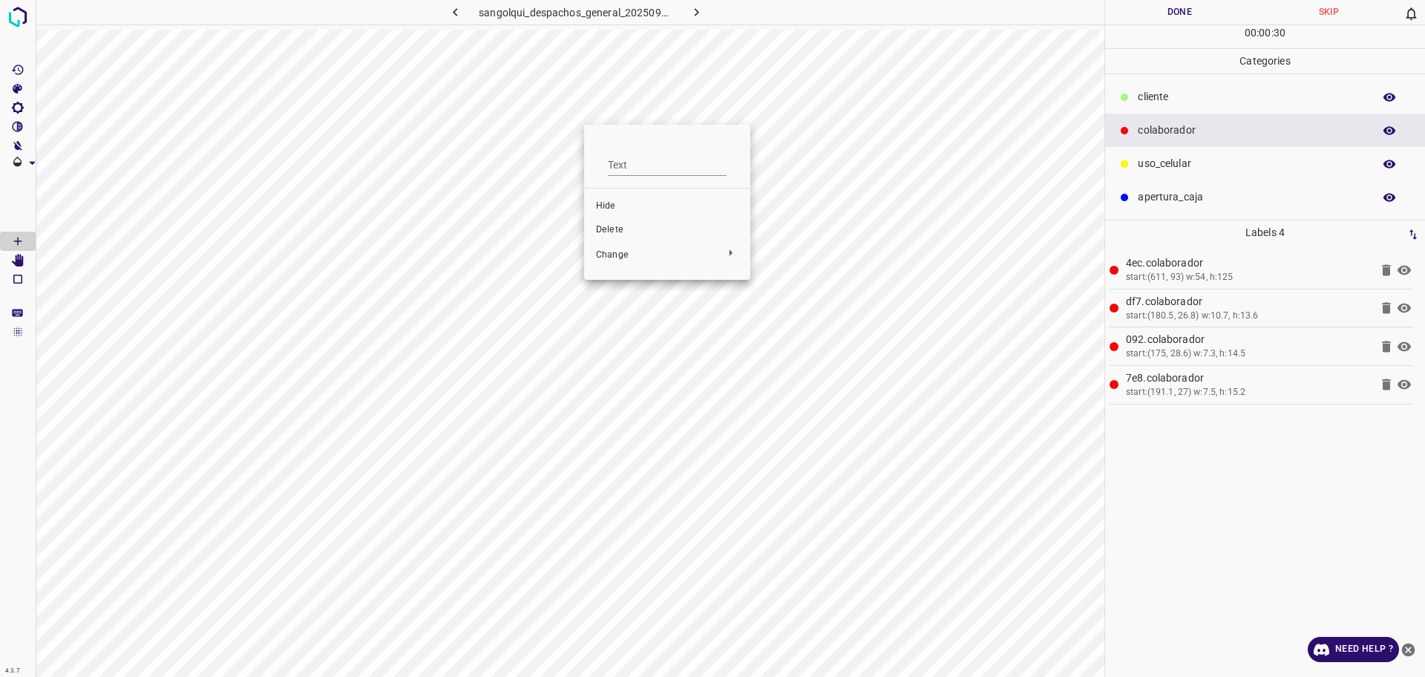
click at [627, 230] on span "Delete" at bounding box center [667, 229] width 143 height 13
click at [500, 226] on li "Delete" at bounding box center [572, 229] width 166 height 24
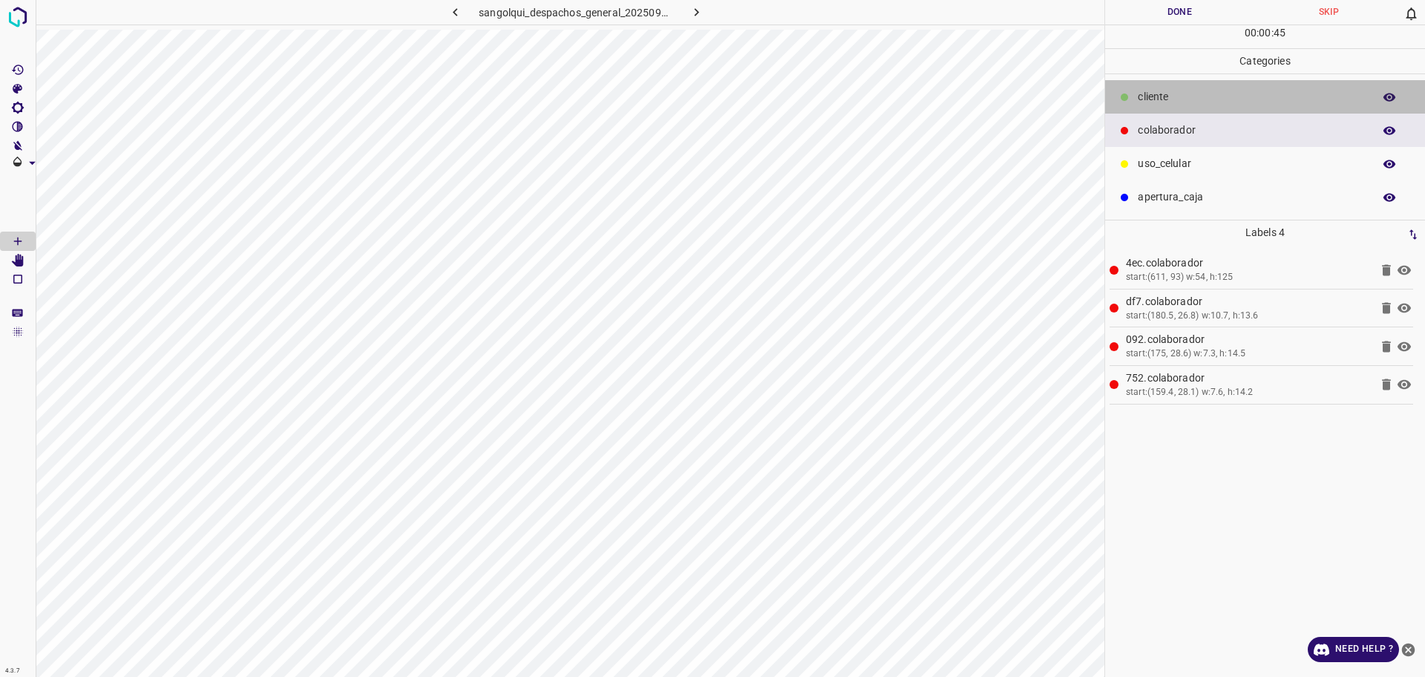
click at [1146, 94] on p "cliente" at bounding box center [1252, 97] width 228 height 16
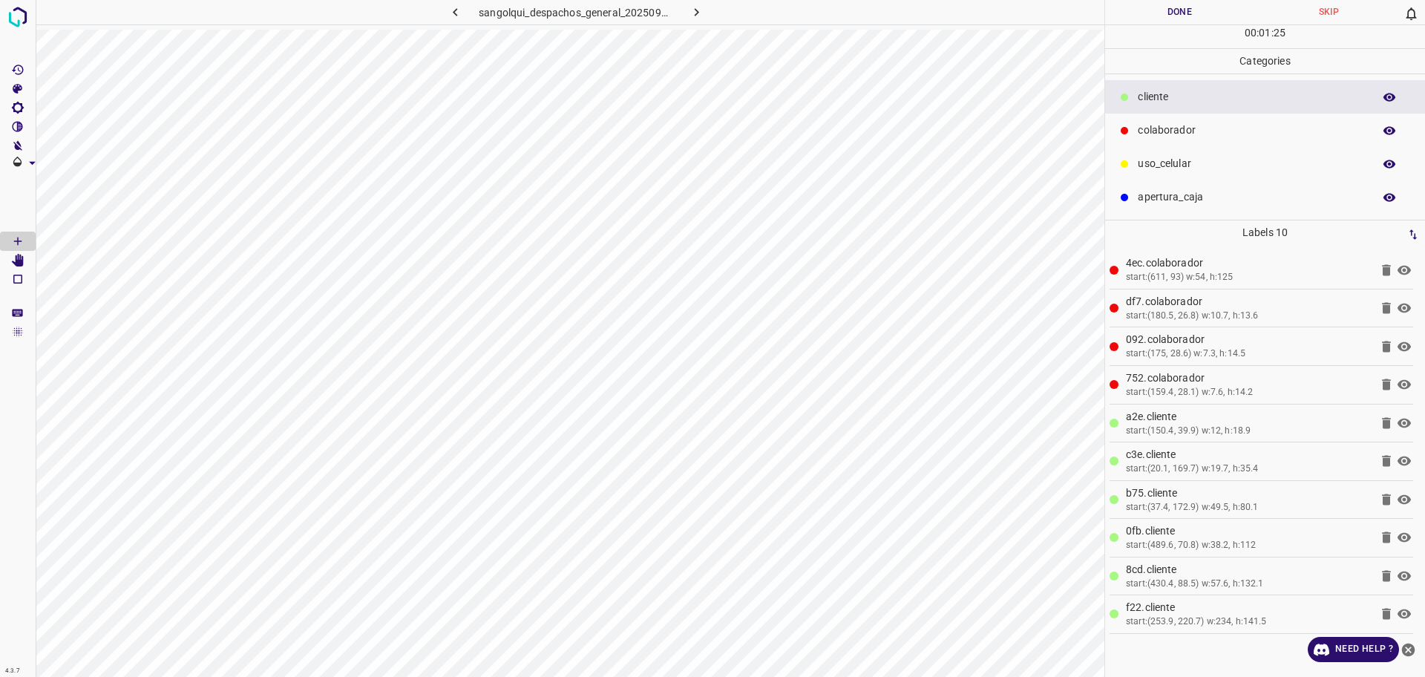
click at [1383, 618] on icon at bounding box center [1387, 614] width 18 height 18
click at [1169, 12] on button "Done" at bounding box center [1179, 12] width 149 height 25
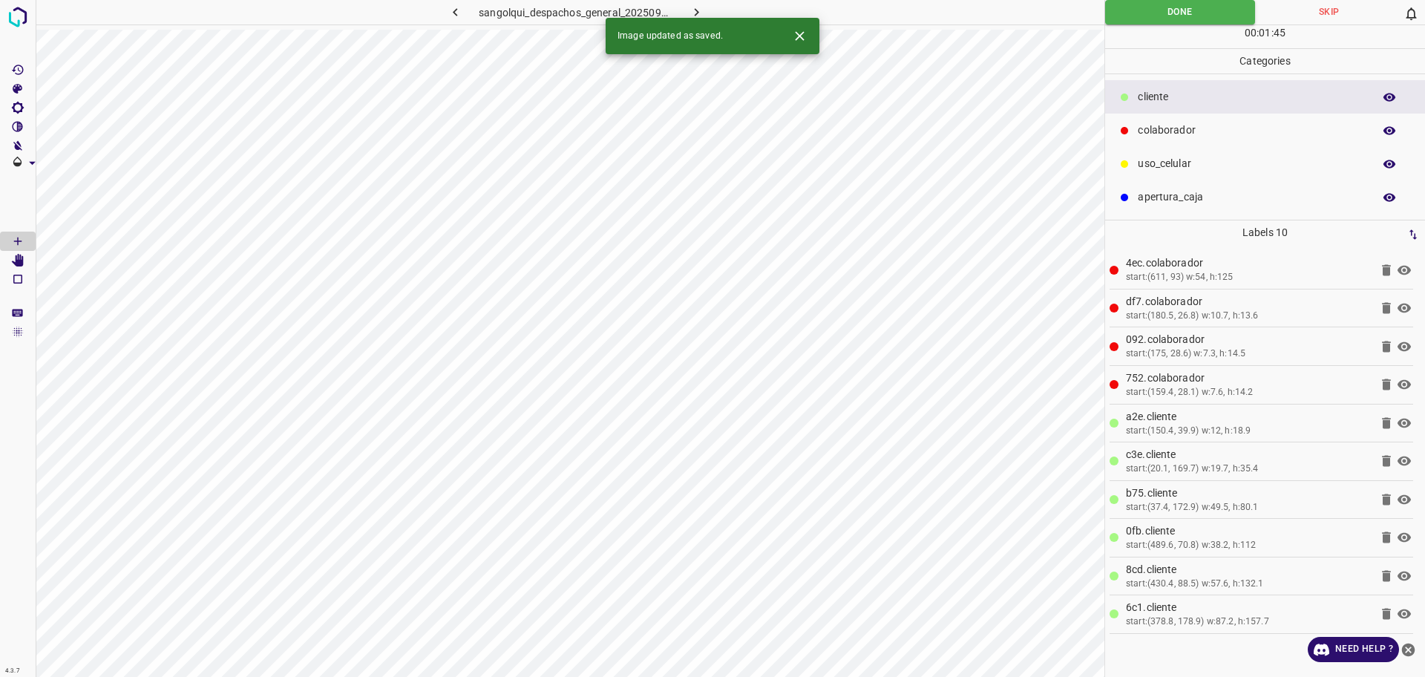
click at [693, 10] on icon "button" at bounding box center [697, 12] width 16 height 16
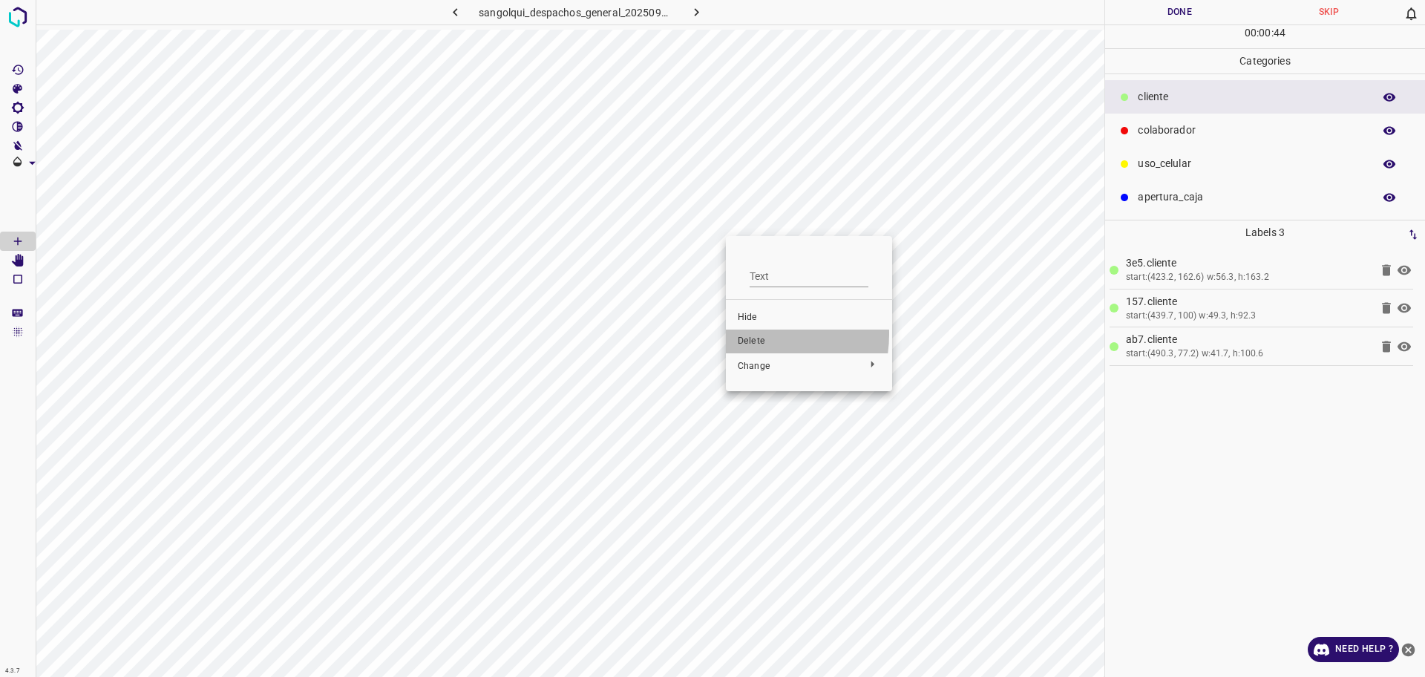
click at [743, 334] on li "Delete" at bounding box center [809, 342] width 166 height 24
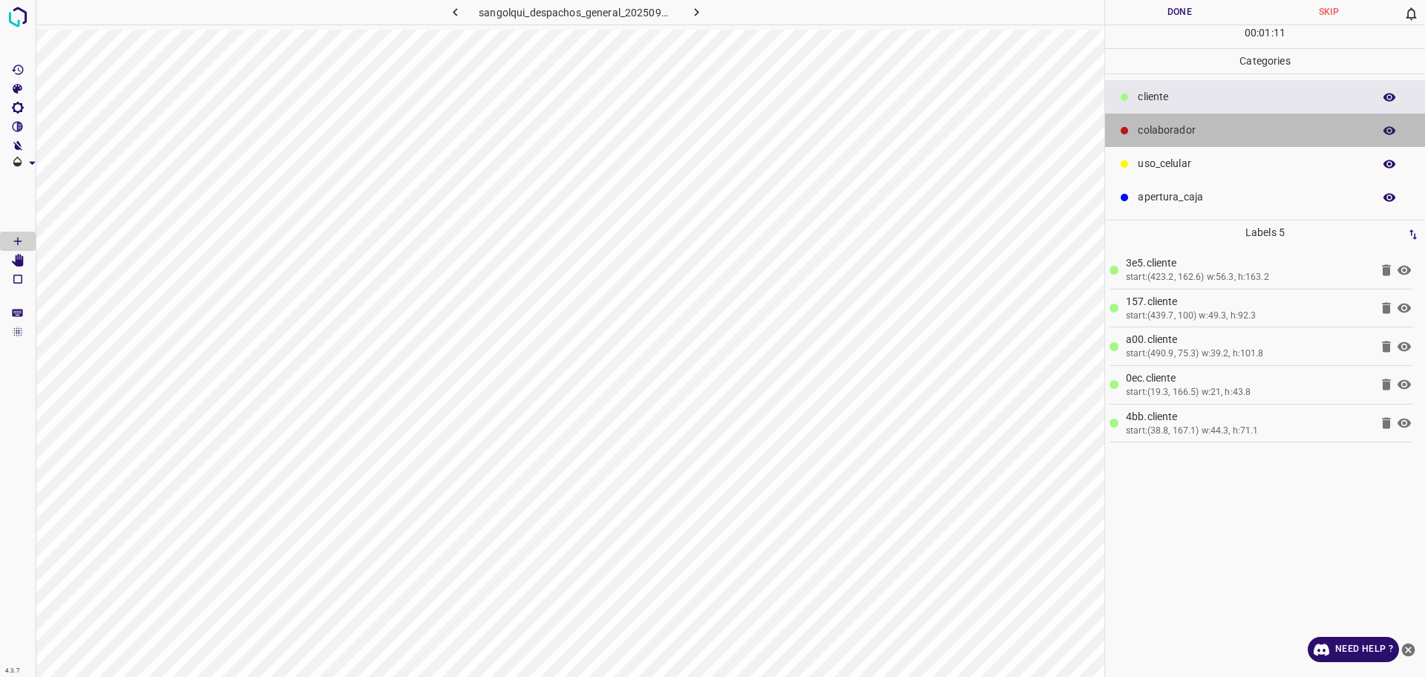
click at [1233, 144] on div "colaborador" at bounding box center [1265, 130] width 320 height 33
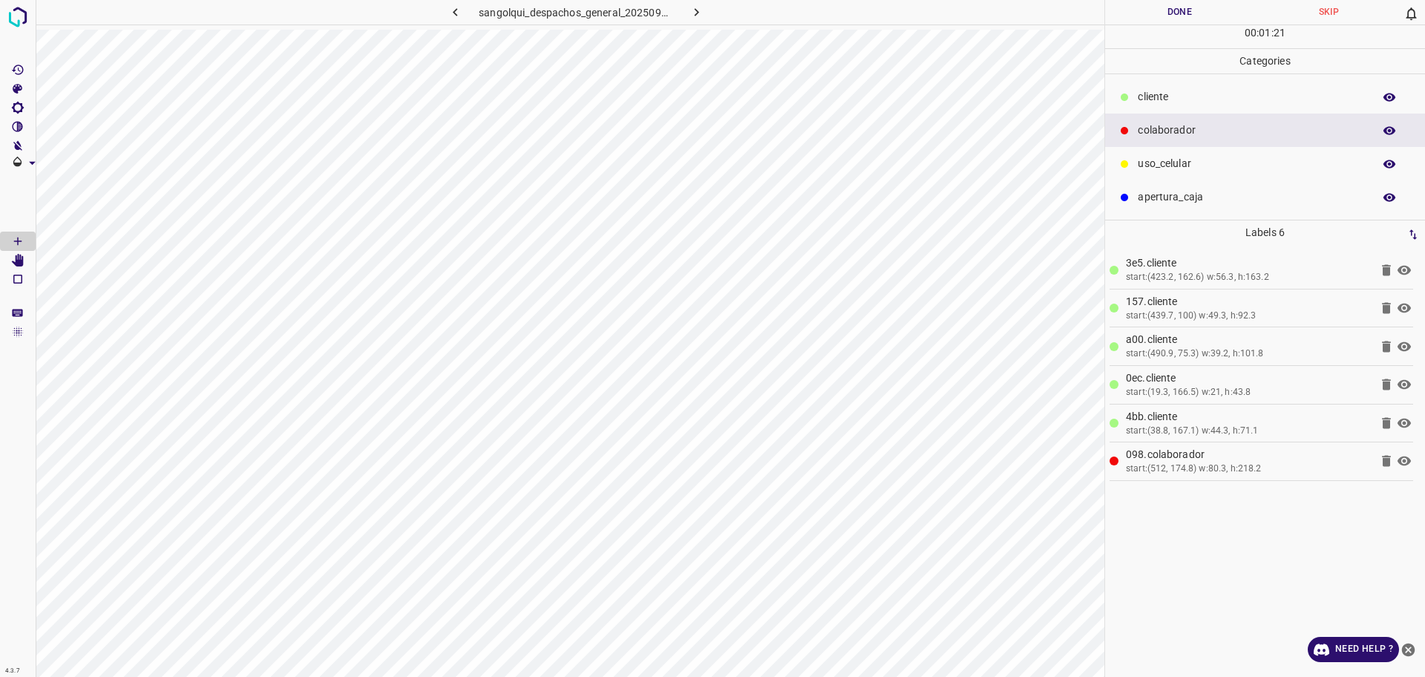
click at [1201, 2] on button "Done" at bounding box center [1179, 12] width 149 height 25
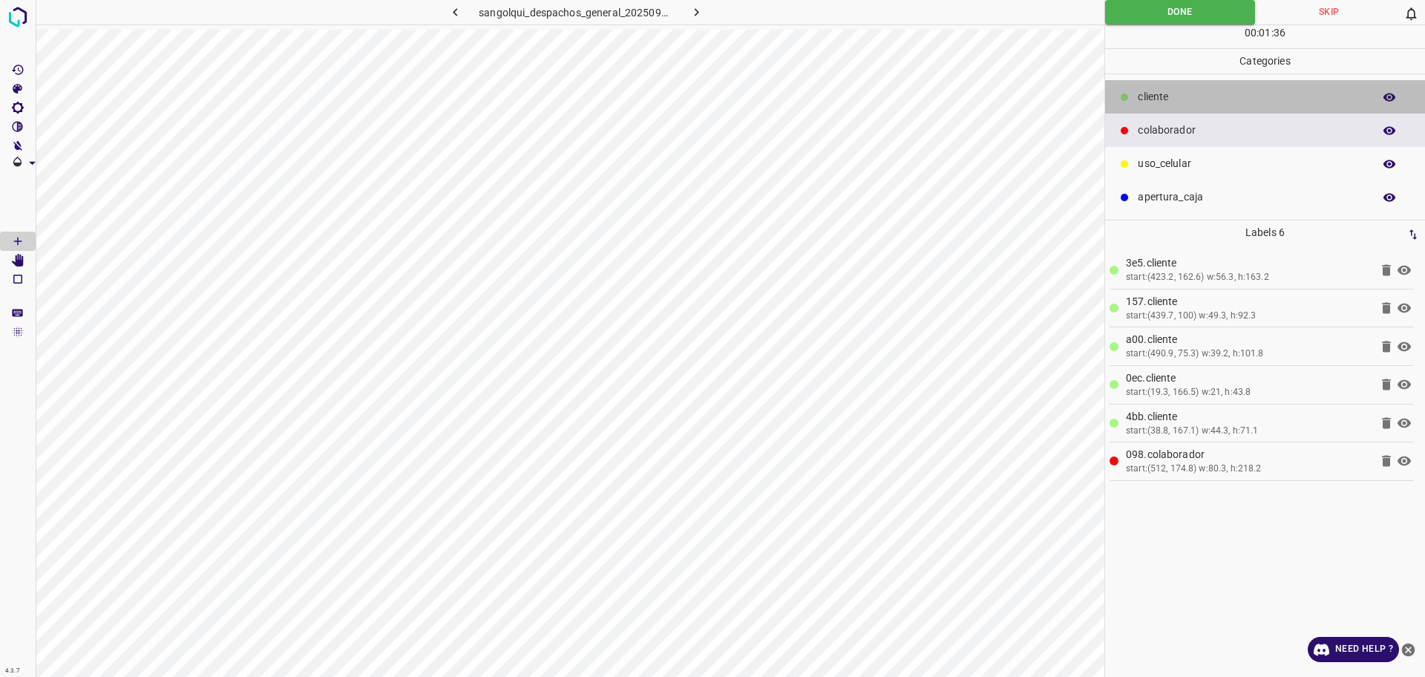
click at [1180, 85] on div "cliente" at bounding box center [1265, 96] width 320 height 33
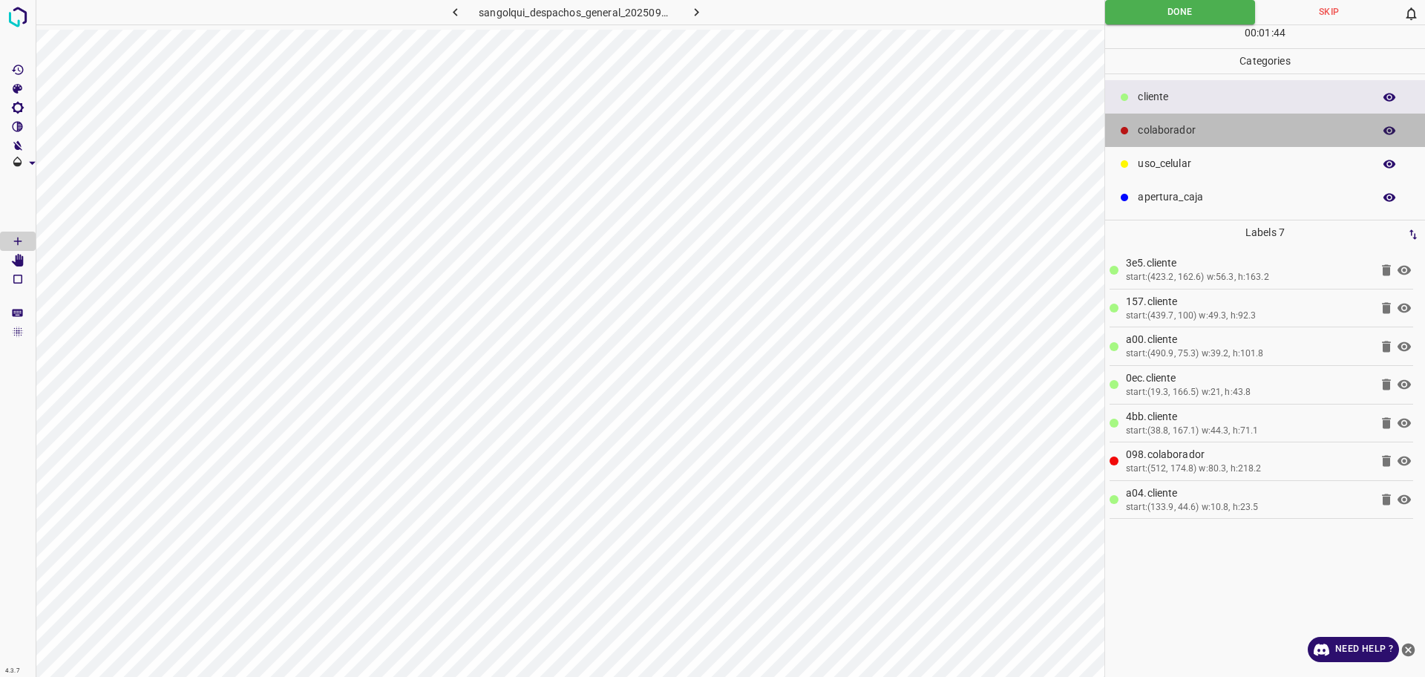
click at [1241, 138] on p "colaborador" at bounding box center [1252, 131] width 228 height 16
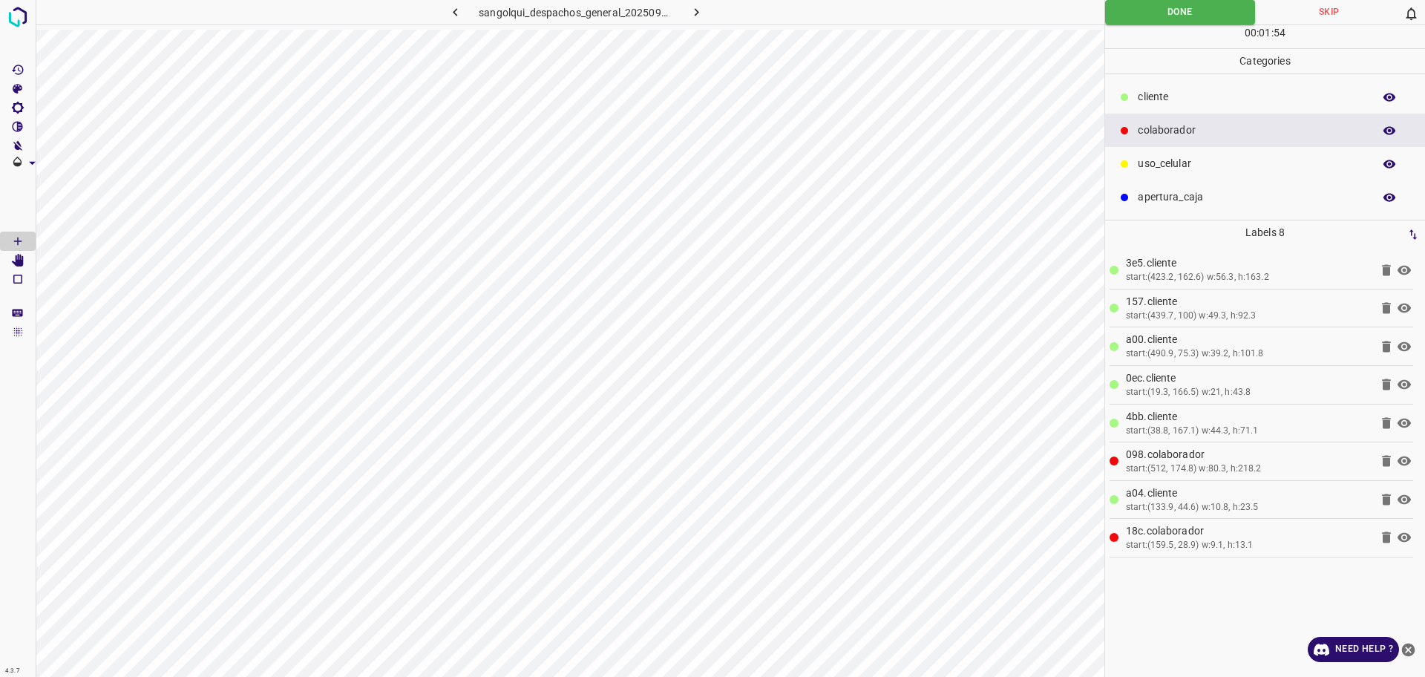
click at [694, 16] on icon "button" at bounding box center [697, 12] width 16 height 16
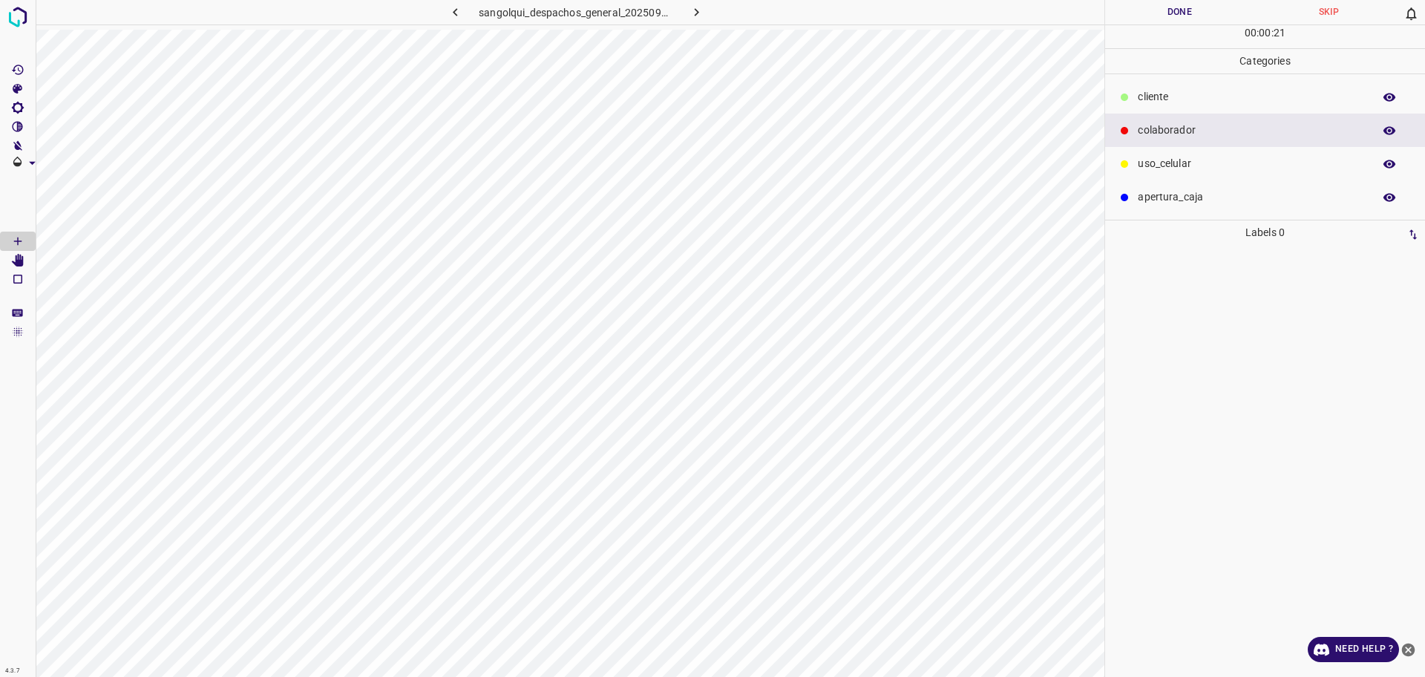
click at [1287, 110] on div "cliente" at bounding box center [1265, 96] width 320 height 33
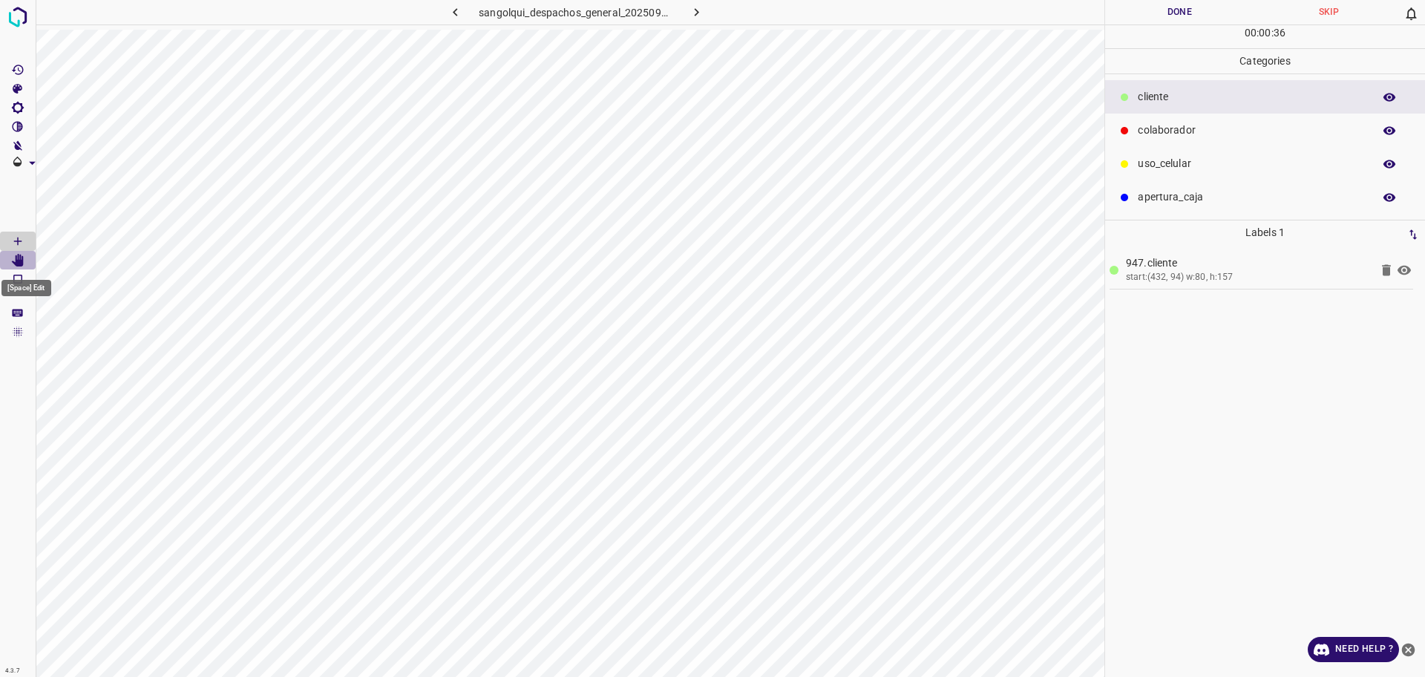
click at [21, 263] on icon "[Space] Edit" at bounding box center [18, 260] width 12 height 13
click at [0, 251] on div "[Space] Draw" at bounding box center [28, 265] width 57 height 28
click at [36, 241] on div at bounding box center [18, 338] width 36 height 677
click at [6, 236] on Draw"] "[Space] Draw" at bounding box center [18, 241] width 36 height 19
click at [1213, 132] on p "colaborador" at bounding box center [1252, 131] width 228 height 16
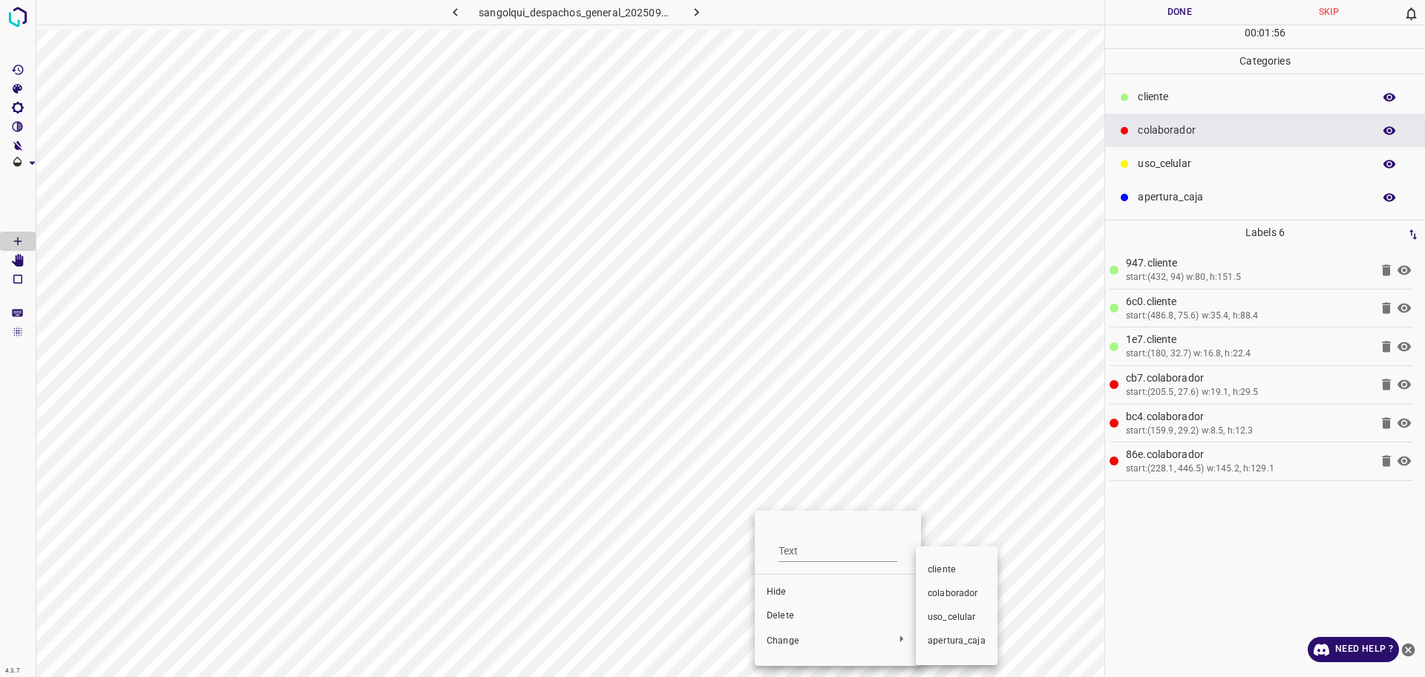
click at [780, 621] on div at bounding box center [712, 338] width 1425 height 677
click at [777, 620] on div at bounding box center [712, 338] width 1425 height 677
click at [768, 608] on li "Delete" at bounding box center [838, 616] width 166 height 24
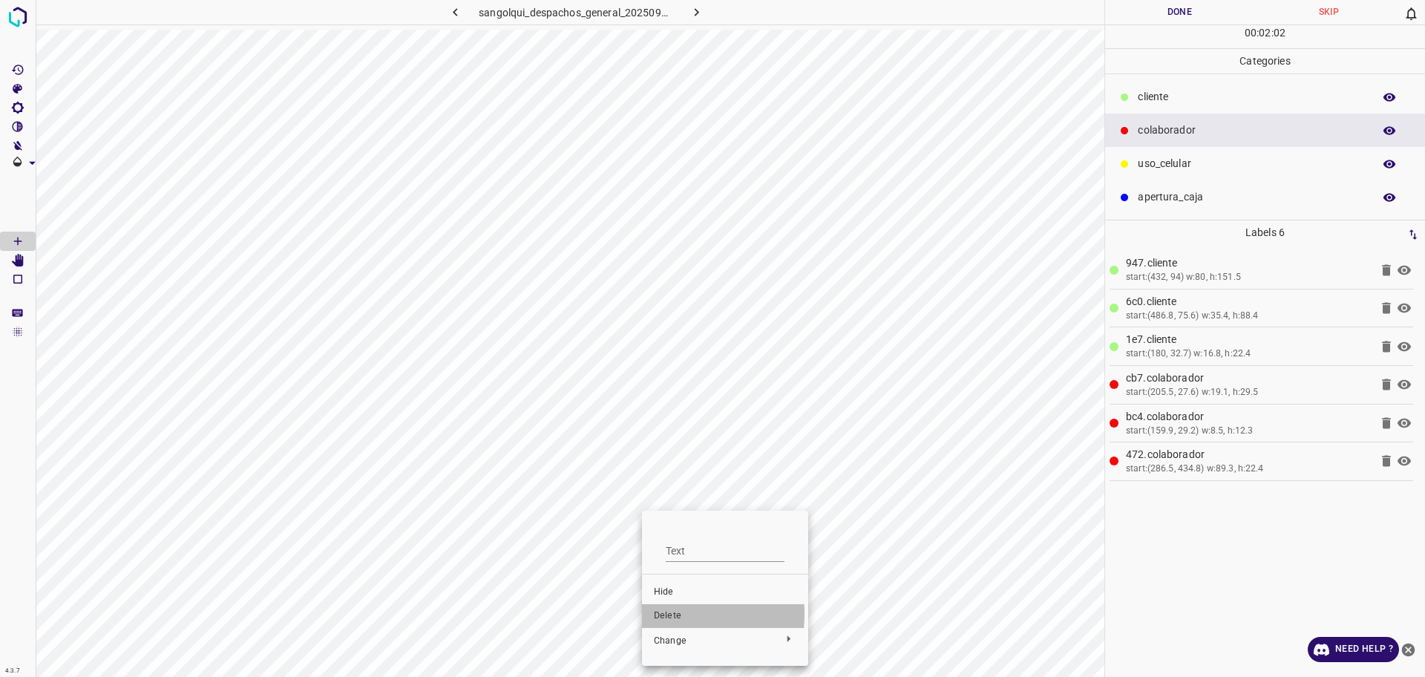
click at [655, 614] on span "Delete" at bounding box center [725, 616] width 143 height 13
click at [676, 579] on ul "Text Hide Delete Change" at bounding box center [714, 588] width 166 height 143
click at [681, 627] on div at bounding box center [712, 338] width 1425 height 677
click at [672, 616] on span "Delete" at bounding box center [714, 616] width 143 height 13
click at [604, 617] on span "Delete" at bounding box center [659, 616] width 143 height 13
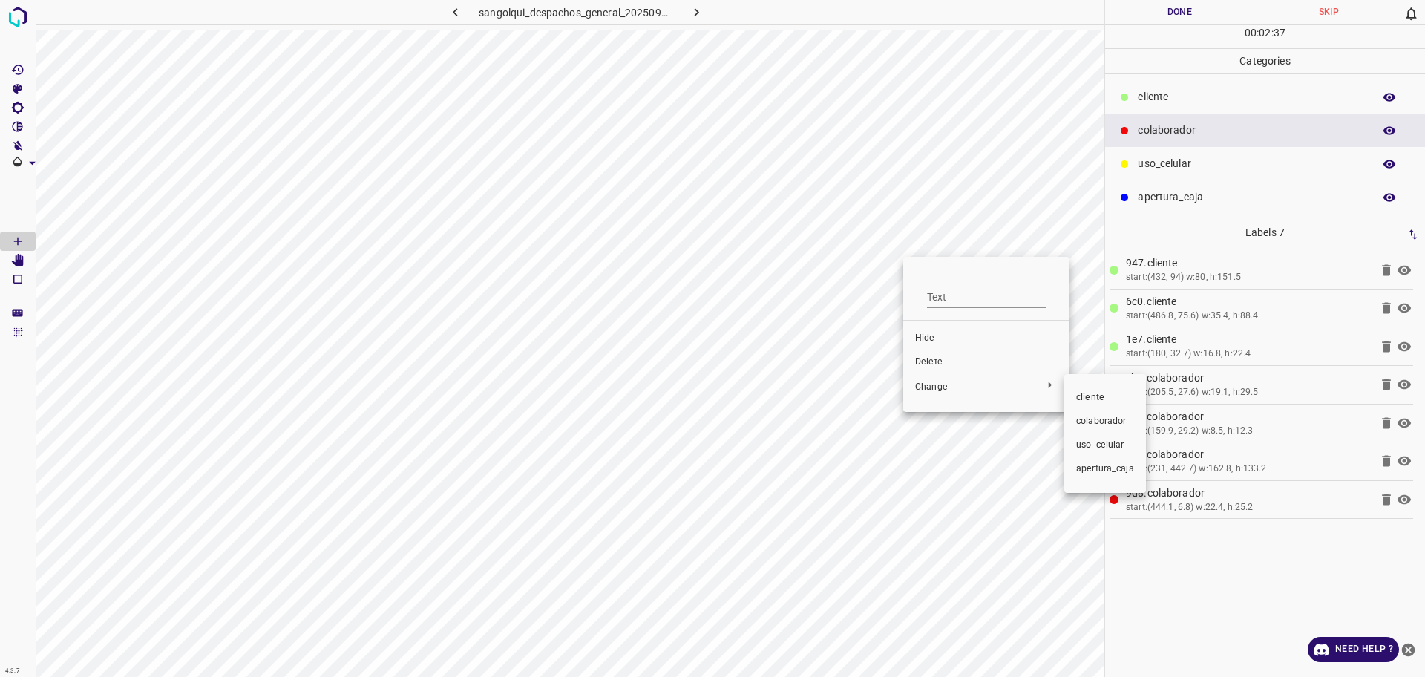
click at [930, 360] on div at bounding box center [712, 338] width 1425 height 677
click at [927, 363] on span "Delete" at bounding box center [986, 362] width 143 height 13
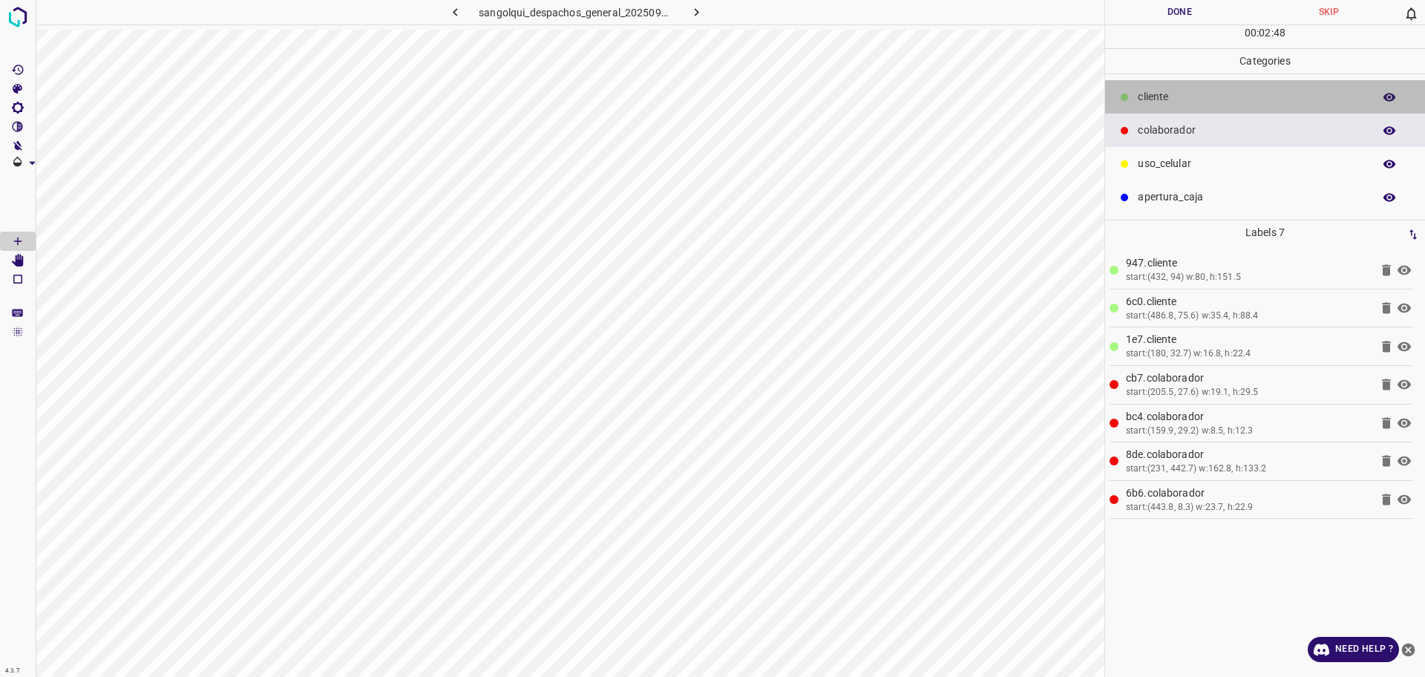
click at [1258, 97] on p "cliente" at bounding box center [1252, 97] width 228 height 16
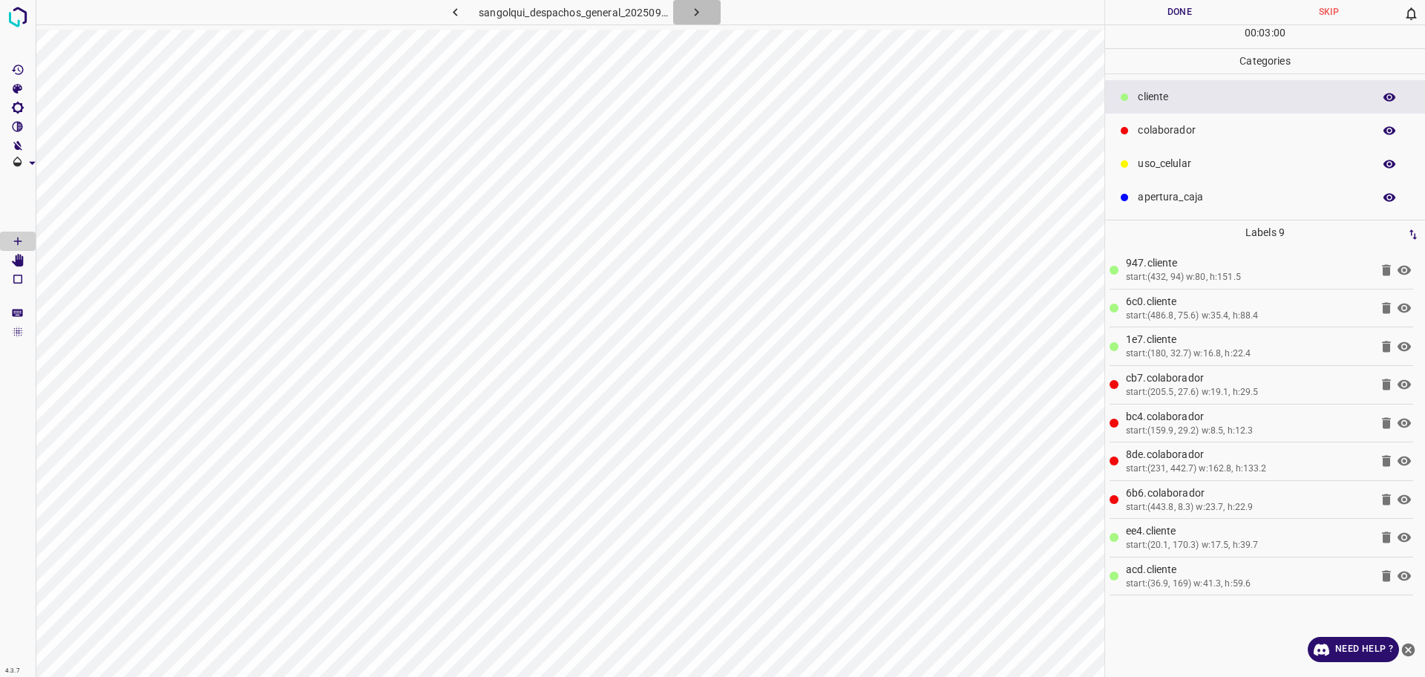
click at [698, 15] on icon "button" at bounding box center [697, 12] width 16 height 16
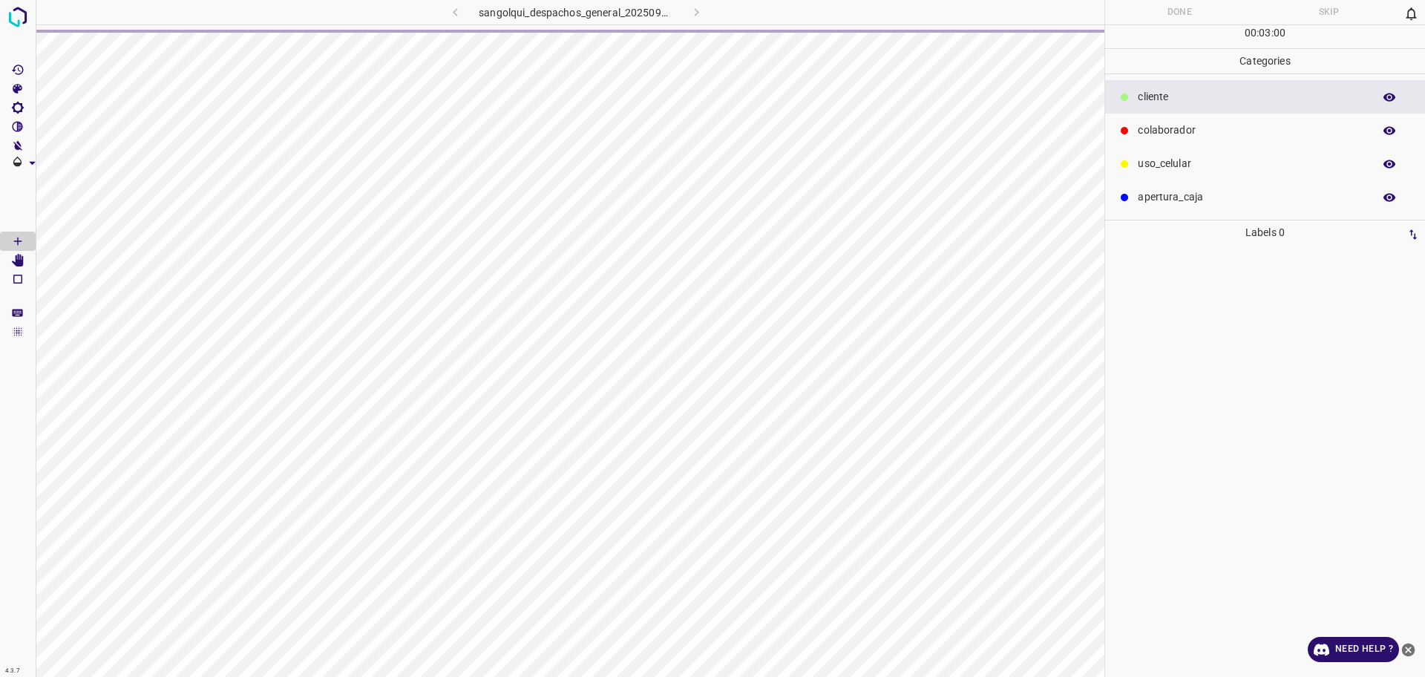
click at [462, 24] on div "sangolqui_despachos_general_20250904_112532_994631.jpg" at bounding box center [576, 12] width 388 height 25
click at [455, 11] on div "sangolqui_despachos_general_20250904_112532_994631.jpg" at bounding box center [576, 12] width 388 height 25
click at [462, 16] on icon "button" at bounding box center [456, 12] width 16 height 16
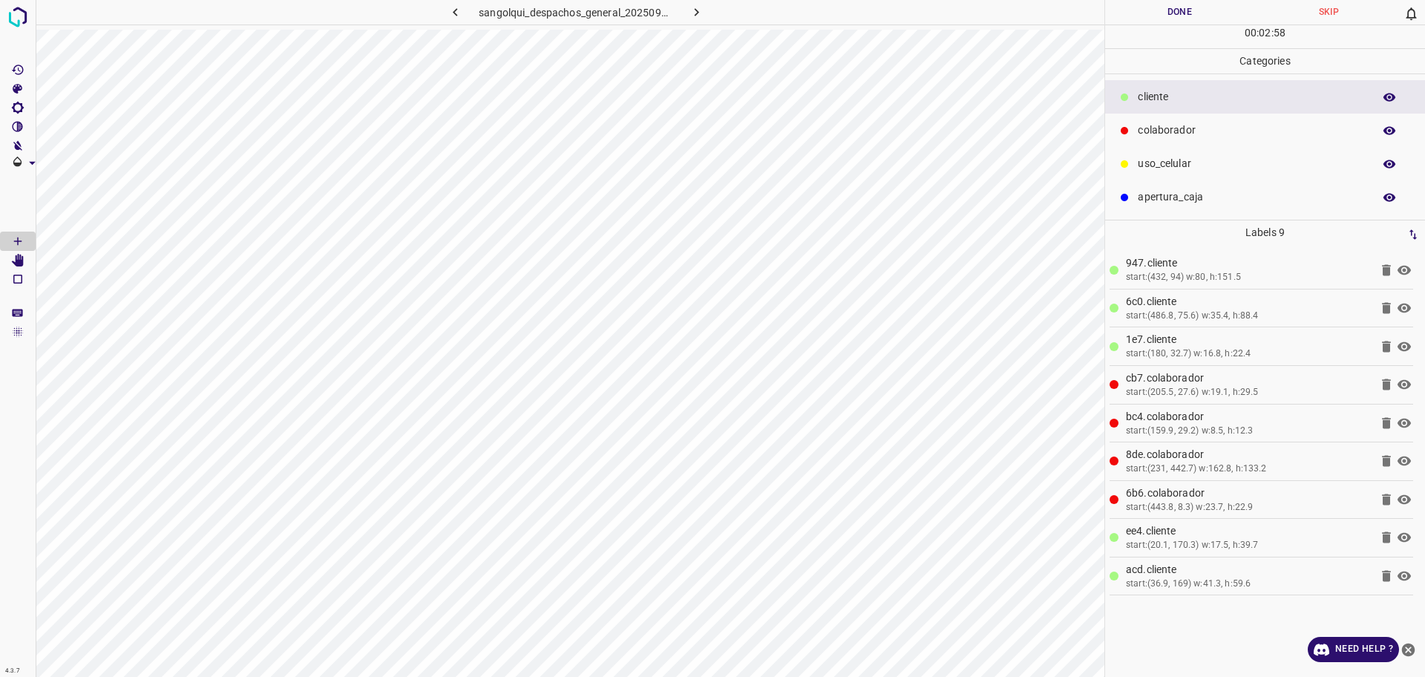
click at [1187, 22] on button "Done" at bounding box center [1179, 12] width 149 height 25
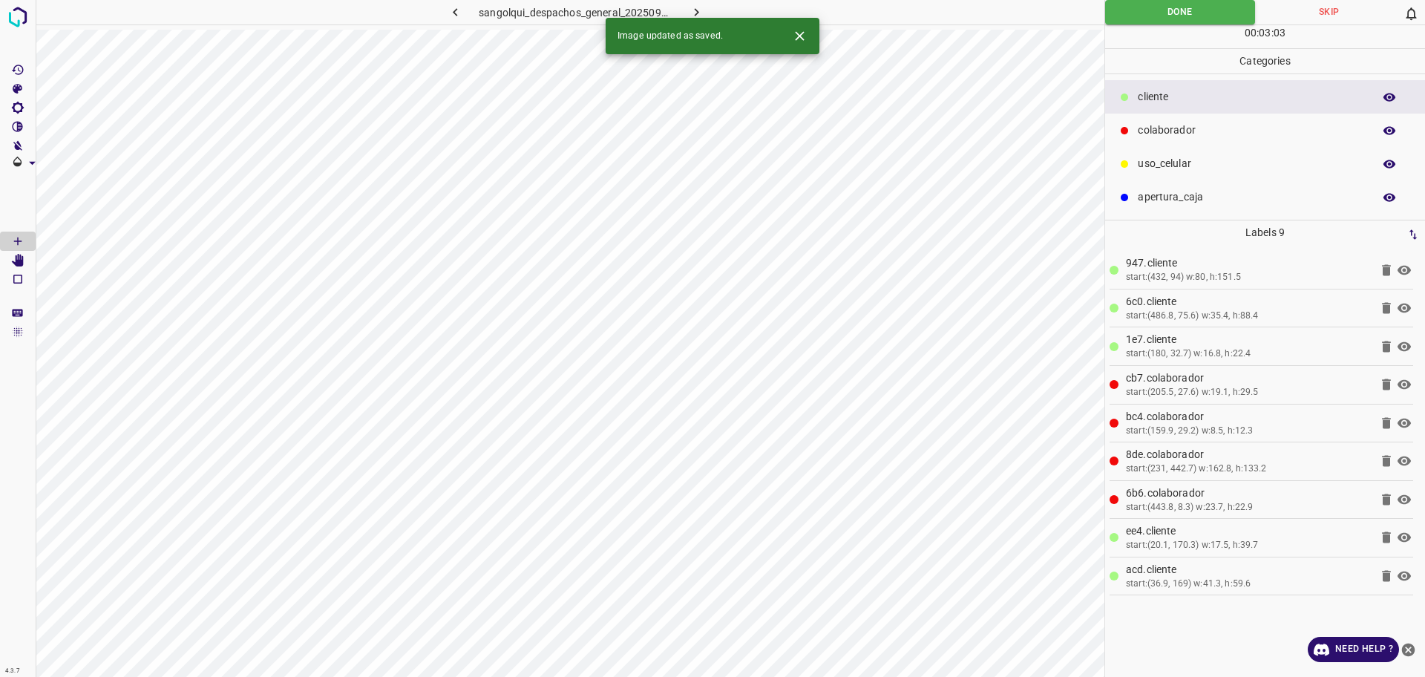
click at [699, 12] on icon "button" at bounding box center [697, 12] width 16 height 16
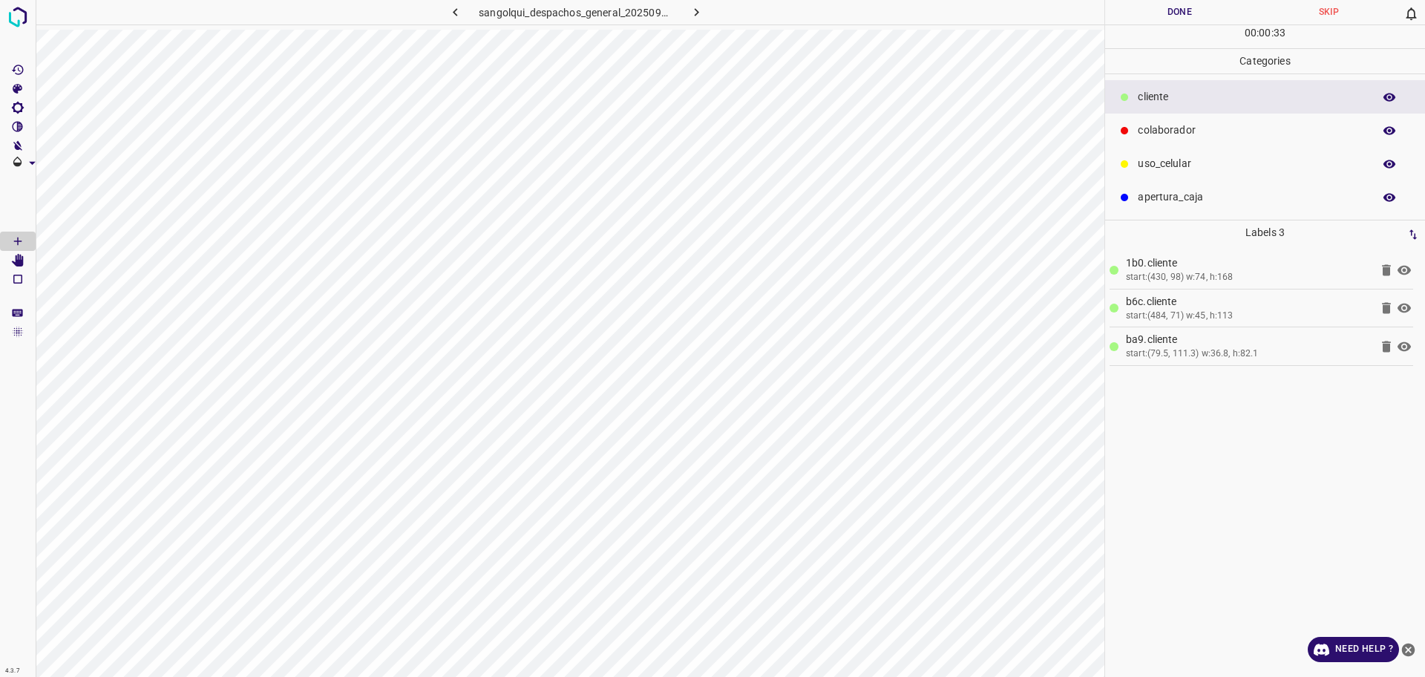
click at [1108, 134] on div "colaborador" at bounding box center [1265, 130] width 320 height 33
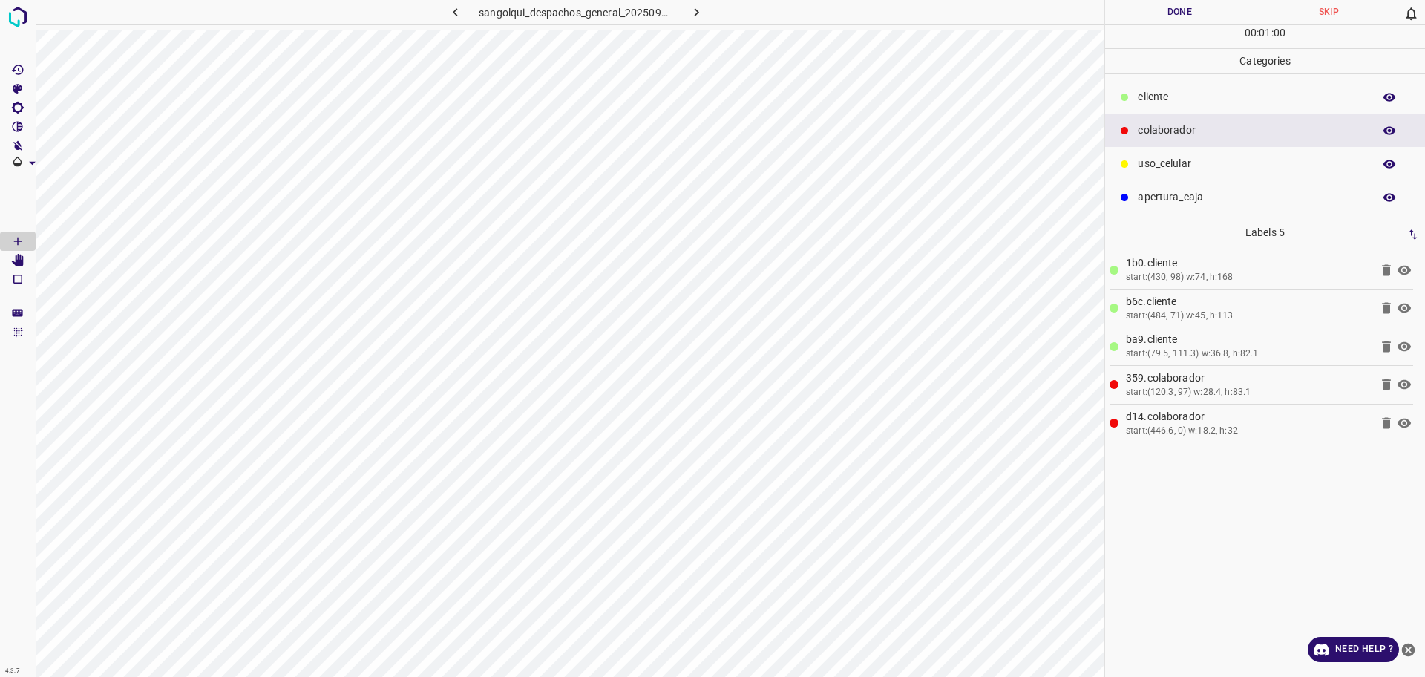
click at [463, 19] on icon "button" at bounding box center [456, 12] width 16 height 16
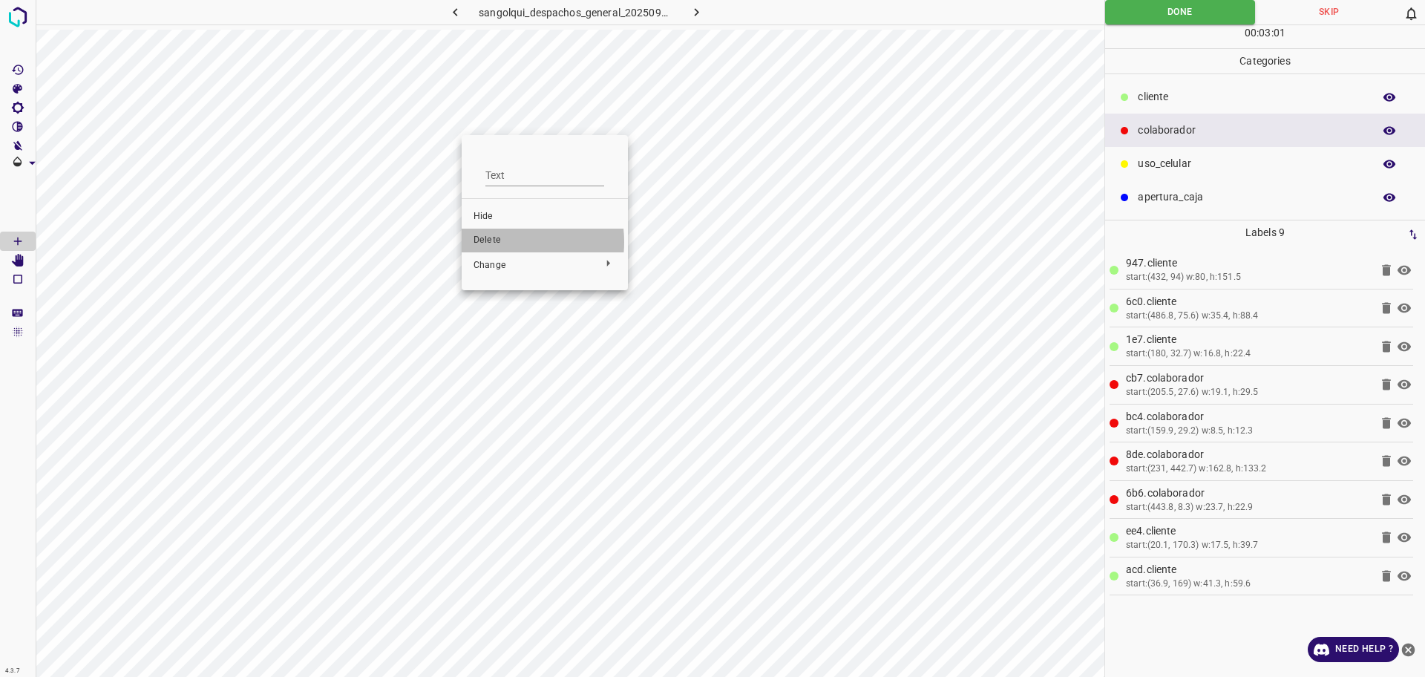
click at [492, 242] on span "Delete" at bounding box center [545, 240] width 143 height 13
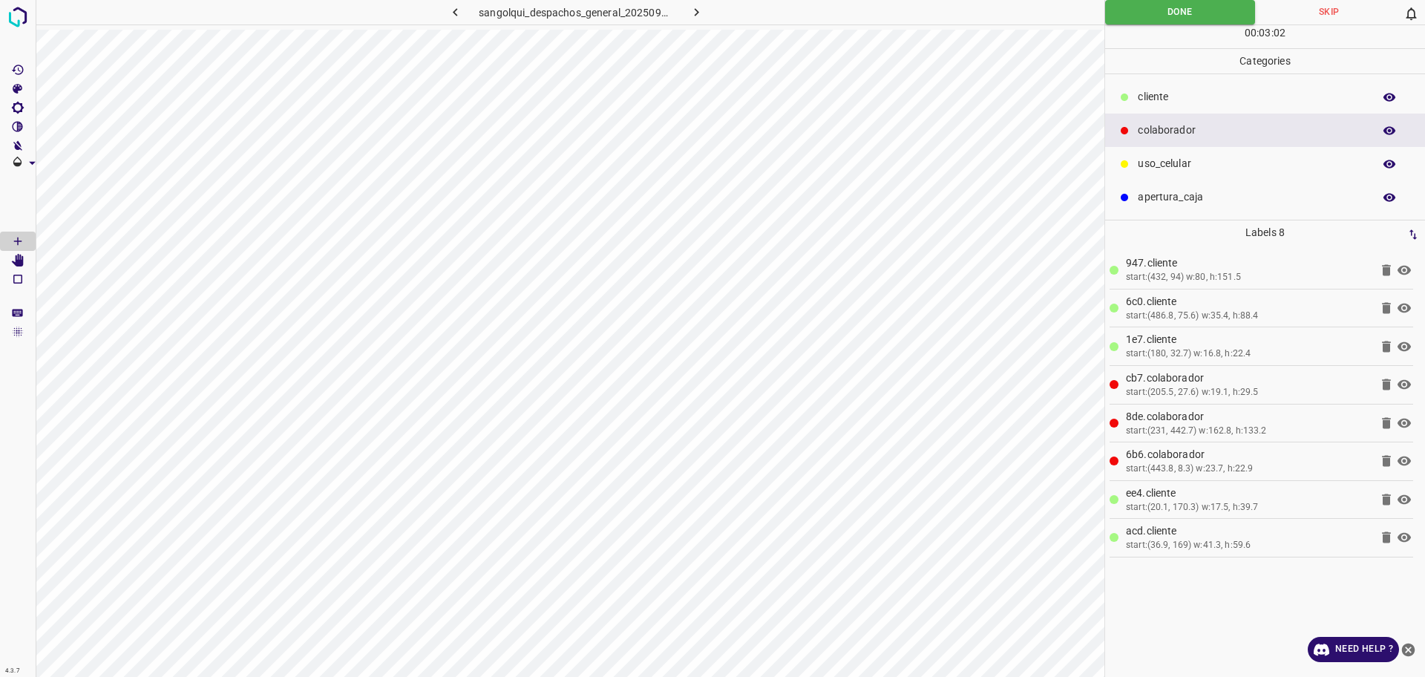
click at [460, 10] on icon "button" at bounding box center [456, 12] width 16 height 16
click at [607, 204] on span "Delete" at bounding box center [659, 208] width 143 height 13
click at [451, 11] on icon "button" at bounding box center [456, 12] width 16 height 16
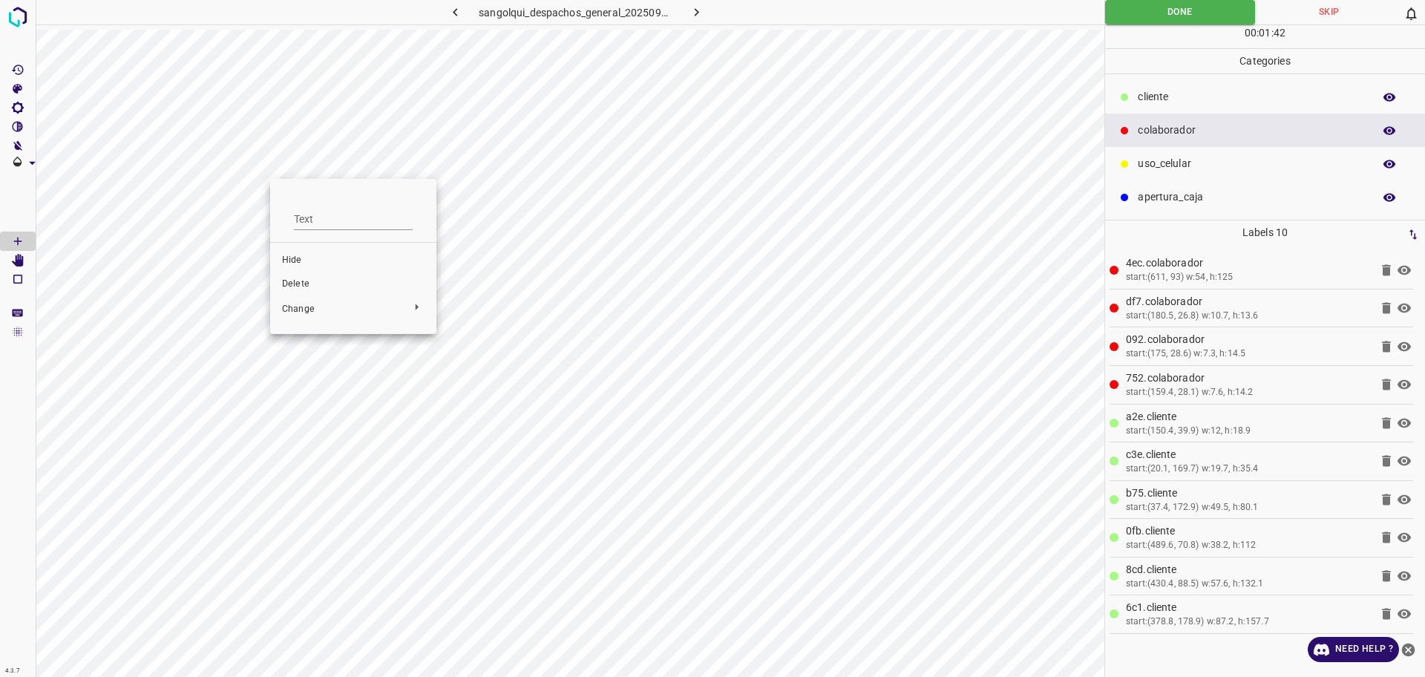
click at [315, 275] on li "Delete" at bounding box center [353, 284] width 166 height 24
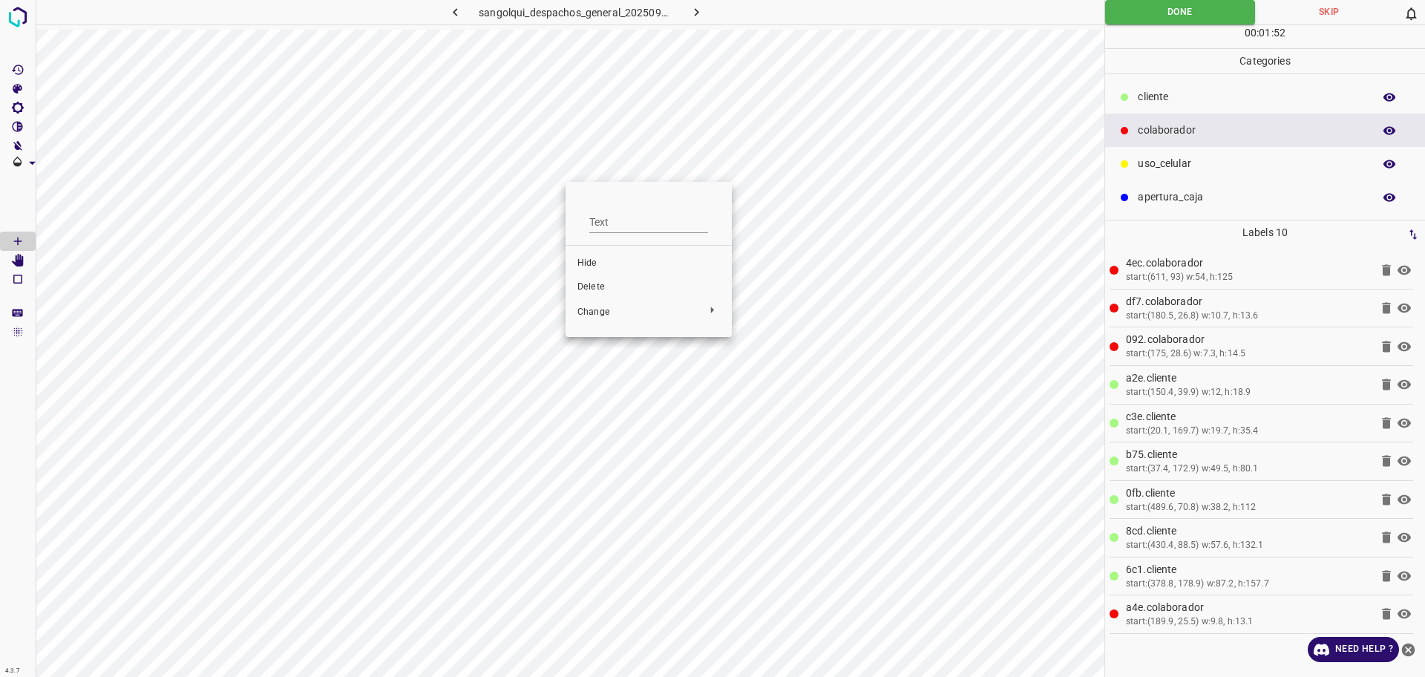
click at [586, 294] on li "Delete" at bounding box center [649, 287] width 166 height 24
click at [448, 15] on icon "button" at bounding box center [456, 12] width 16 height 16
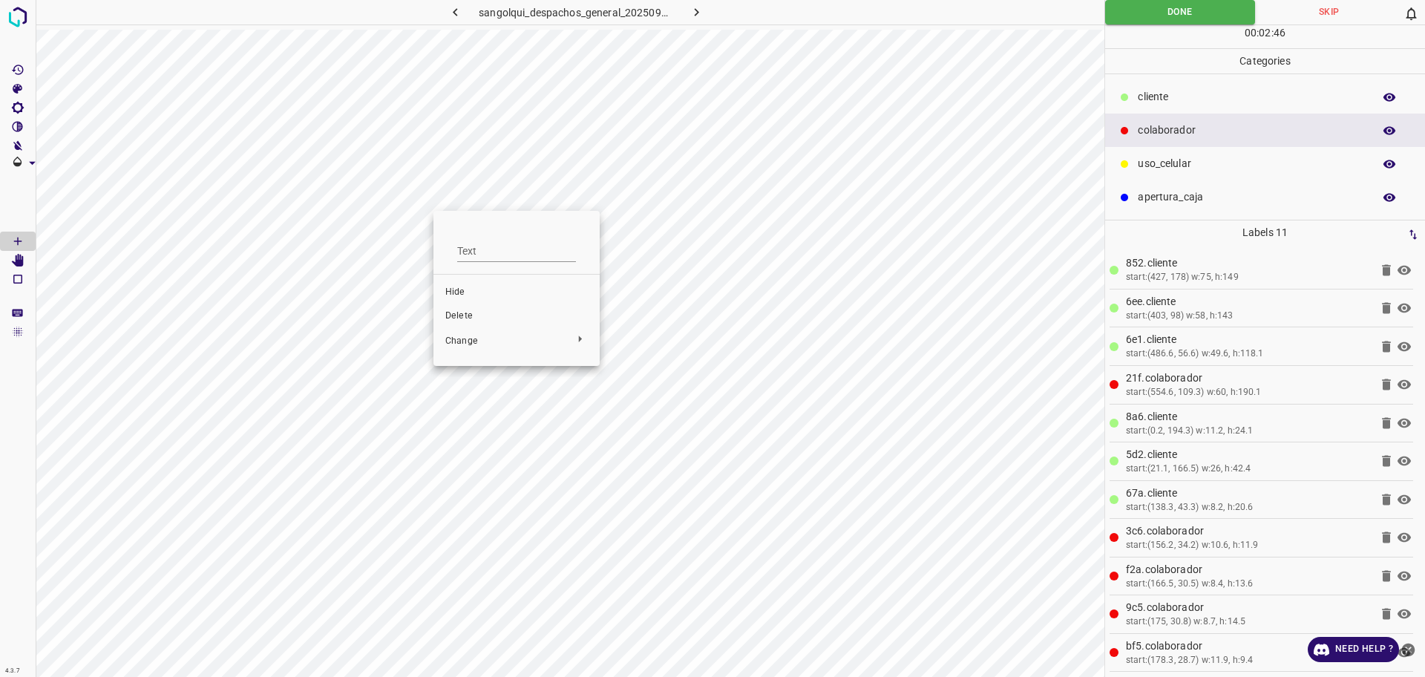
click at [485, 309] on li "Delete" at bounding box center [517, 316] width 166 height 24
click at [471, 23] on button "button" at bounding box center [455, 12] width 48 height 25
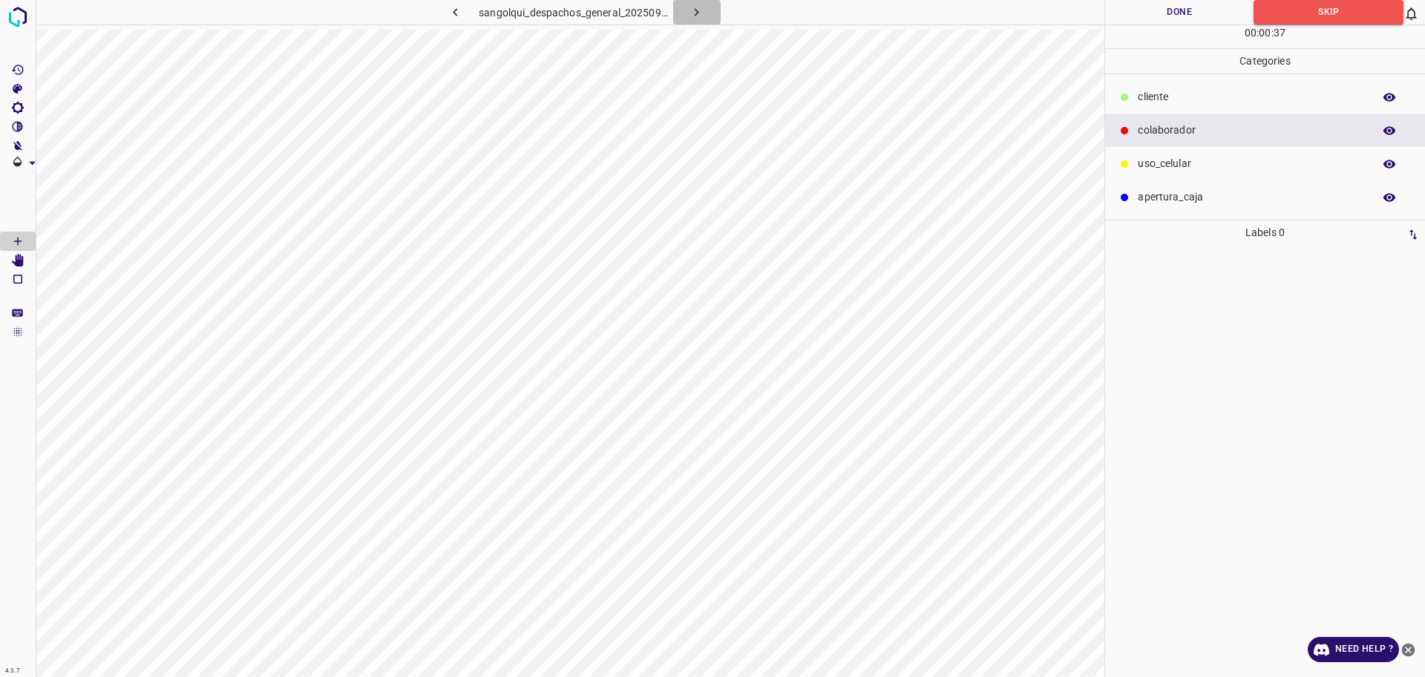
click at [692, 7] on icon "button" at bounding box center [697, 12] width 16 height 16
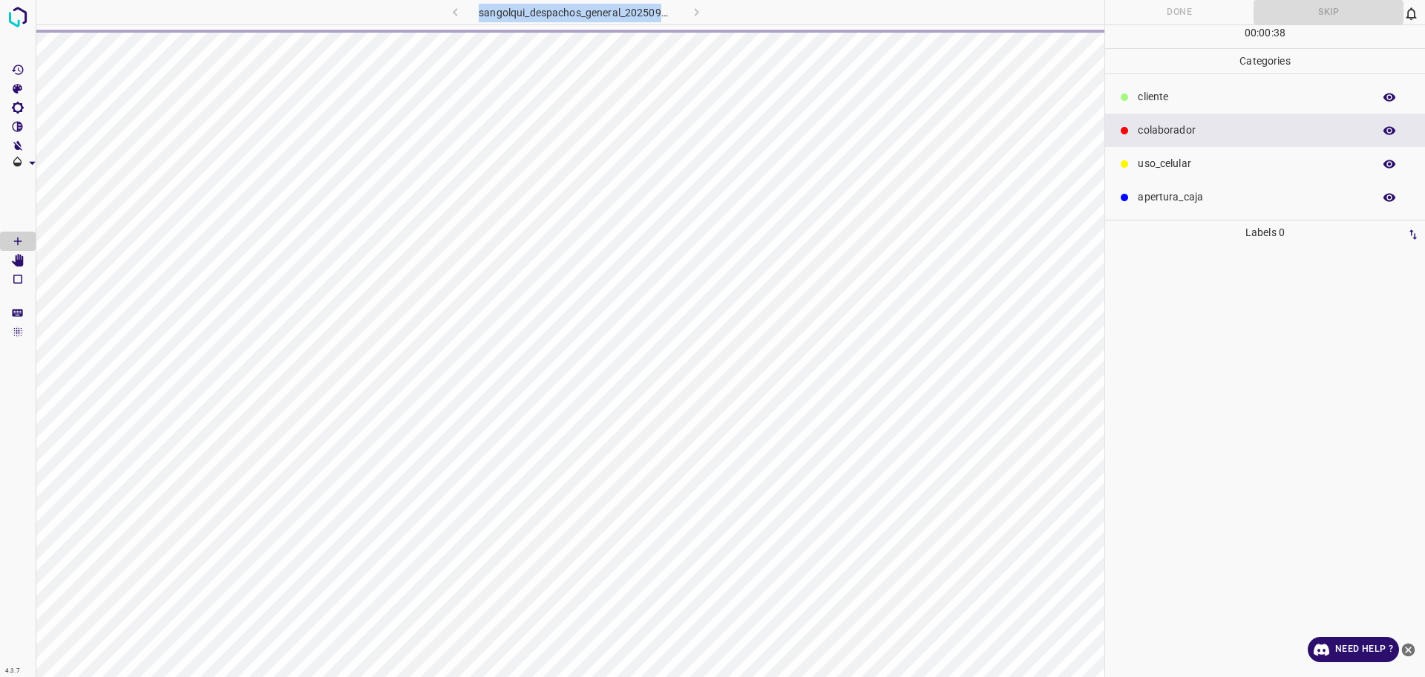
click at [690, 7] on div "sangolqui_despachos_general_20250903_150926_809020.jpg" at bounding box center [576, 12] width 388 height 25
click at [690, 7] on div "sangolqui_despachos_general_20250904_112329_448585.jpg" at bounding box center [576, 12] width 388 height 25
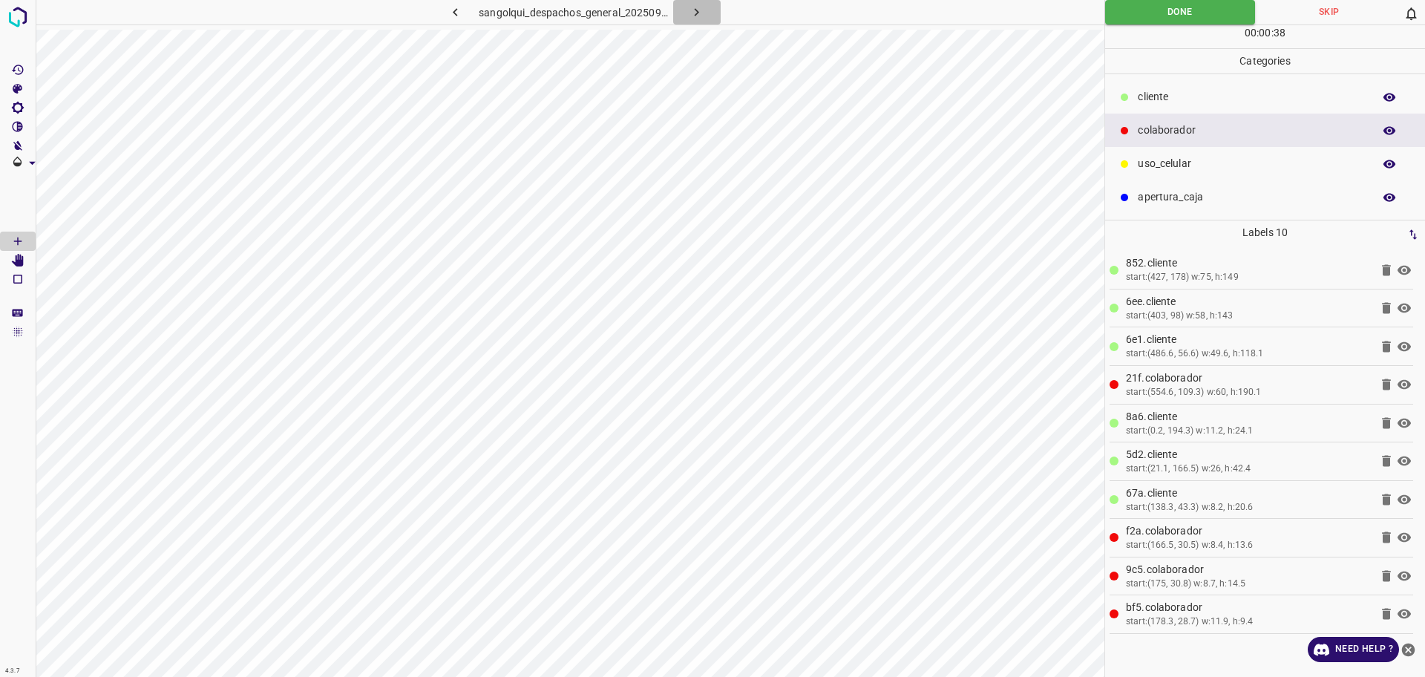
click at [713, 16] on button "button" at bounding box center [697, 12] width 48 height 25
click at [713, 13] on button "button" at bounding box center [697, 12] width 48 height 25
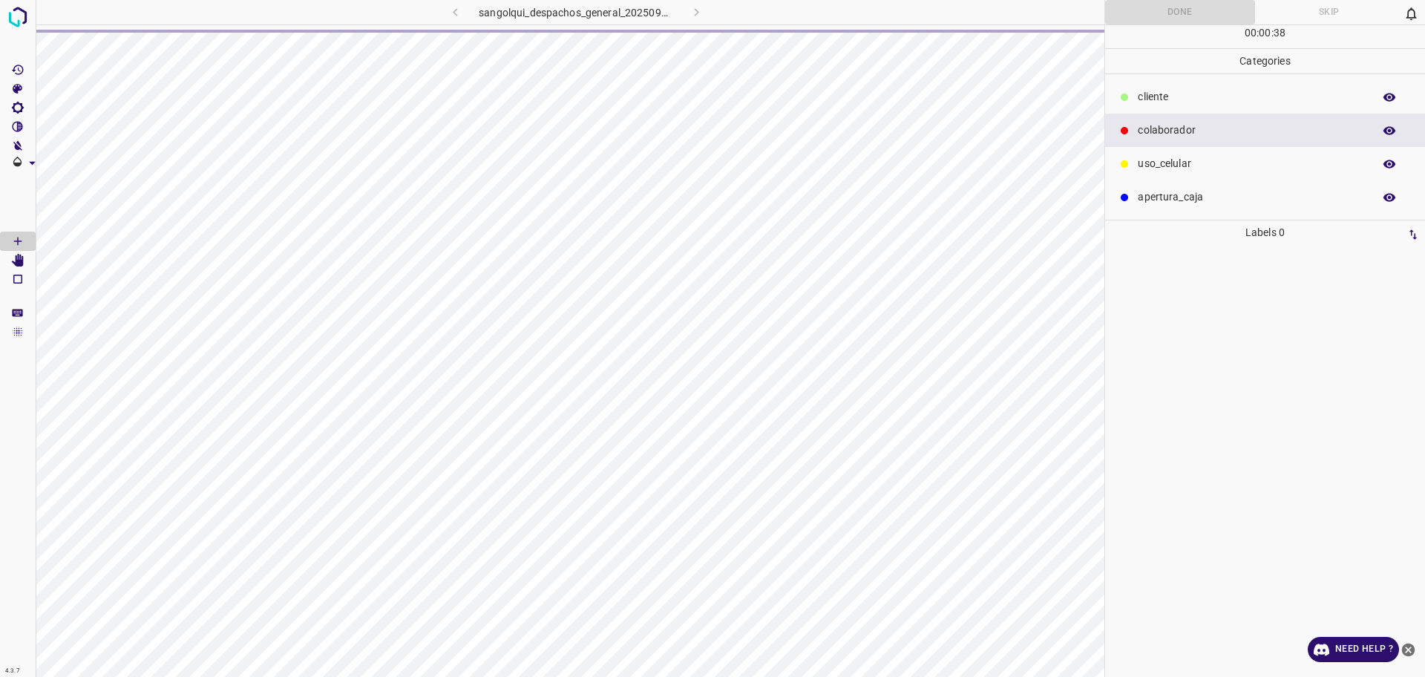
click at [697, 10] on div "sangolqui_despachos_general_20250904_112452_913094.jpg" at bounding box center [576, 12] width 388 height 25
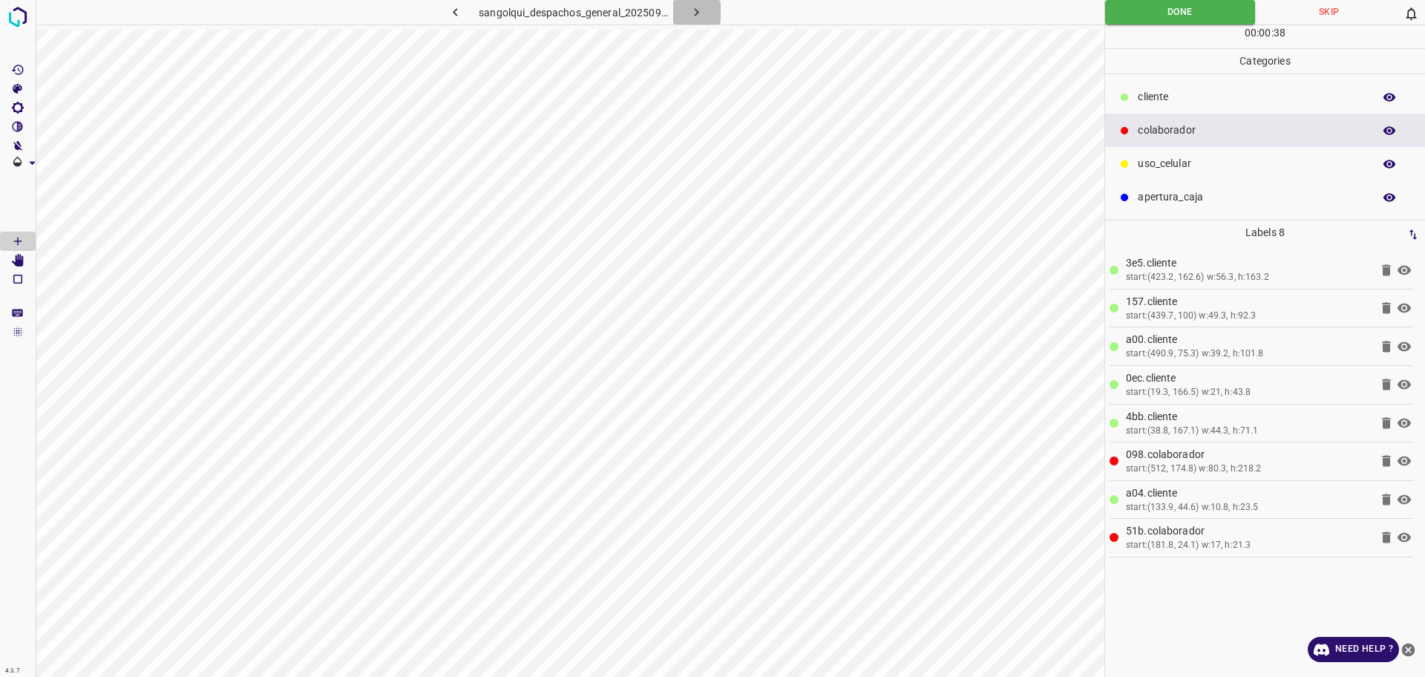
click at [694, 12] on icon "button" at bounding box center [697, 12] width 16 height 16
click at [694, 8] on icon "button" at bounding box center [697, 12] width 16 height 16
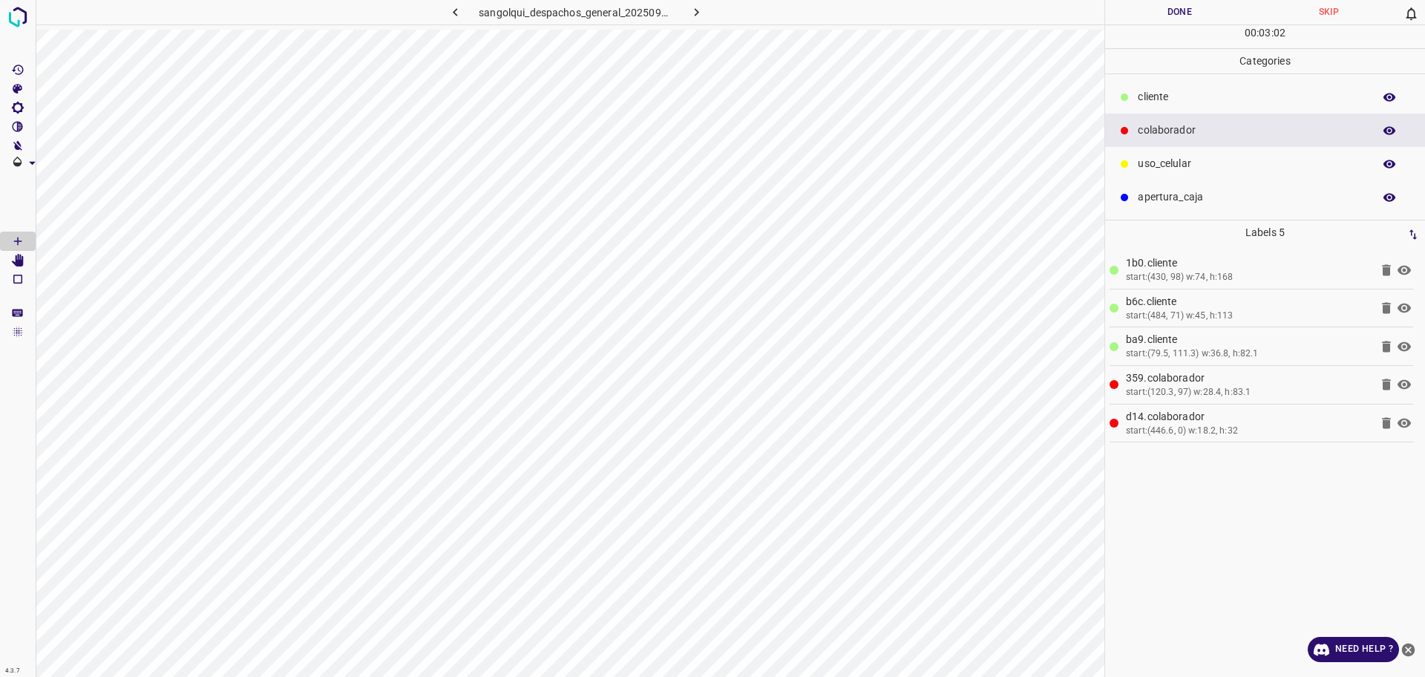
click at [699, 8] on icon "button" at bounding box center [697, 12] width 16 height 16
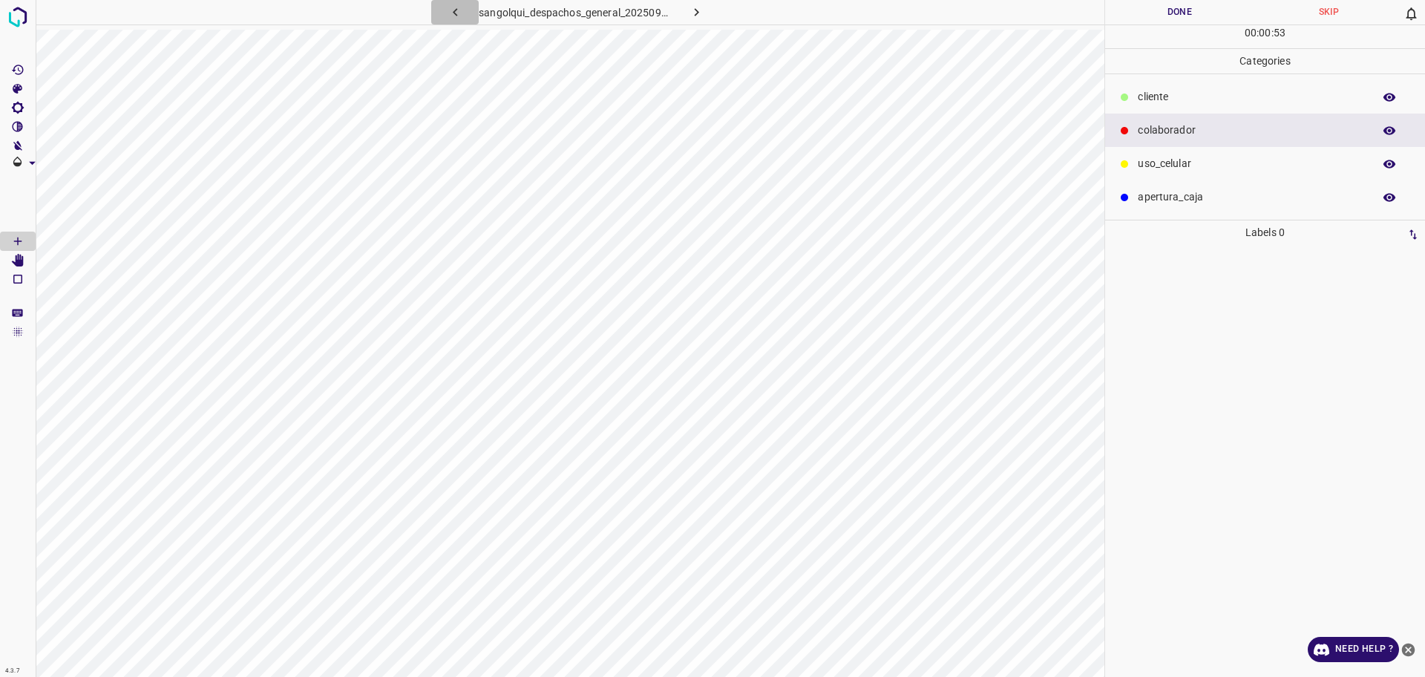
click at [457, 3] on button "button" at bounding box center [455, 12] width 48 height 25
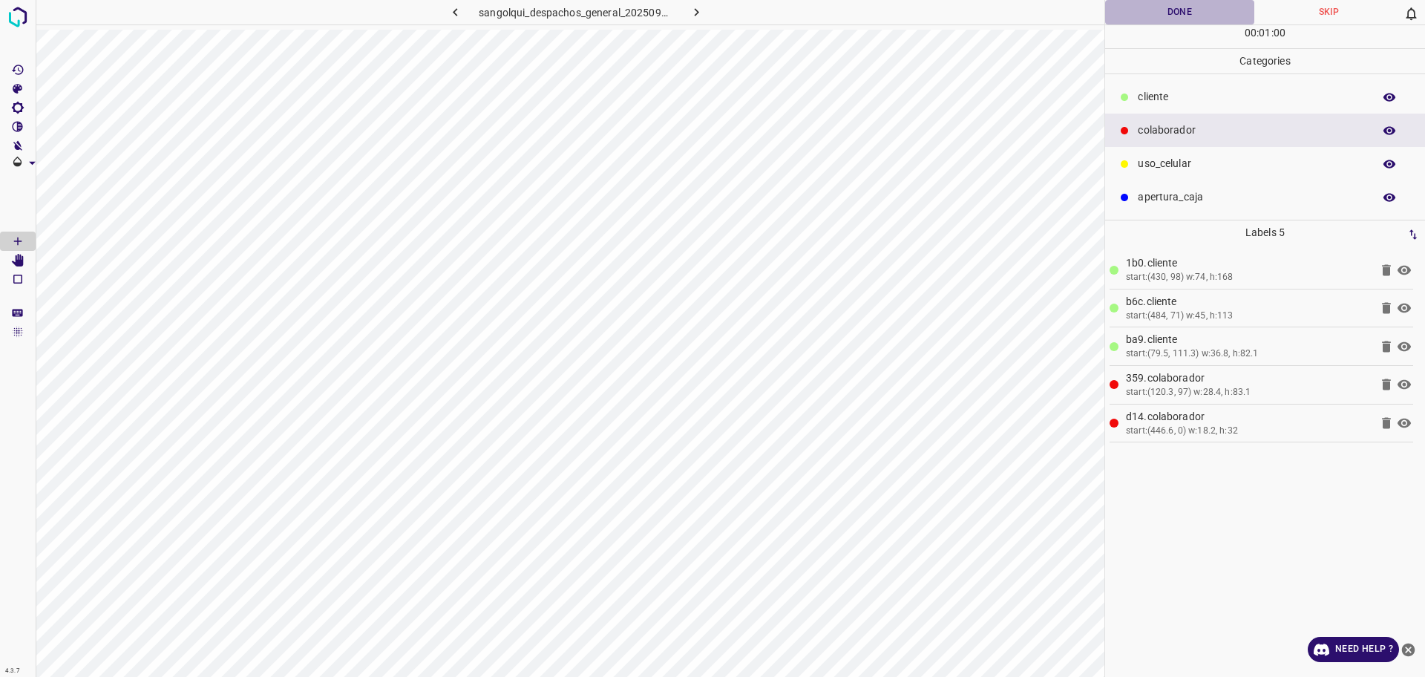
click at [1242, 4] on button "Done" at bounding box center [1179, 12] width 149 height 25
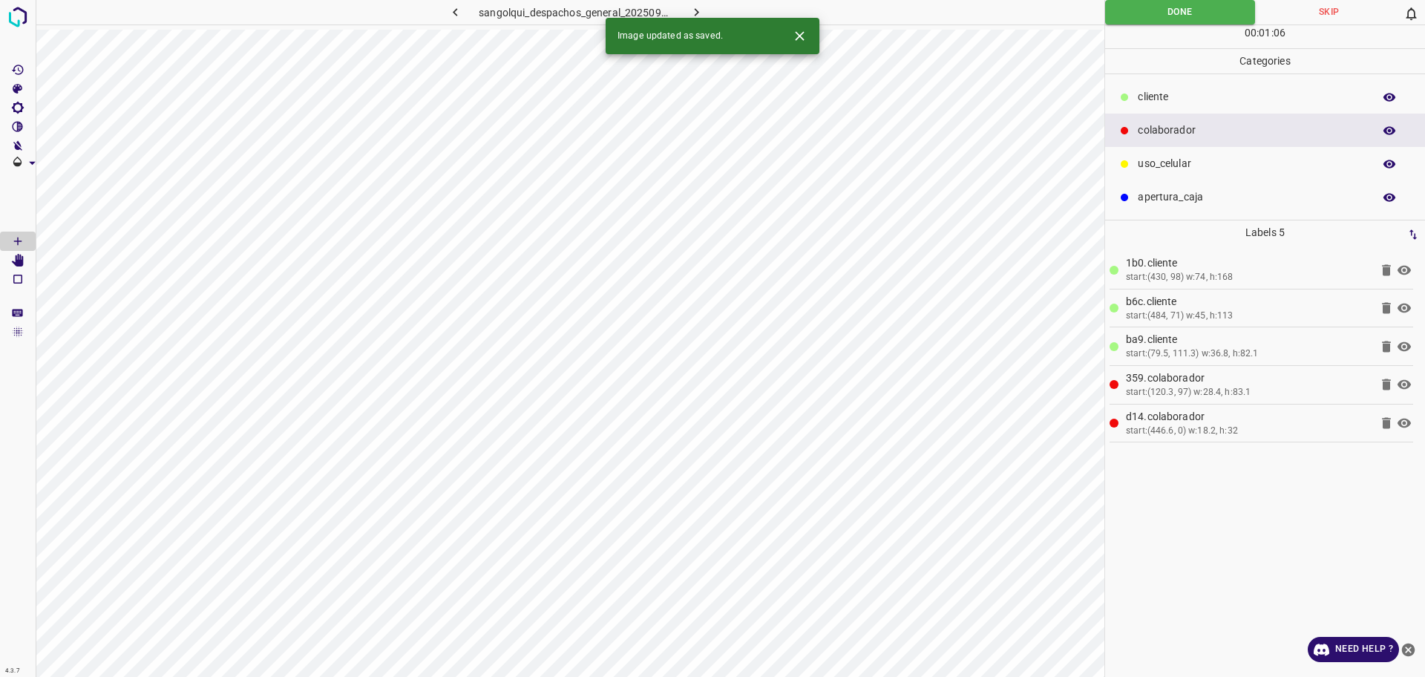
click at [697, 2] on button "button" at bounding box center [697, 12] width 48 height 25
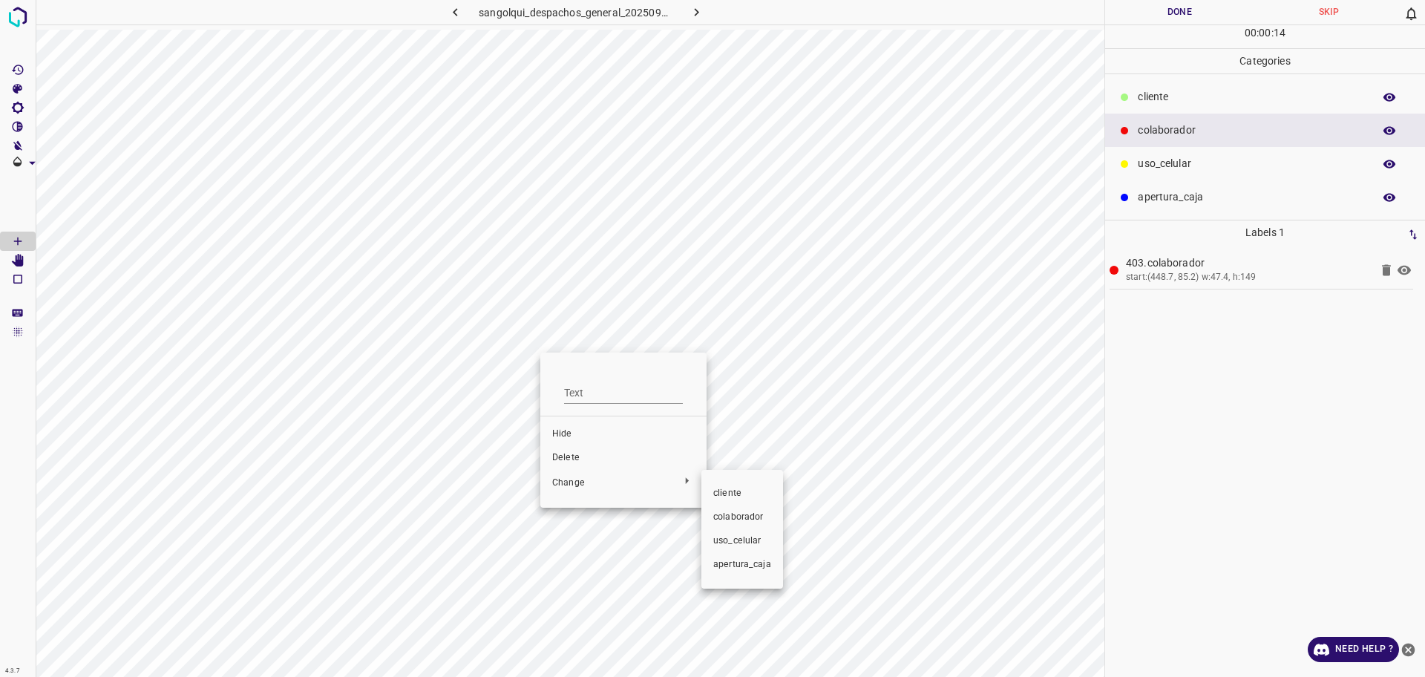
click at [571, 484] on div at bounding box center [712, 338] width 1425 height 677
click at [728, 495] on span "cliente" at bounding box center [742, 493] width 58 height 13
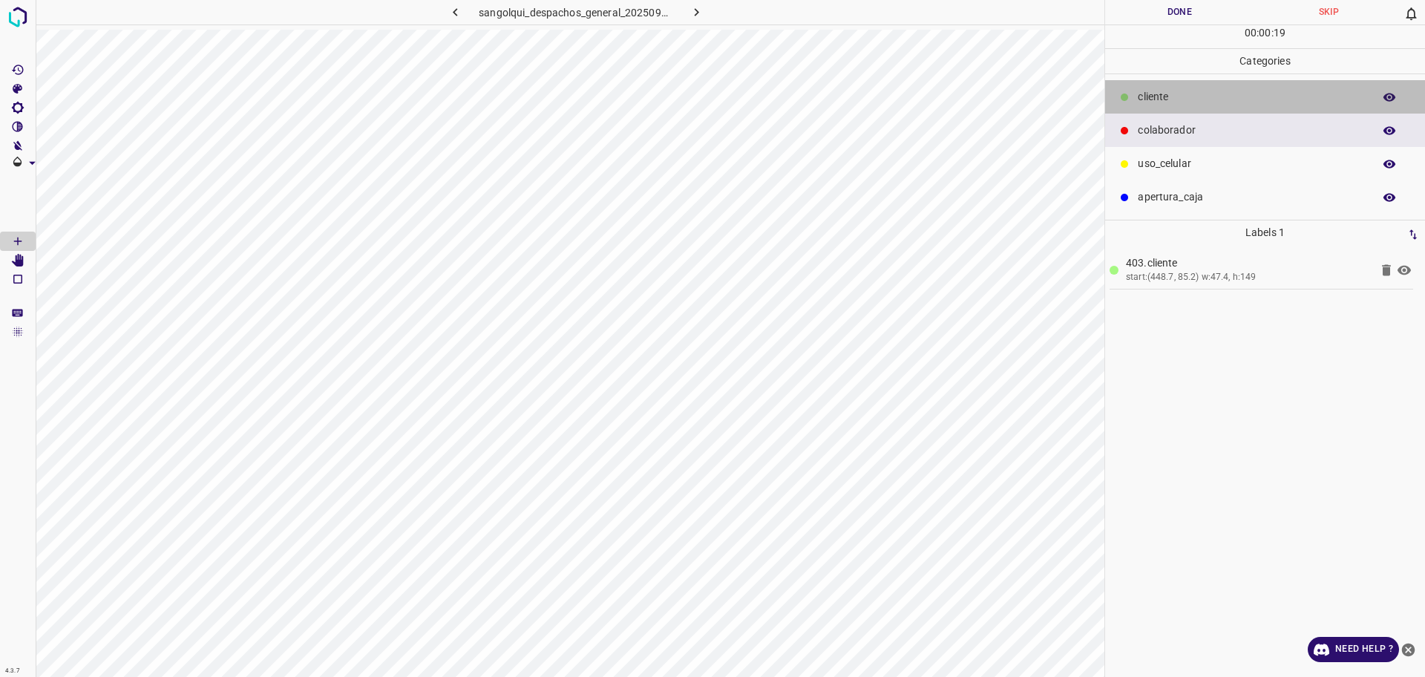
click at [1144, 97] on p "cliente" at bounding box center [1252, 97] width 228 height 16
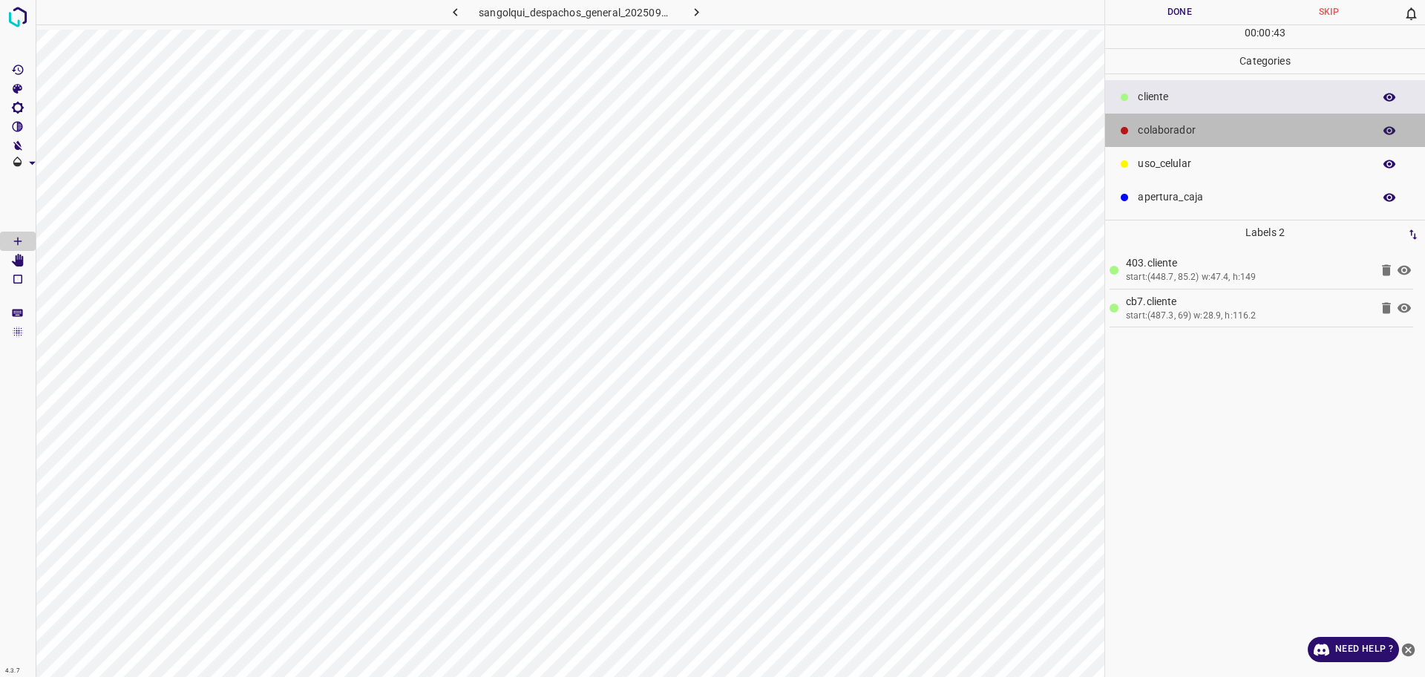
drag, startPoint x: 1171, startPoint y: 130, endPoint x: 1120, endPoint y: 136, distance: 51.6
click at [1170, 130] on p "colaborador" at bounding box center [1252, 131] width 228 height 16
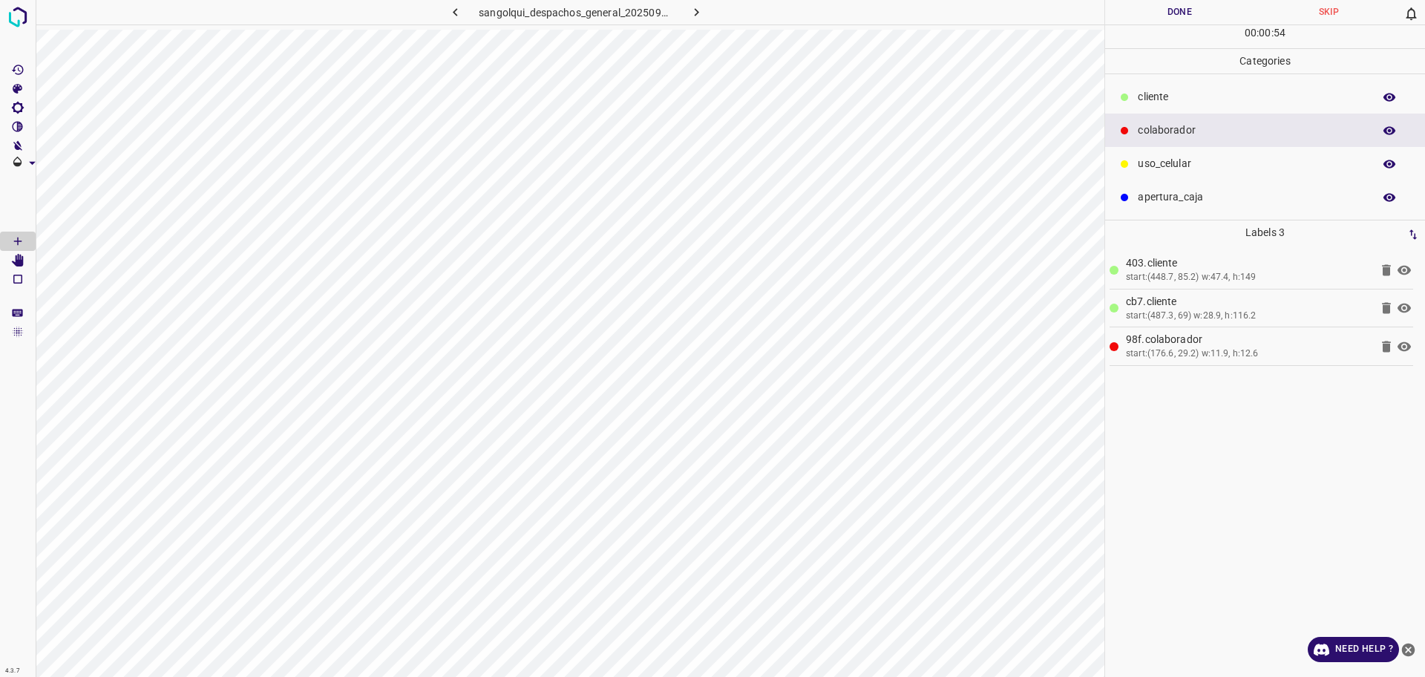
click at [544, 676] on html "4.3.7 sangolqui_despachos_general_20250904_112654_358293.jpg Done Skip 0 00 : 0…" at bounding box center [712, 338] width 1425 height 677
click at [1235, 89] on p "cliente" at bounding box center [1252, 97] width 228 height 16
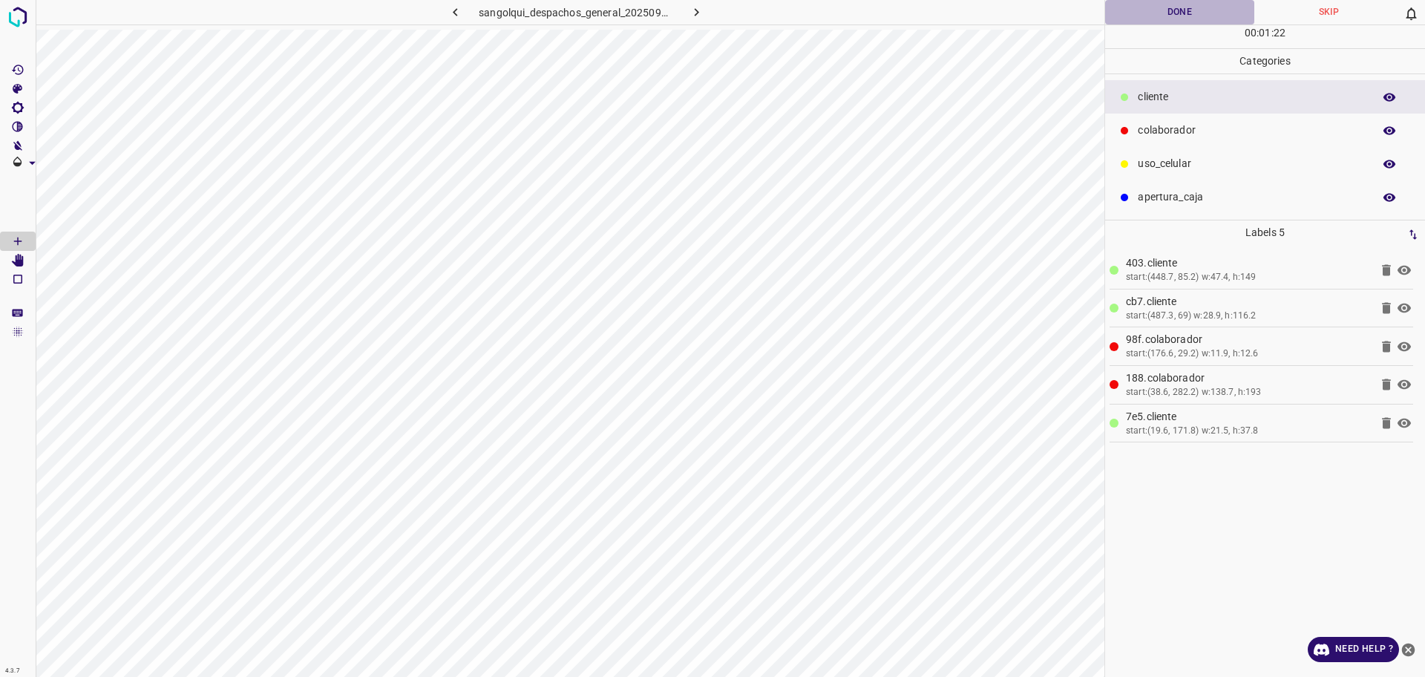
click at [1172, 16] on button "Done" at bounding box center [1179, 12] width 149 height 25
click at [701, 18] on icon "button" at bounding box center [697, 12] width 16 height 16
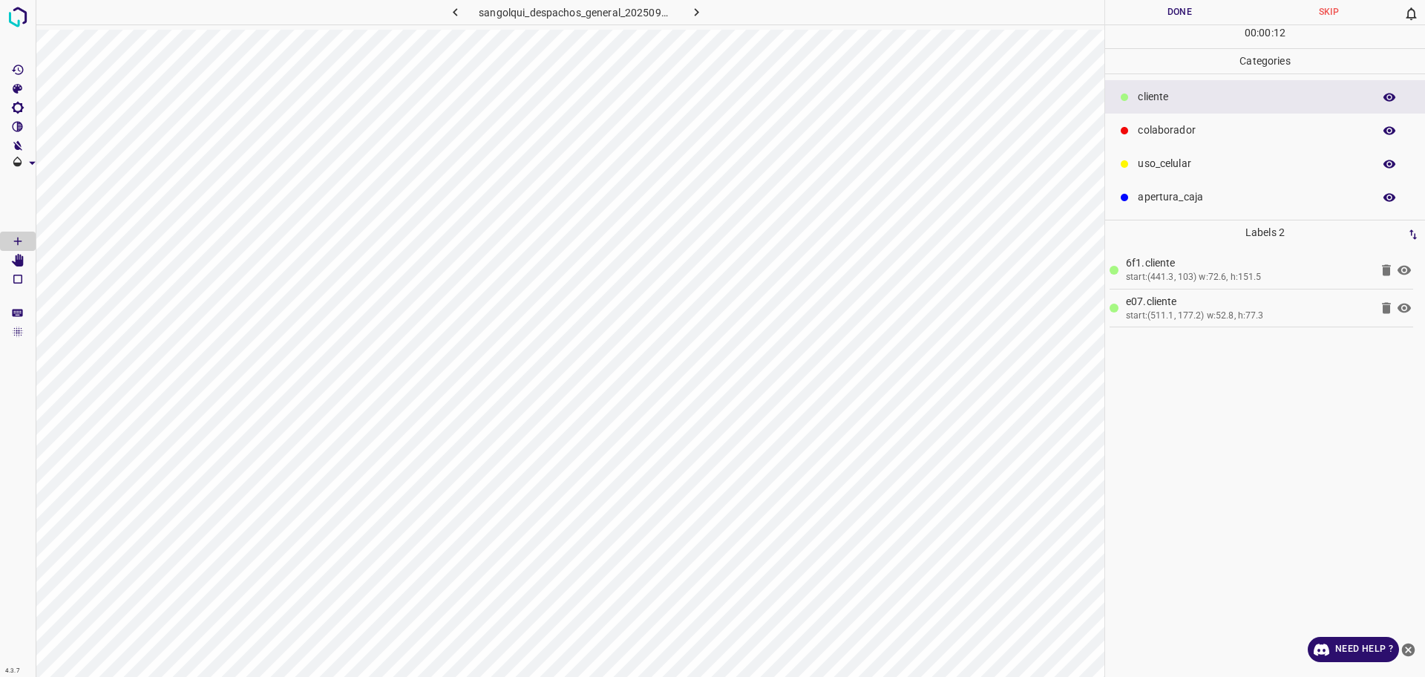
click at [1390, 305] on icon at bounding box center [1386, 308] width 9 height 11
click at [1157, 9] on button "Done" at bounding box center [1179, 12] width 149 height 25
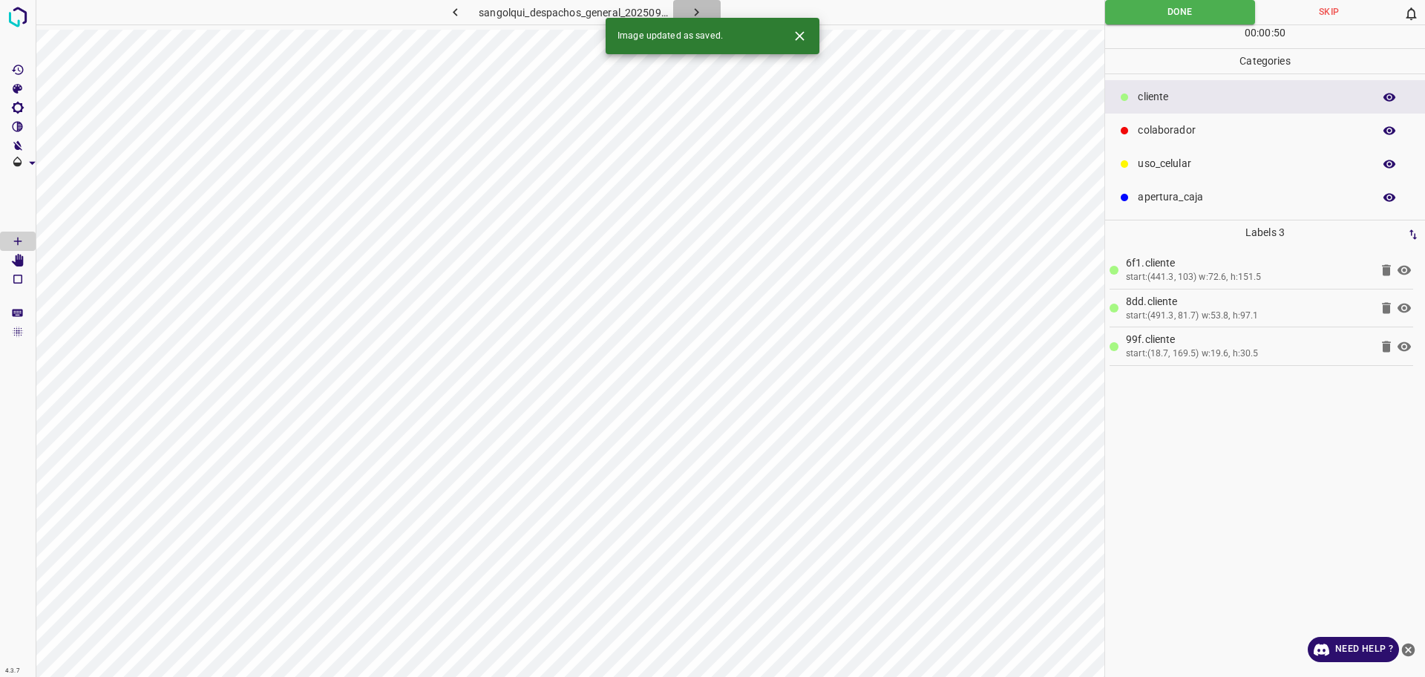
click at [690, 15] on icon "button" at bounding box center [697, 12] width 16 height 16
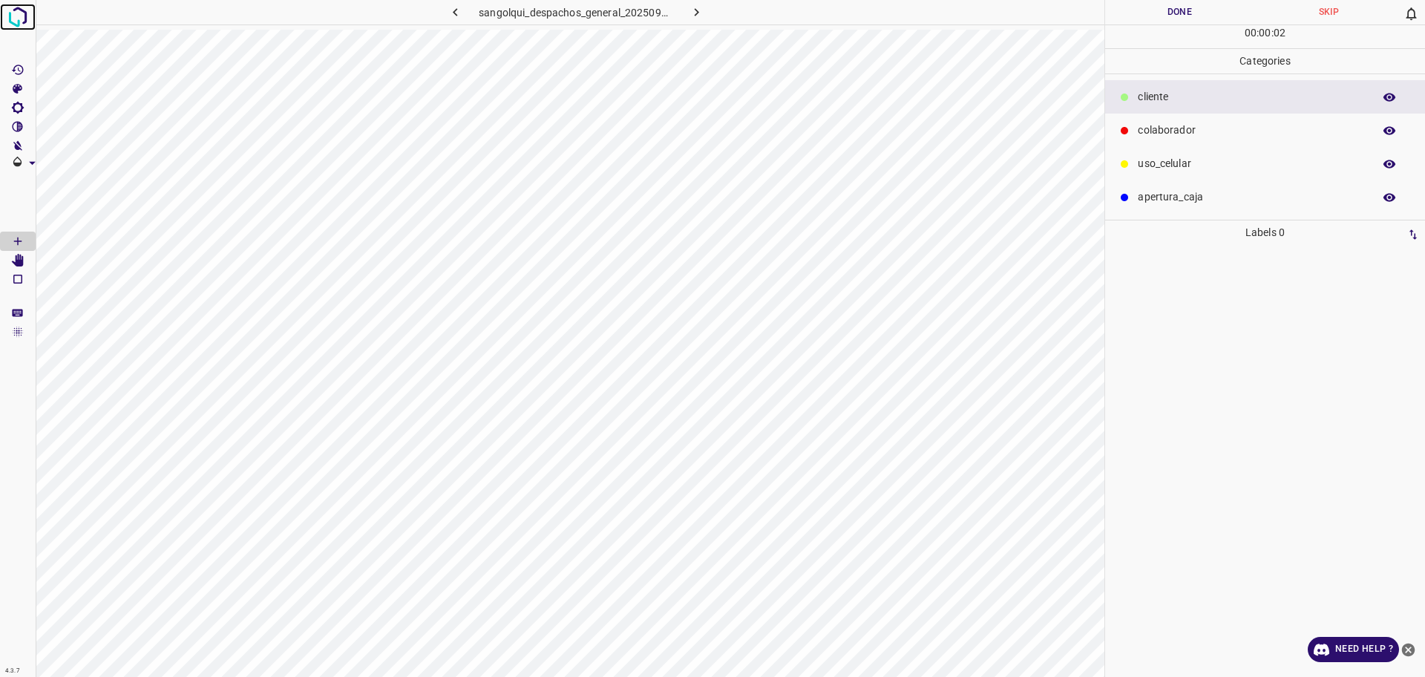
click at [19, 16] on img at bounding box center [17, 17] width 27 height 27
click at [1111, 130] on div "colaborador" at bounding box center [1265, 130] width 320 height 33
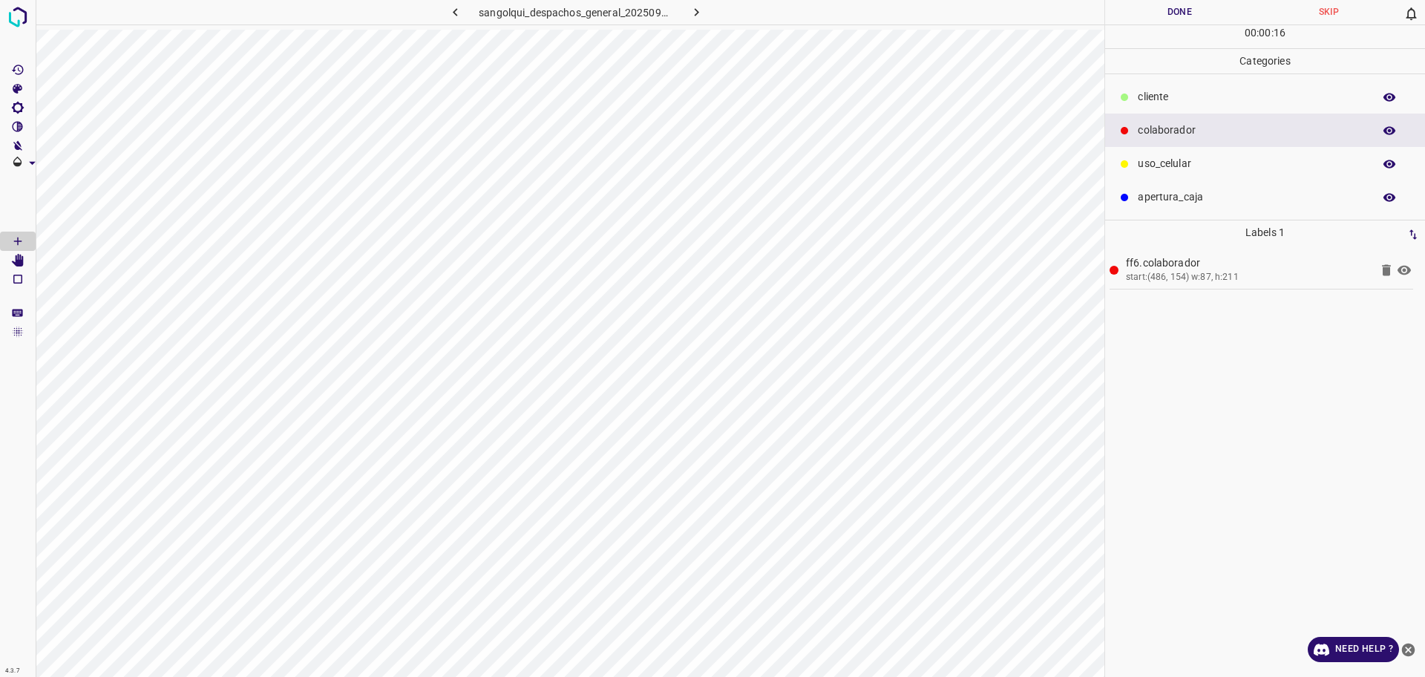
click at [1166, 99] on p "cliente" at bounding box center [1252, 97] width 228 height 16
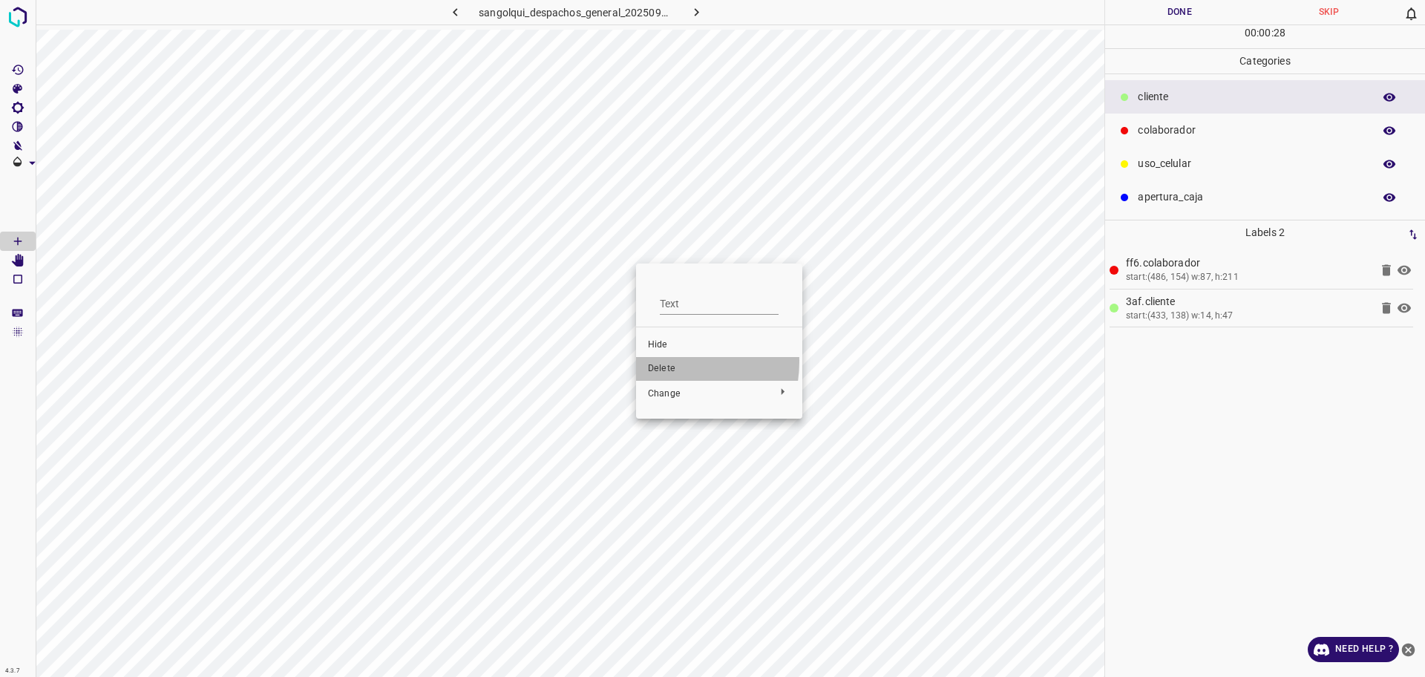
click at [662, 362] on li "Delete" at bounding box center [719, 369] width 166 height 24
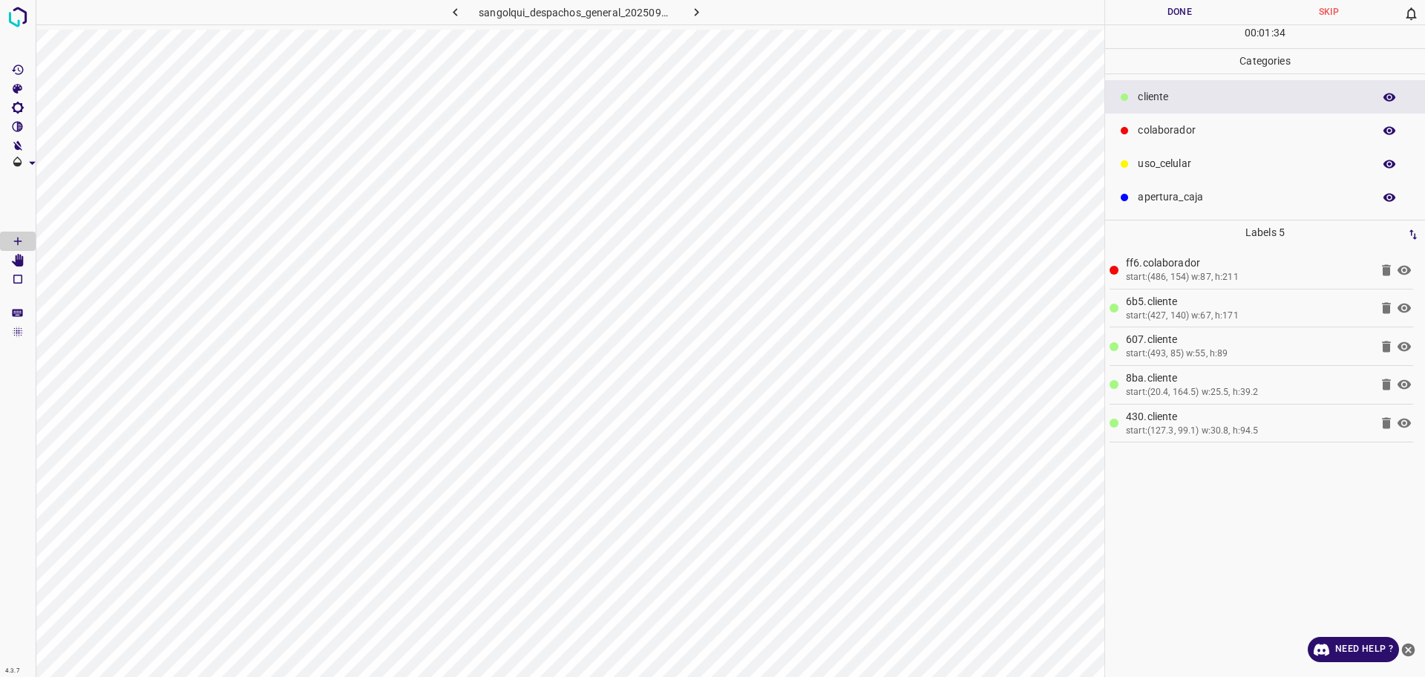
click at [1132, 14] on button "Done" at bounding box center [1179, 12] width 149 height 25
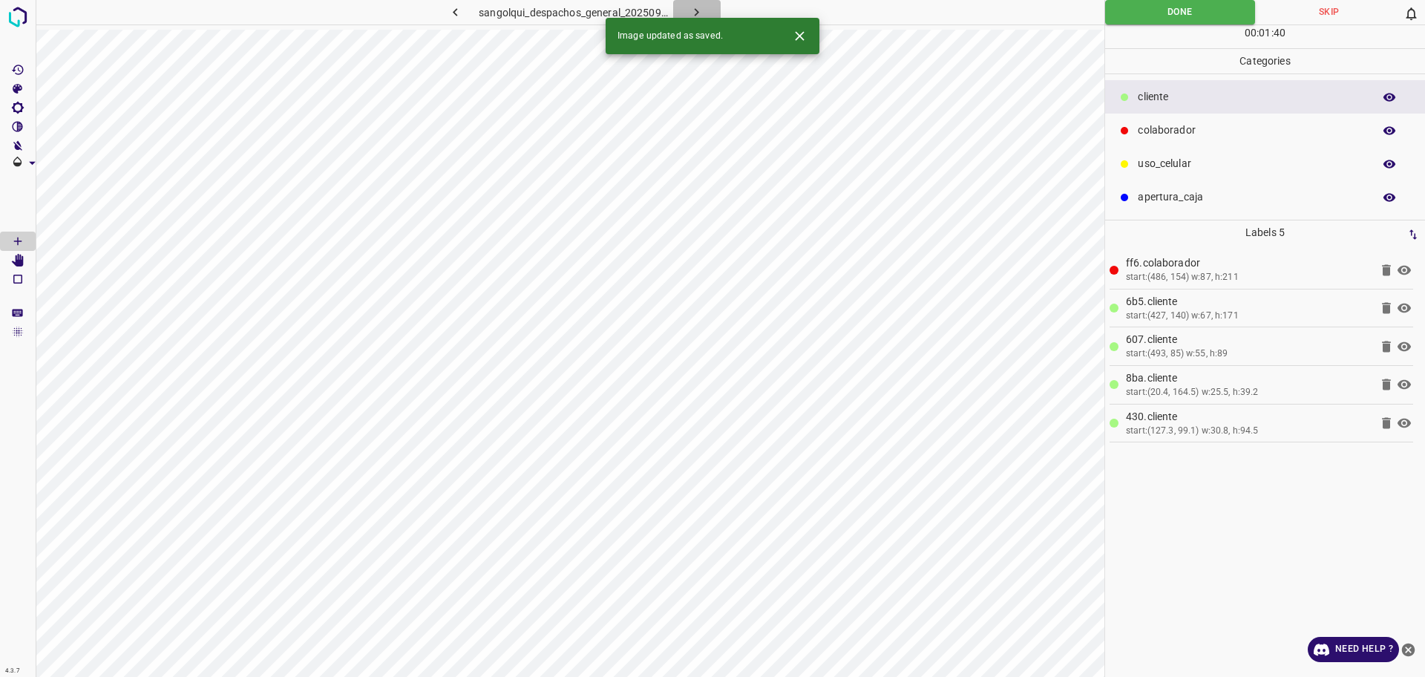
click at [693, 3] on button "button" at bounding box center [697, 12] width 48 height 25
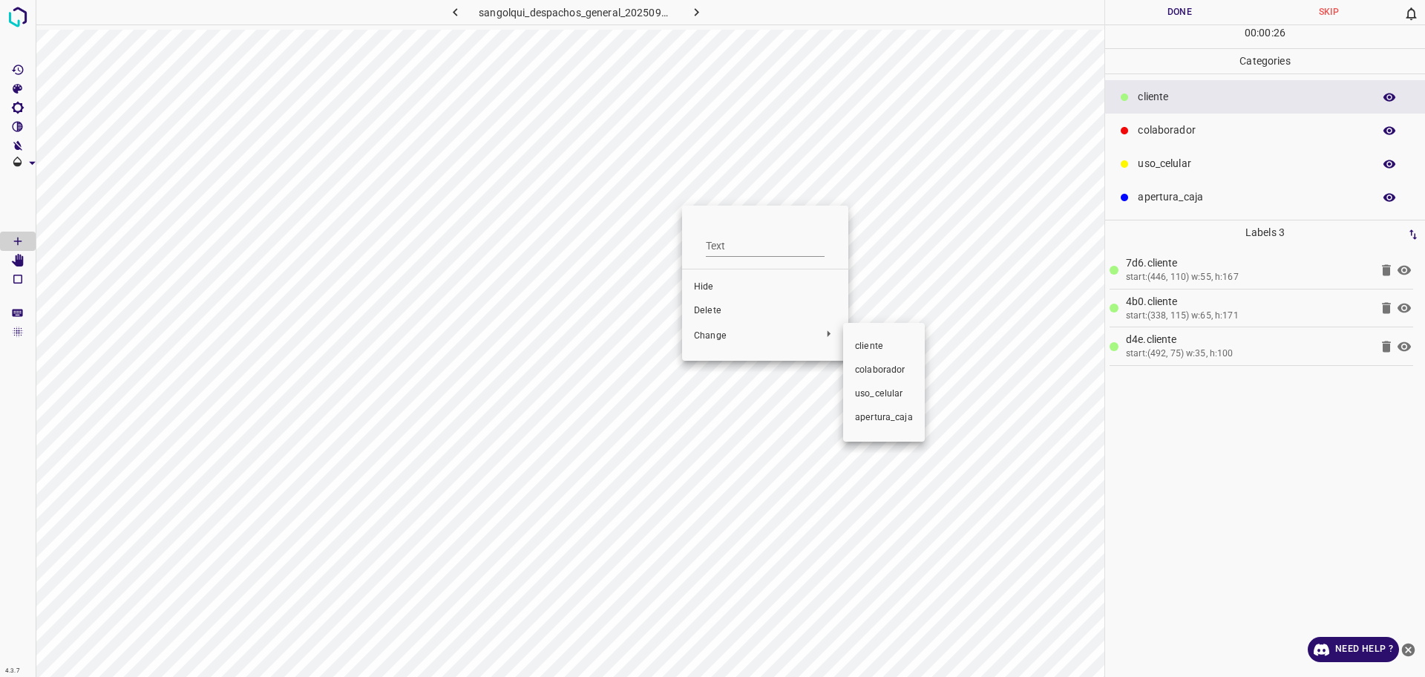
click at [716, 310] on div at bounding box center [712, 338] width 1425 height 677
click at [702, 316] on span "Delete" at bounding box center [765, 310] width 143 height 13
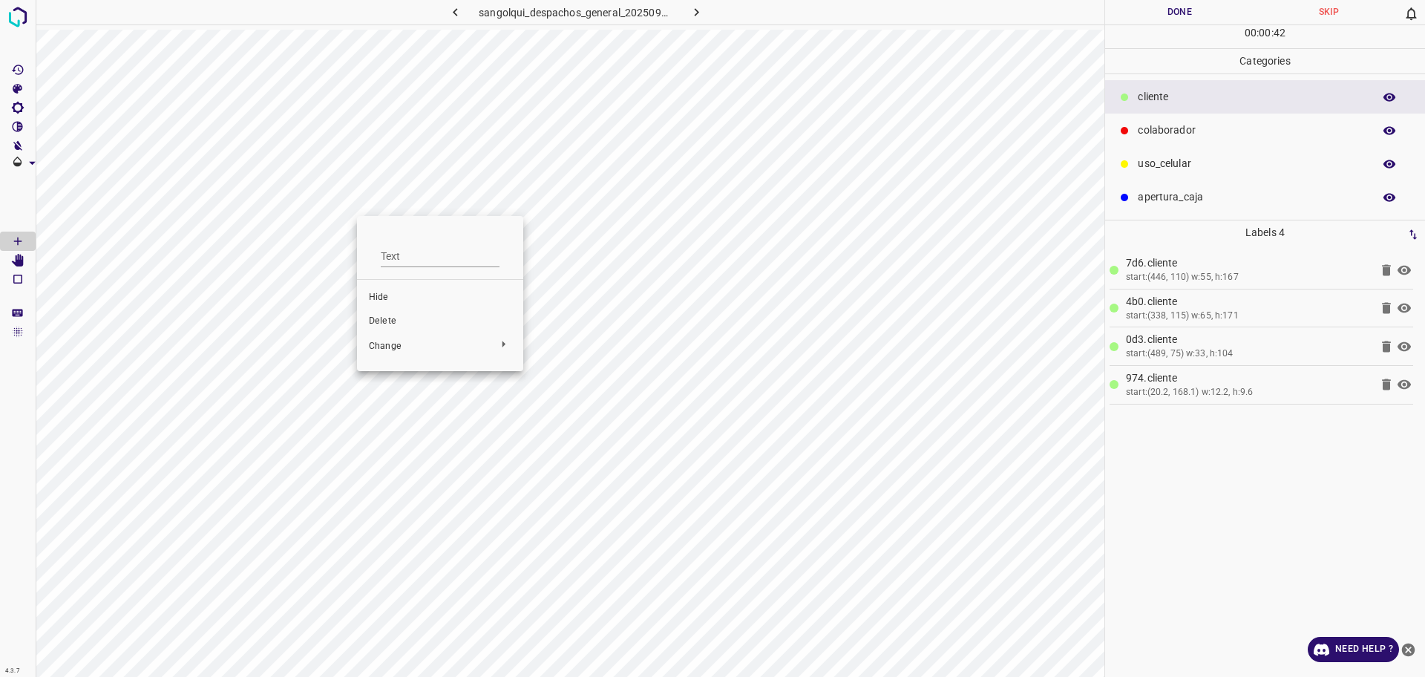
click at [386, 326] on span "Delete" at bounding box center [440, 321] width 143 height 13
click at [1192, 127] on p "colaborador" at bounding box center [1252, 131] width 228 height 16
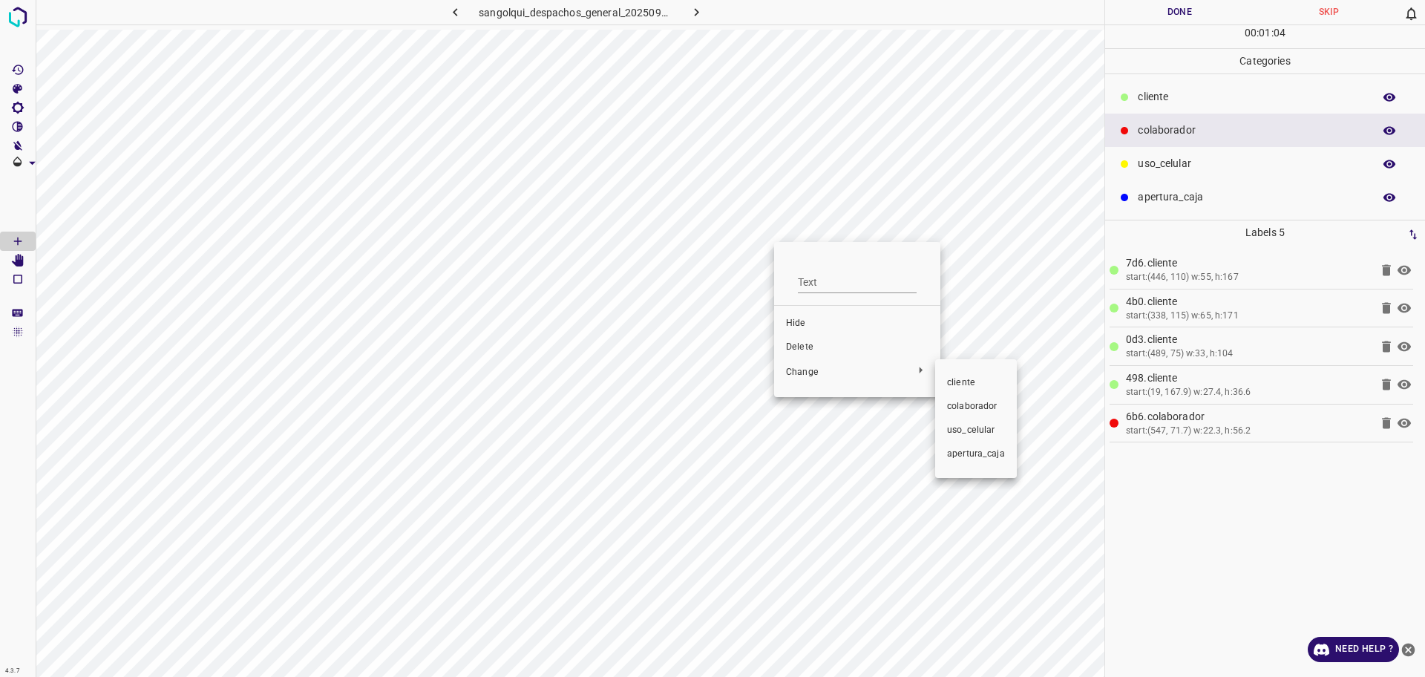
click at [826, 350] on div at bounding box center [712, 338] width 1425 height 677
click at [814, 346] on div at bounding box center [712, 338] width 1425 height 677
drag, startPoint x: 812, startPoint y: 353, endPoint x: 803, endPoint y: 349, distance: 10.0
click at [811, 353] on span "Delete" at bounding box center [857, 347] width 143 height 13
click at [1389, 460] on icon at bounding box center [1386, 461] width 9 height 11
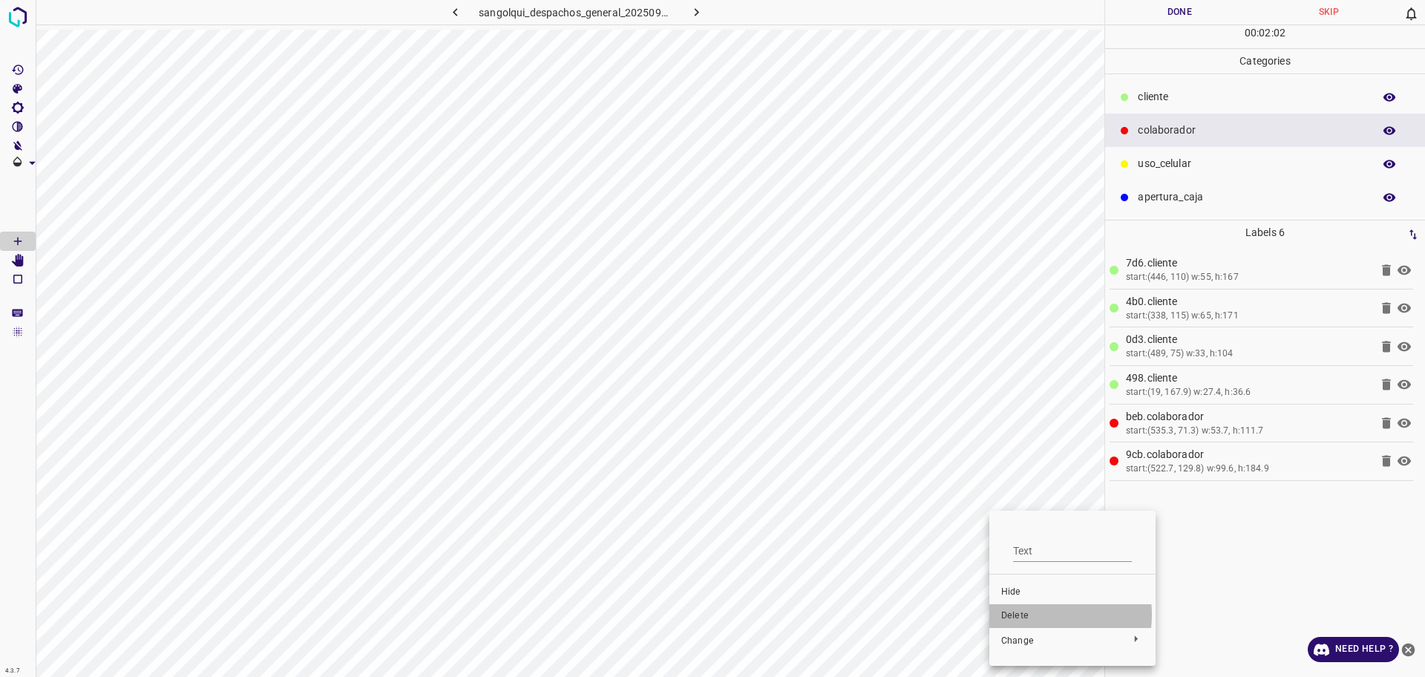
click at [1022, 615] on span "Delete" at bounding box center [1073, 616] width 143 height 13
click at [1071, 615] on span "Delete" at bounding box center [1127, 615] width 143 height 13
click at [1190, 7] on button "Done" at bounding box center [1179, 12] width 149 height 25
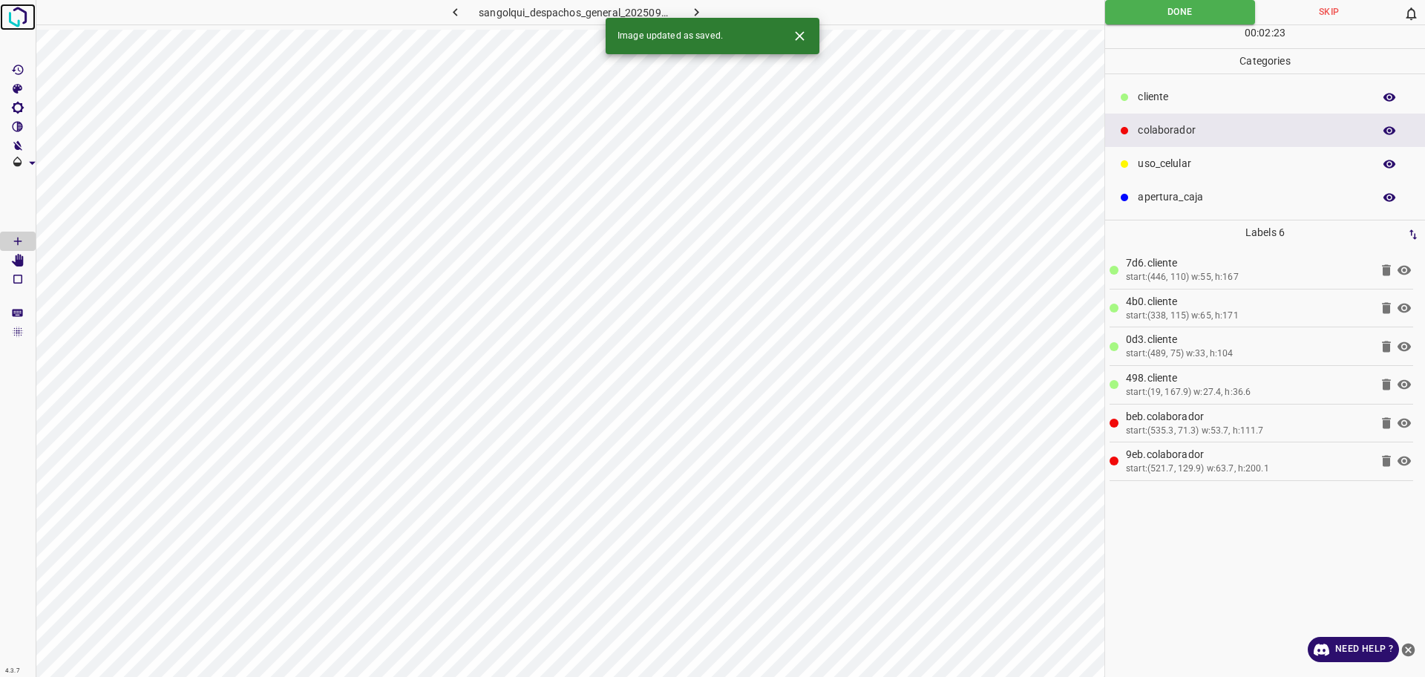
click at [15, 17] on img at bounding box center [17, 17] width 27 height 27
